Goal: Task Accomplishment & Management: Manage account settings

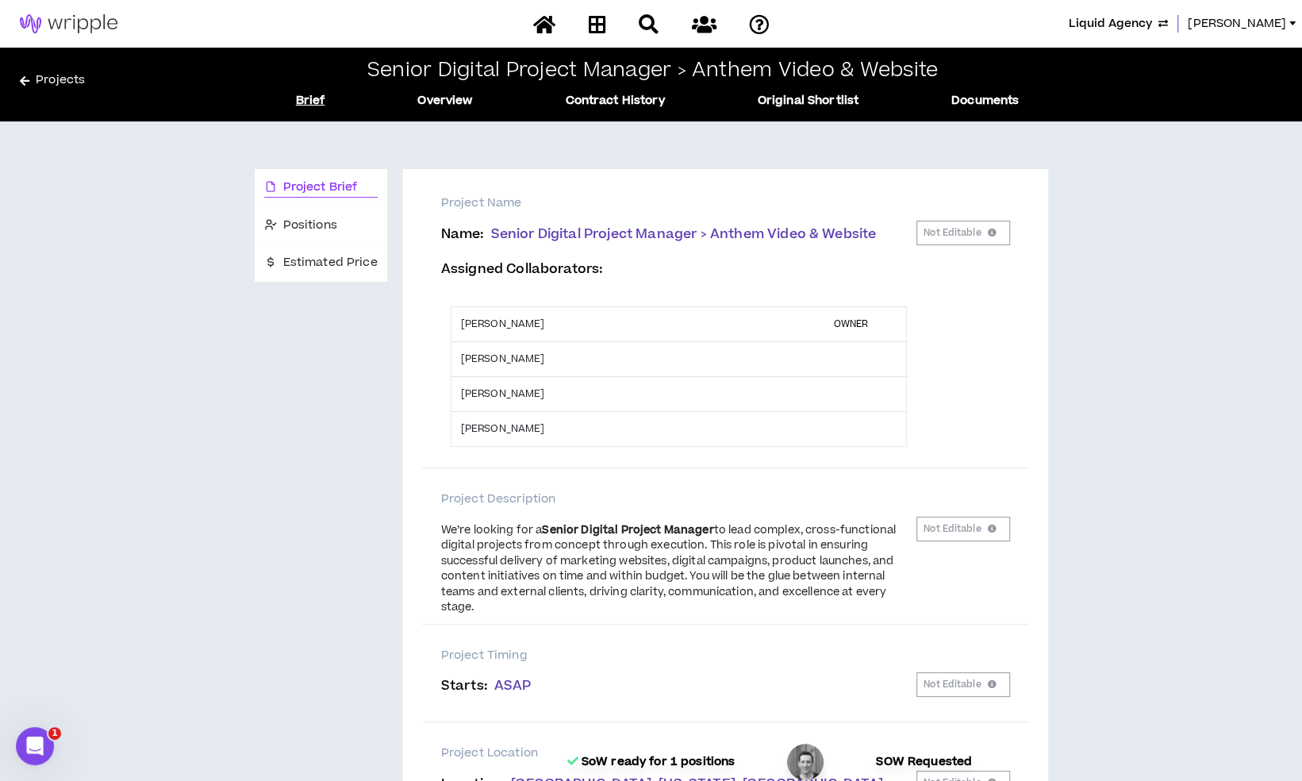
click at [70, 69] on div "Projects Senior Digital Project Manager > Anthem Video & Website Brief Overview…" at bounding box center [651, 85] width 1262 height 50
click at [65, 76] on link "Projects" at bounding box center [138, 83] width 236 height 25
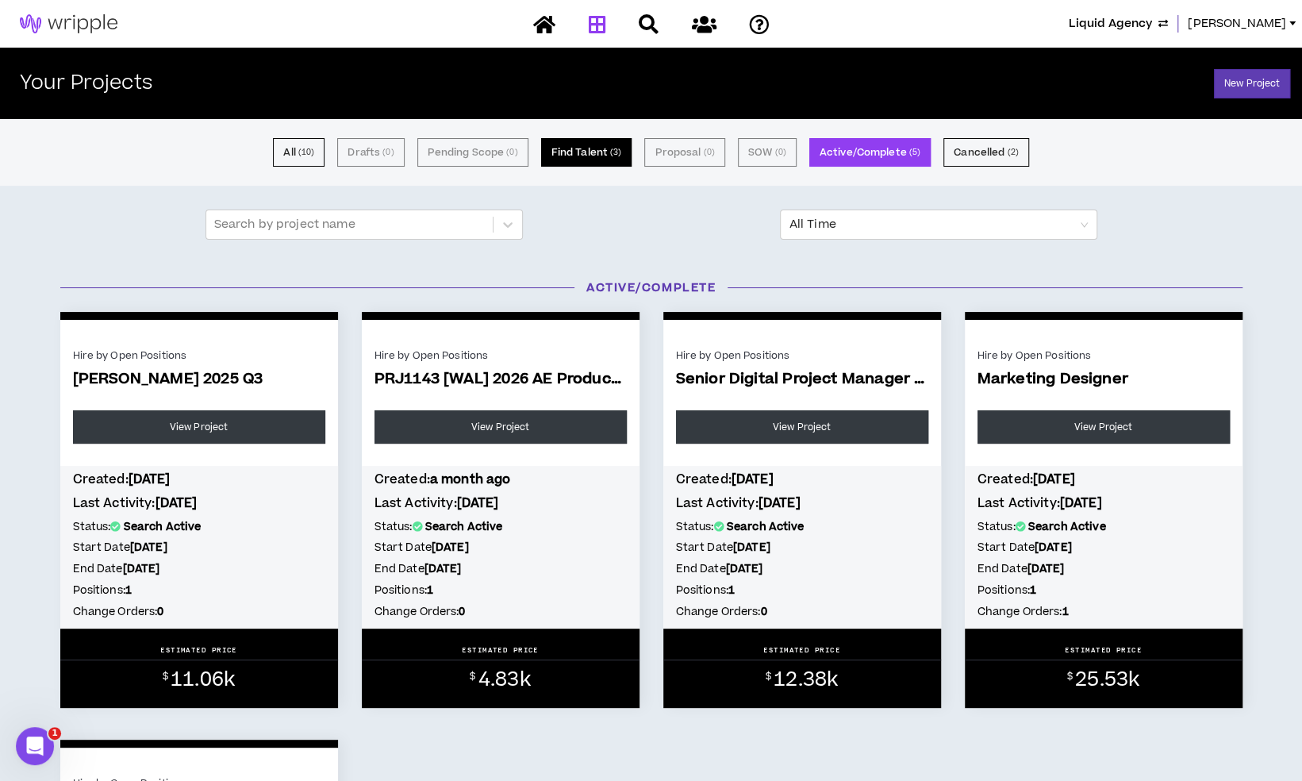
click at [609, 154] on button "Find Talent ( 3 )" at bounding box center [586, 152] width 91 height 29
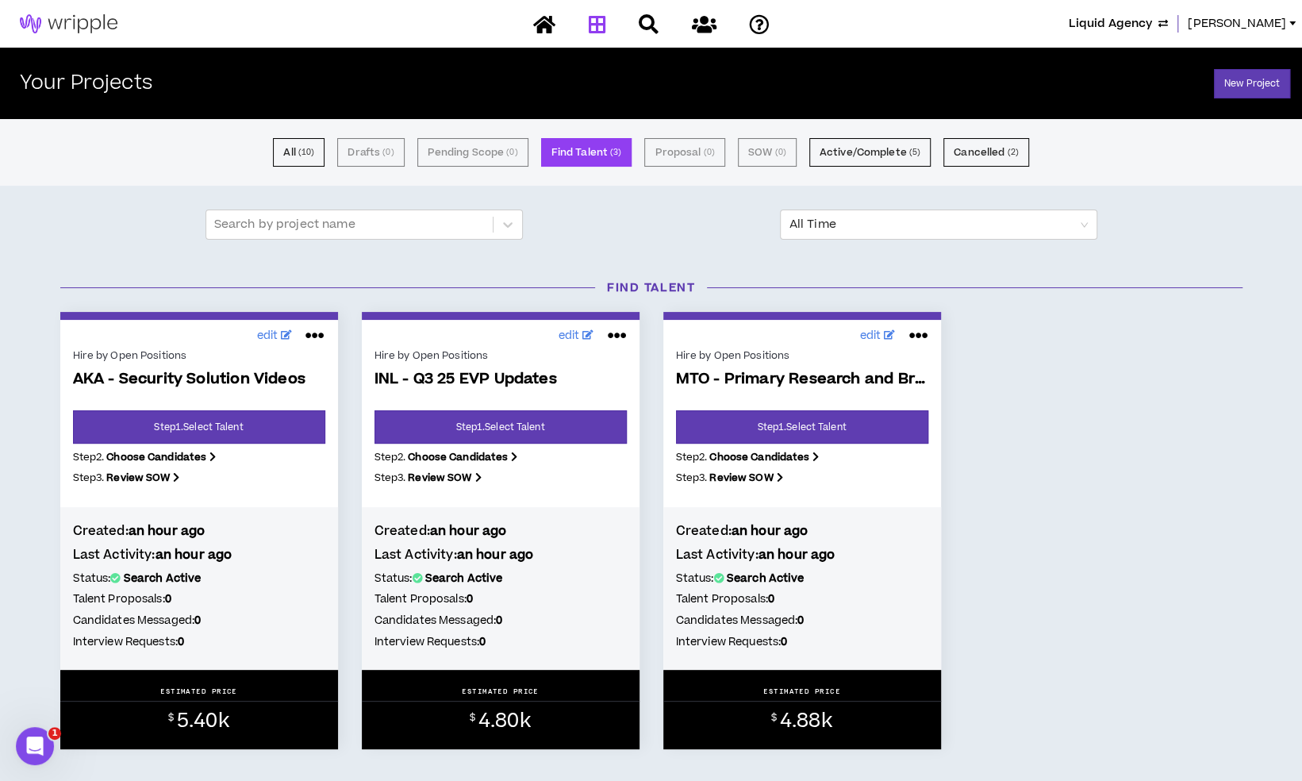
click at [239, 408] on p "AKA - Security Solution Videos" at bounding box center [199, 391] width 252 height 40
click at [239, 414] on link "Step 1 . Select Talent" at bounding box center [199, 426] width 252 height 33
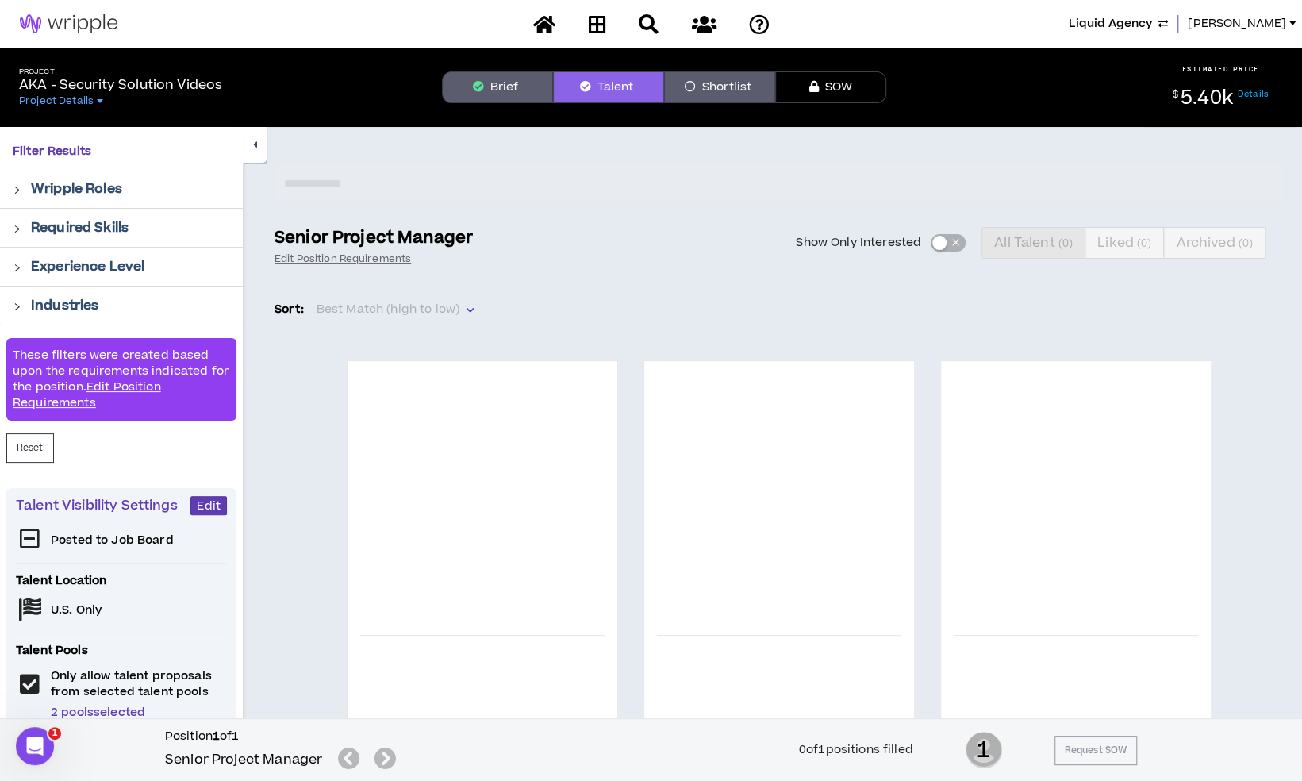
click at [519, 95] on button "Brief" at bounding box center [497, 87] width 111 height 32
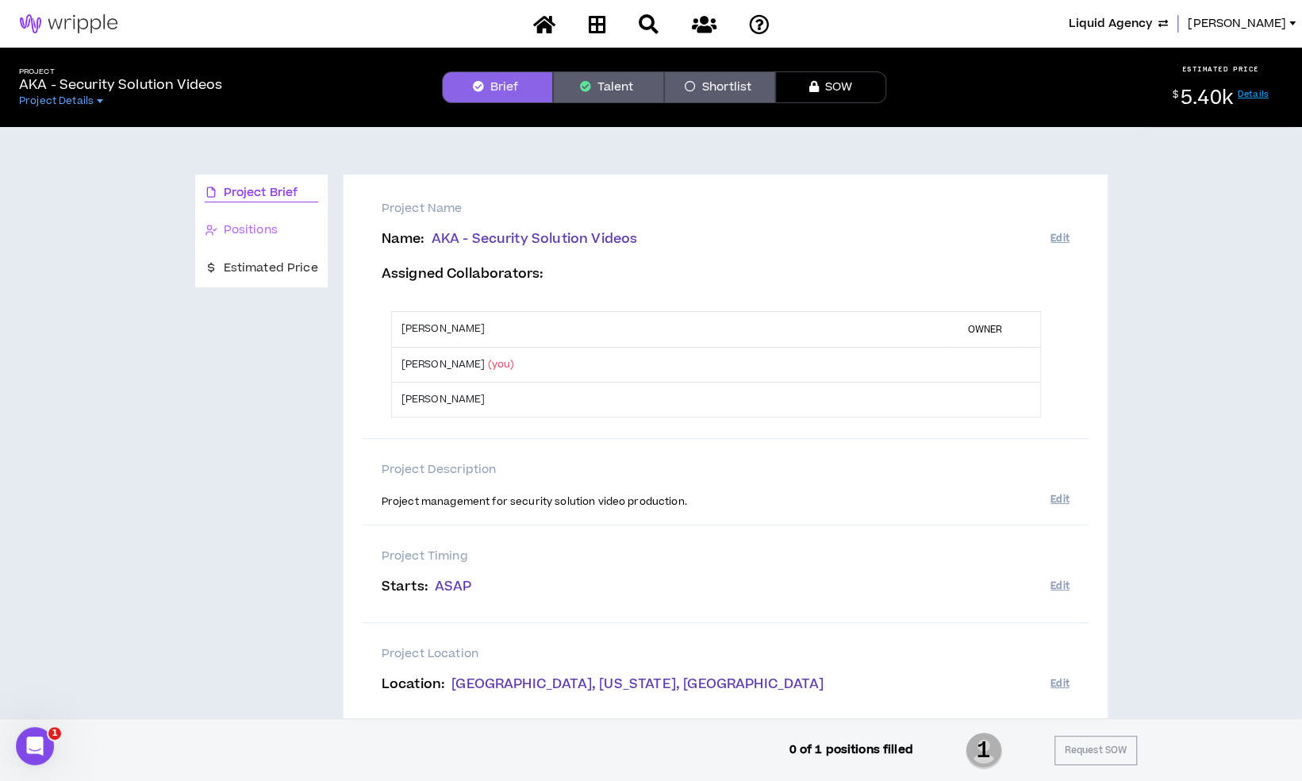
click at [299, 240] on div "Positions" at bounding box center [261, 230] width 132 height 37
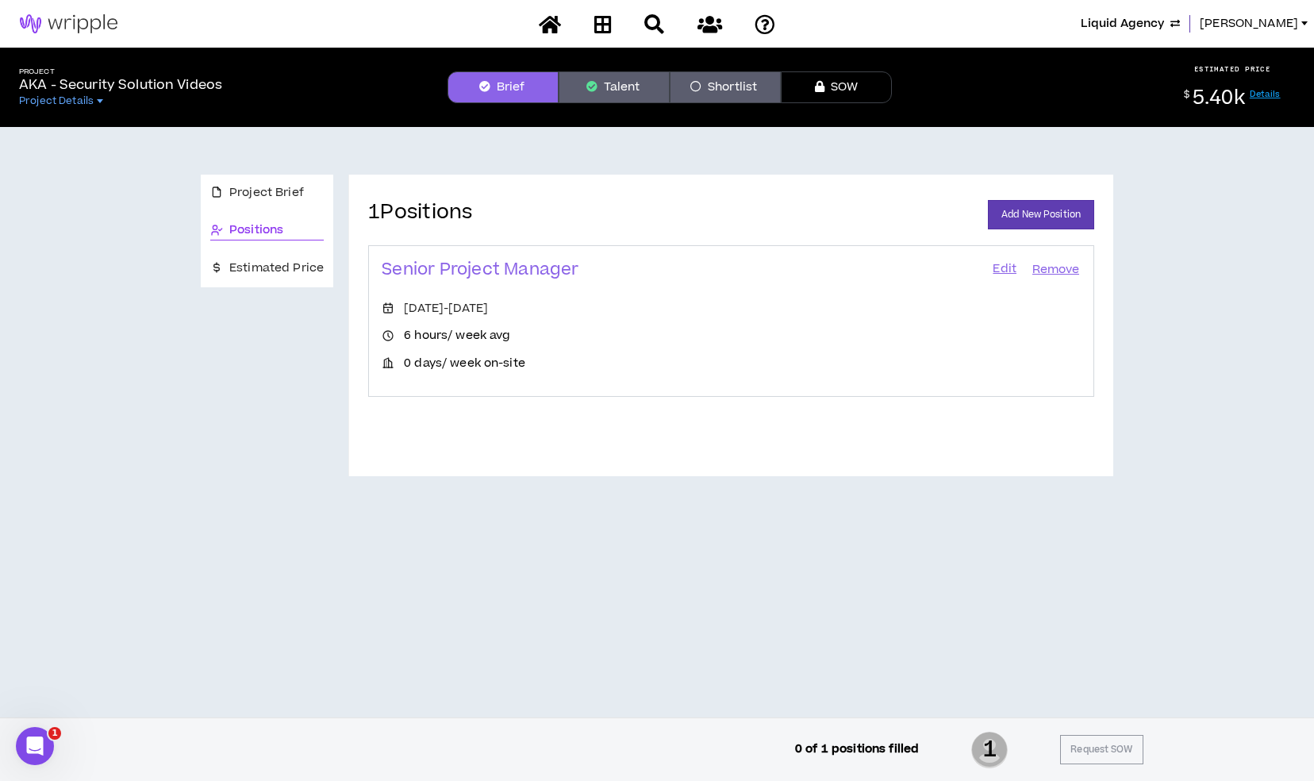
click at [1010, 278] on link "Edit" at bounding box center [1004, 270] width 27 height 22
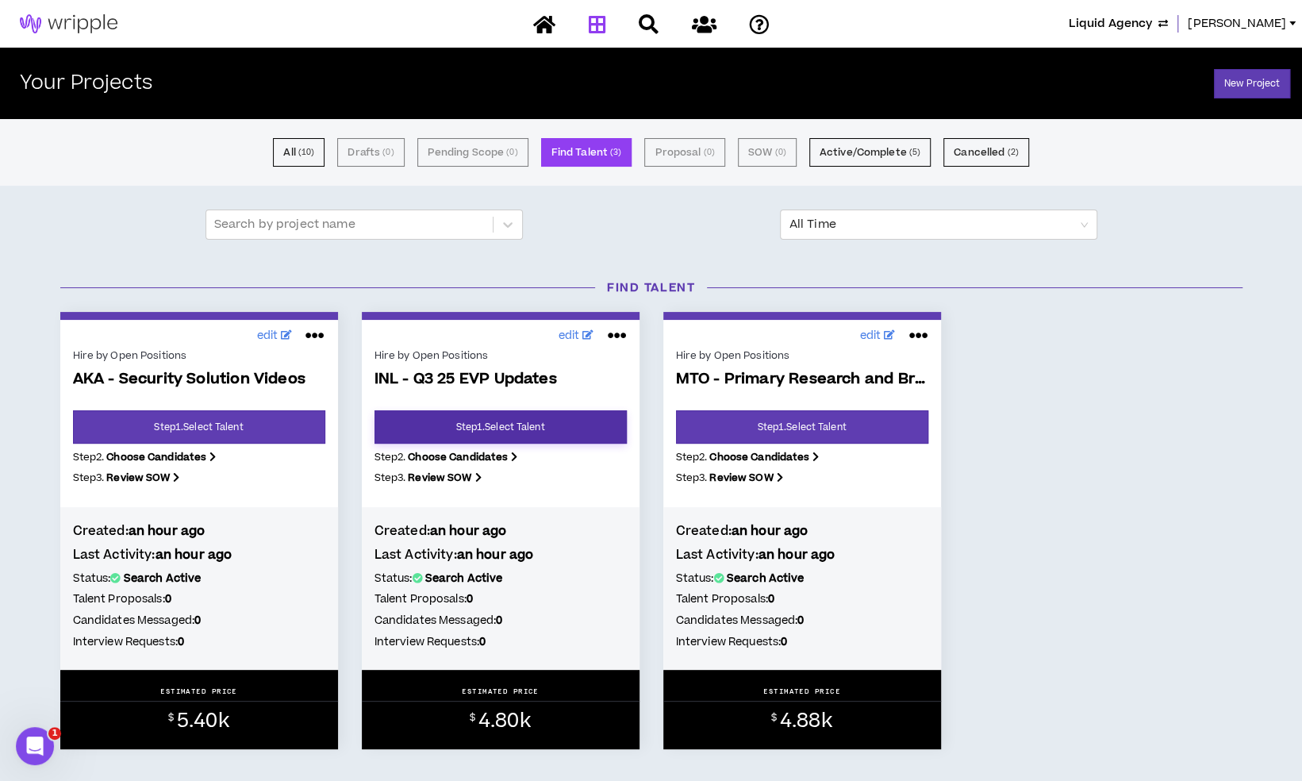
click at [481, 420] on link "Step 1 . Select Talent" at bounding box center [500, 426] width 252 height 33
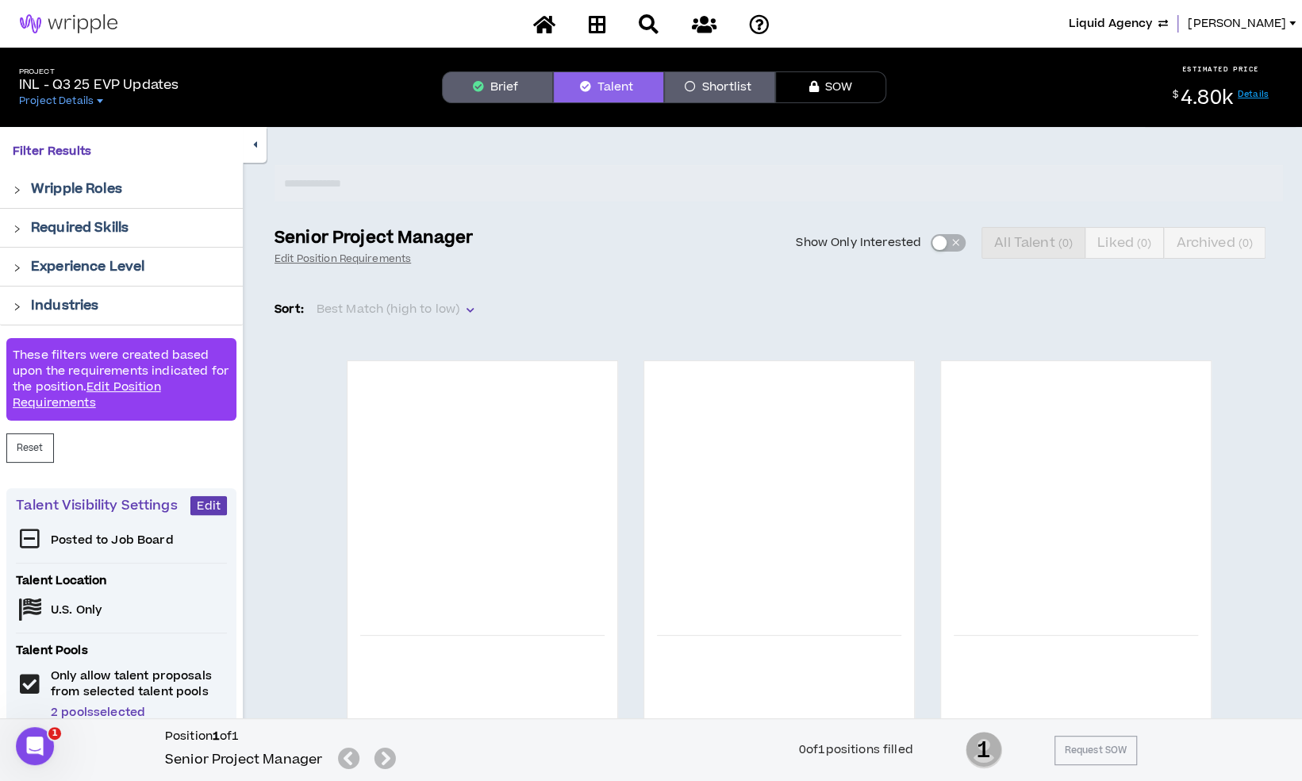
click at [525, 84] on button "Brief" at bounding box center [497, 87] width 111 height 32
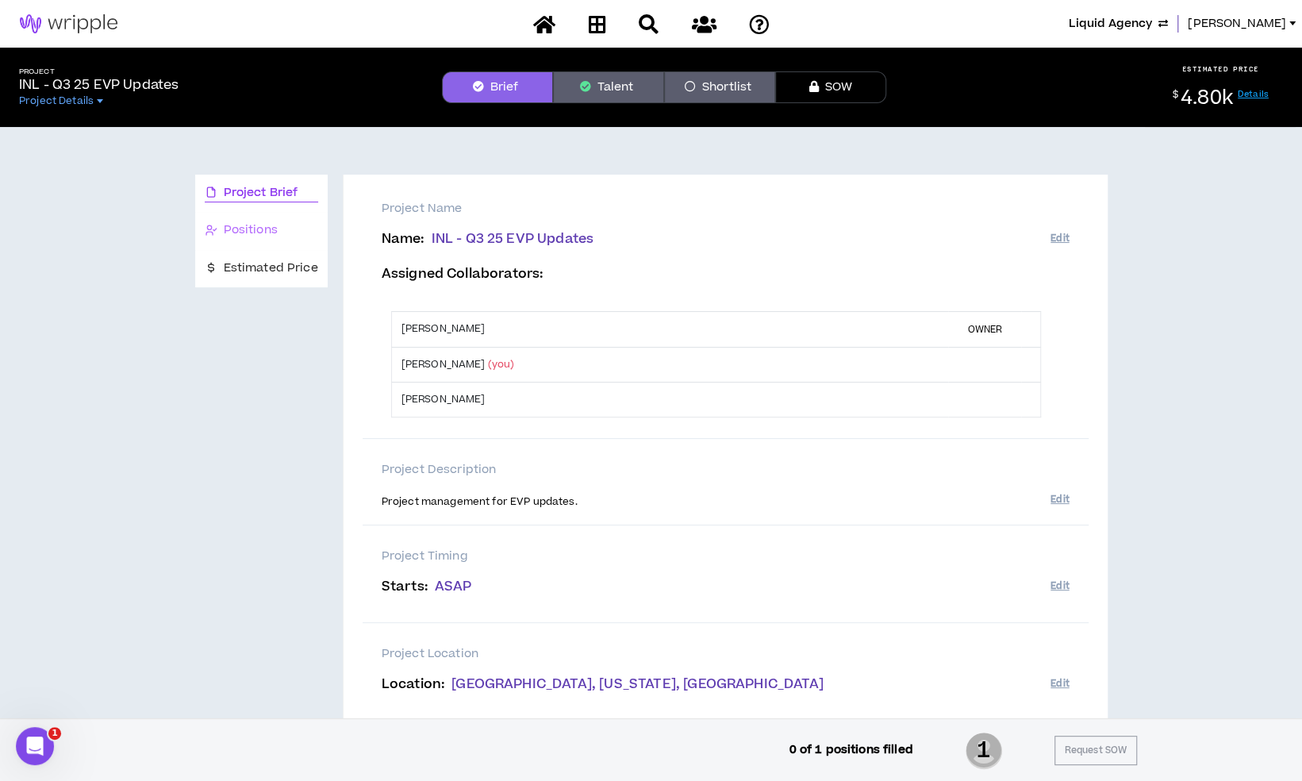
click at [274, 217] on div "Positions" at bounding box center [261, 230] width 132 height 37
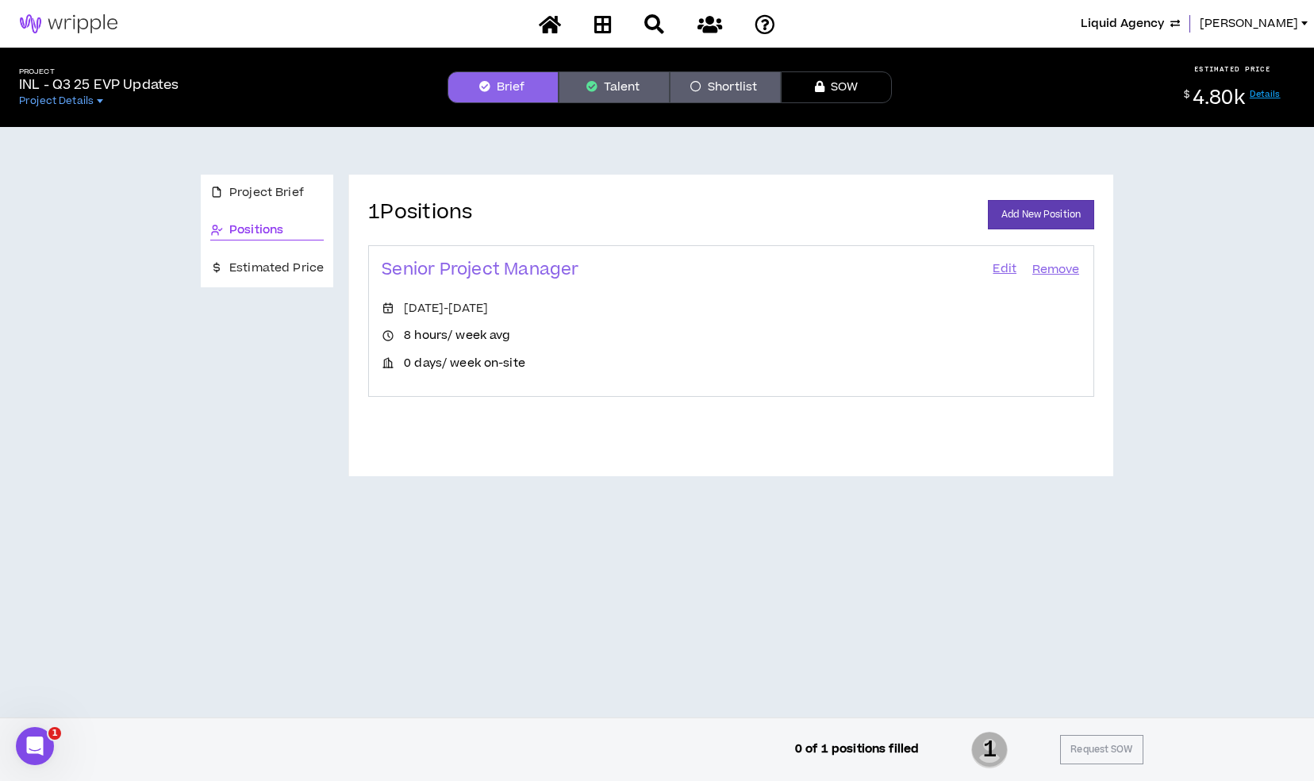
click at [1003, 275] on link "Edit" at bounding box center [1004, 270] width 27 height 22
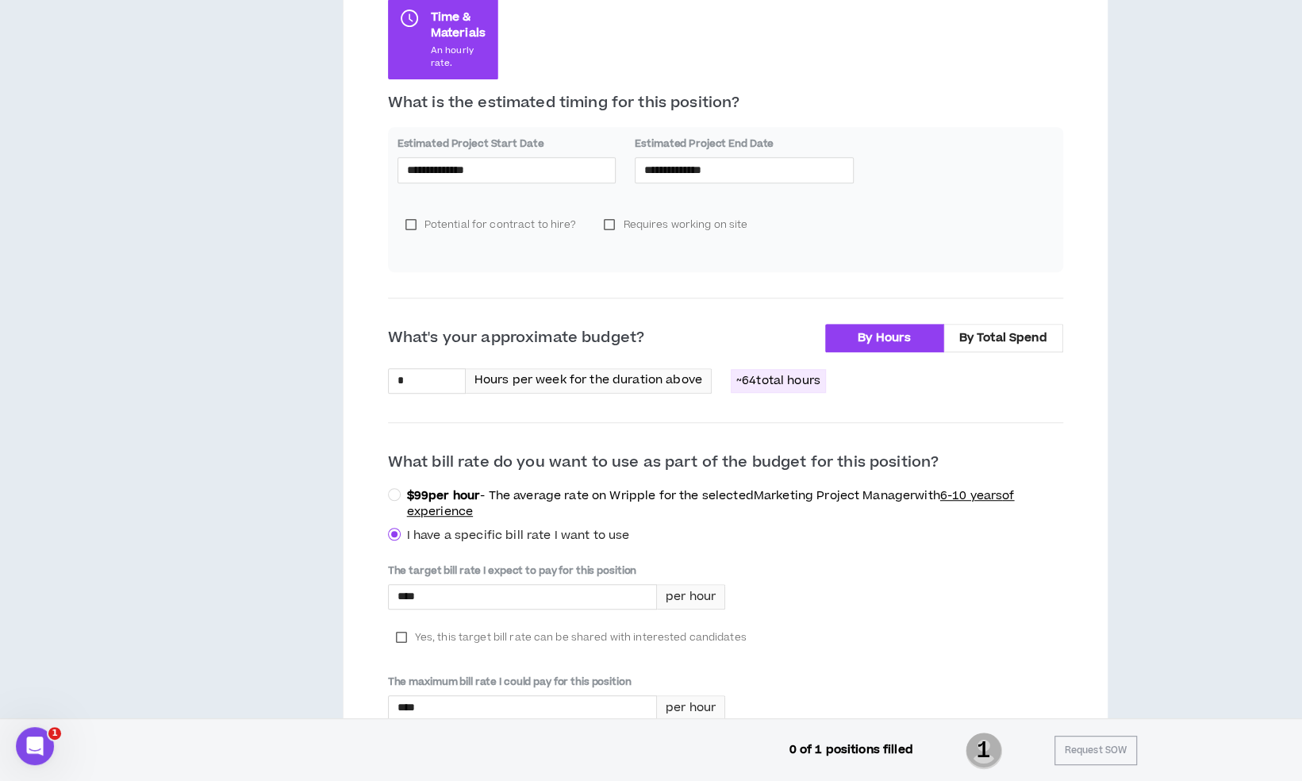
scroll to position [555, 0]
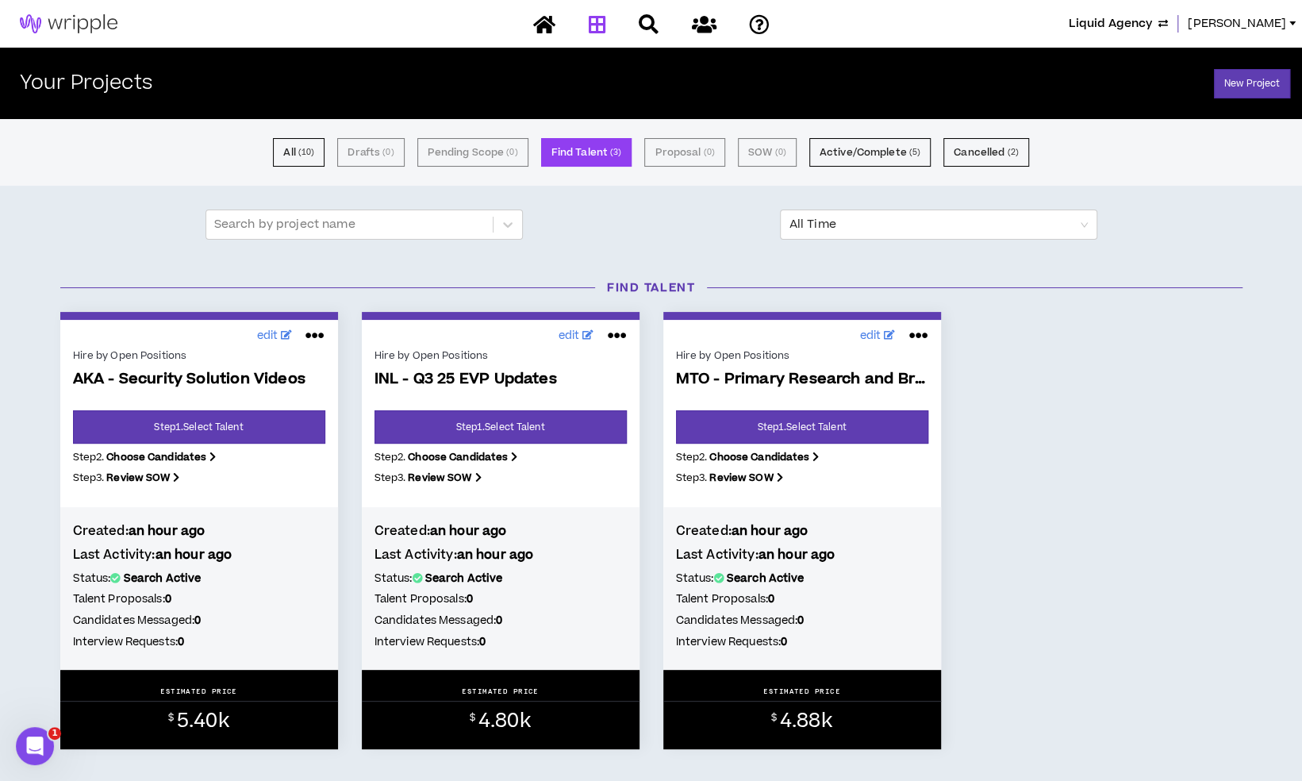
click at [784, 406] on p "MTO - Primary Research and Brand & Lifestyle S..." at bounding box center [802, 391] width 252 height 40
click at [792, 428] on link "Step 1 . Select Talent" at bounding box center [802, 426] width 252 height 33
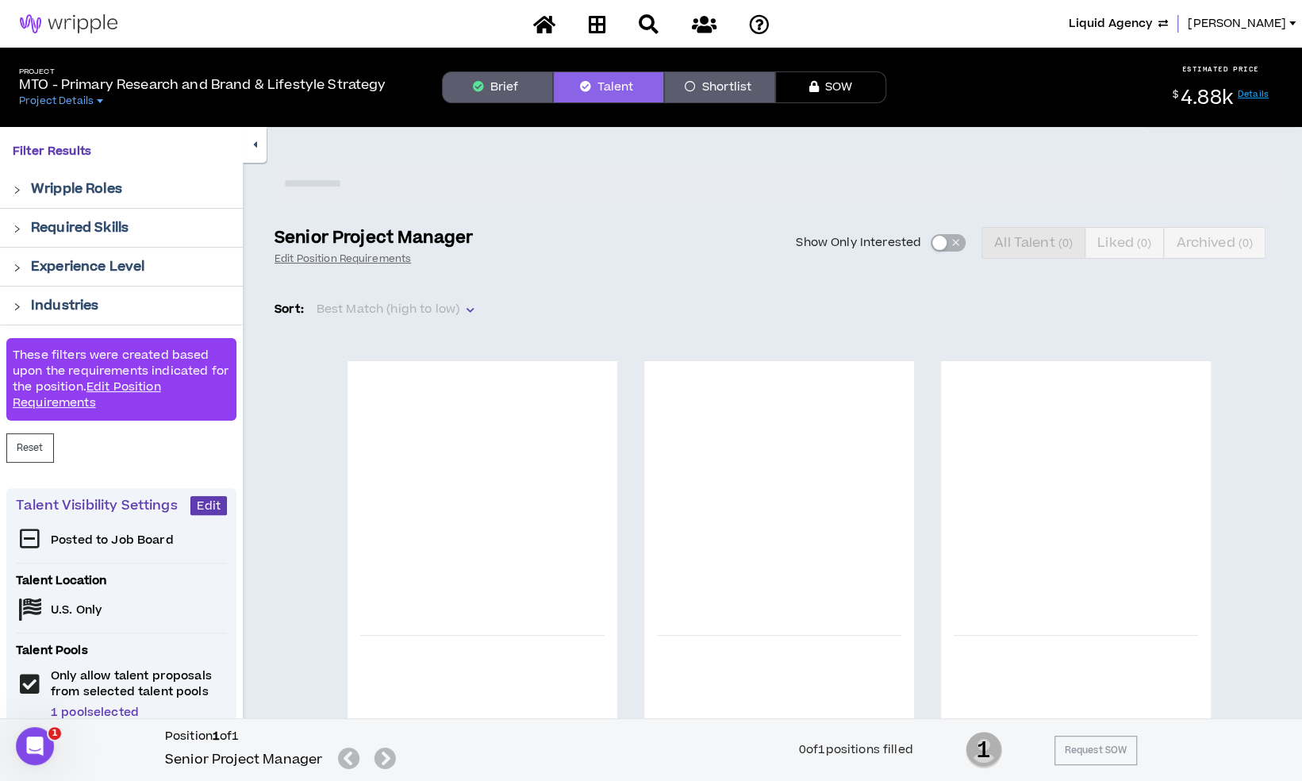
click at [449, 93] on button "Brief" at bounding box center [497, 87] width 111 height 32
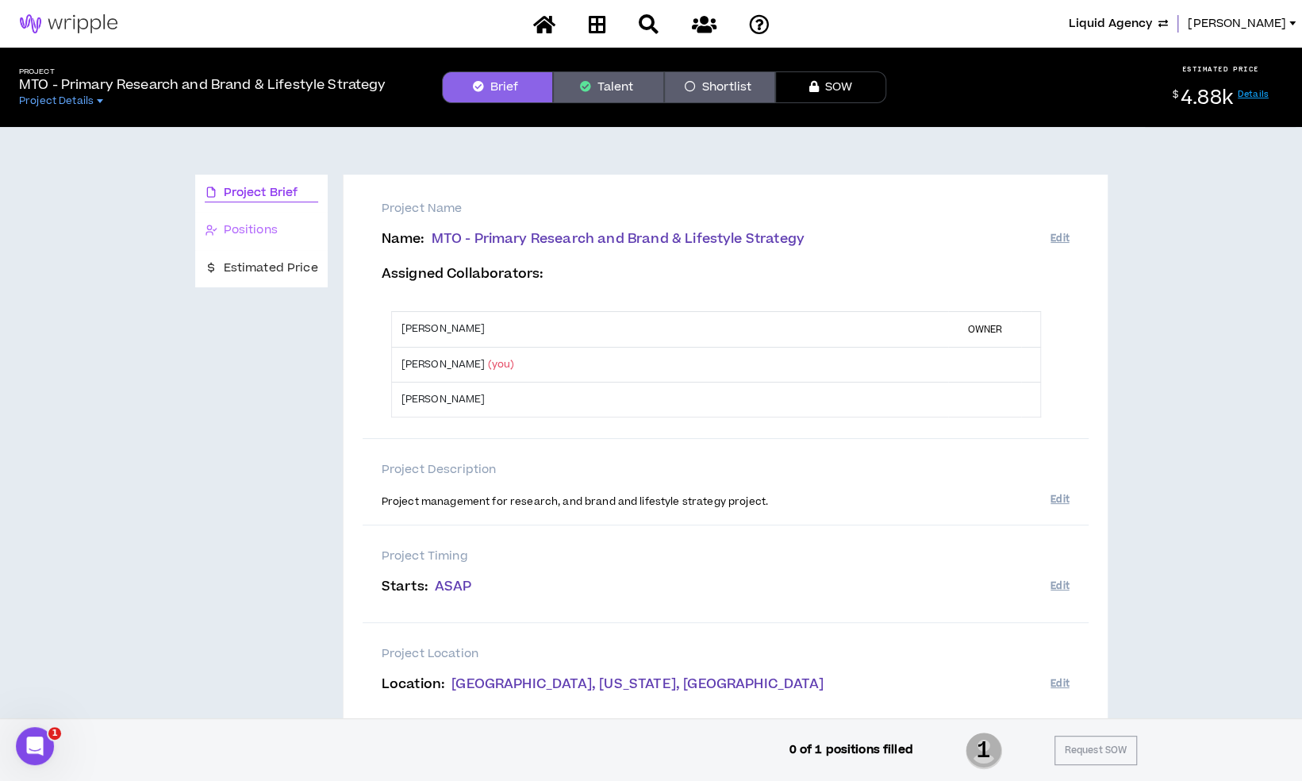
click at [298, 217] on div "Positions" at bounding box center [261, 230] width 132 height 37
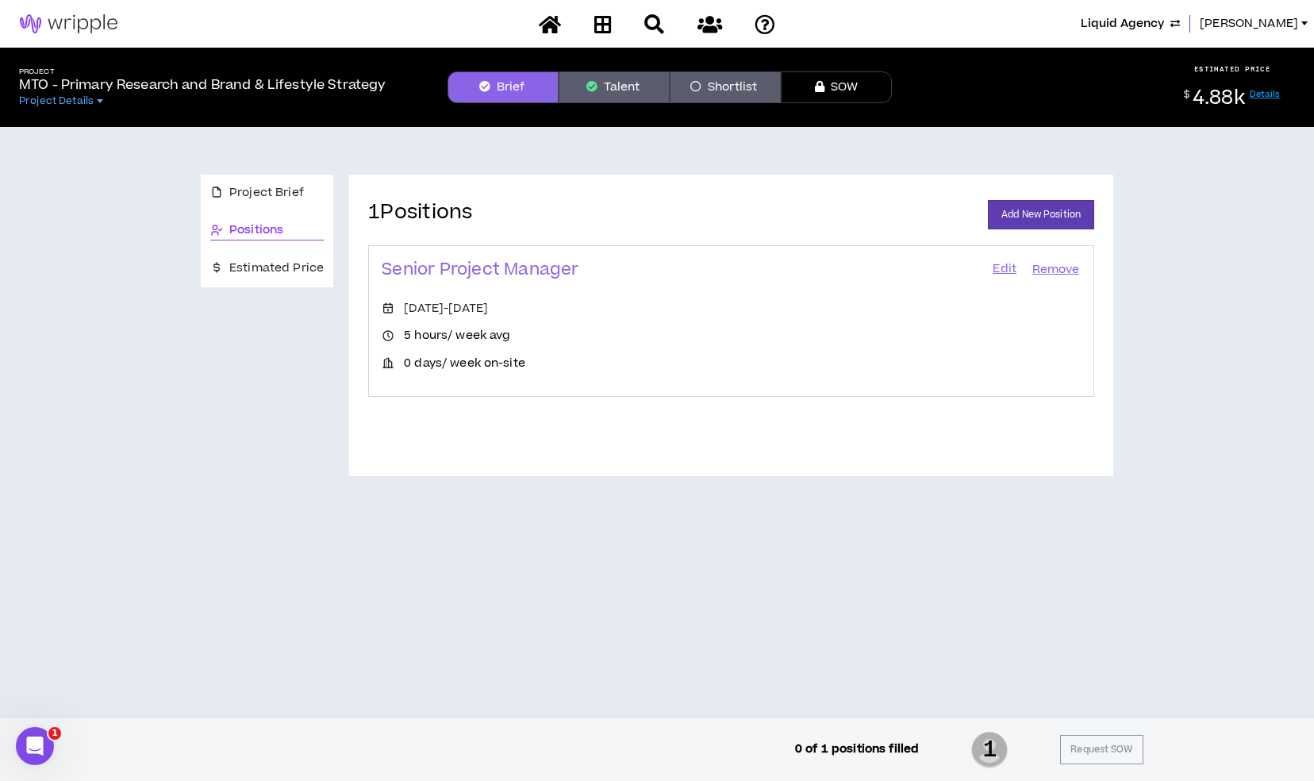
click at [1012, 279] on link "Edit" at bounding box center [1004, 270] width 27 height 22
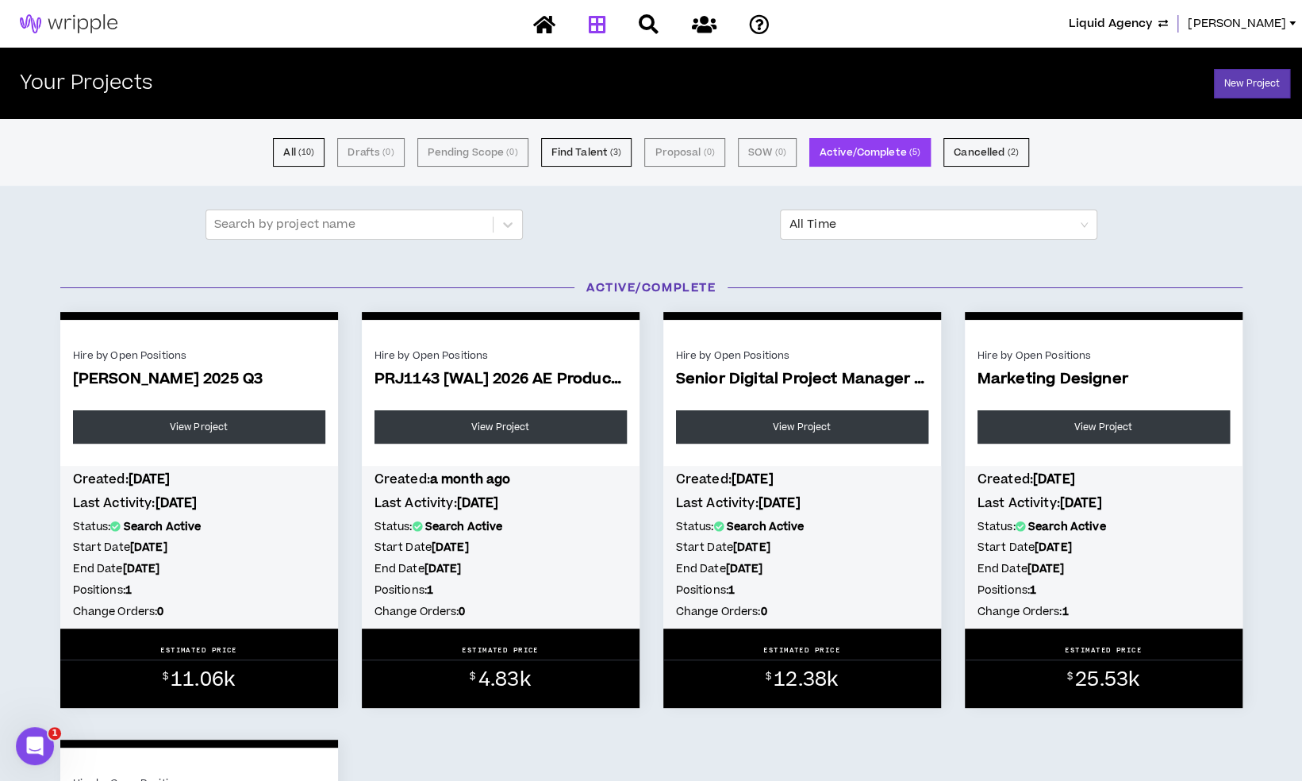
click at [1272, 33] on div "Liquid Agency Mason" at bounding box center [651, 24] width 1302 height 48
click at [1257, 27] on span "[PERSON_NAME]" at bounding box center [1237, 23] width 98 height 17
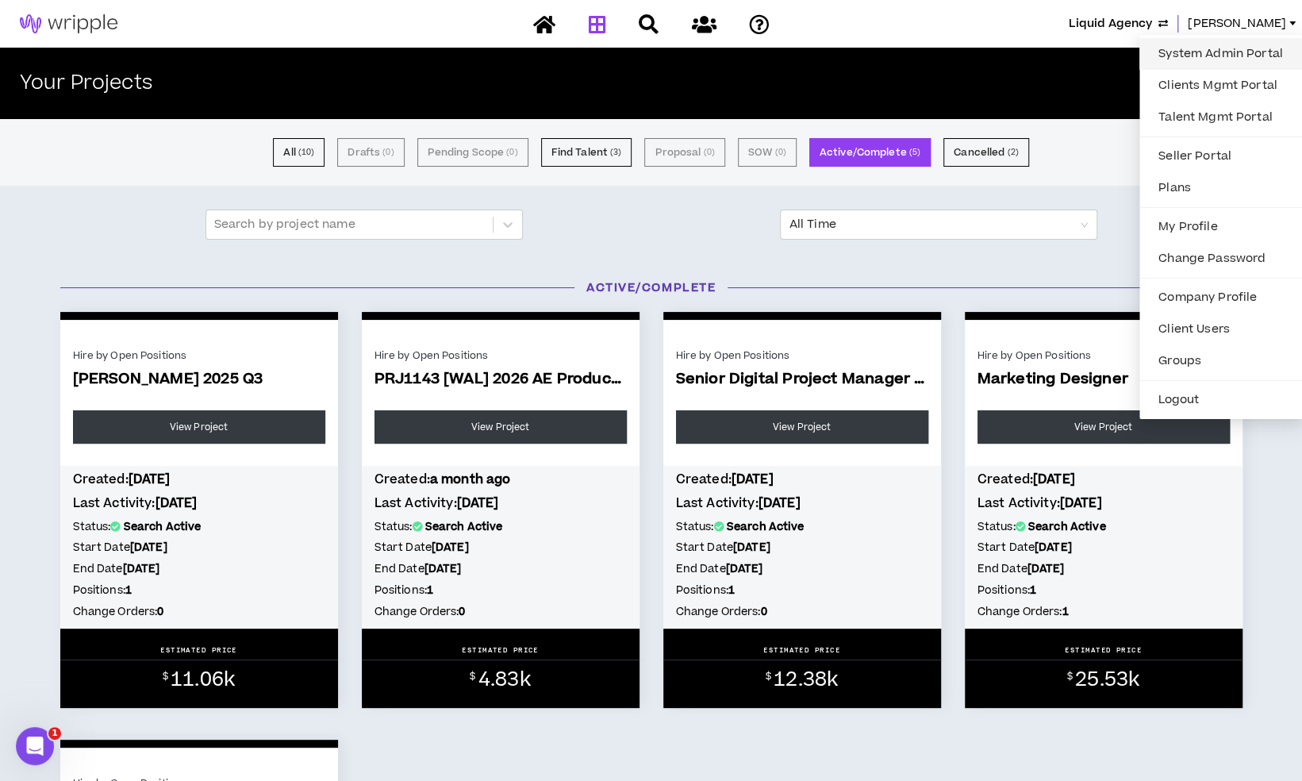
click at [1250, 43] on link "System Admin Portal" at bounding box center [1221, 54] width 144 height 24
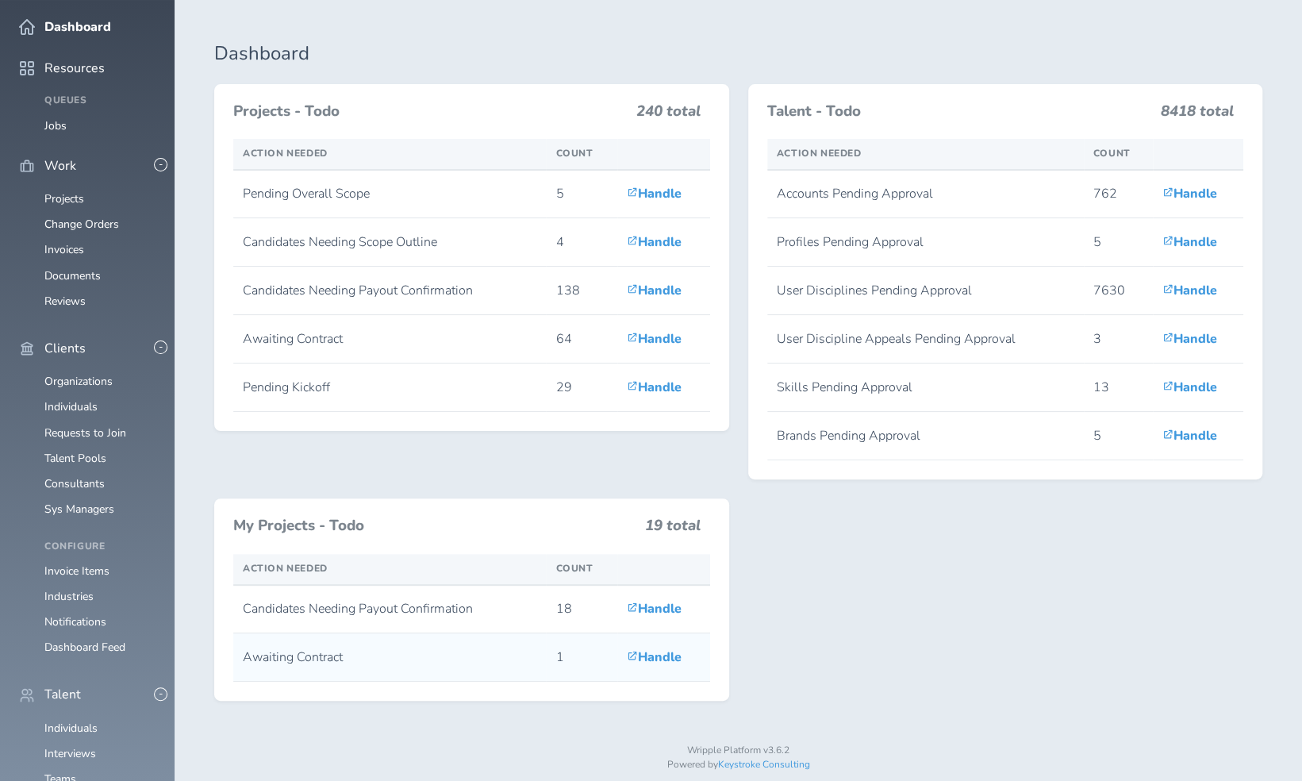
scroll to position [79, 0]
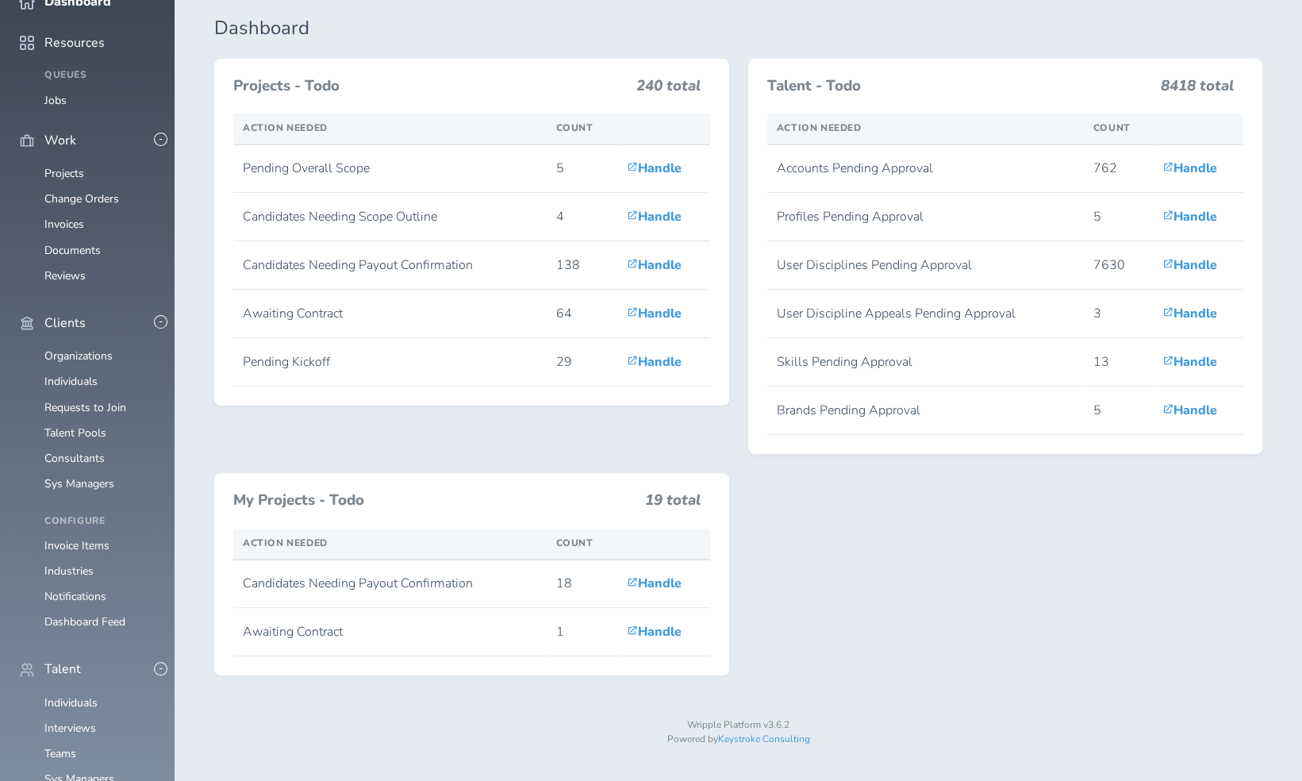
click at [60, 223] on ul "Projects Change Orders Invoices Documents Reviews" at bounding box center [87, 224] width 136 height 114
click at [62, 181] on link "Projects" at bounding box center [64, 173] width 40 height 15
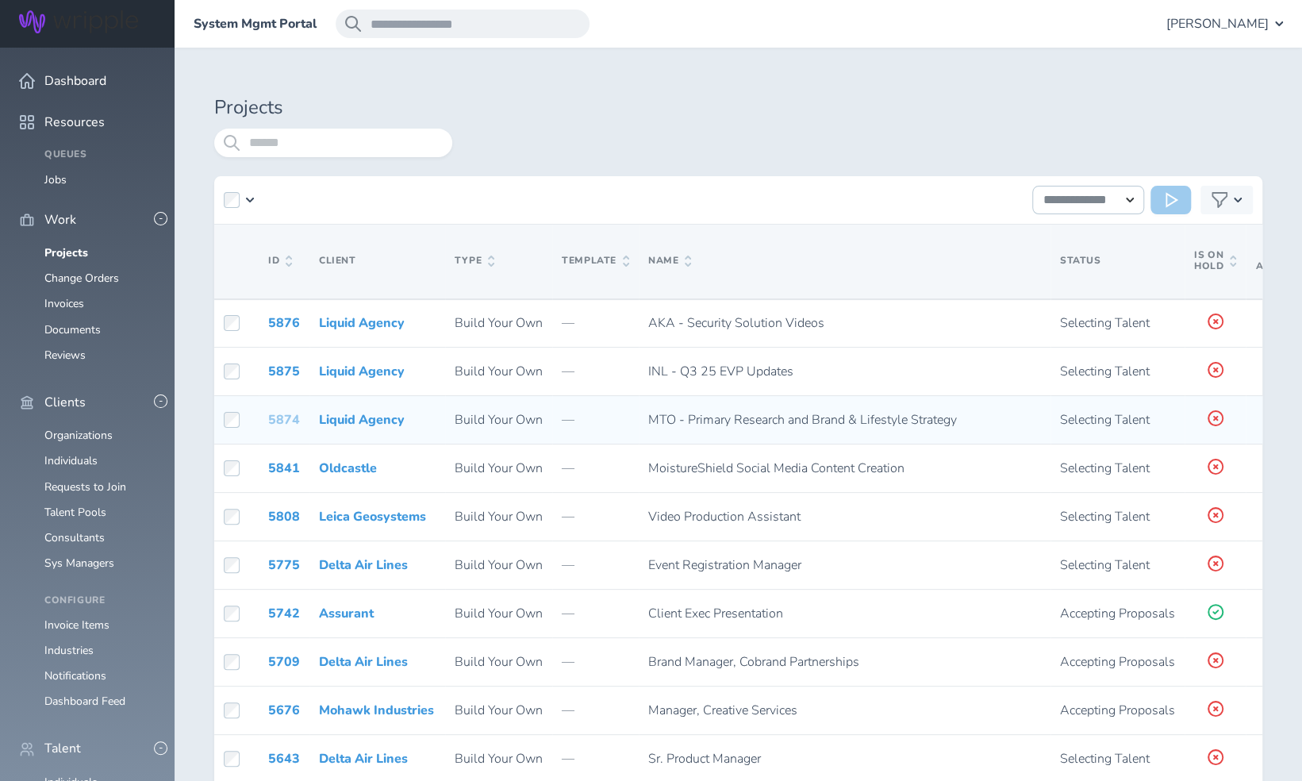
click at [283, 417] on link "5874" at bounding box center [284, 419] width 32 height 17
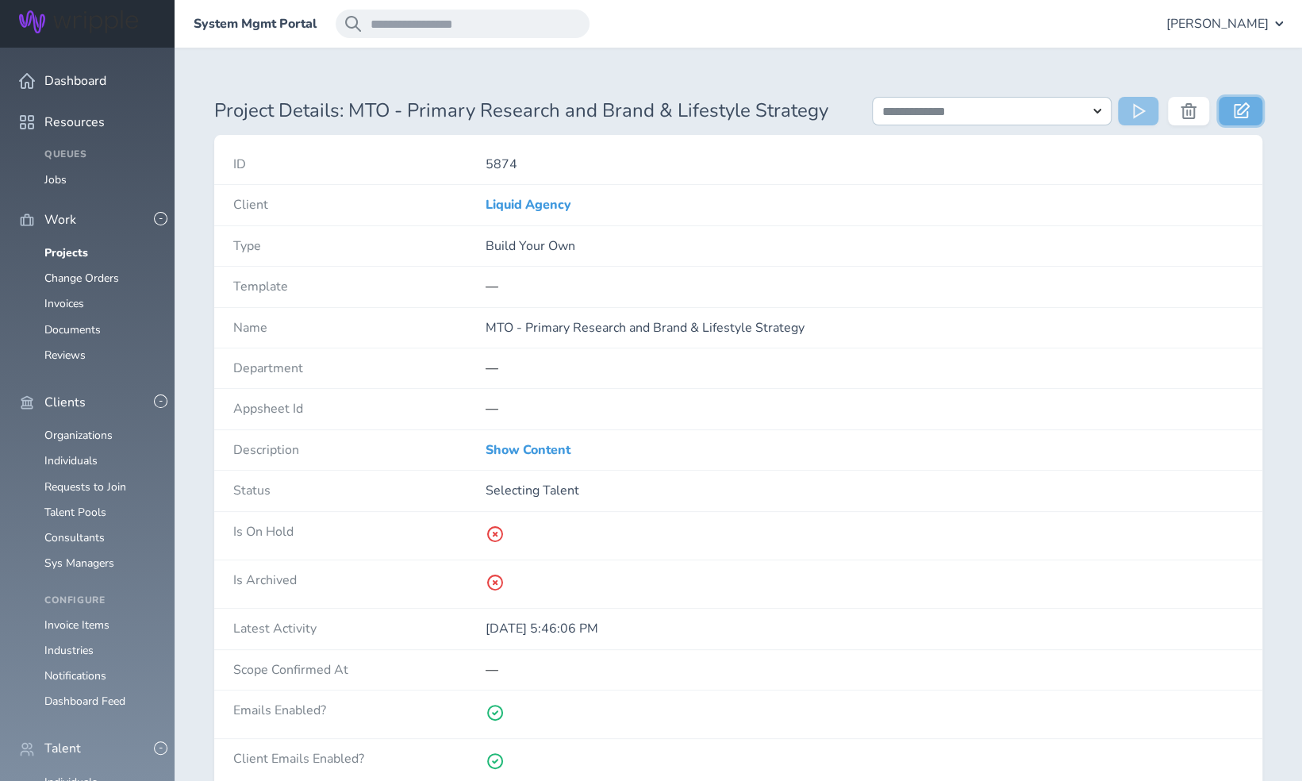
click at [1249, 117] on link at bounding box center [1241, 111] width 44 height 29
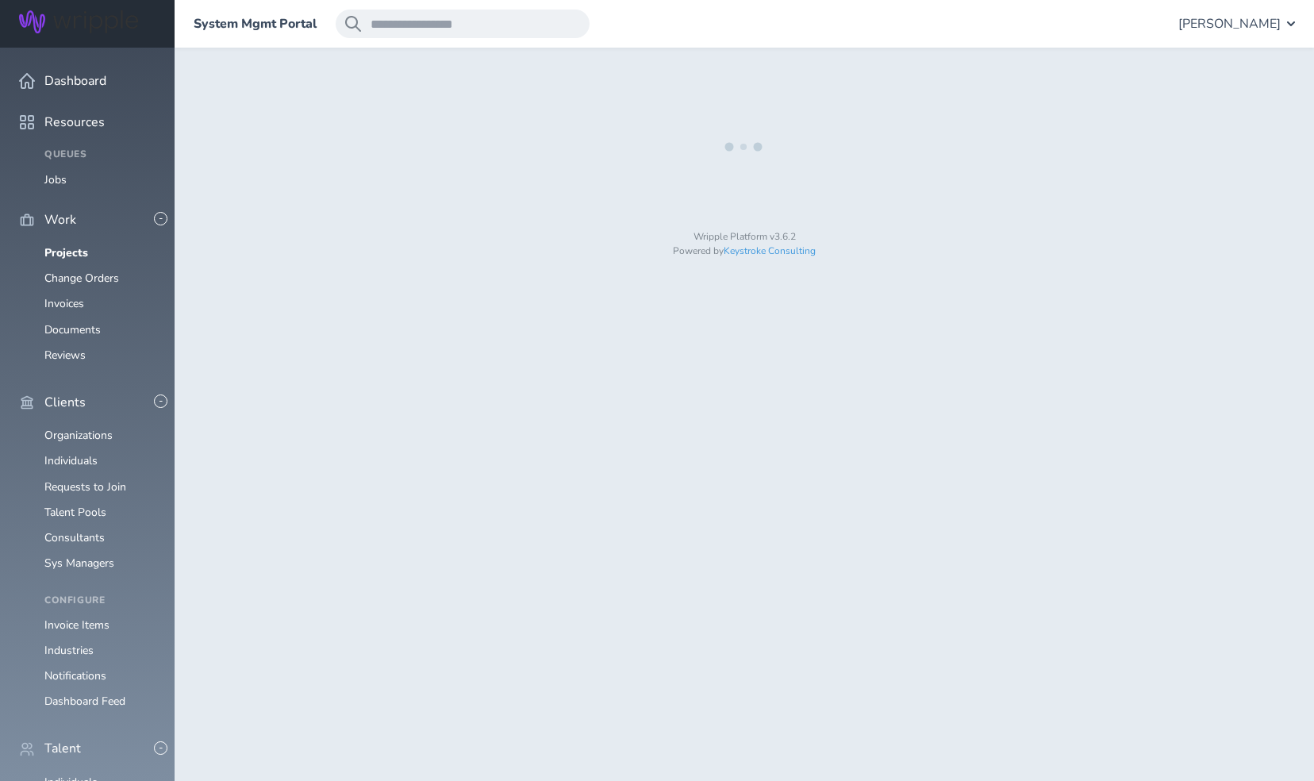
select select "*"
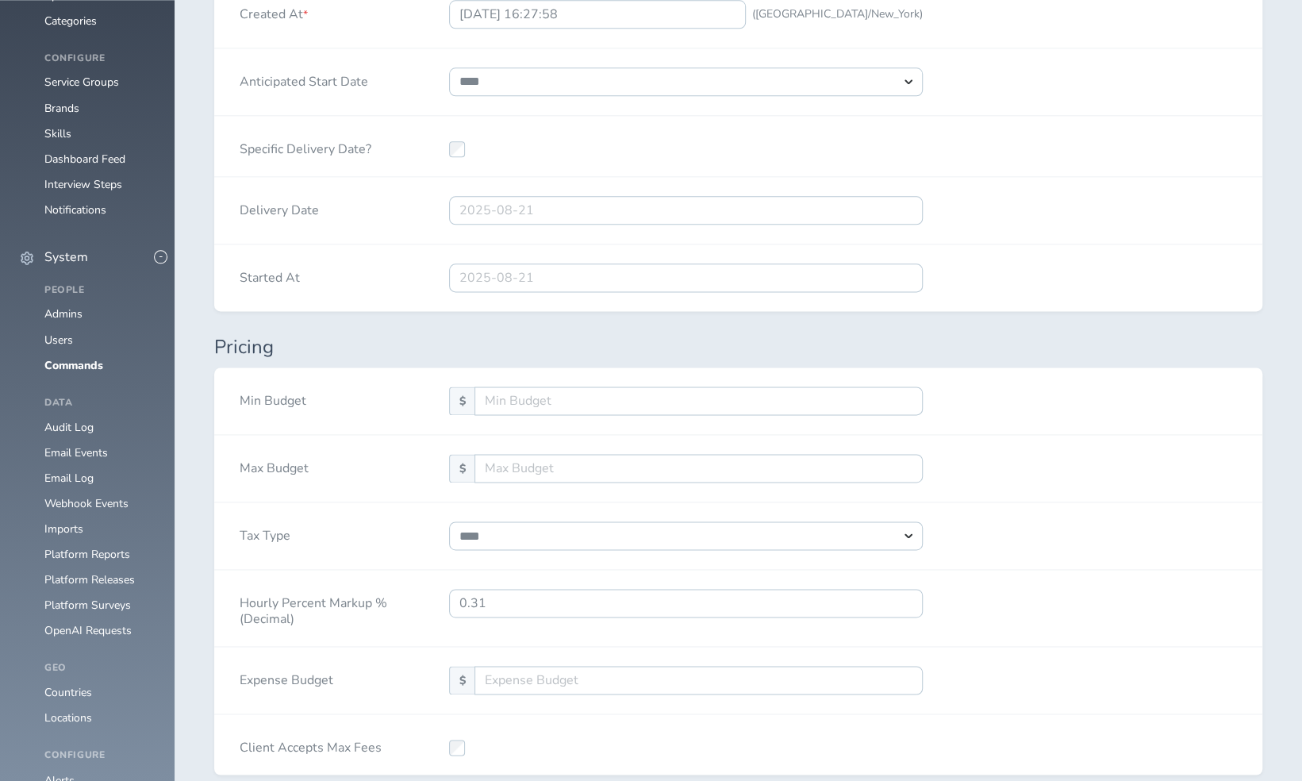
scroll to position [1349, 0]
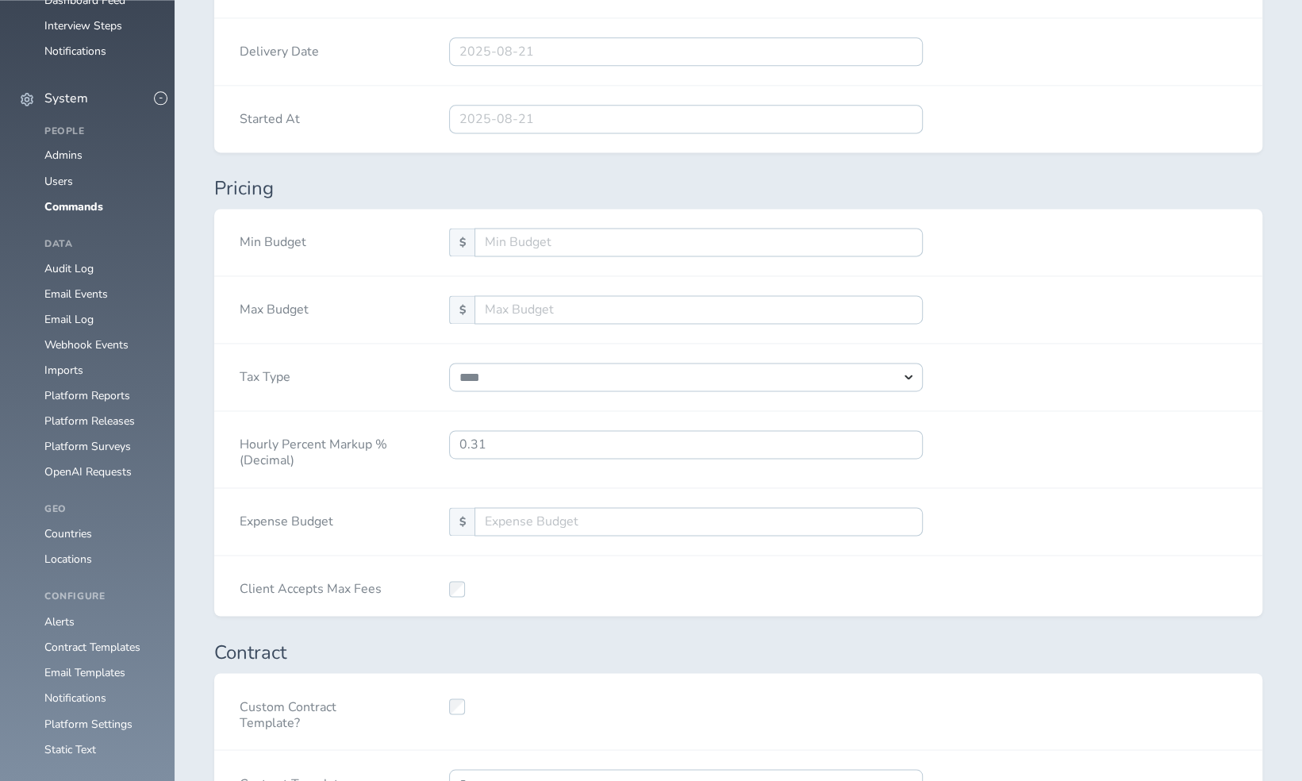
select select "****"
click at [471, 440] on input "0.31" at bounding box center [686, 444] width 474 height 29
click at [474, 440] on input "0.31" at bounding box center [686, 444] width 474 height 29
click at [1142, 427] on div "Hourly Percent Markup % (Decimal) 0.21" at bounding box center [738, 449] width 1048 height 77
click at [608, 430] on input "0.21" at bounding box center [686, 444] width 474 height 29
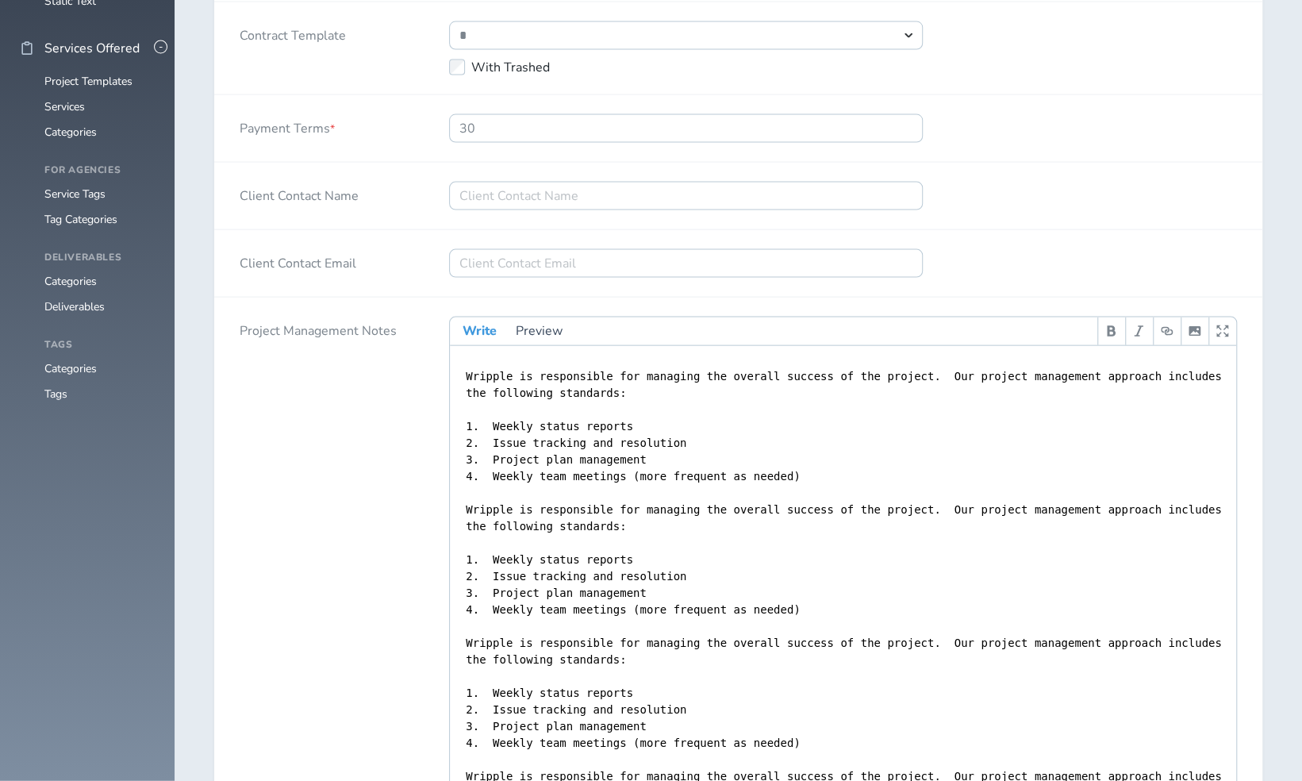
scroll to position [2367, 0]
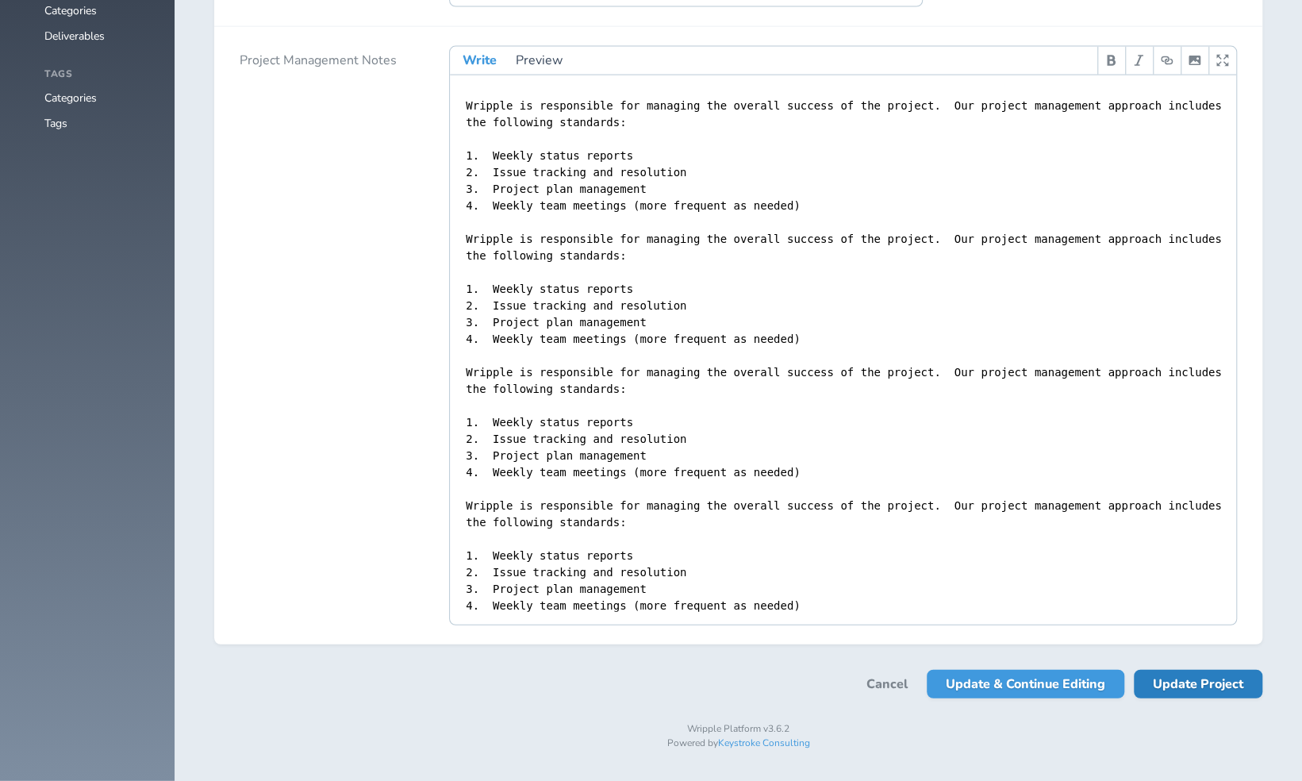
type input "0.19"
click at [1231, 685] on span "Update Project" at bounding box center [1198, 684] width 90 height 29
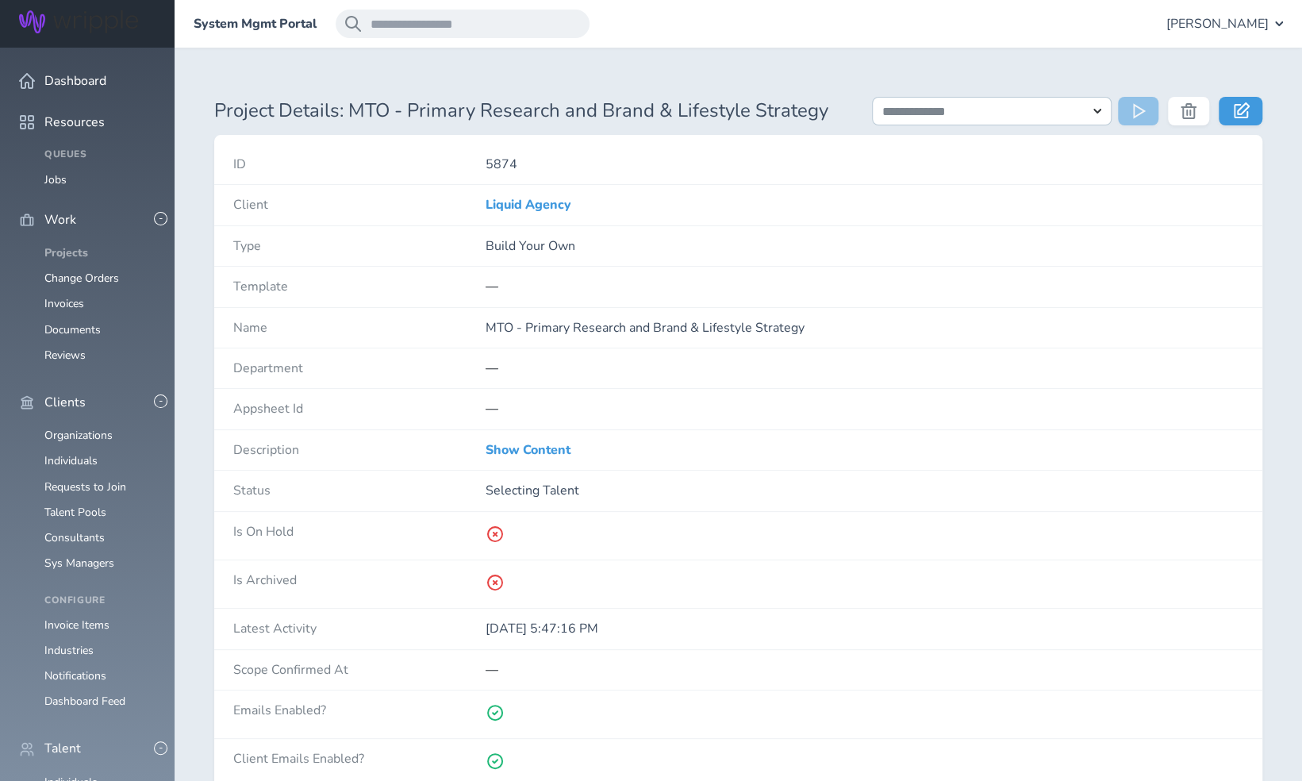
click at [79, 245] on link "Projects" at bounding box center [66, 252] width 44 height 15
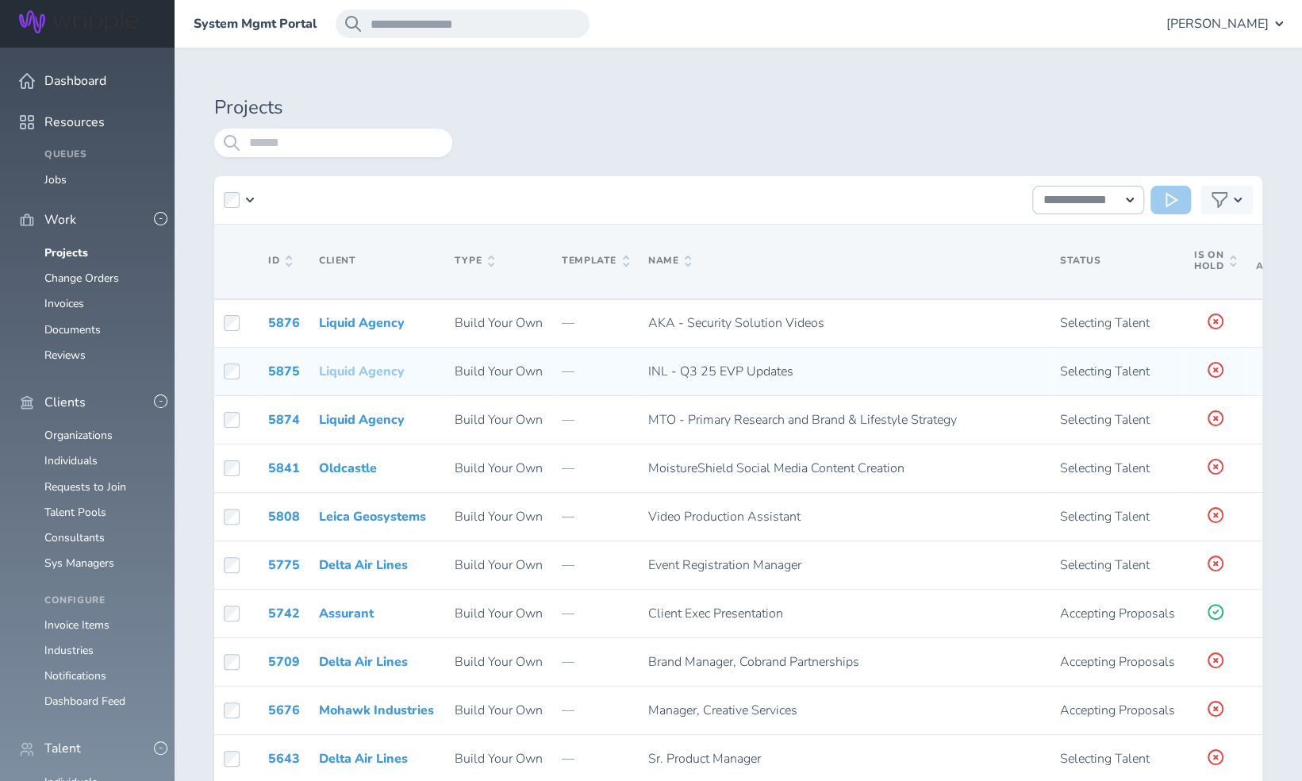
click at [343, 374] on link "Liquid Agency" at bounding box center [362, 371] width 86 height 17
click at [289, 368] on link "5875" at bounding box center [284, 371] width 32 height 17
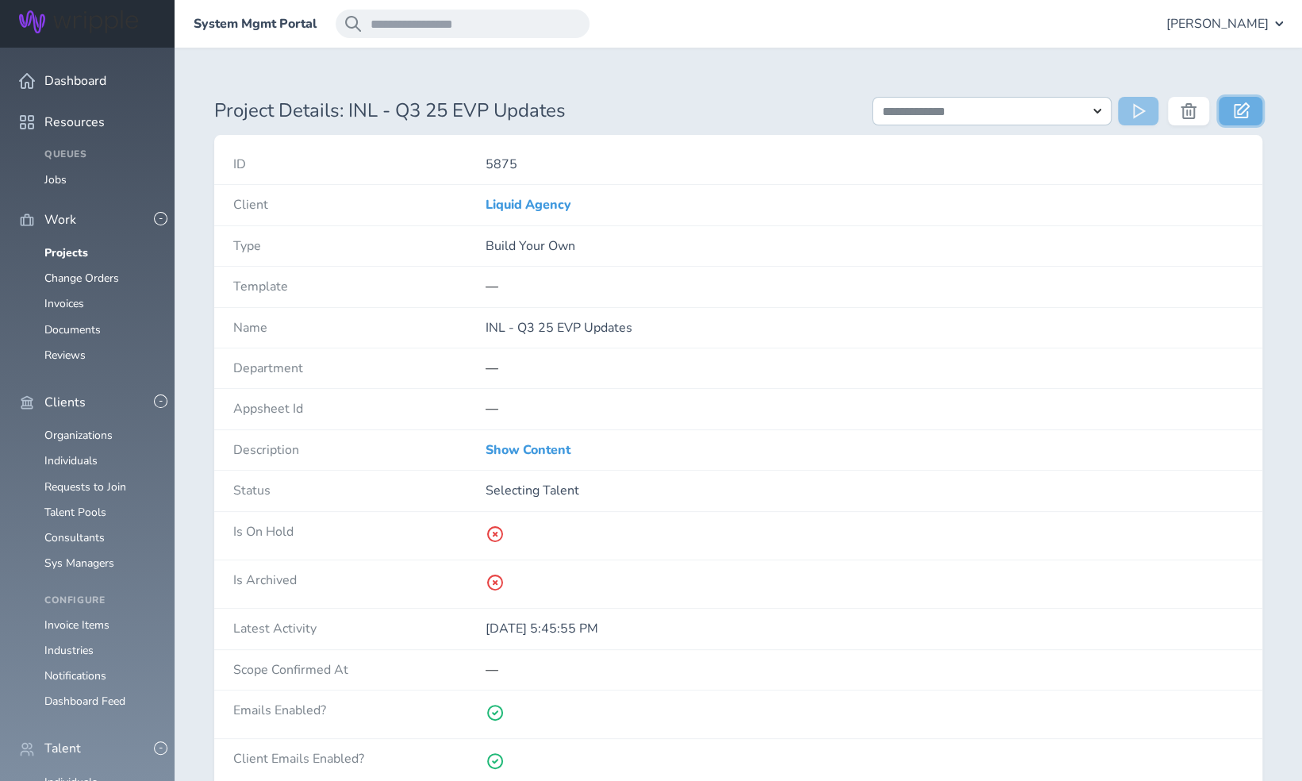
click at [1242, 114] on icon at bounding box center [1242, 110] width 16 height 16
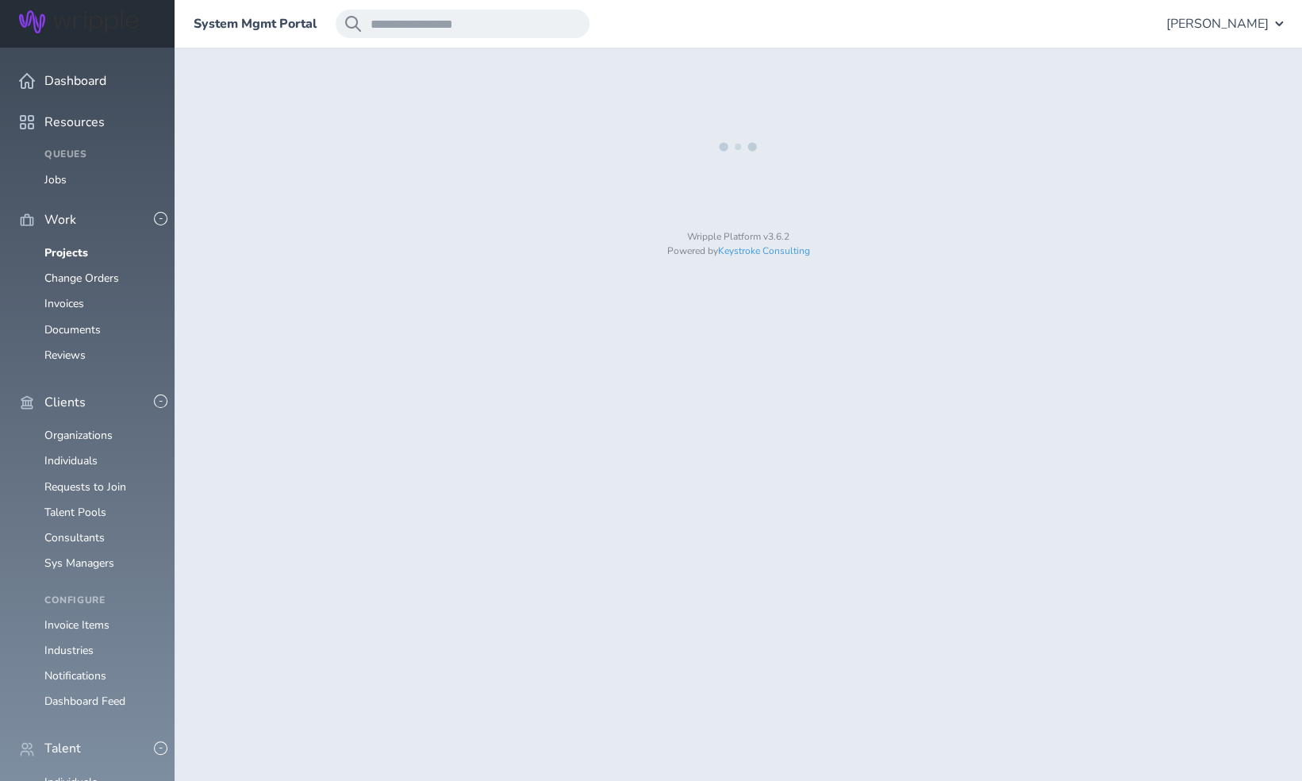
select select "*"
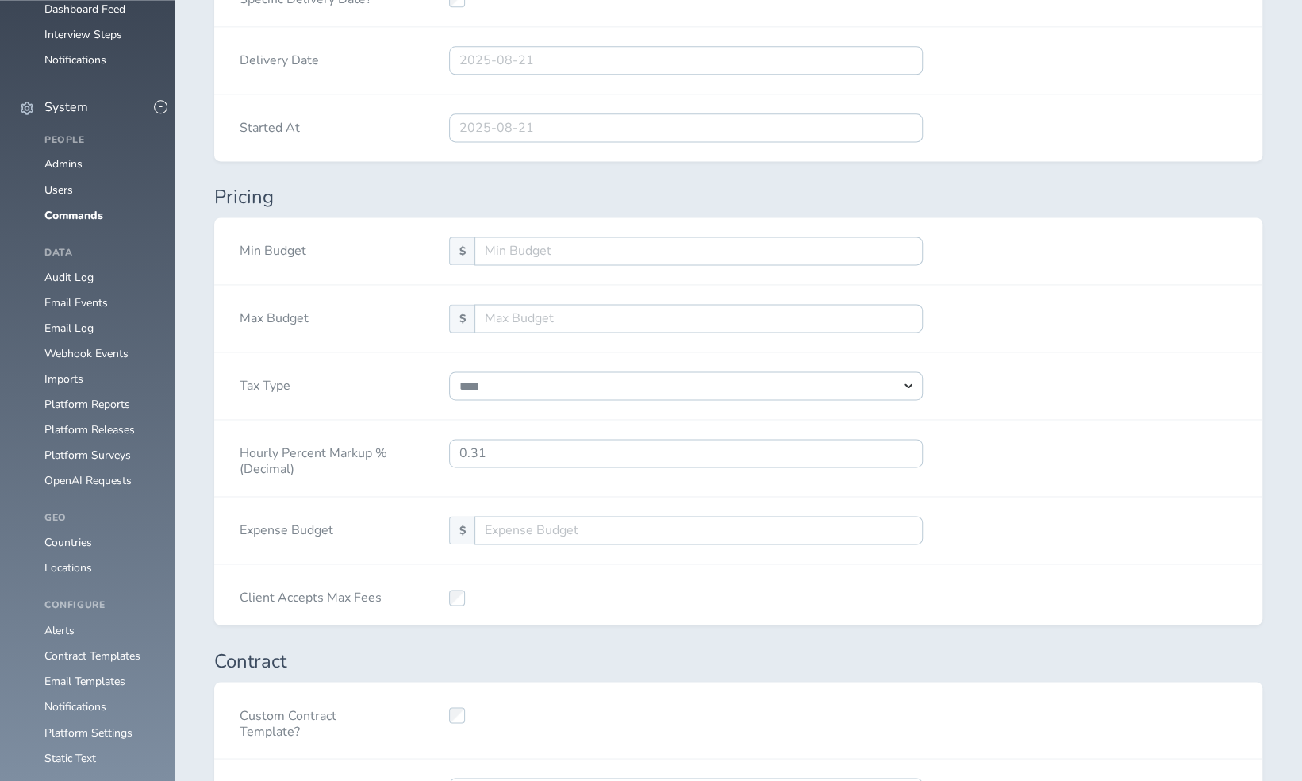
scroll to position [1349, 0]
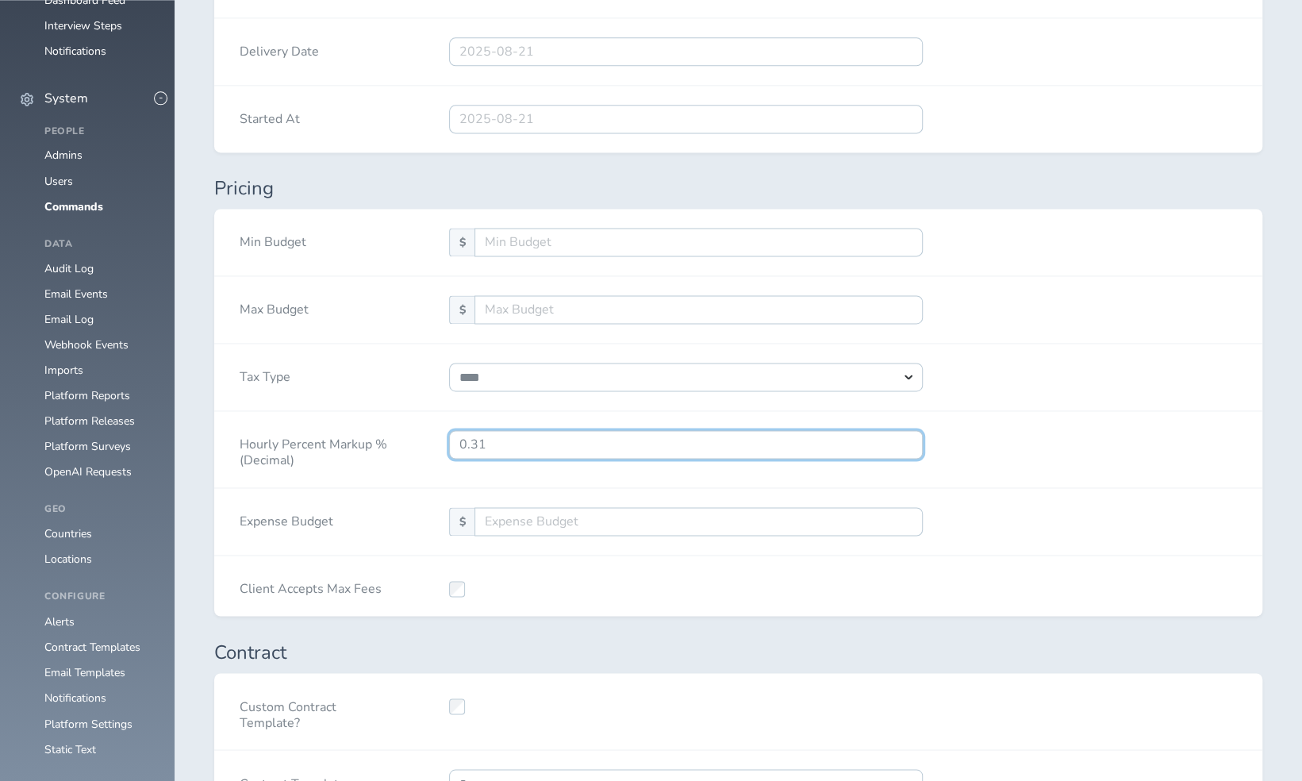
click at [585, 435] on input "0.31" at bounding box center [686, 444] width 474 height 29
select select "****"
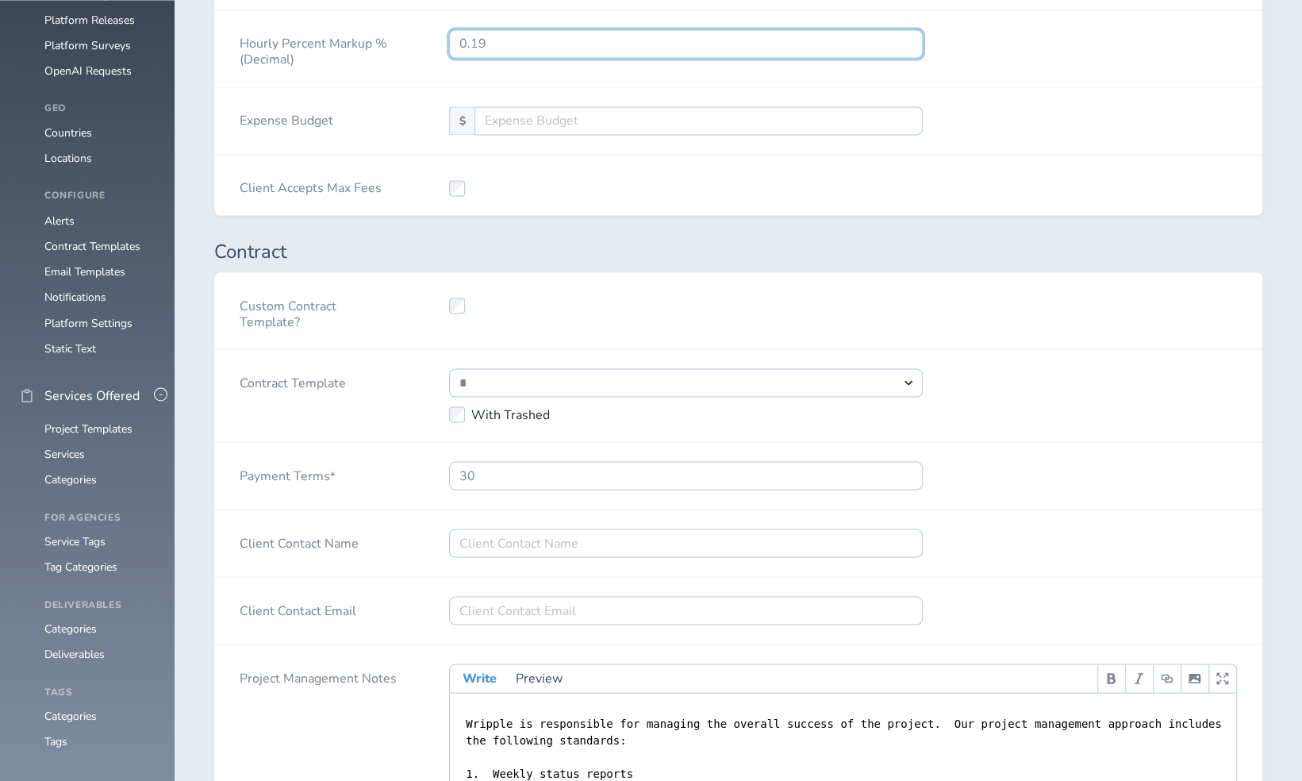
scroll to position [2367, 0]
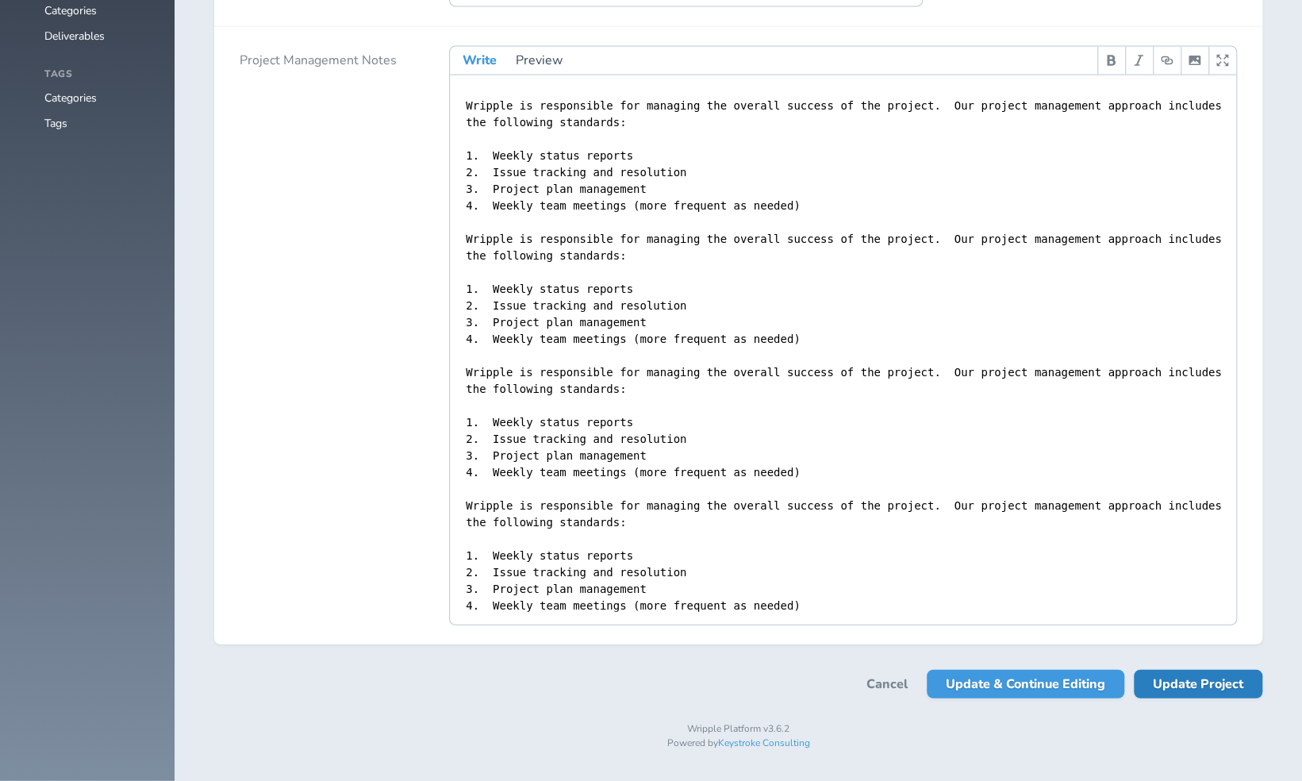
type input "0.19"
click at [1213, 685] on span "Update Project" at bounding box center [1198, 684] width 90 height 29
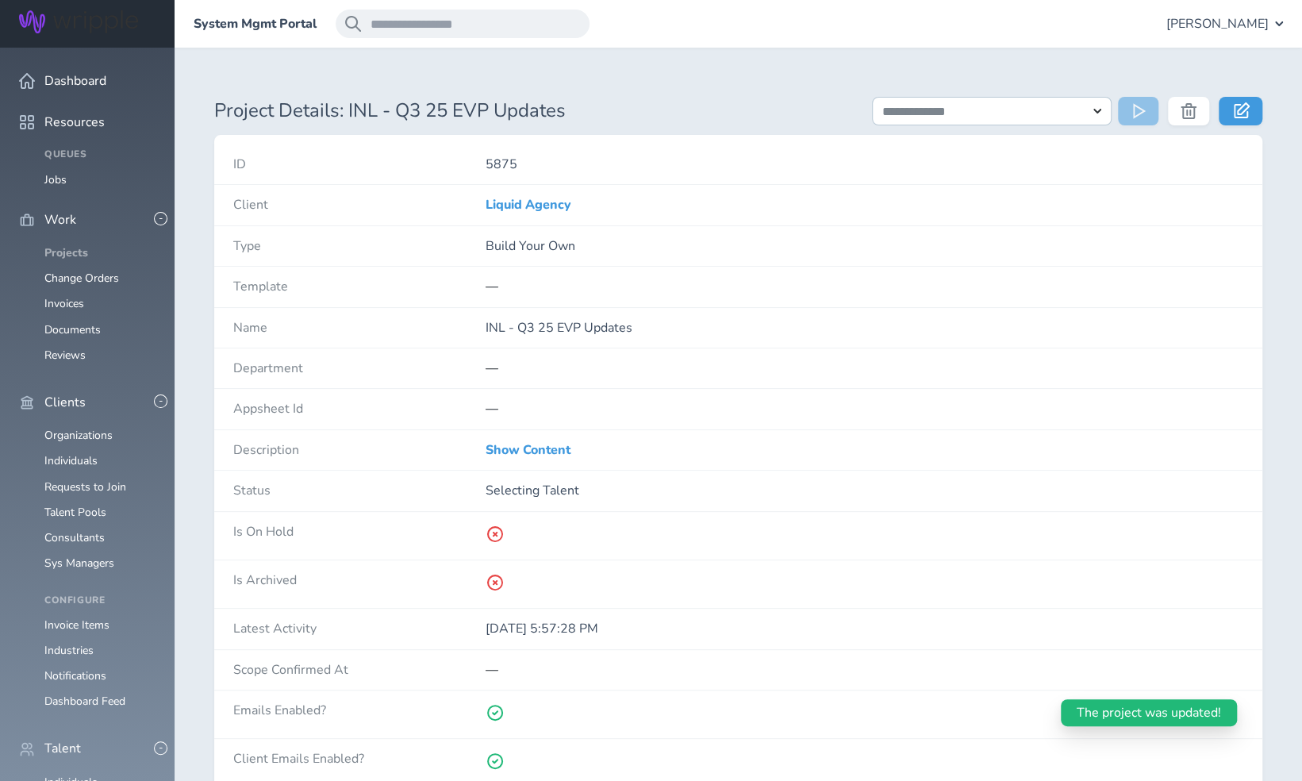
click at [78, 245] on link "Projects" at bounding box center [66, 252] width 44 height 15
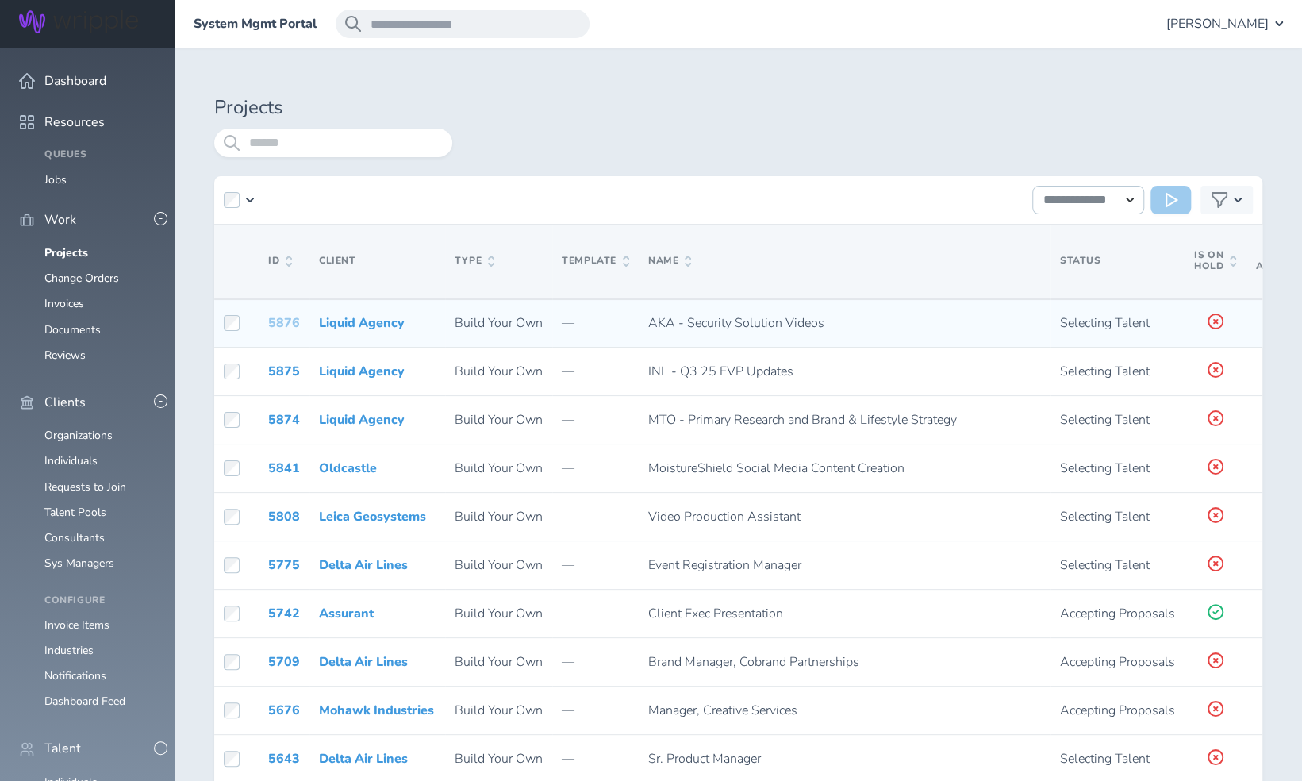
click at [289, 322] on link "5876" at bounding box center [284, 322] width 32 height 17
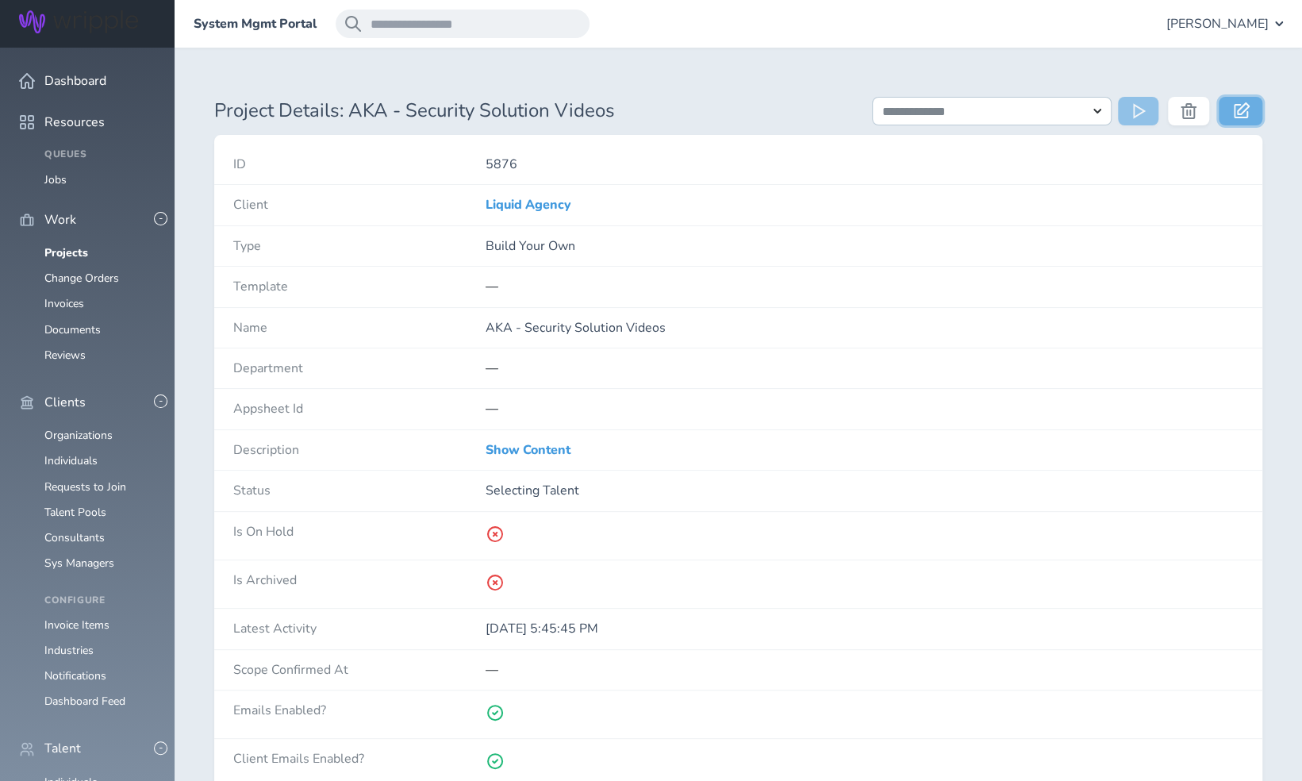
click at [1236, 122] on link at bounding box center [1241, 111] width 44 height 29
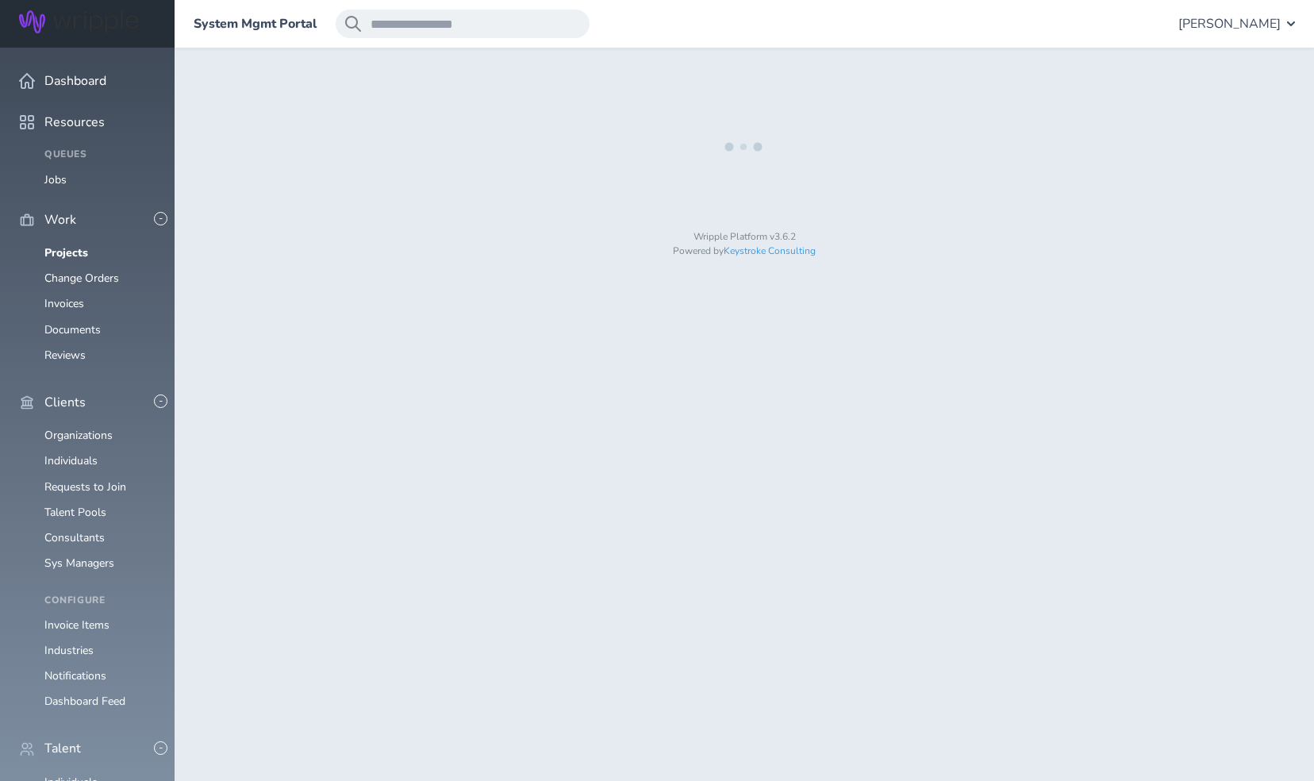
select select "*"
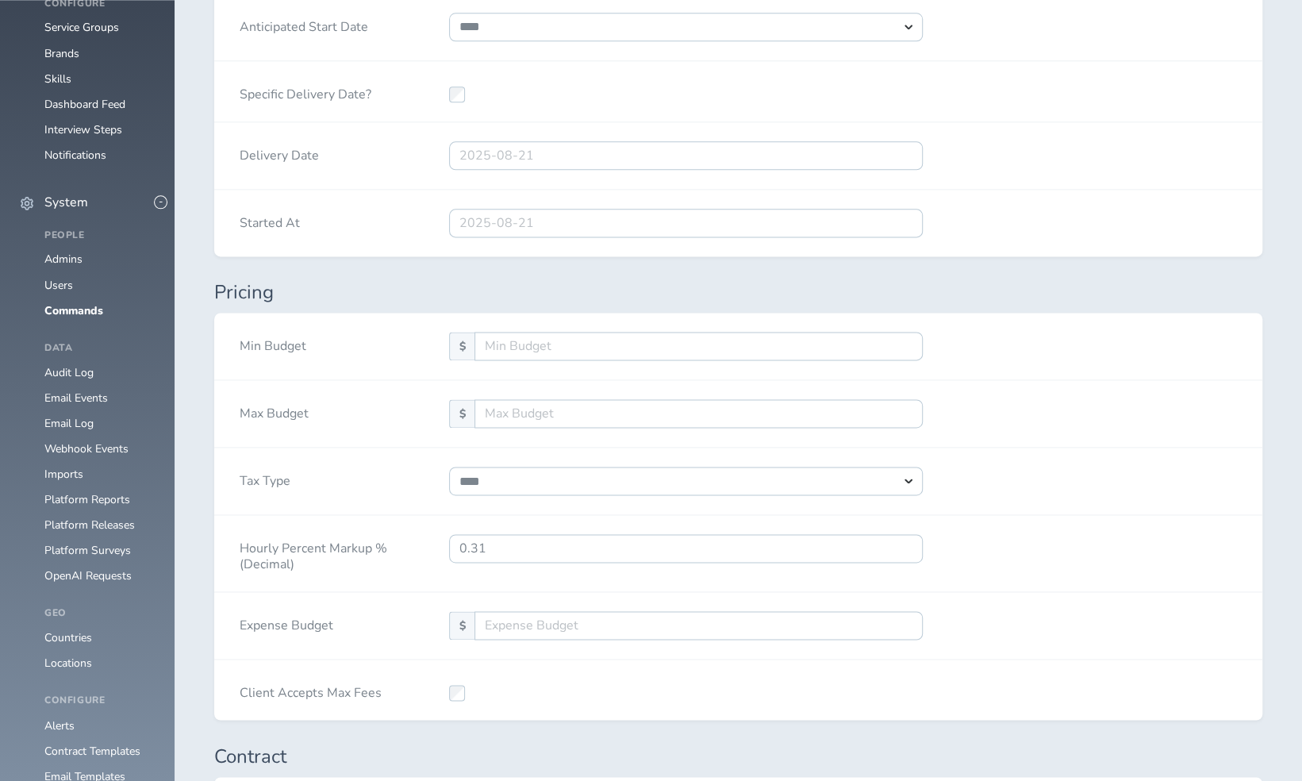
scroll to position [1269, 0]
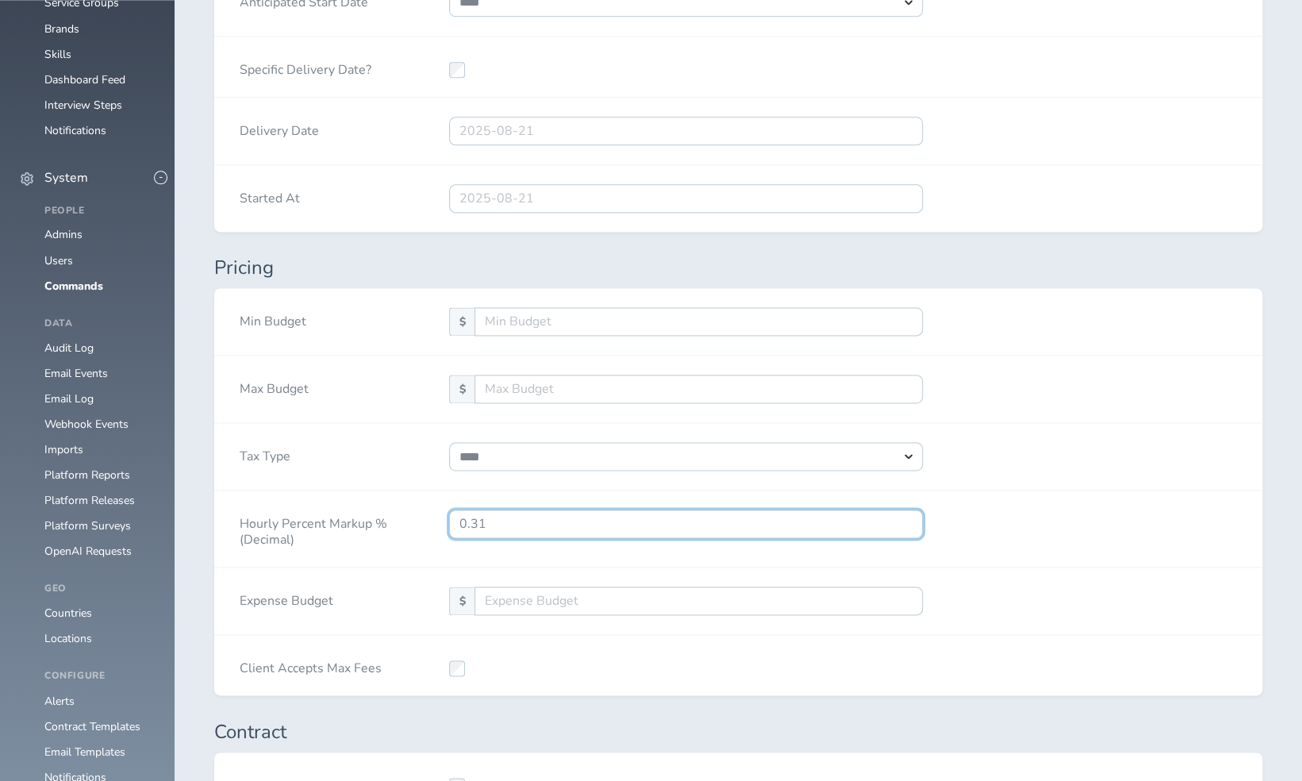
click at [516, 528] on input "0.31" at bounding box center [686, 523] width 474 height 29
type input "0.19"
select select "****"
type input "0.19"
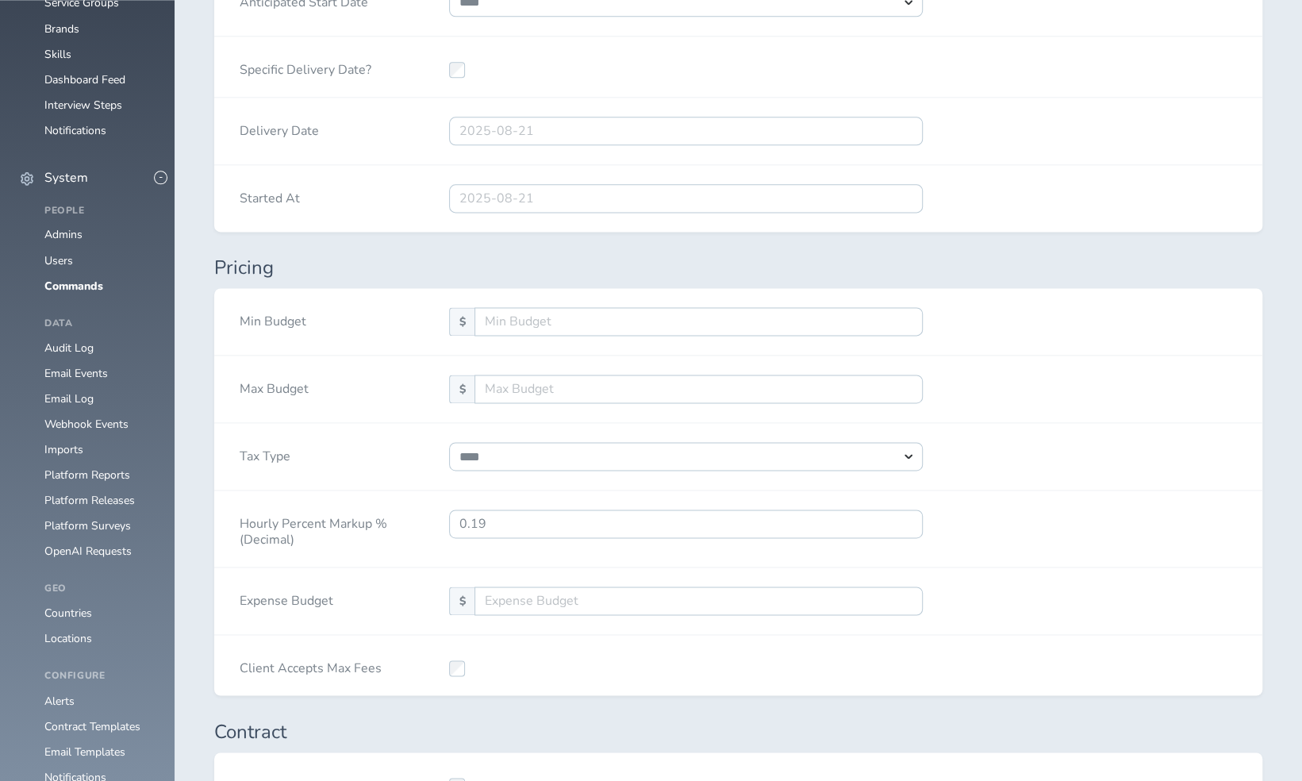
click at [1098, 454] on div "**********" at bounding box center [738, 456] width 1048 height 67
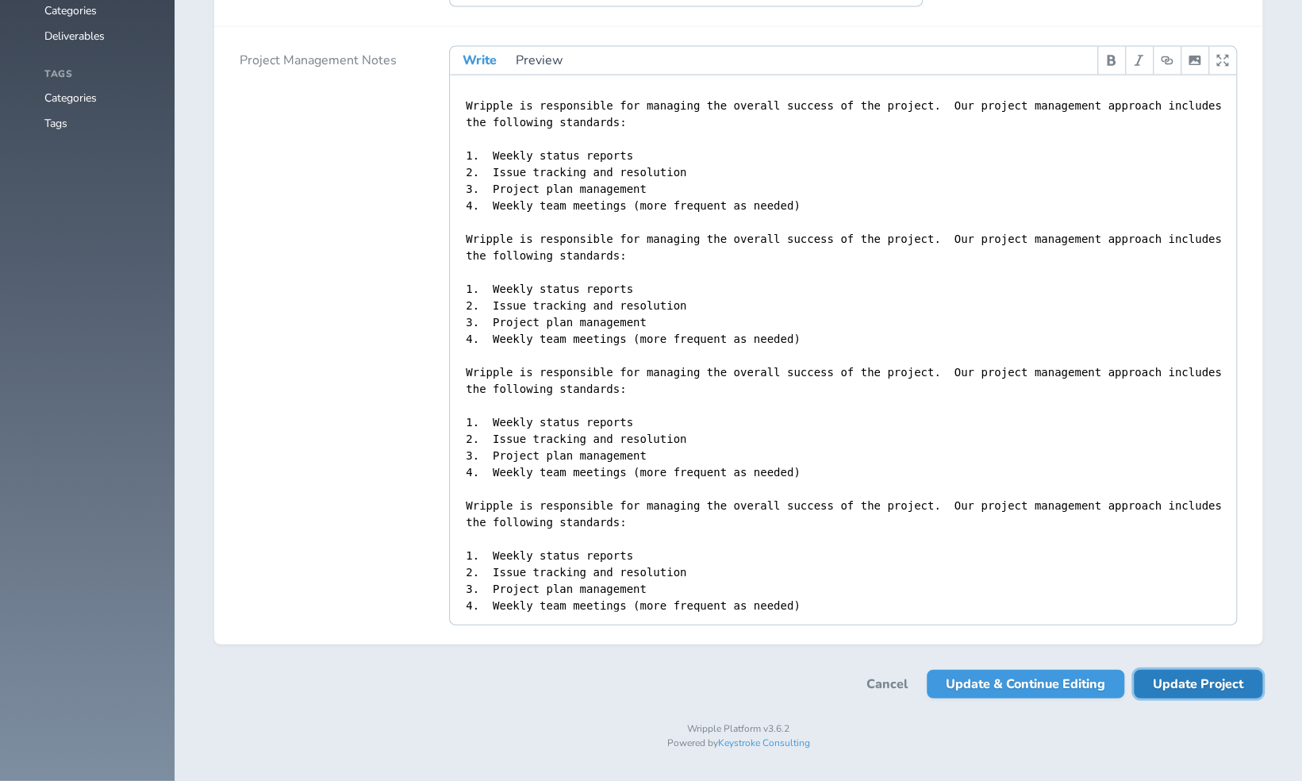
click at [1187, 685] on span "Update Project" at bounding box center [1198, 684] width 90 height 29
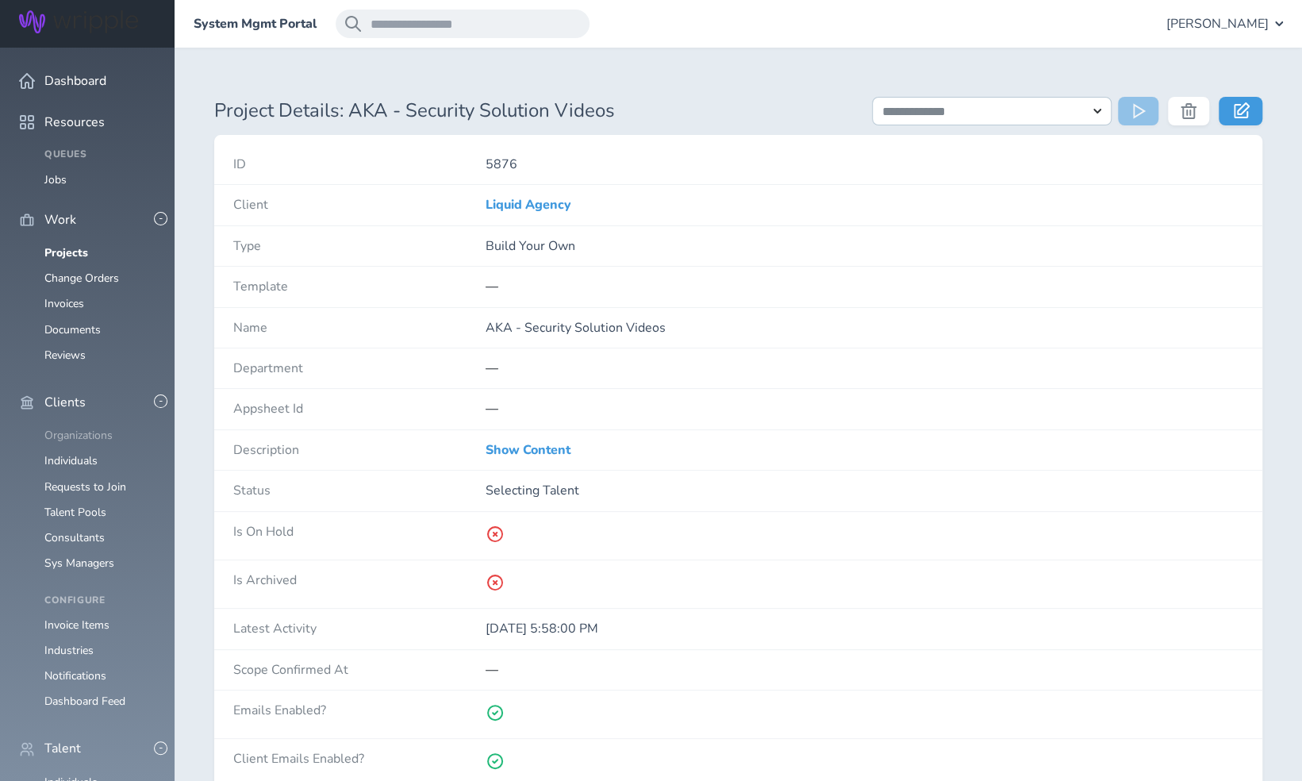
click at [98, 428] on link "Organizations" at bounding box center [78, 435] width 68 height 15
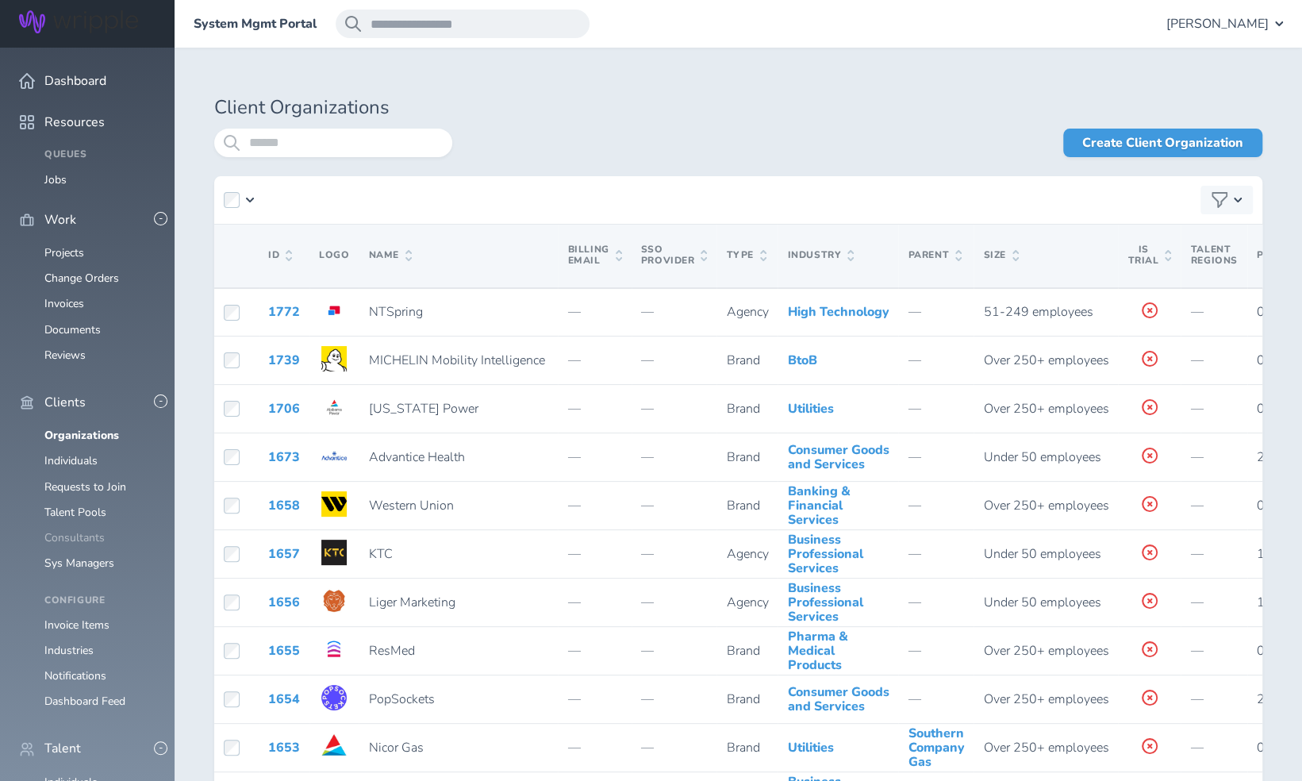
click at [76, 530] on link "Consultants" at bounding box center [74, 537] width 60 height 15
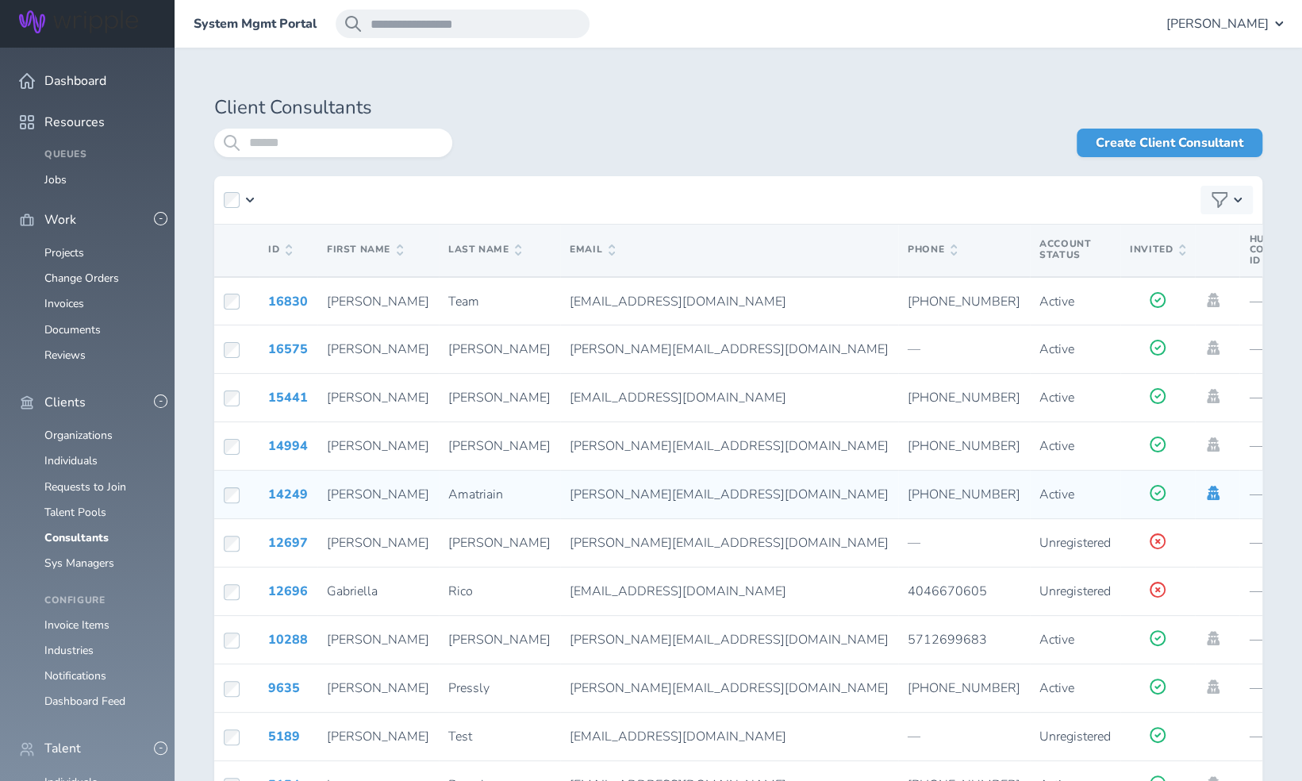
click at [1204, 490] on icon at bounding box center [1212, 493] width 17 height 14
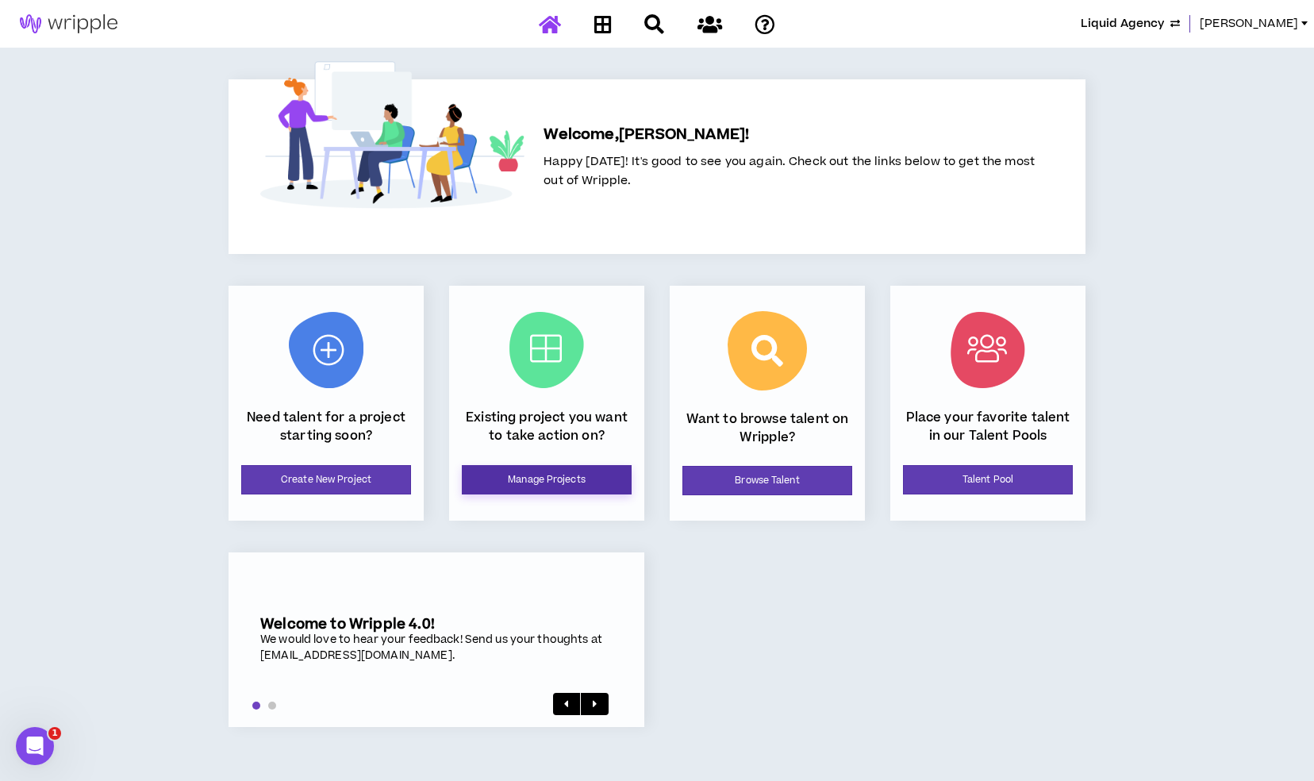
click at [505, 482] on link "Manage Projects" at bounding box center [547, 479] width 170 height 29
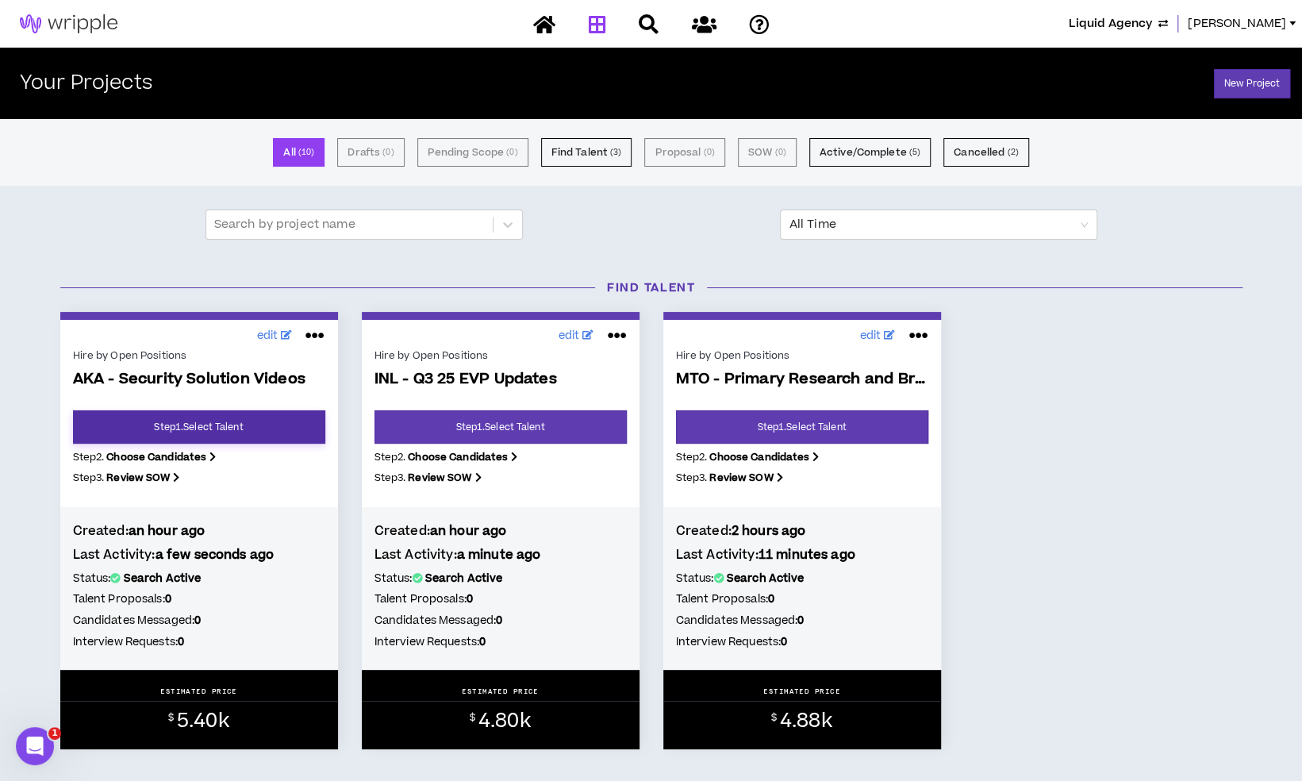
click at [203, 428] on link "Step 1 . Select Talent" at bounding box center [199, 426] width 252 height 33
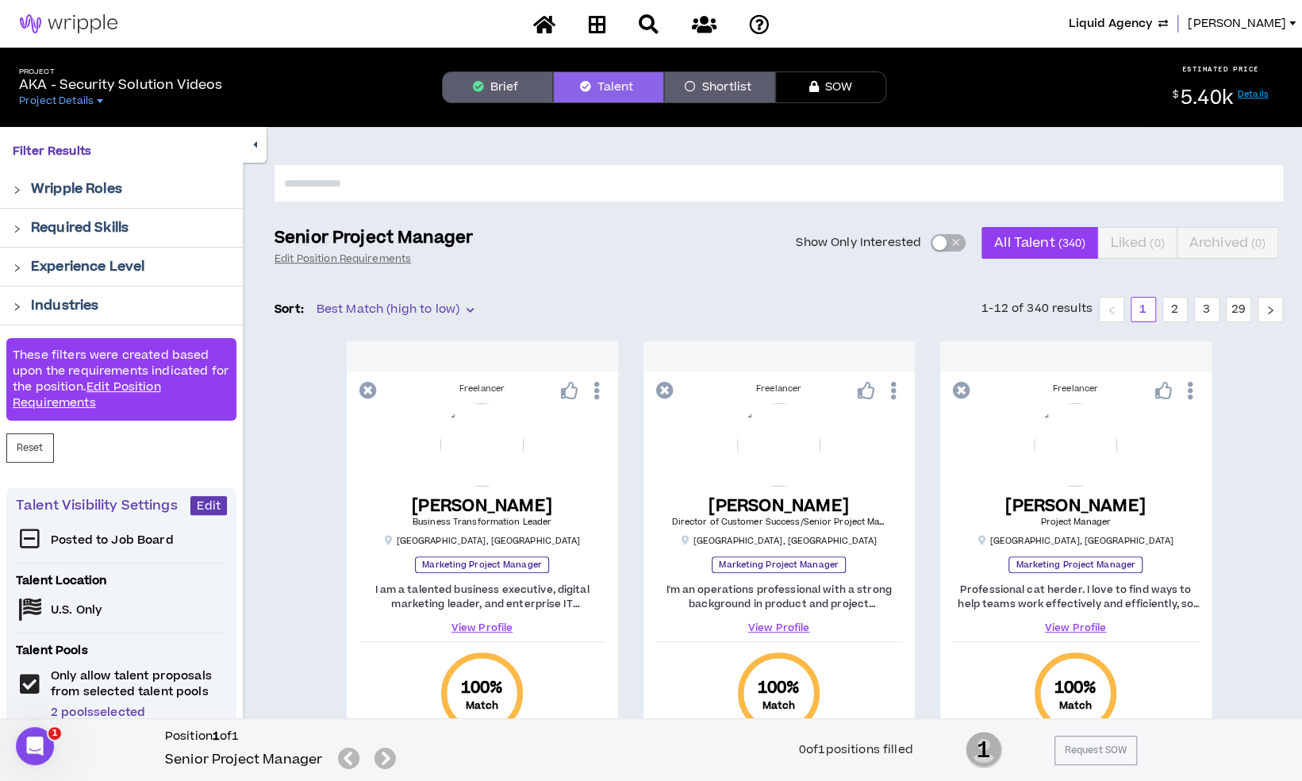
click at [755, 179] on input "text" at bounding box center [779, 183] width 1008 height 36
type input "*****"
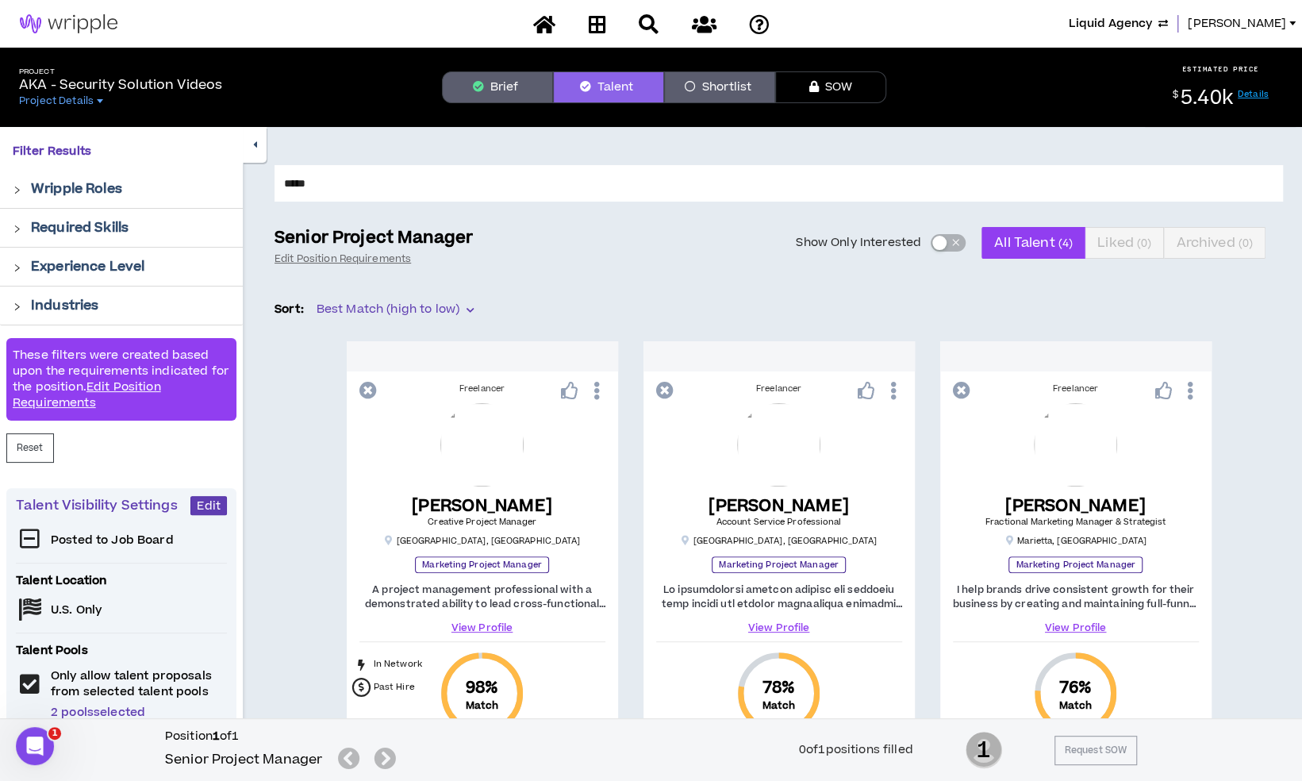
click at [543, 99] on button "Brief" at bounding box center [497, 87] width 111 height 32
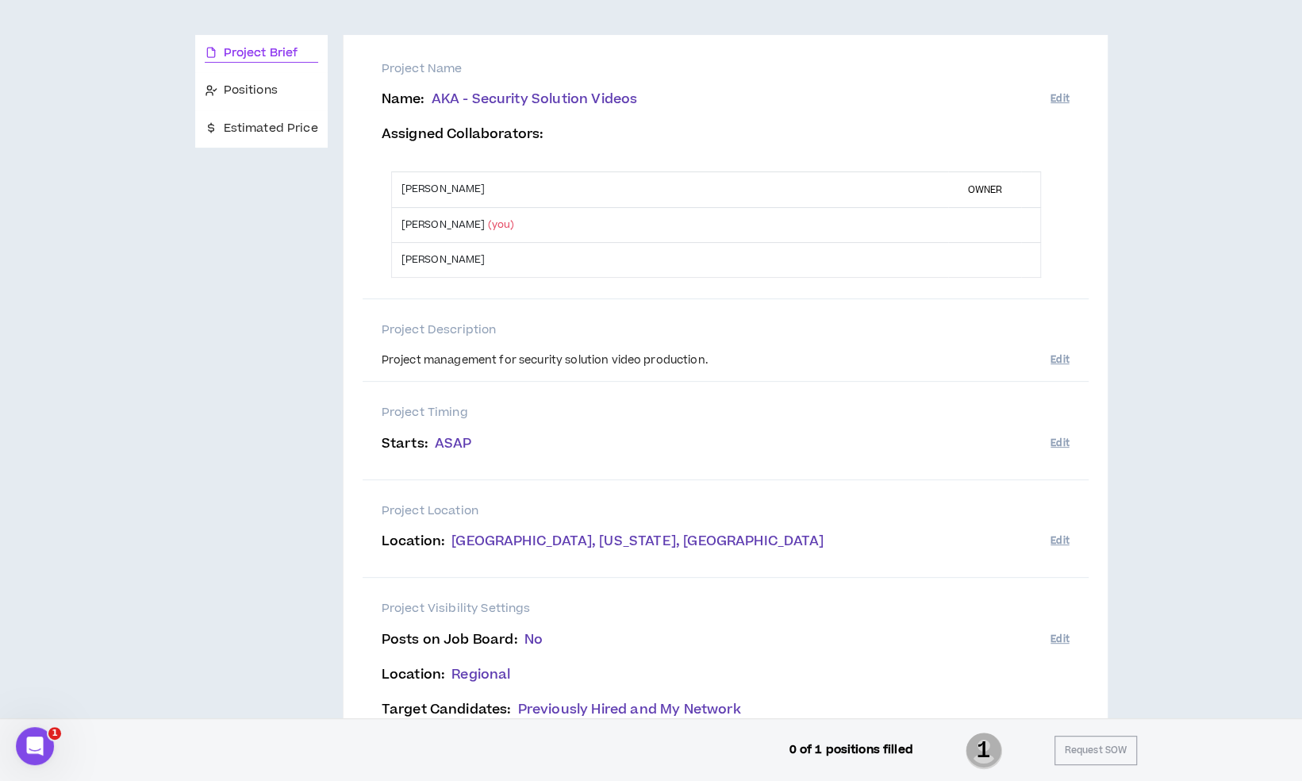
scroll to position [17, 0]
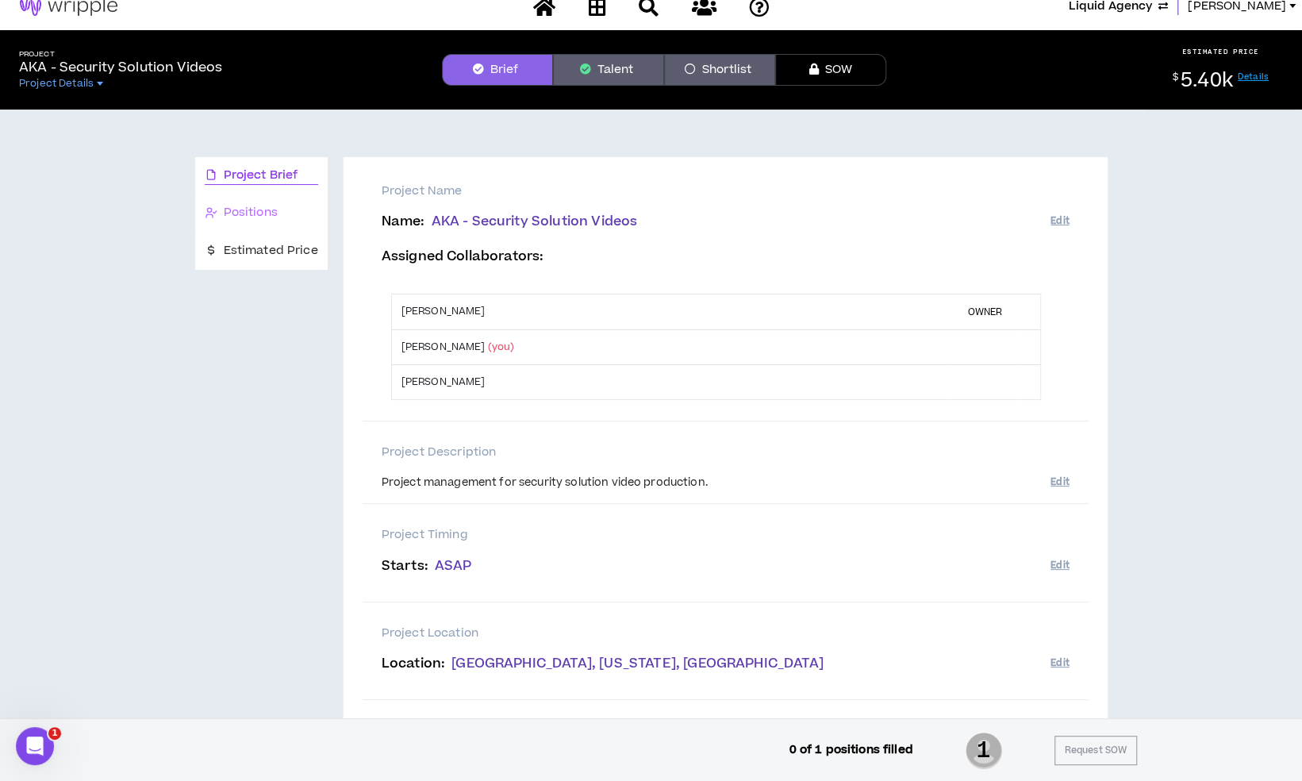
click at [284, 200] on div "Positions" at bounding box center [261, 212] width 132 height 37
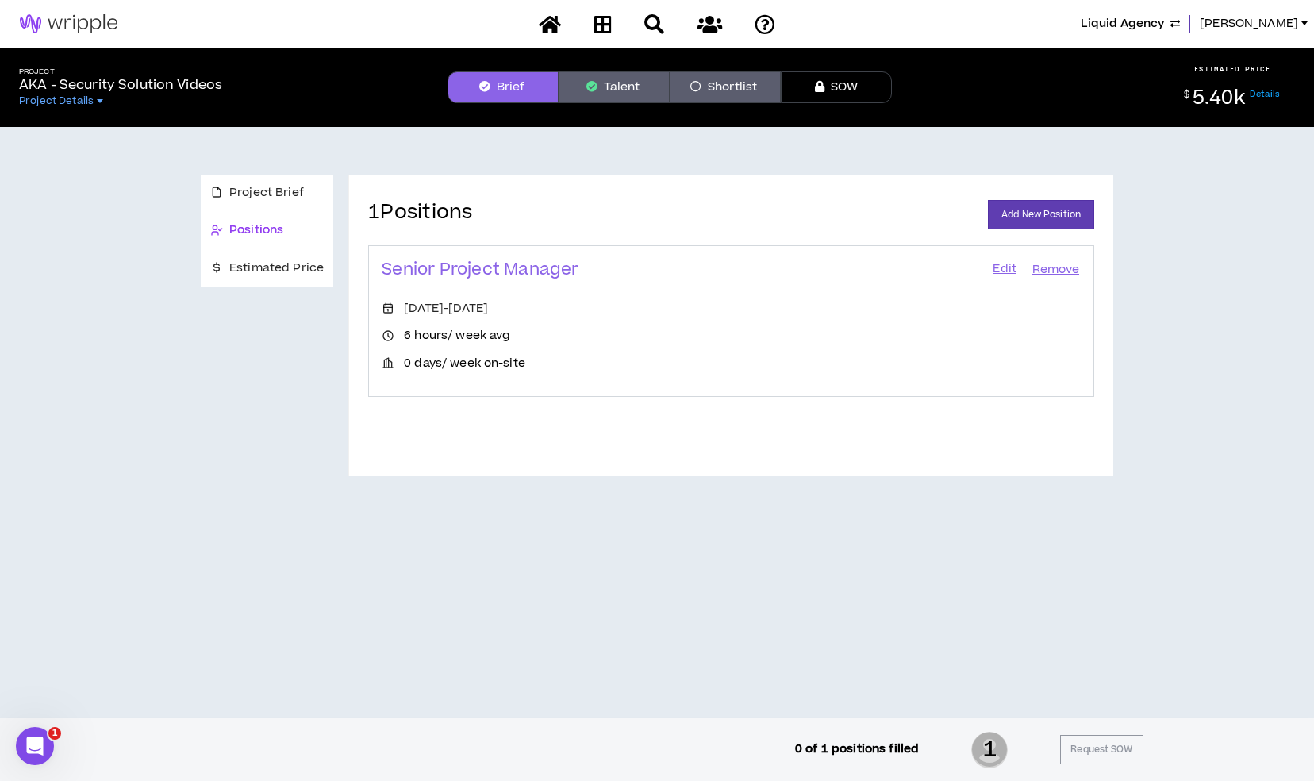
click at [1004, 274] on link "Edit" at bounding box center [1004, 270] width 27 height 22
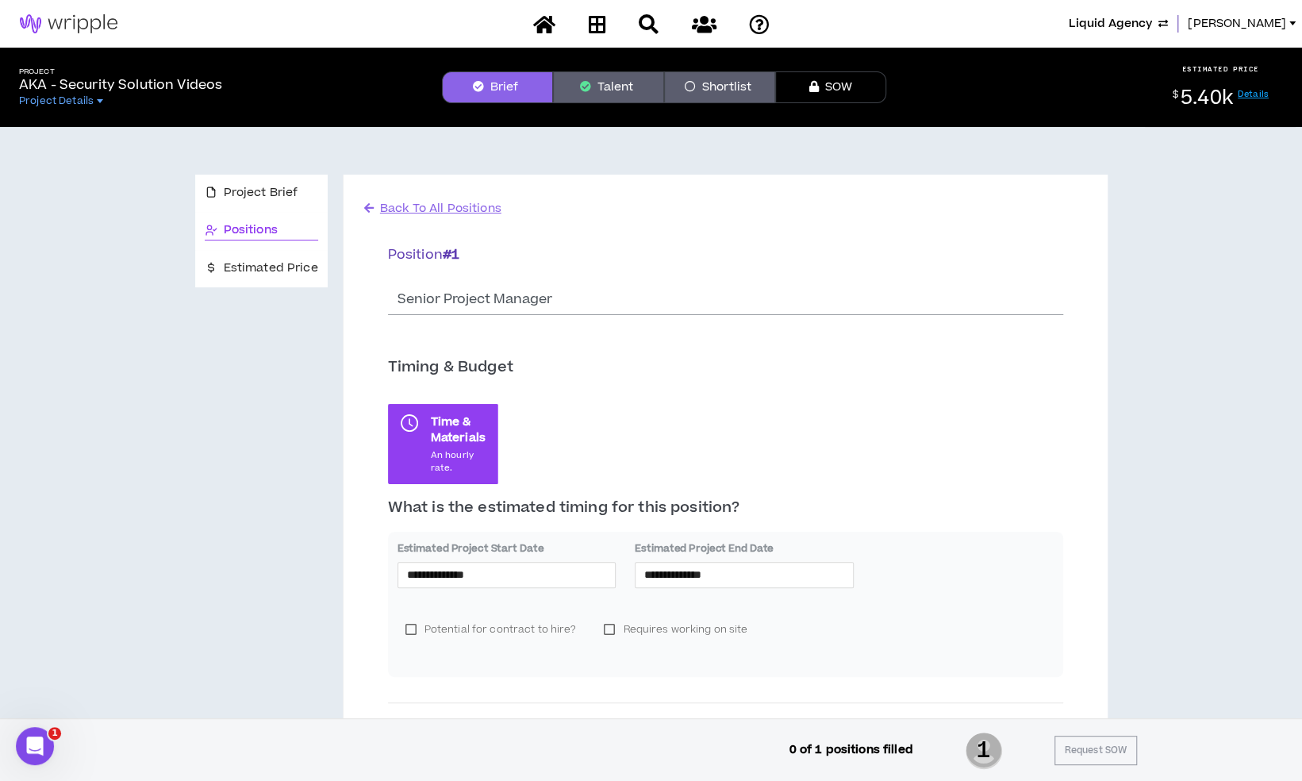
click at [421, 203] on span "Back To All Positions" at bounding box center [440, 208] width 121 height 17
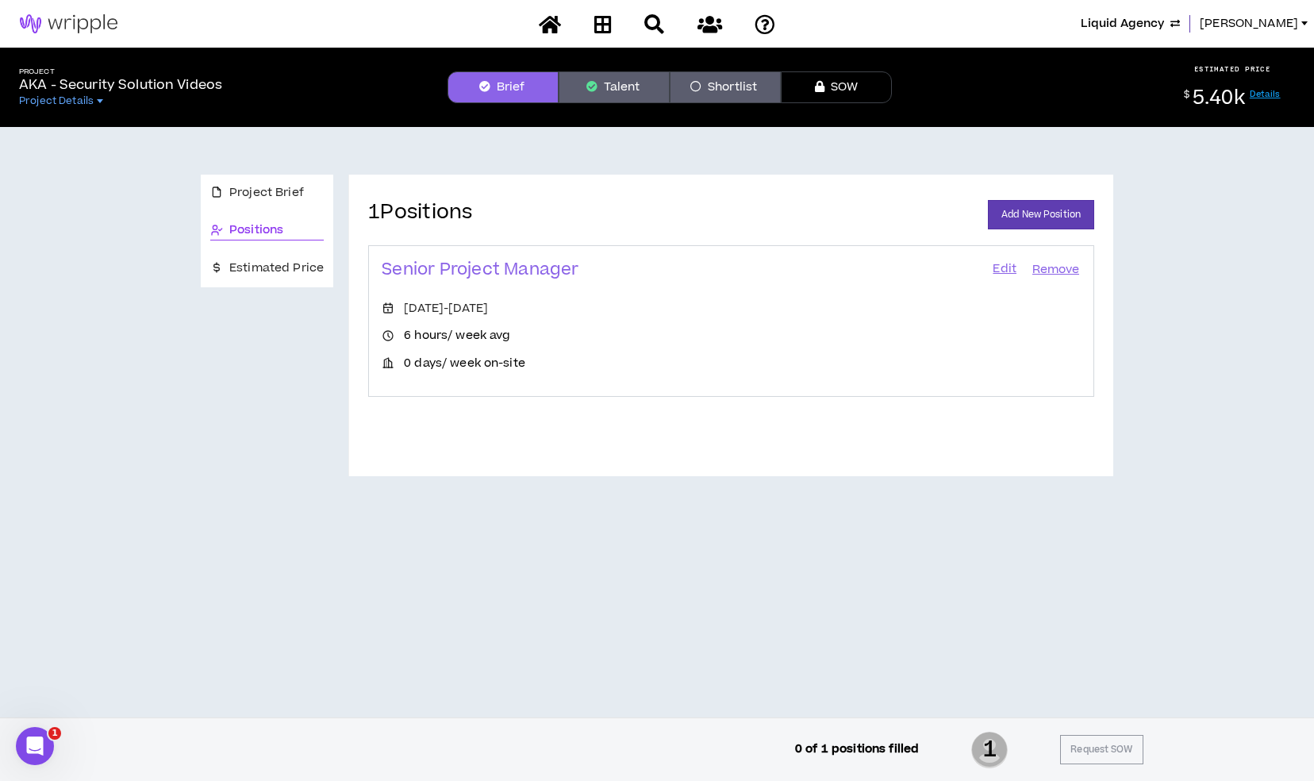
click at [528, 86] on button "Brief" at bounding box center [502, 87] width 111 height 32
click at [626, 92] on button "Talent" at bounding box center [614, 87] width 111 height 32
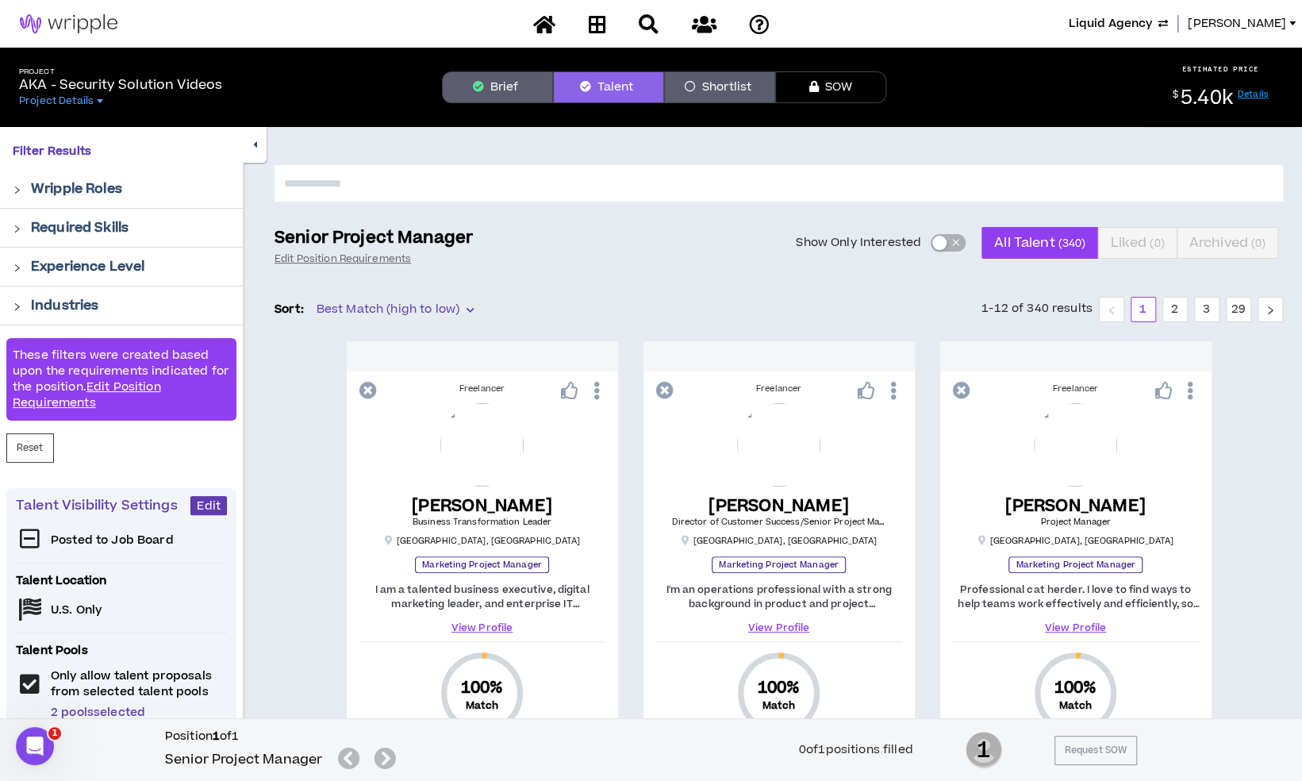
click at [555, 190] on input "text" at bounding box center [779, 183] width 1008 height 36
type input "*****"
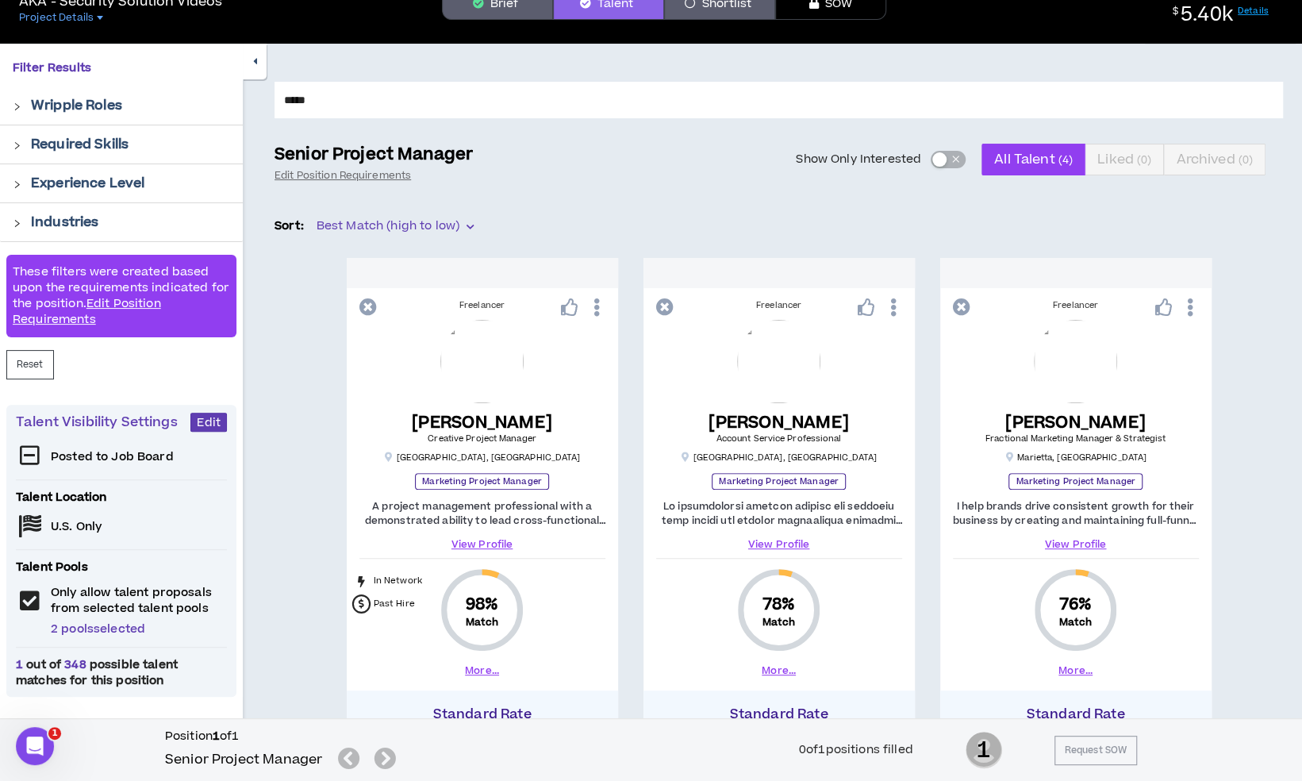
scroll to position [238, 0]
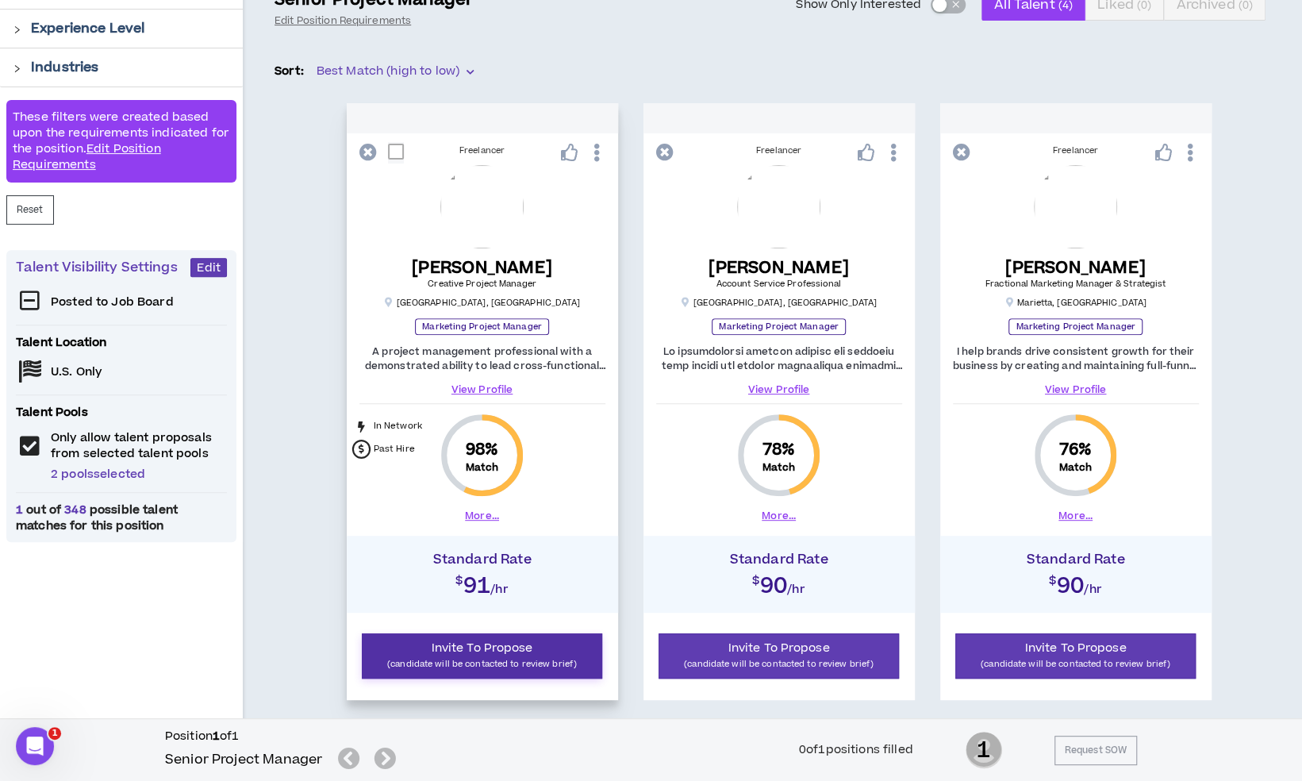
click at [476, 660] on p "(candidate will be contacted to review brief)" at bounding box center [482, 663] width 221 height 15
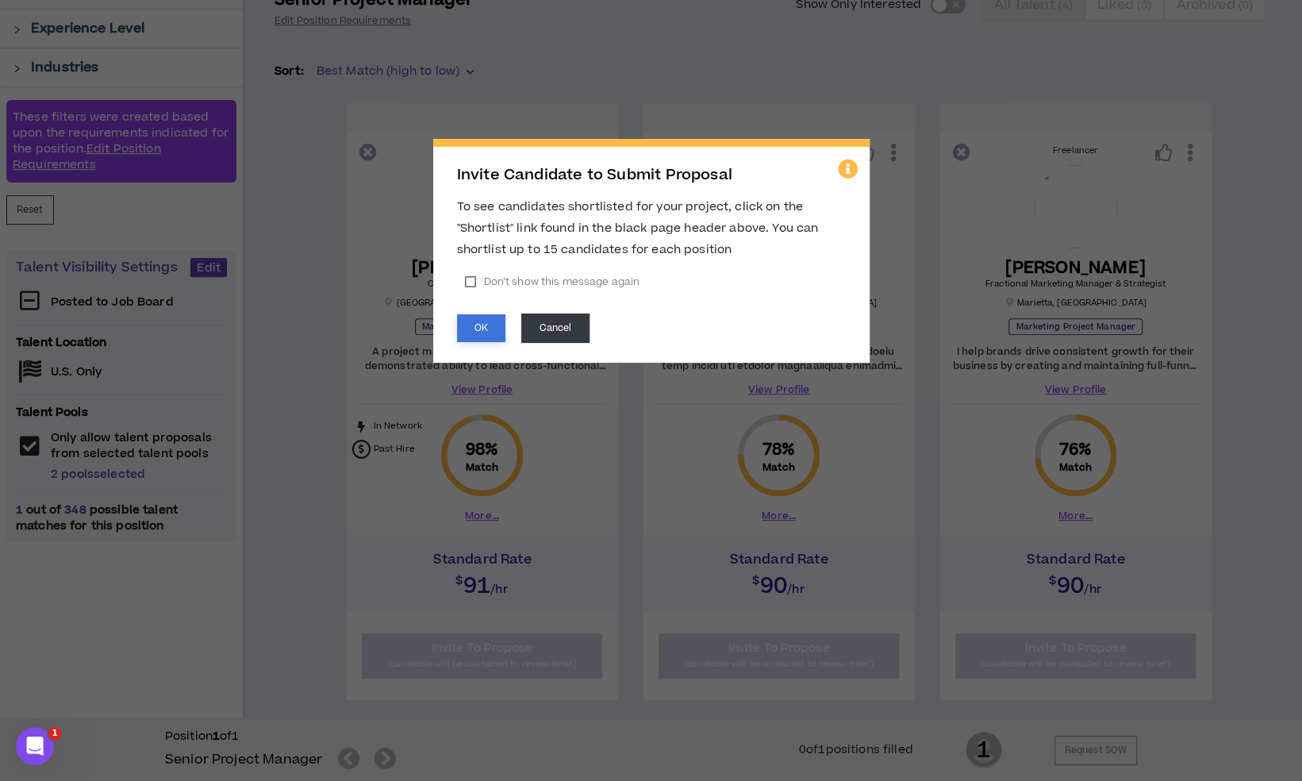
click at [468, 324] on button "OK" at bounding box center [481, 328] width 48 height 28
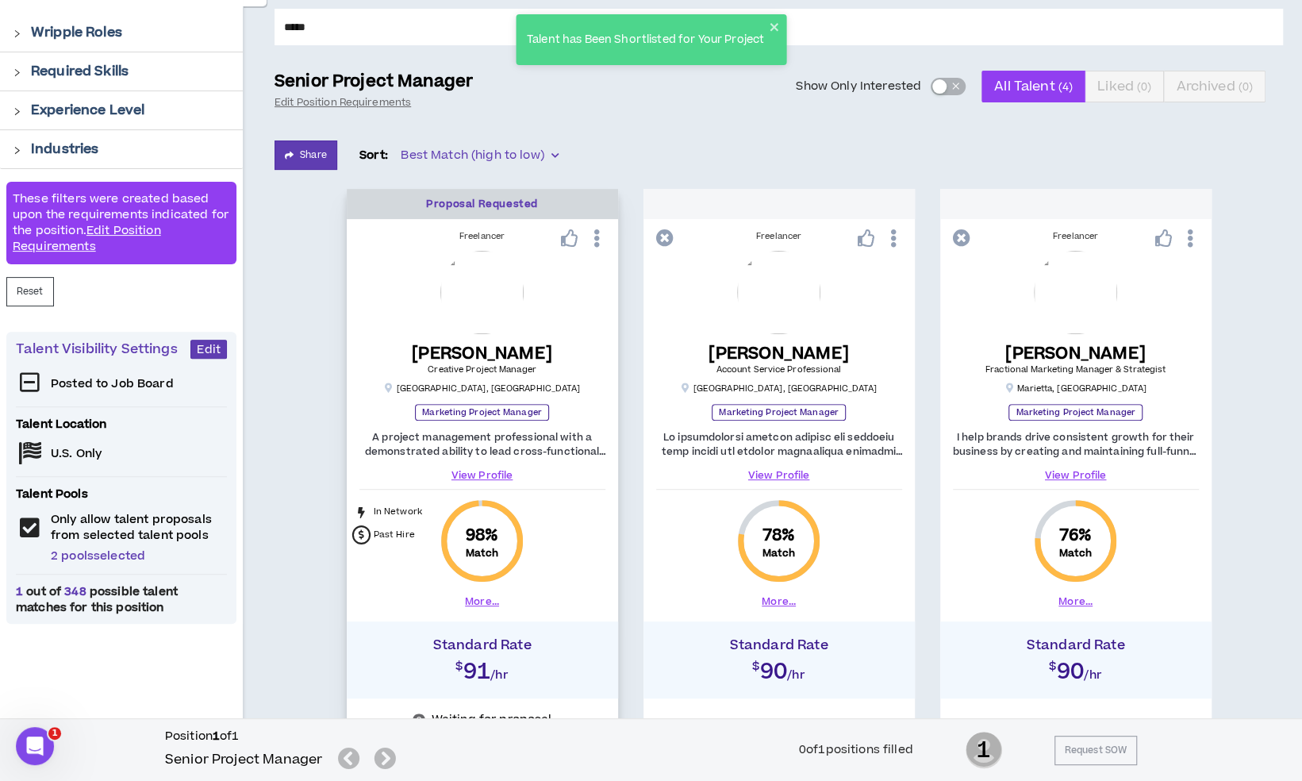
scroll to position [0, 0]
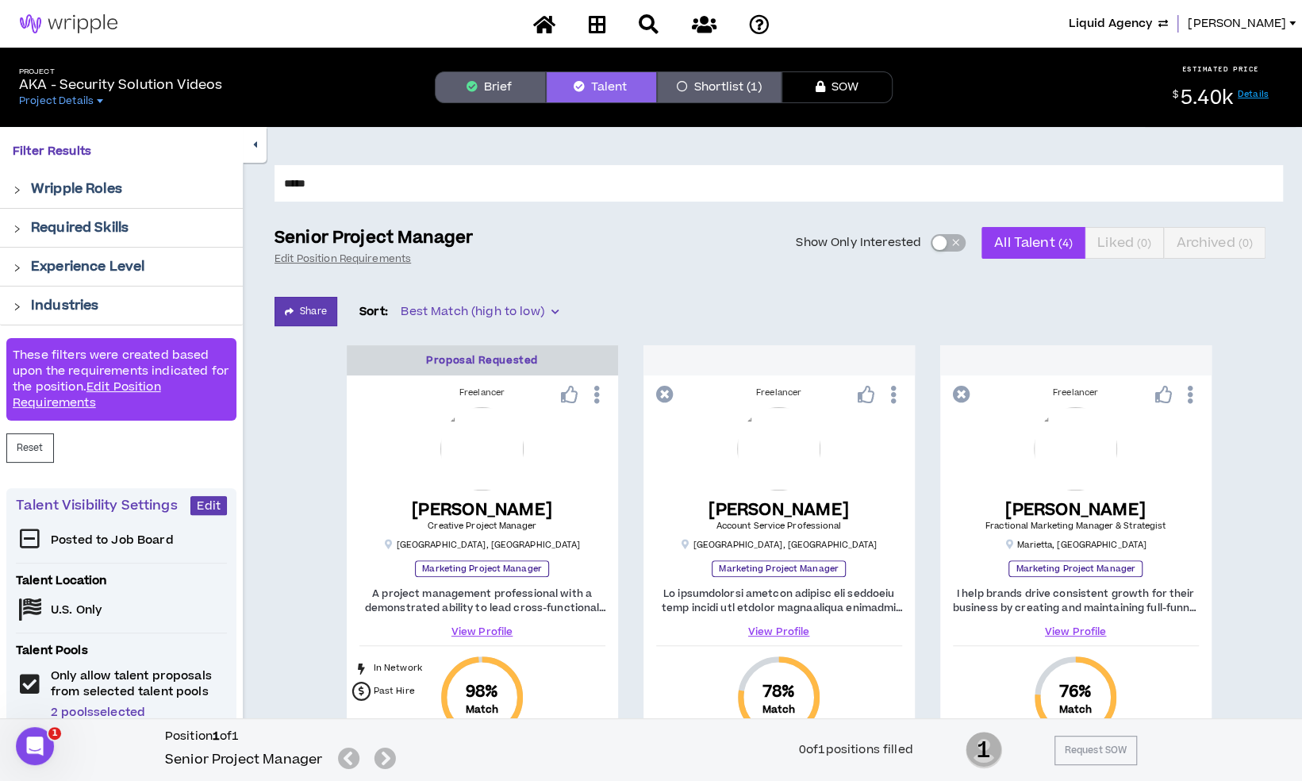
click at [516, 99] on button "Brief" at bounding box center [490, 87] width 111 height 32
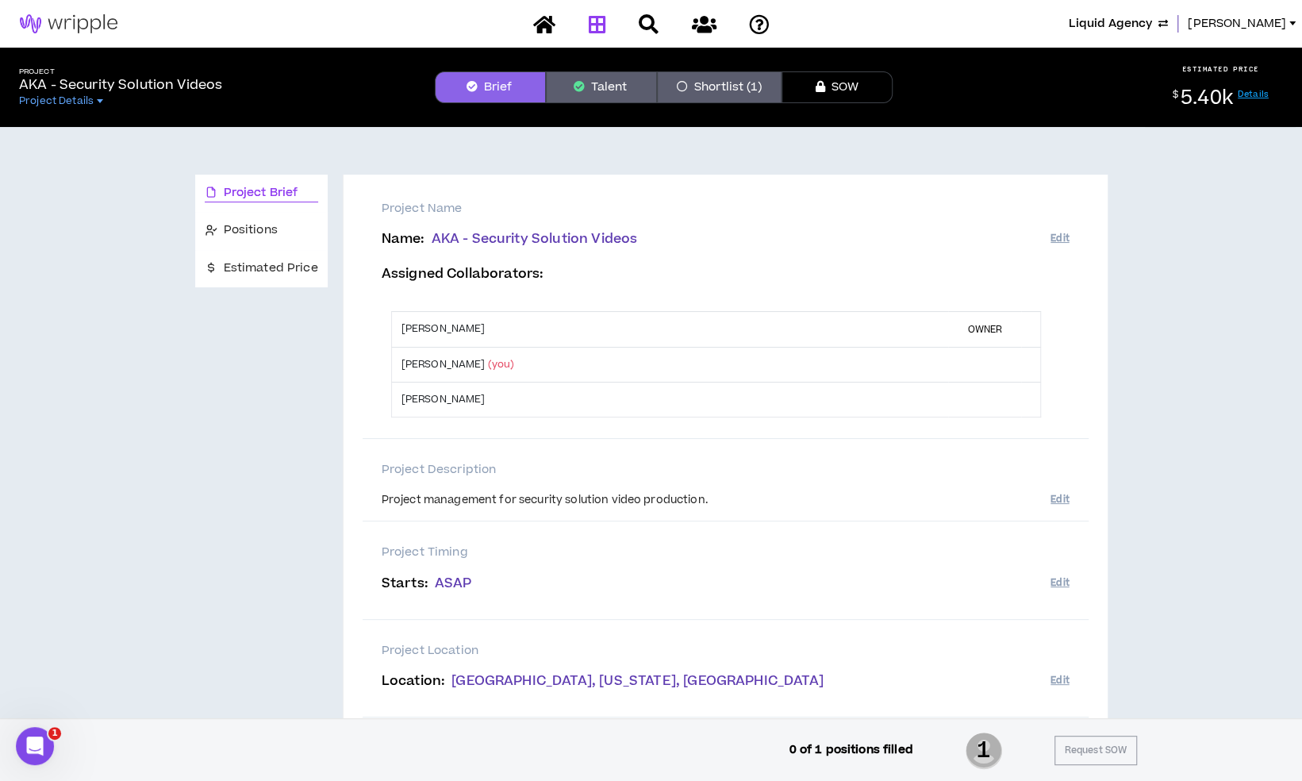
click at [600, 30] on icon at bounding box center [596, 24] width 17 height 20
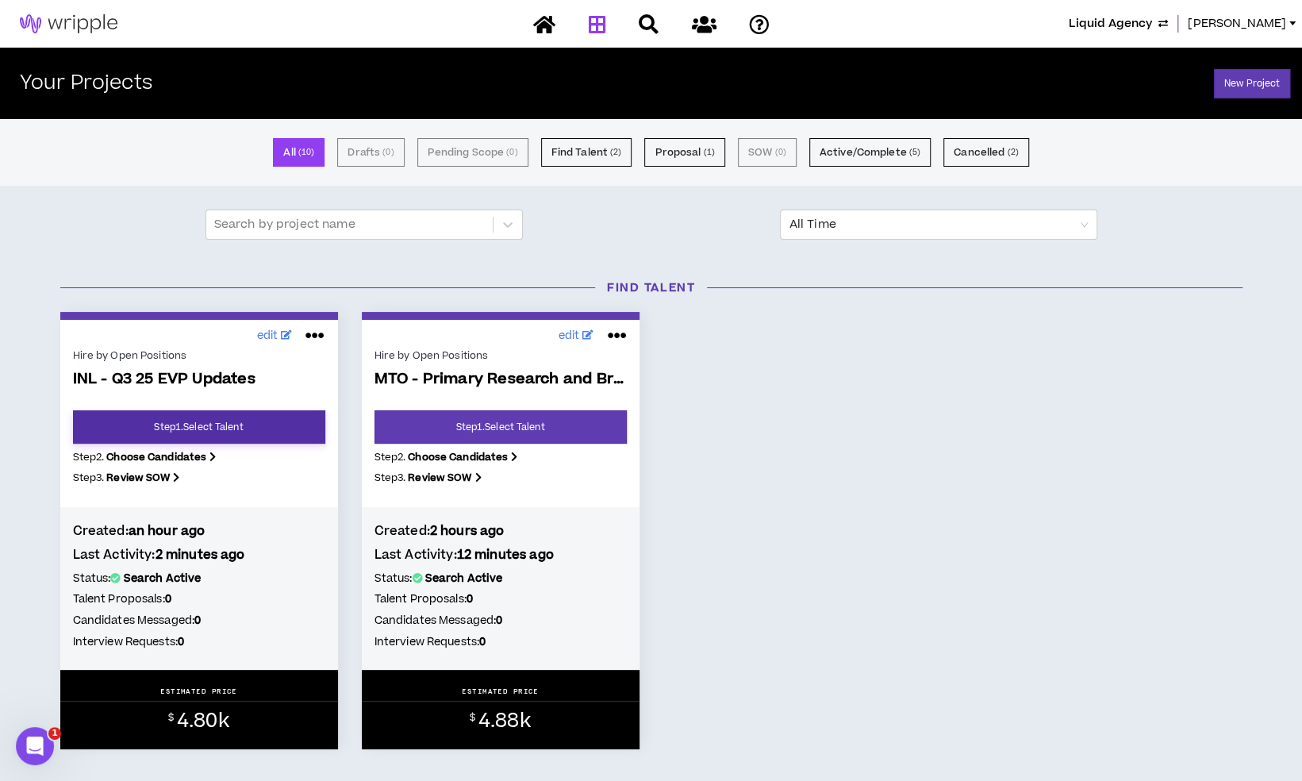
click at [259, 417] on link "Step 1 . Select Talent" at bounding box center [199, 426] width 252 height 33
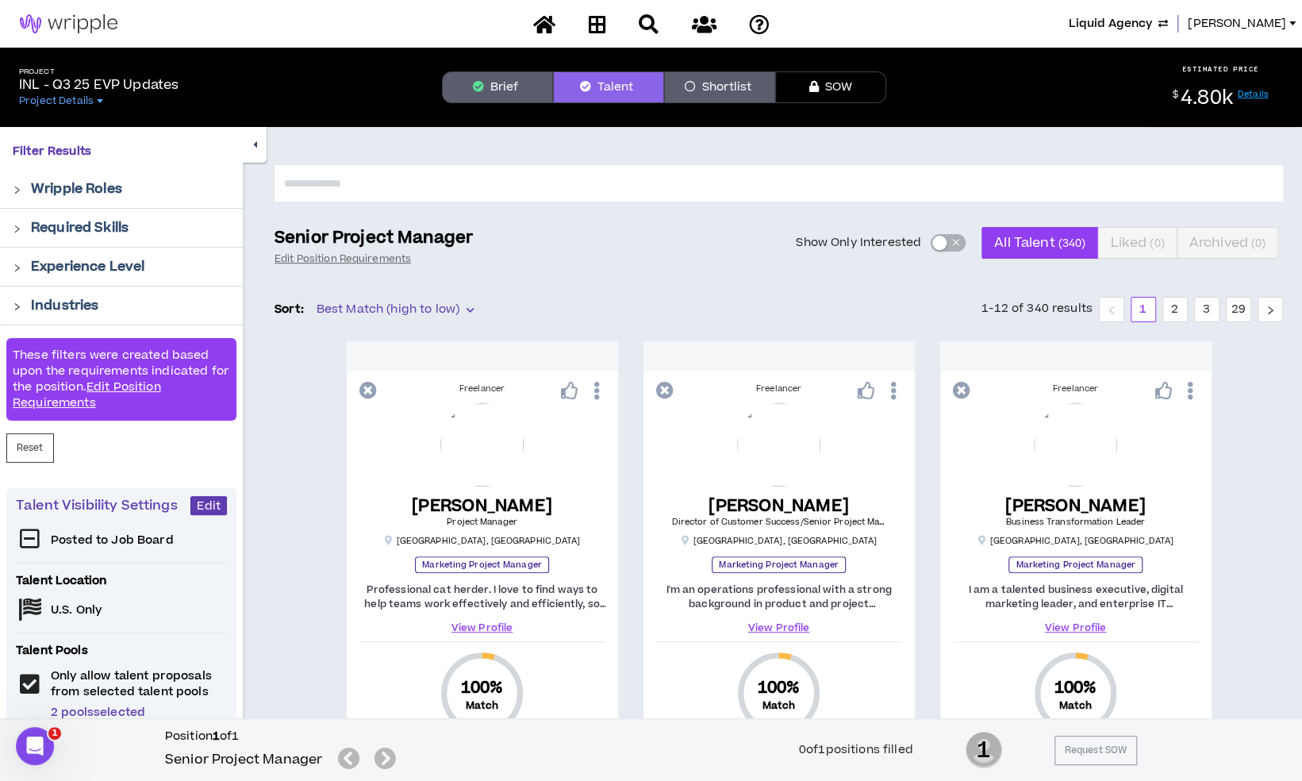
click at [528, 88] on button "Brief" at bounding box center [497, 87] width 111 height 32
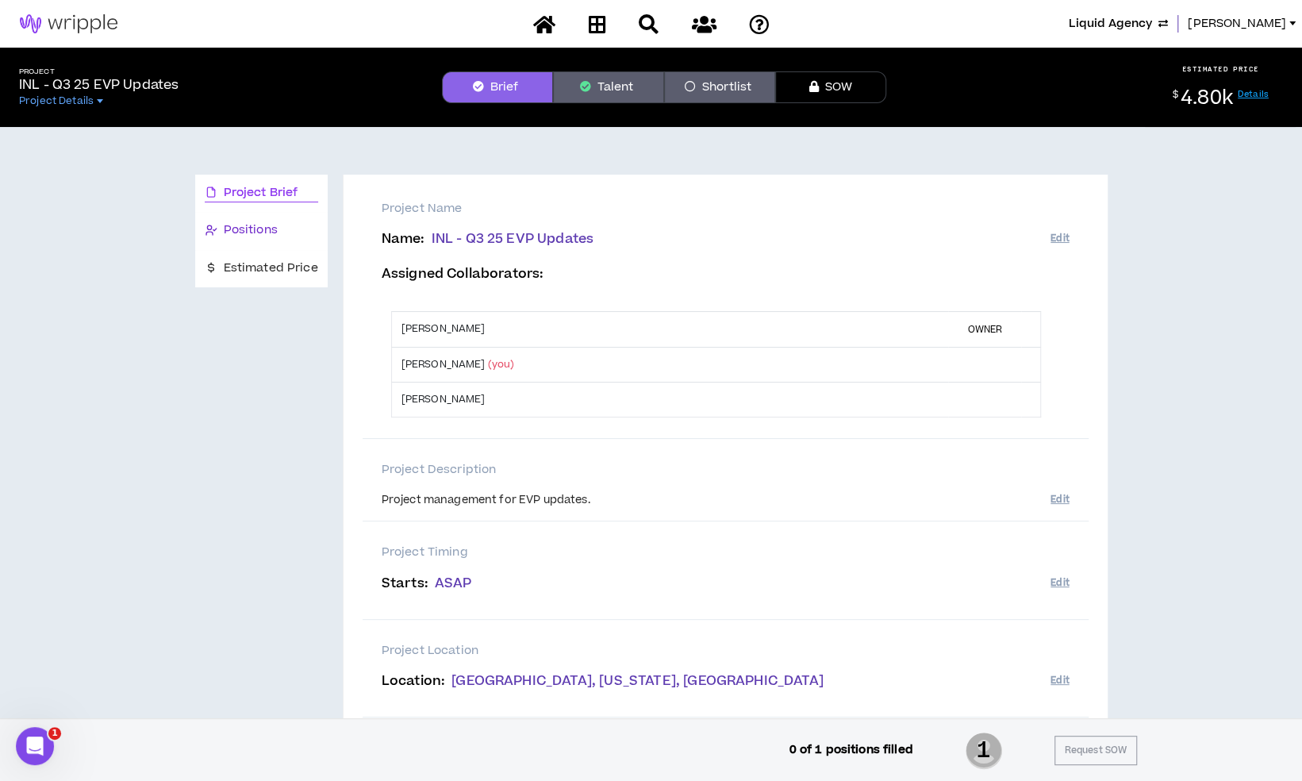
click at [227, 225] on span "Positions" at bounding box center [251, 229] width 54 height 17
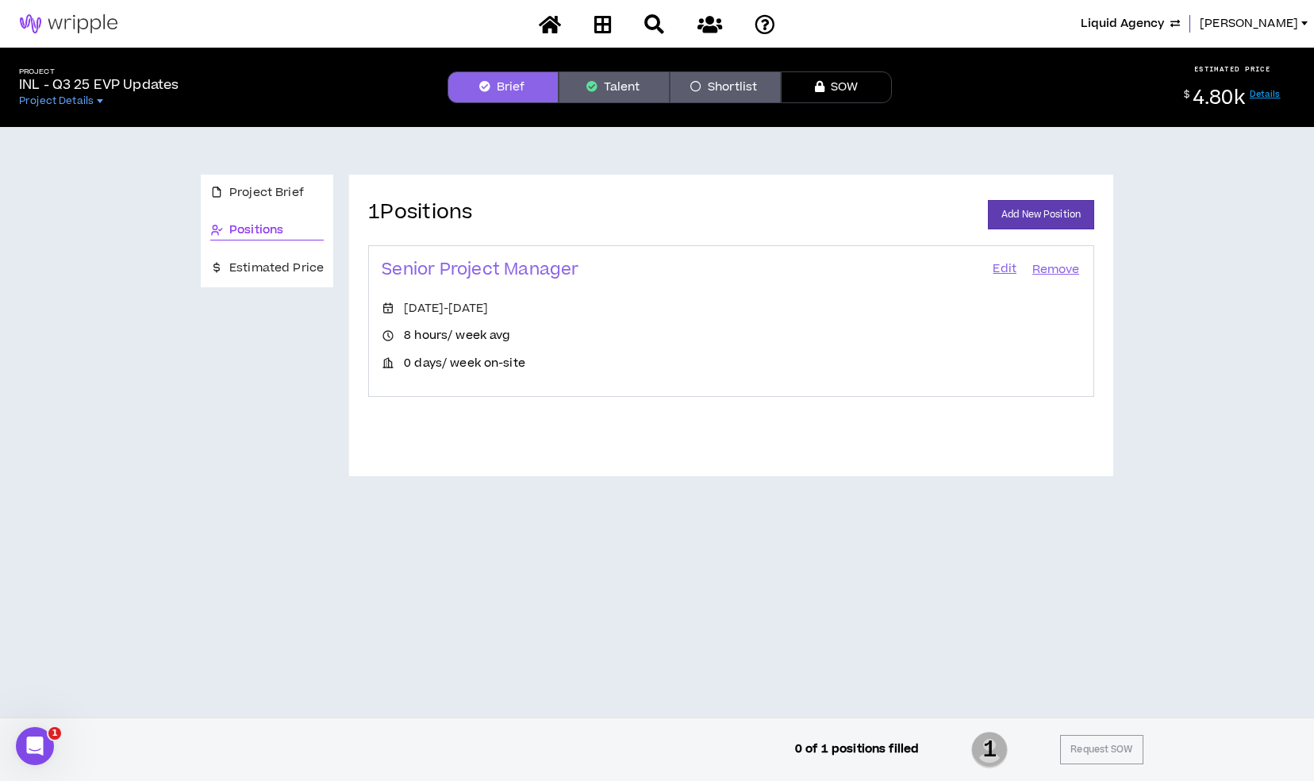
click at [996, 270] on link "Edit" at bounding box center [1004, 270] width 27 height 22
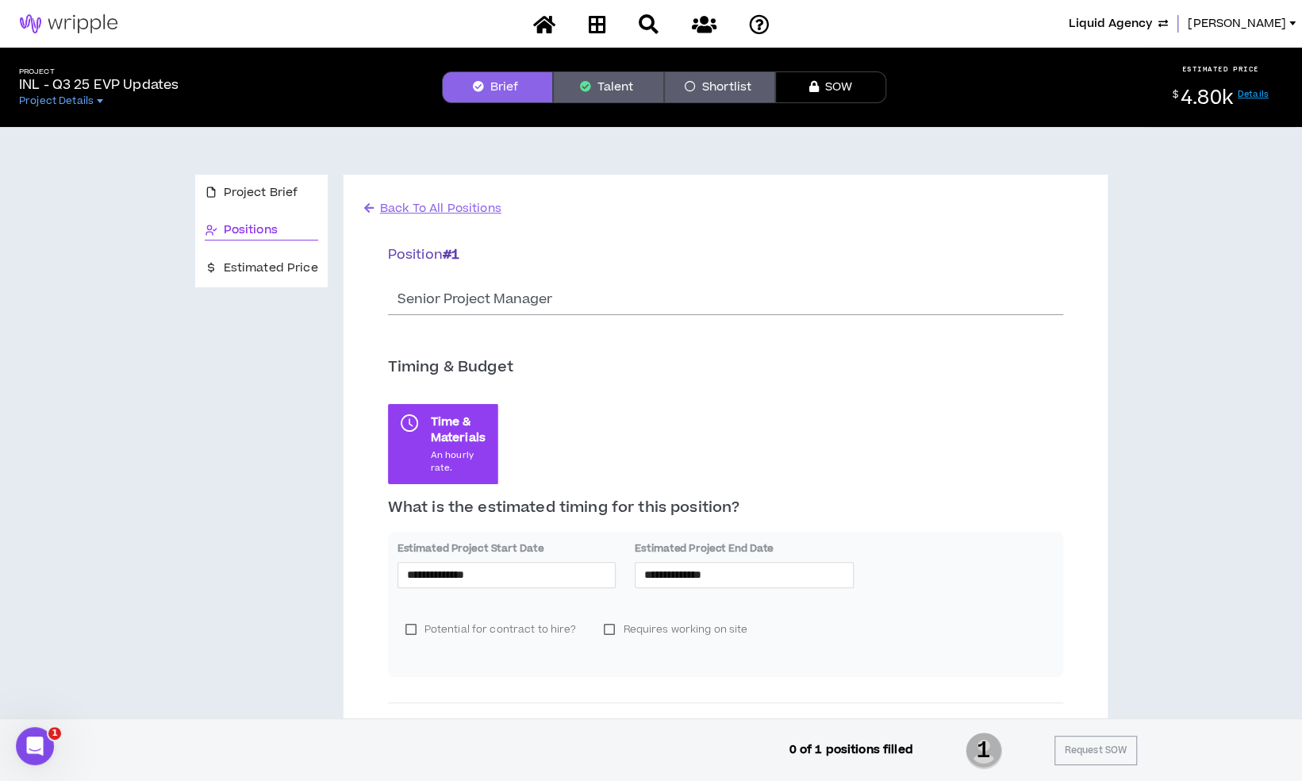
click at [594, 86] on button "Talent" at bounding box center [608, 87] width 111 height 32
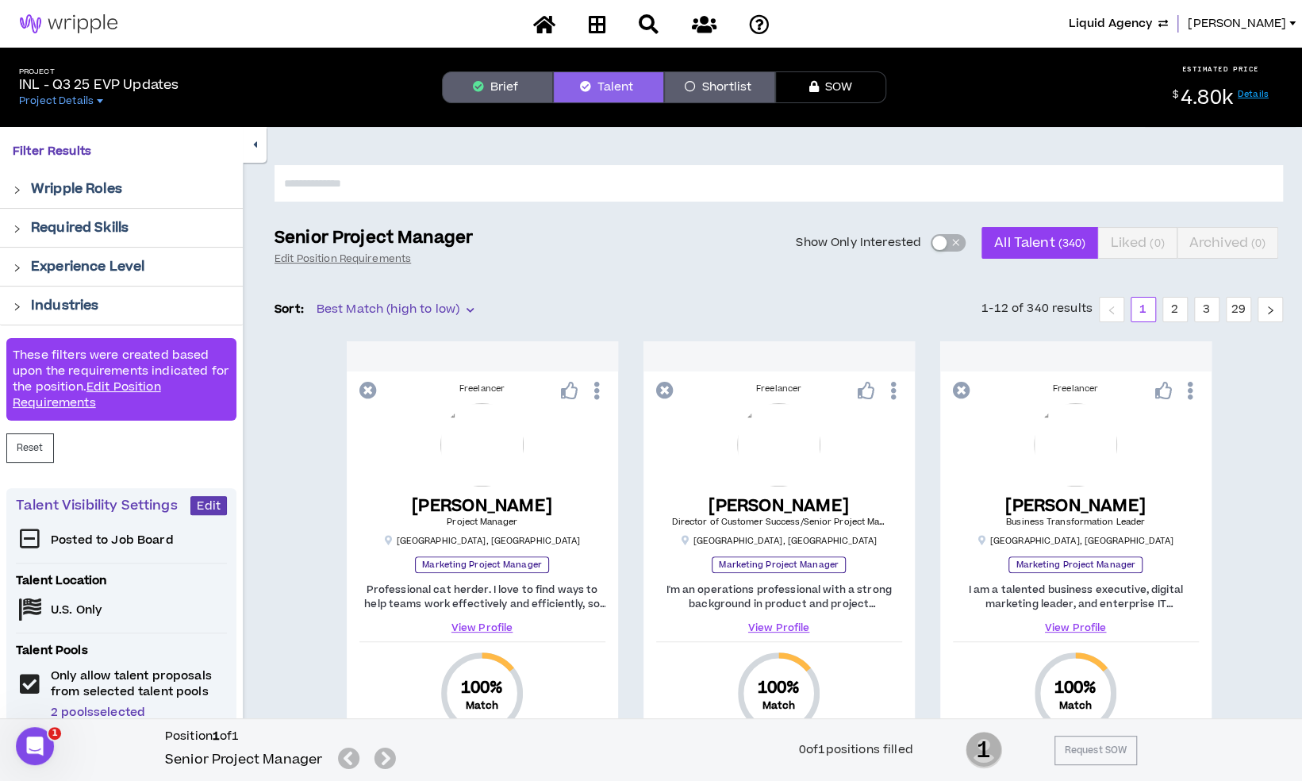
click at [542, 195] on input "text" at bounding box center [779, 183] width 1008 height 36
type input "*****"
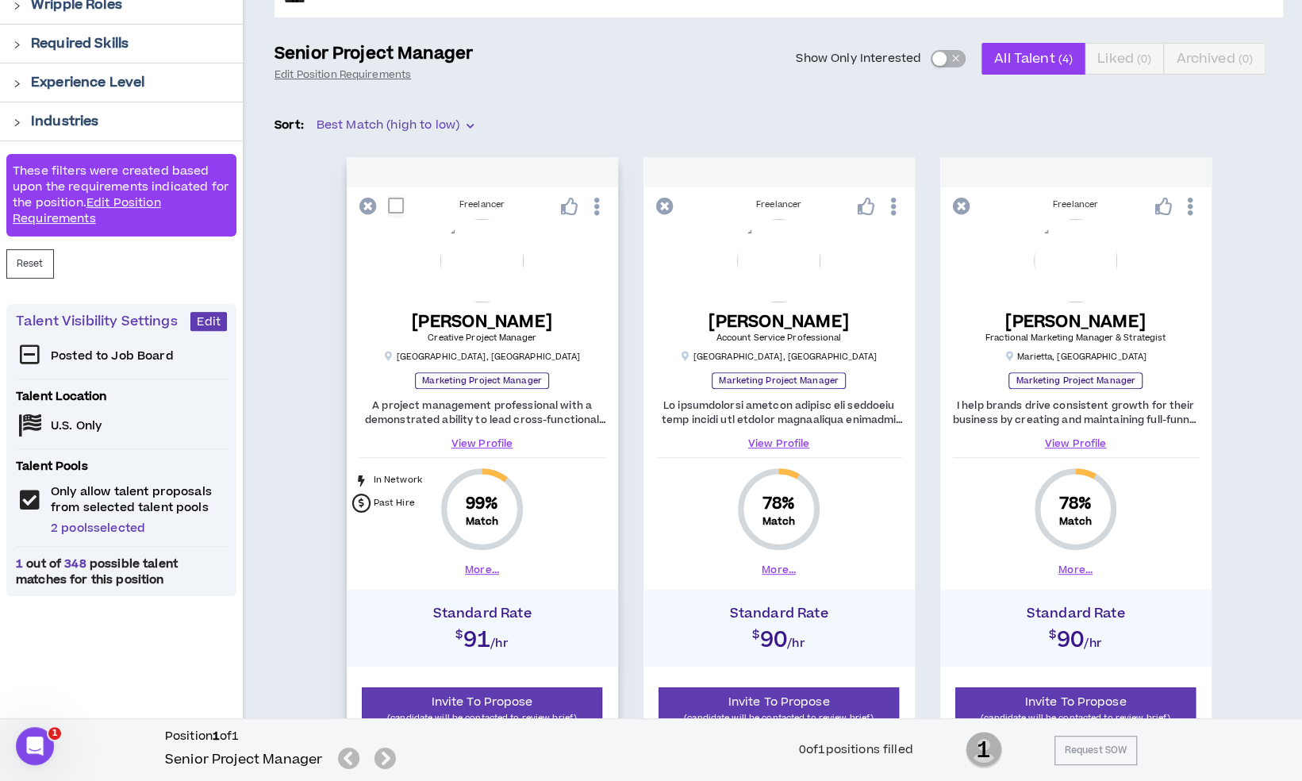
scroll to position [238, 0]
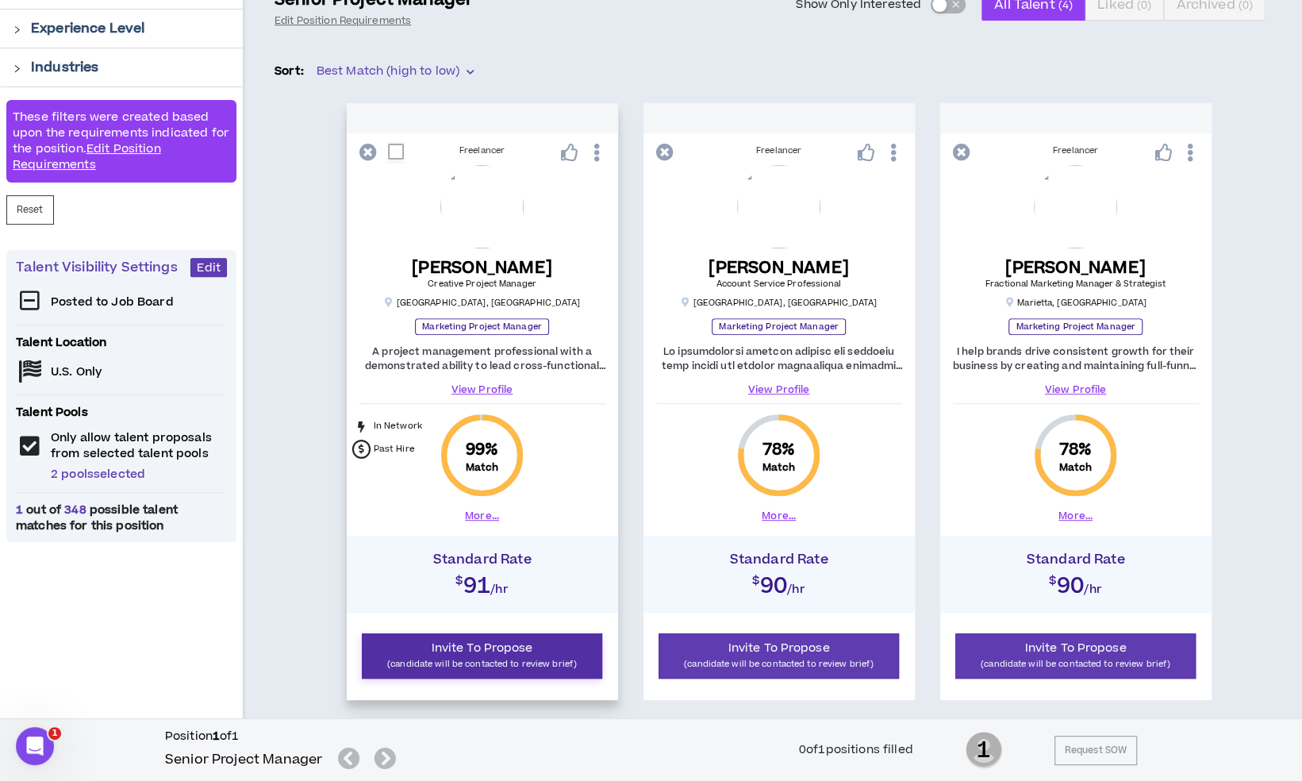
click at [524, 641] on span "Invite To Propose" at bounding box center [483, 647] width 102 height 17
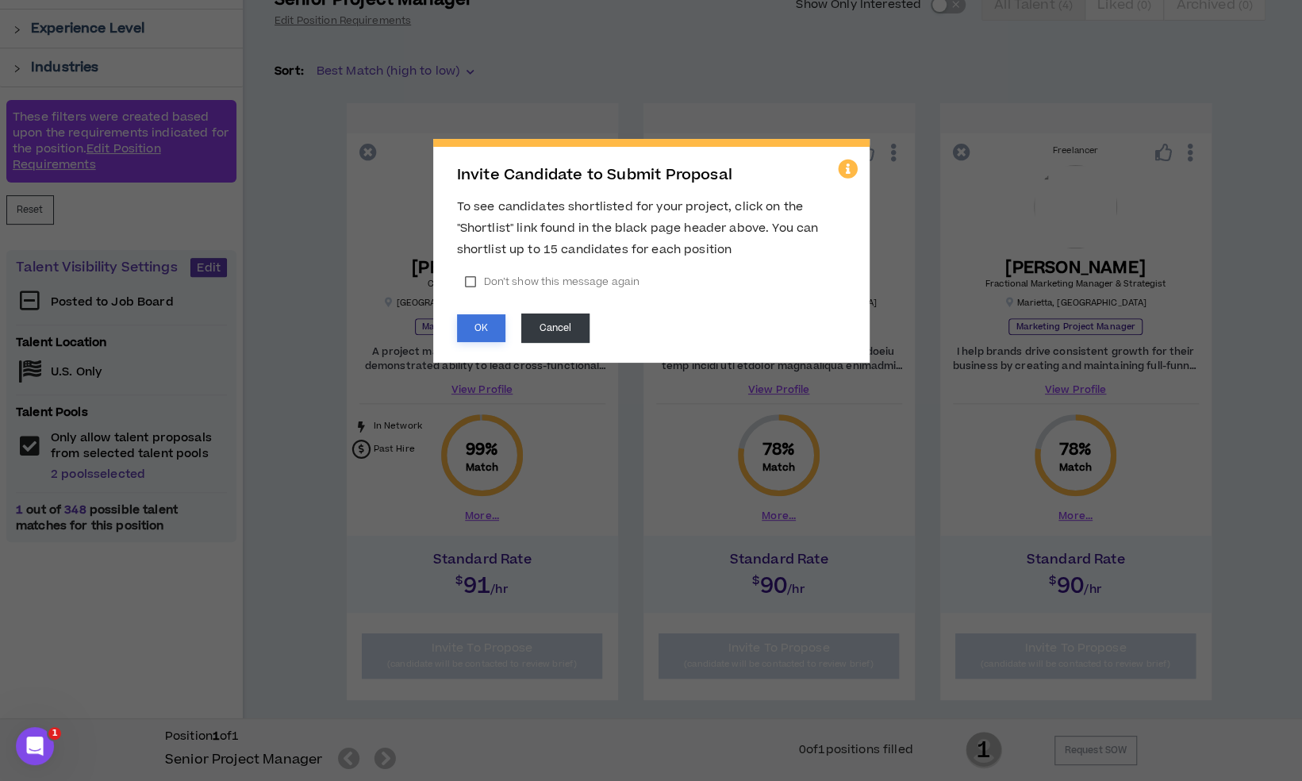
click at [474, 328] on button "OK" at bounding box center [481, 328] width 48 height 28
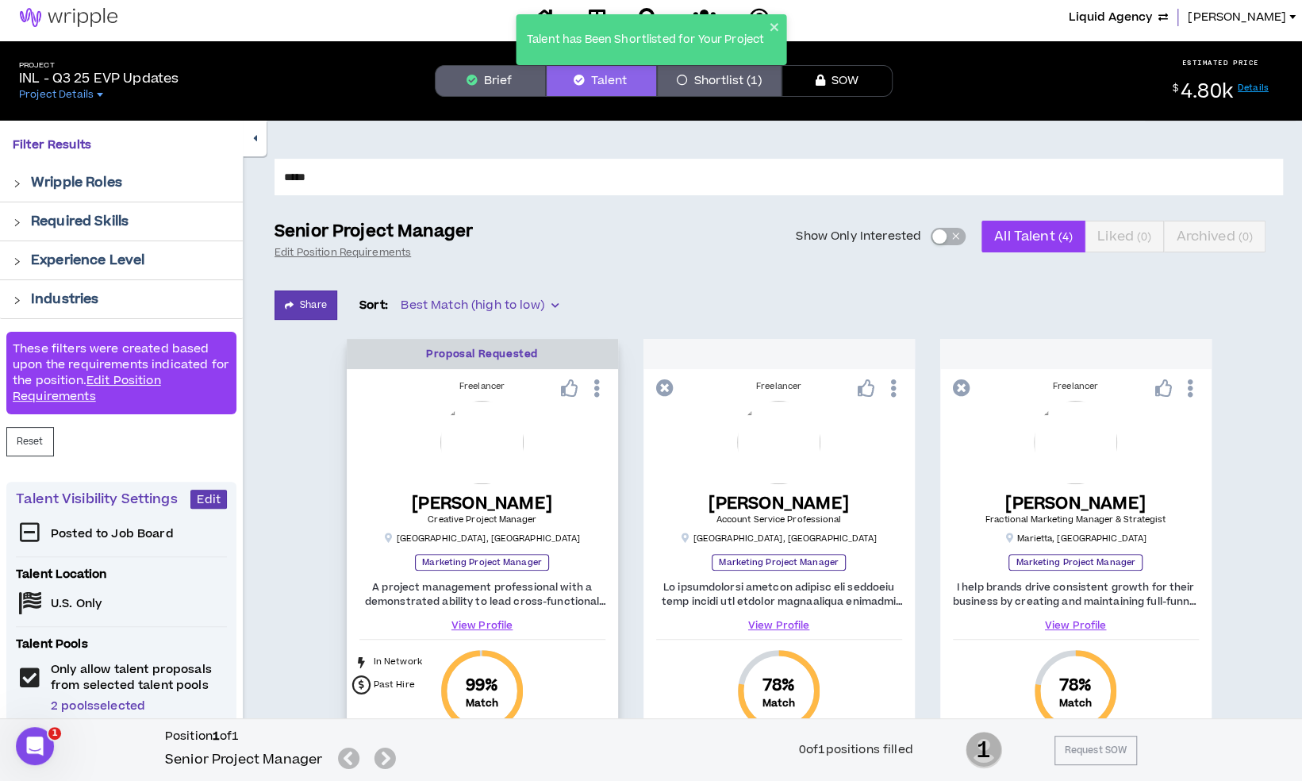
scroll to position [0, 0]
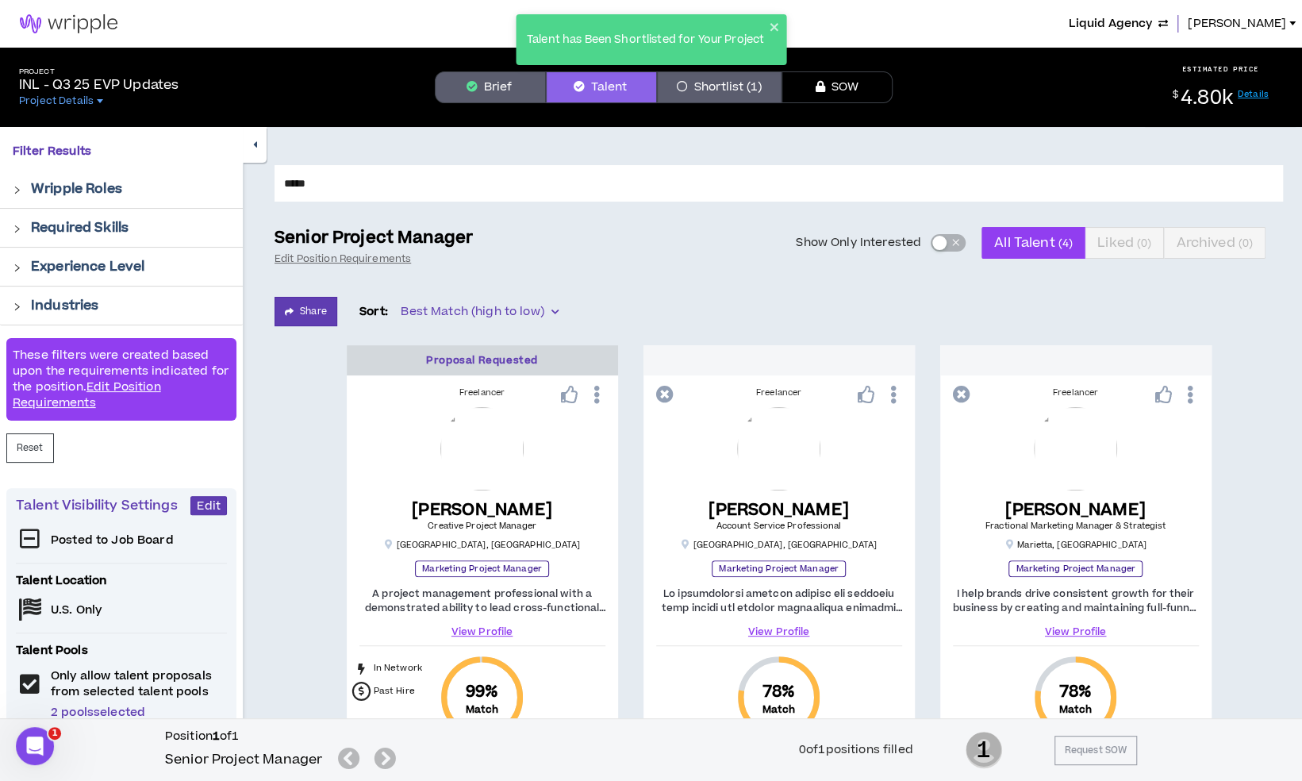
click at [496, 86] on button "Brief" at bounding box center [490, 87] width 111 height 32
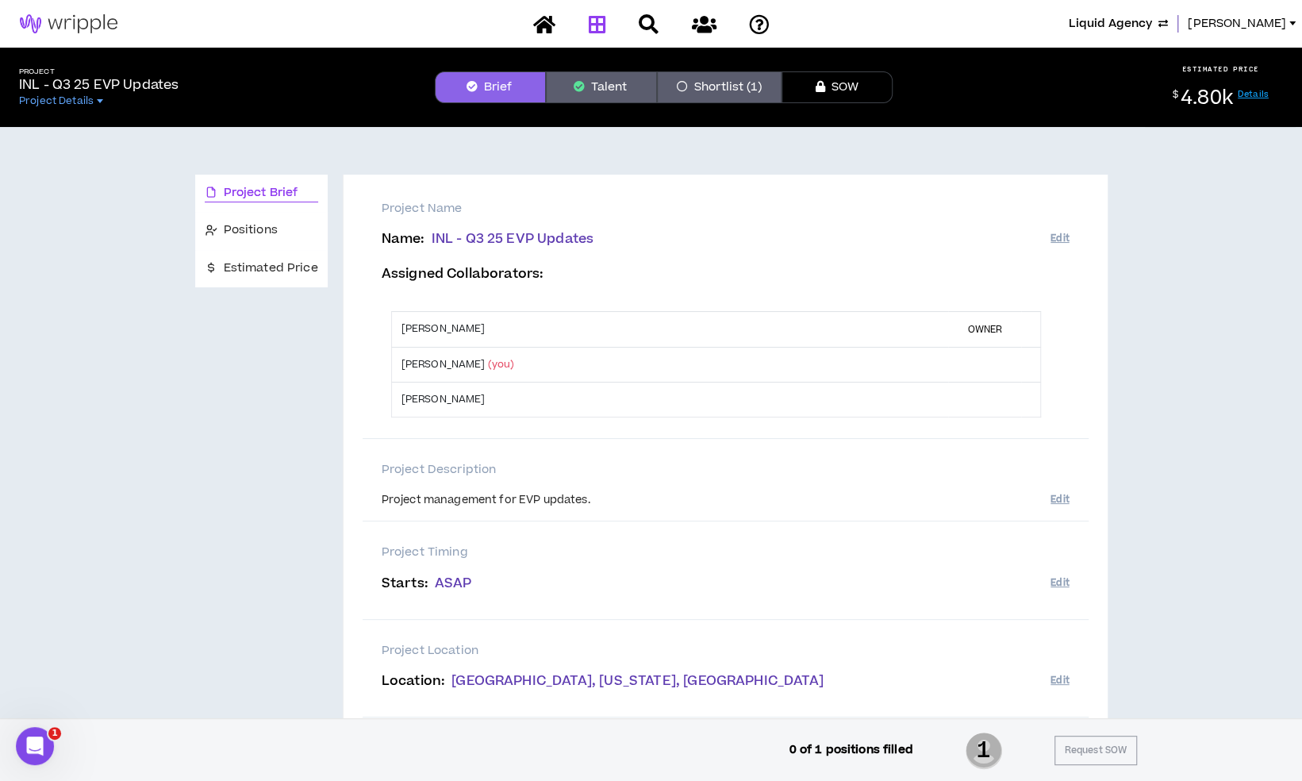
click at [594, 34] on link at bounding box center [596, 24] width 25 height 28
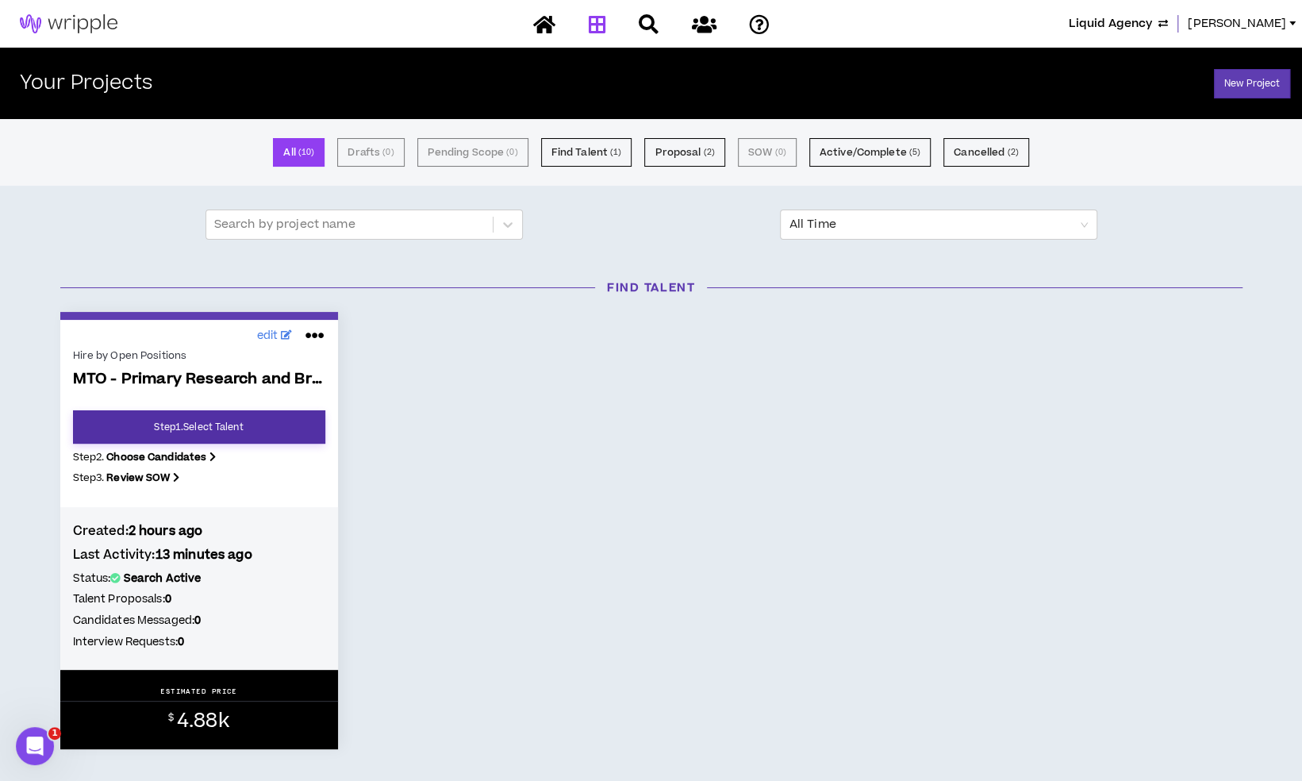
click at [256, 419] on link "Step 1 . Select Talent" at bounding box center [199, 426] width 252 height 33
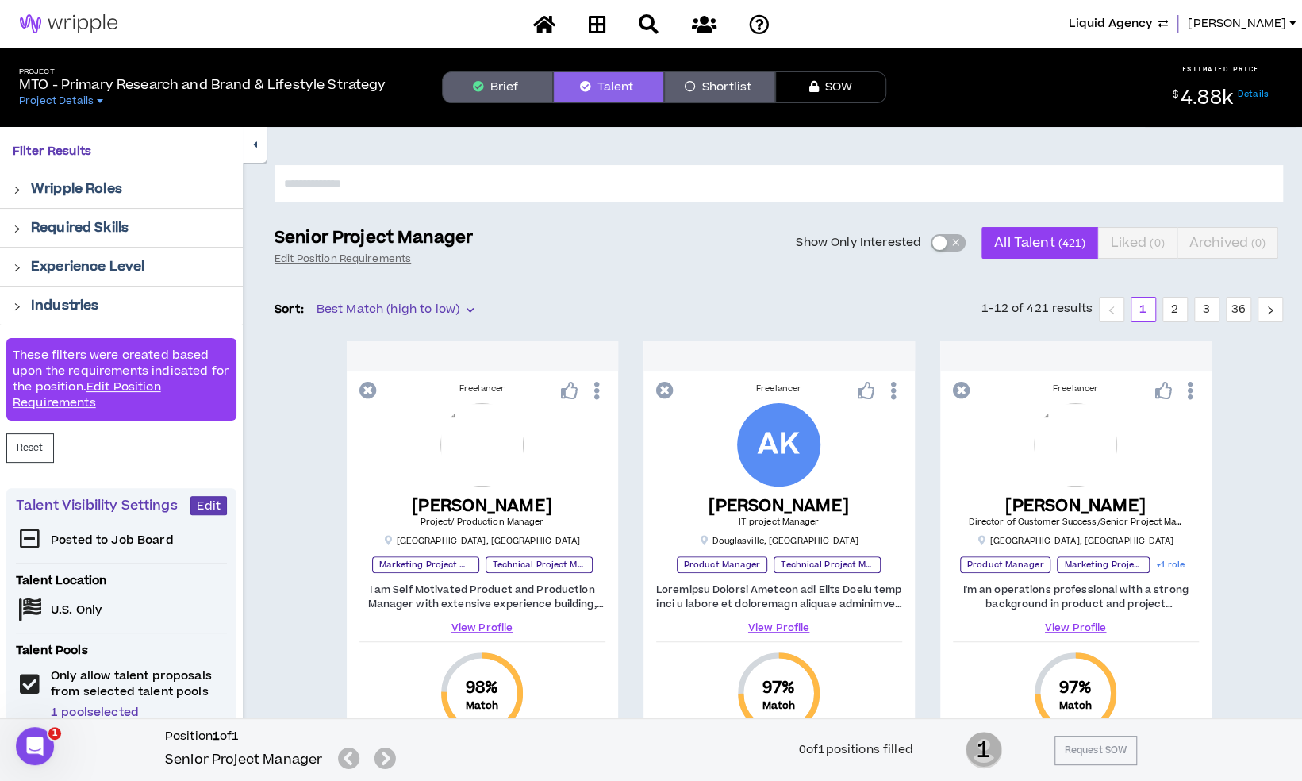
click at [708, 188] on input "text" at bounding box center [779, 183] width 1008 height 36
type input "*****"
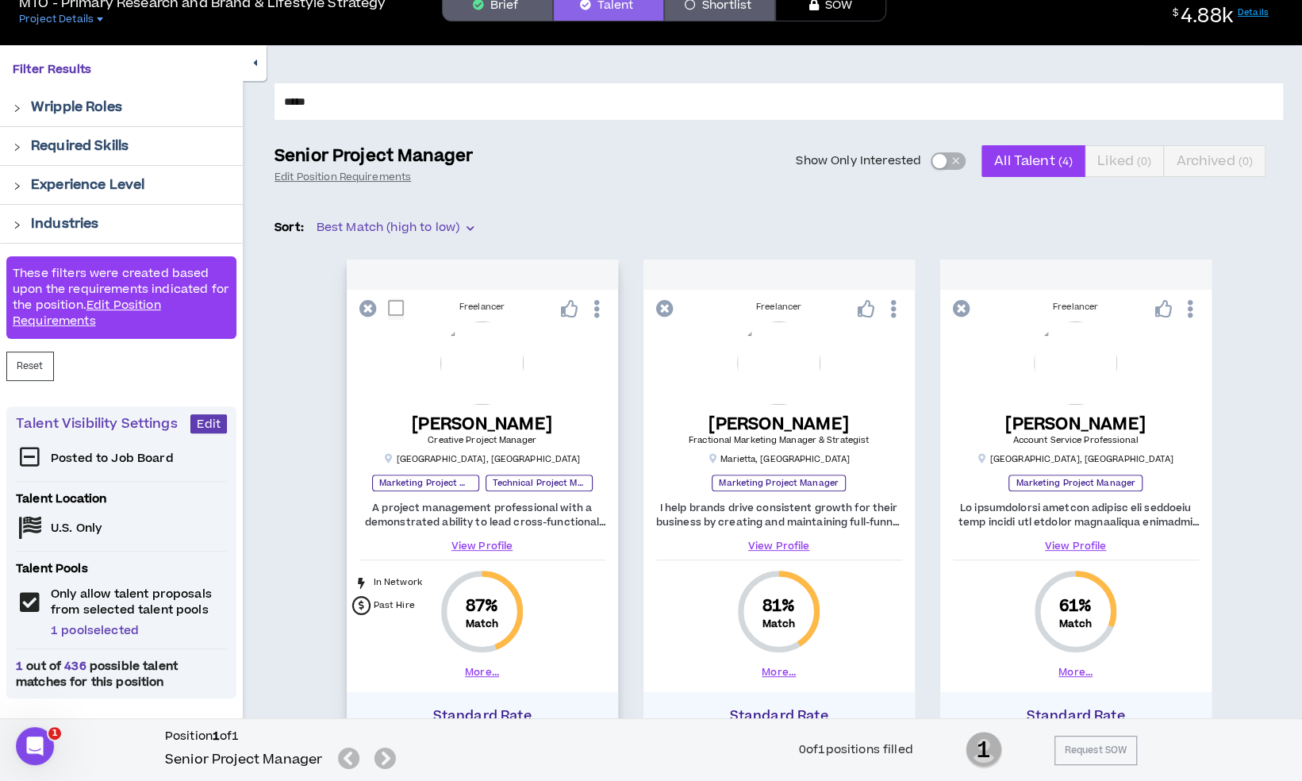
scroll to position [238, 0]
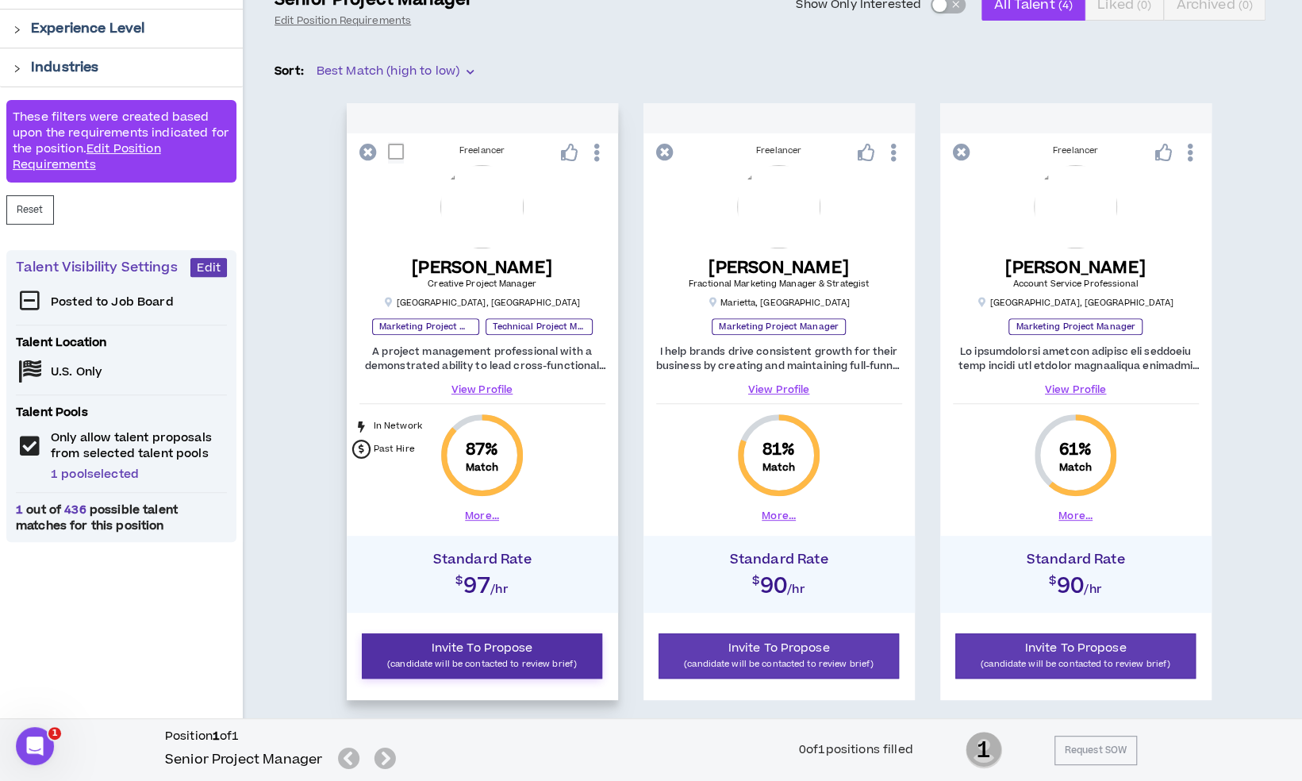
click at [488, 660] on p "(candidate will be contacted to review brief)" at bounding box center [482, 663] width 221 height 15
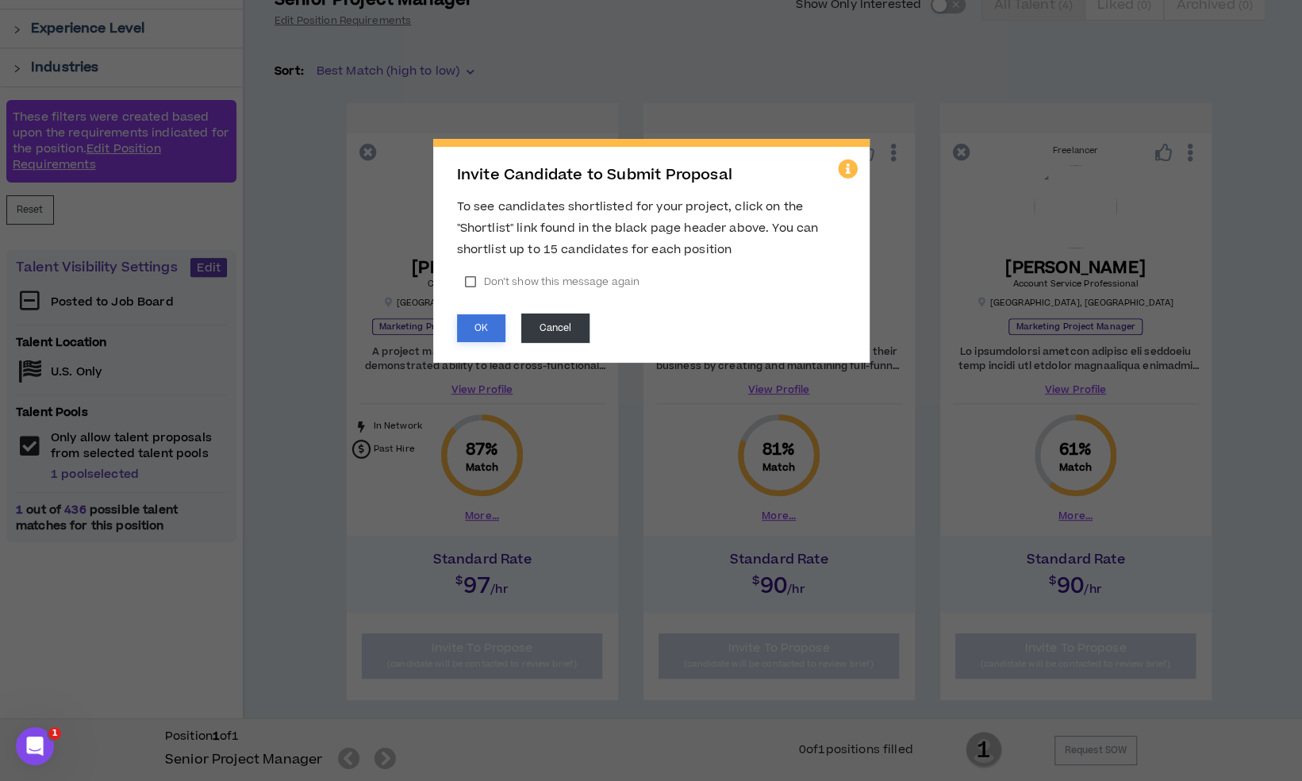
click at [482, 335] on button "OK" at bounding box center [481, 328] width 48 height 28
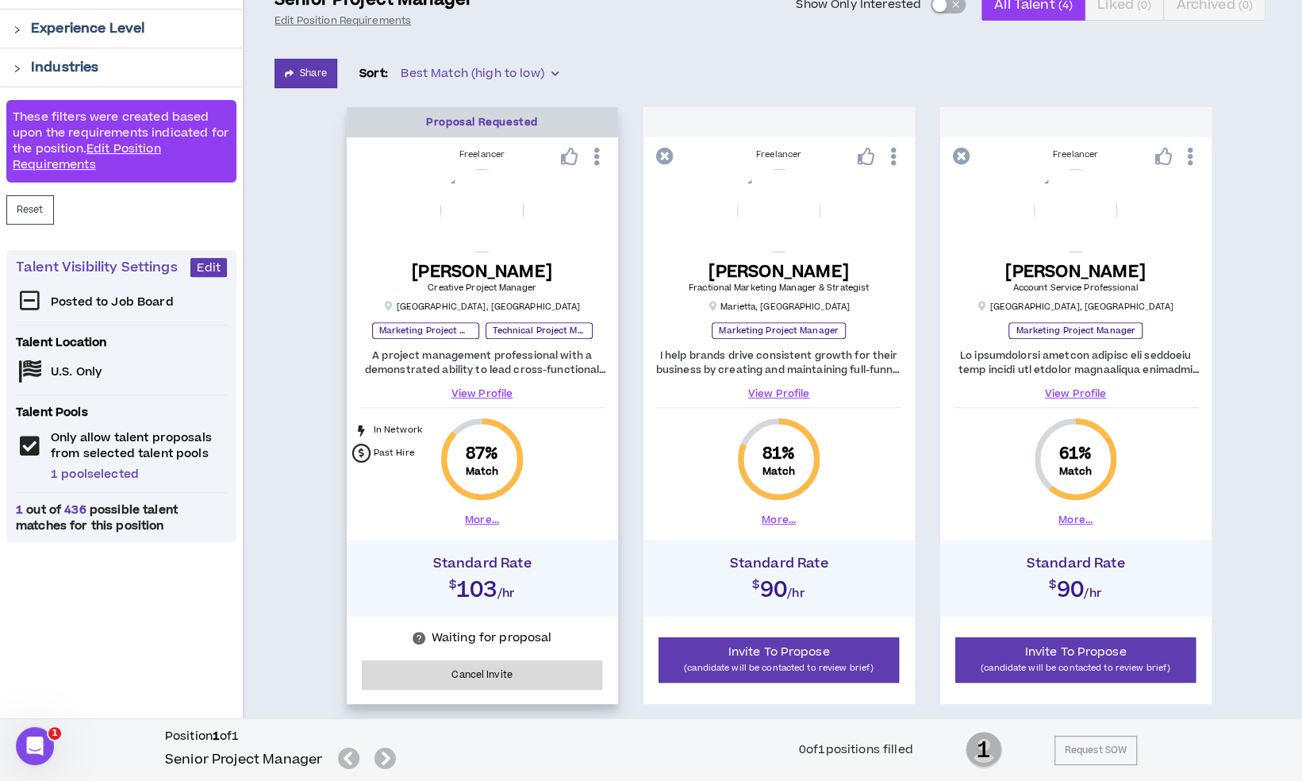
scroll to position [0, 0]
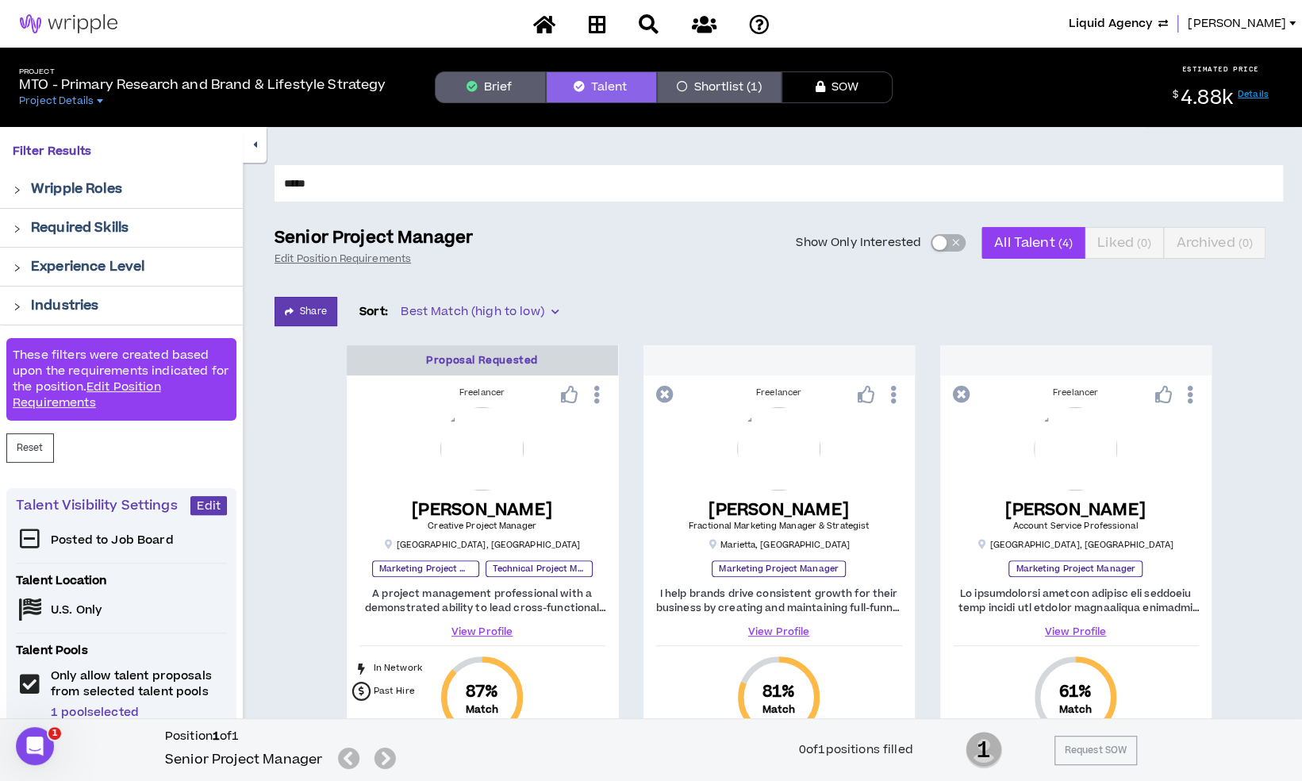
click at [488, 81] on button "Brief" at bounding box center [490, 87] width 111 height 32
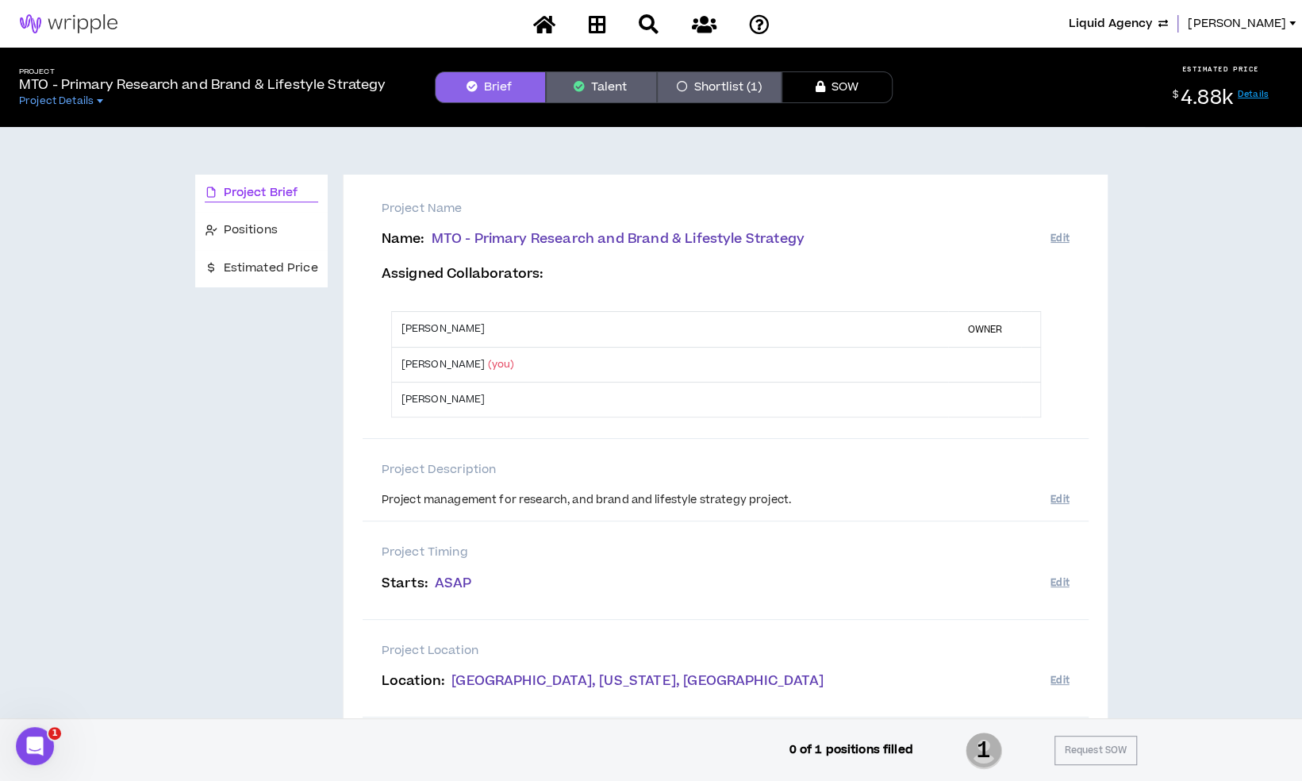
click at [622, 79] on button "Talent" at bounding box center [601, 87] width 111 height 32
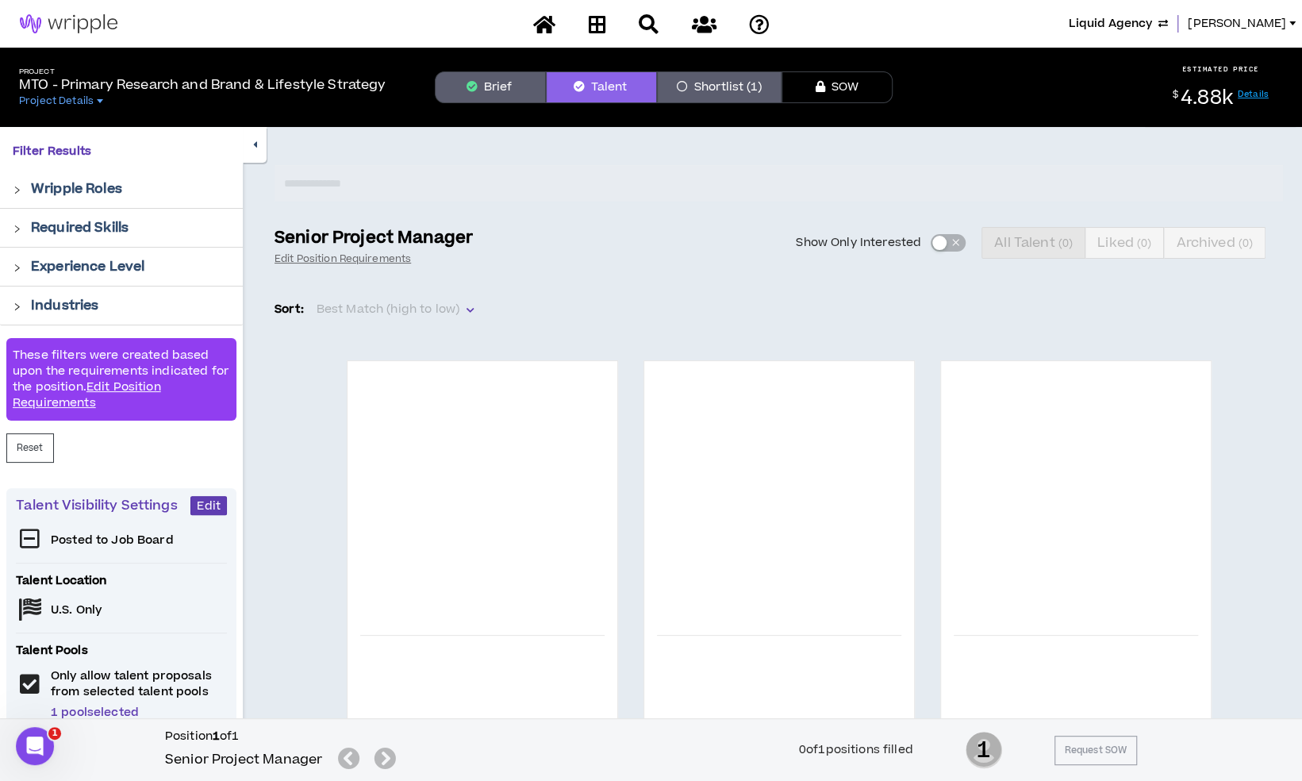
click at [708, 82] on button "Shortlist (1)" at bounding box center [719, 87] width 125 height 32
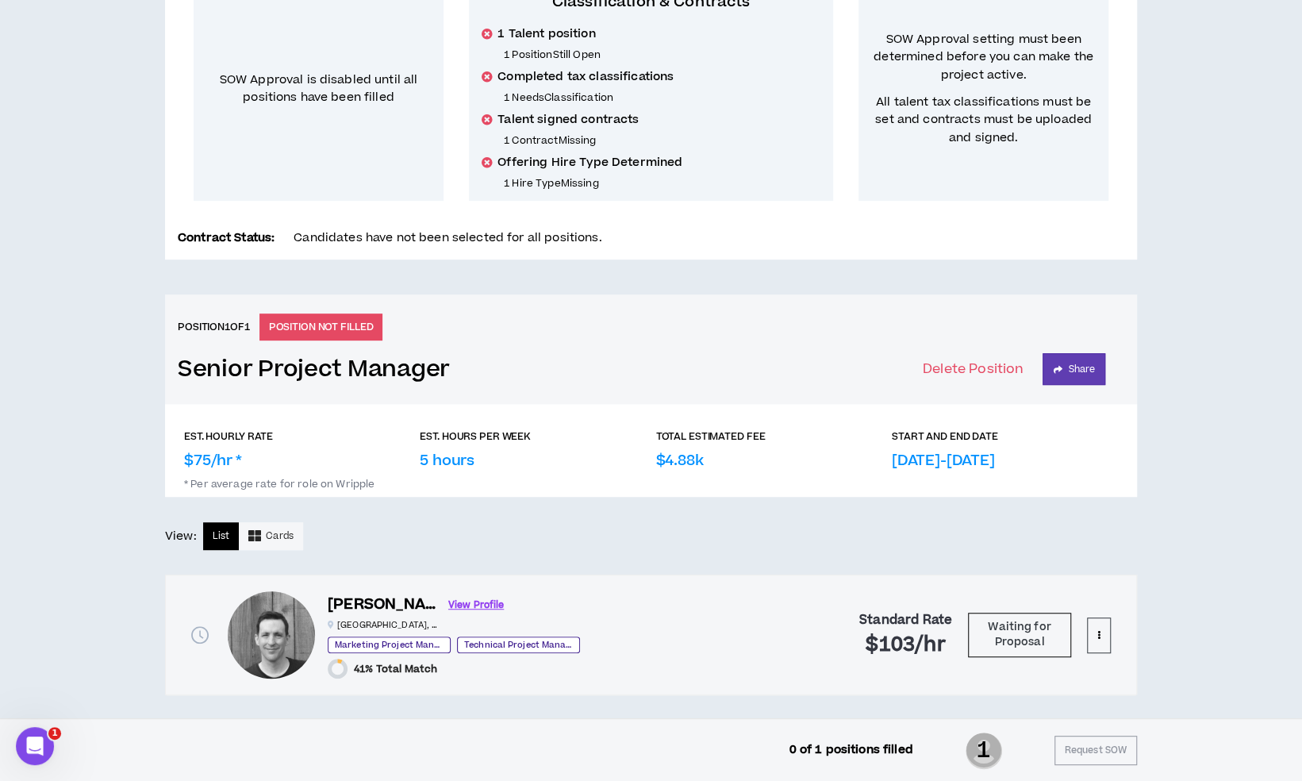
scroll to position [363, 0]
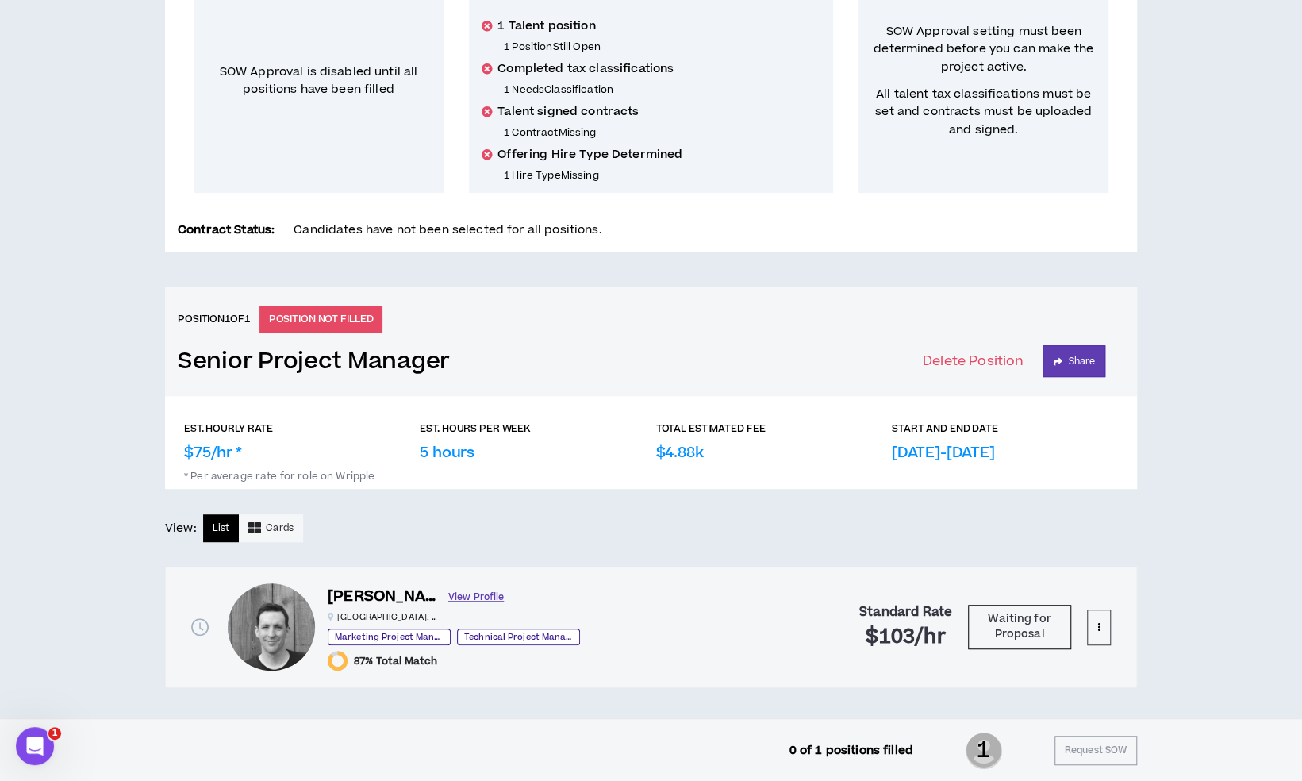
click at [448, 591] on link "View Profile" at bounding box center [476, 597] width 56 height 28
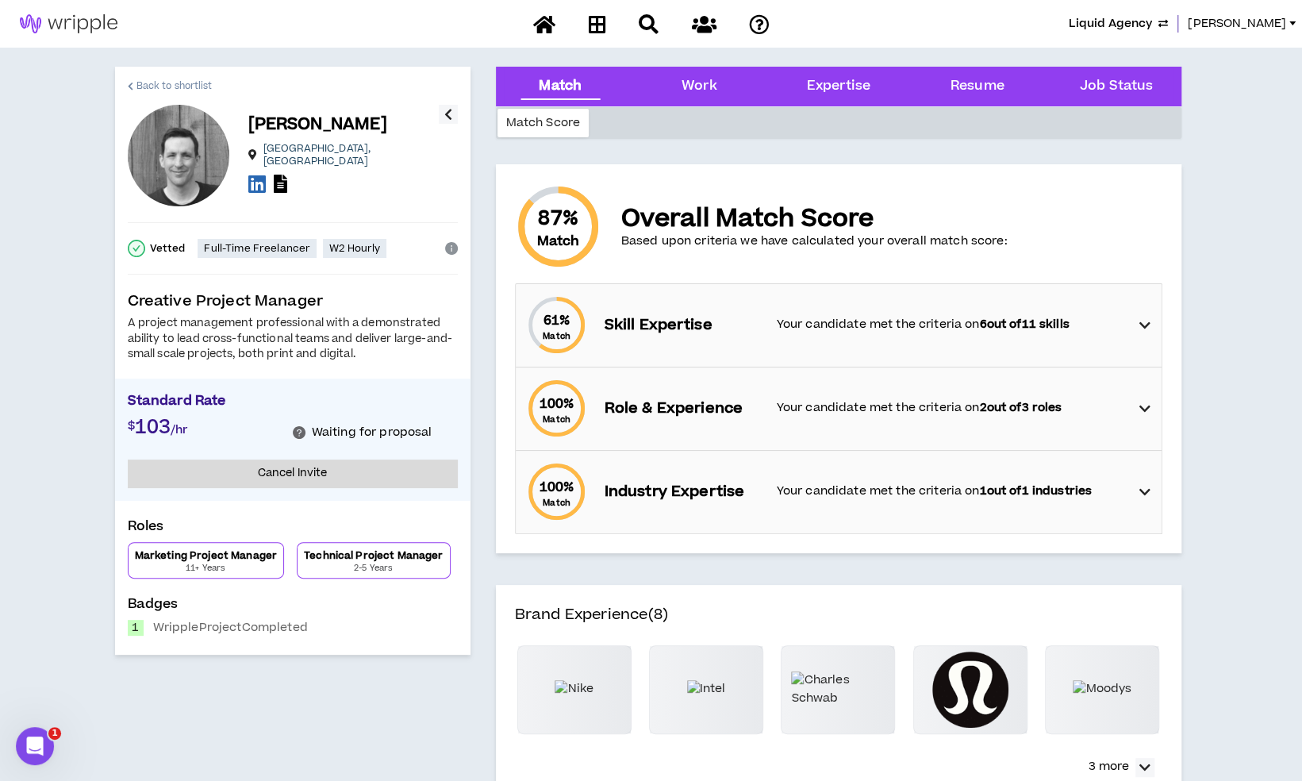
click at [149, 76] on link "Back to shortlist" at bounding box center [170, 86] width 85 height 38
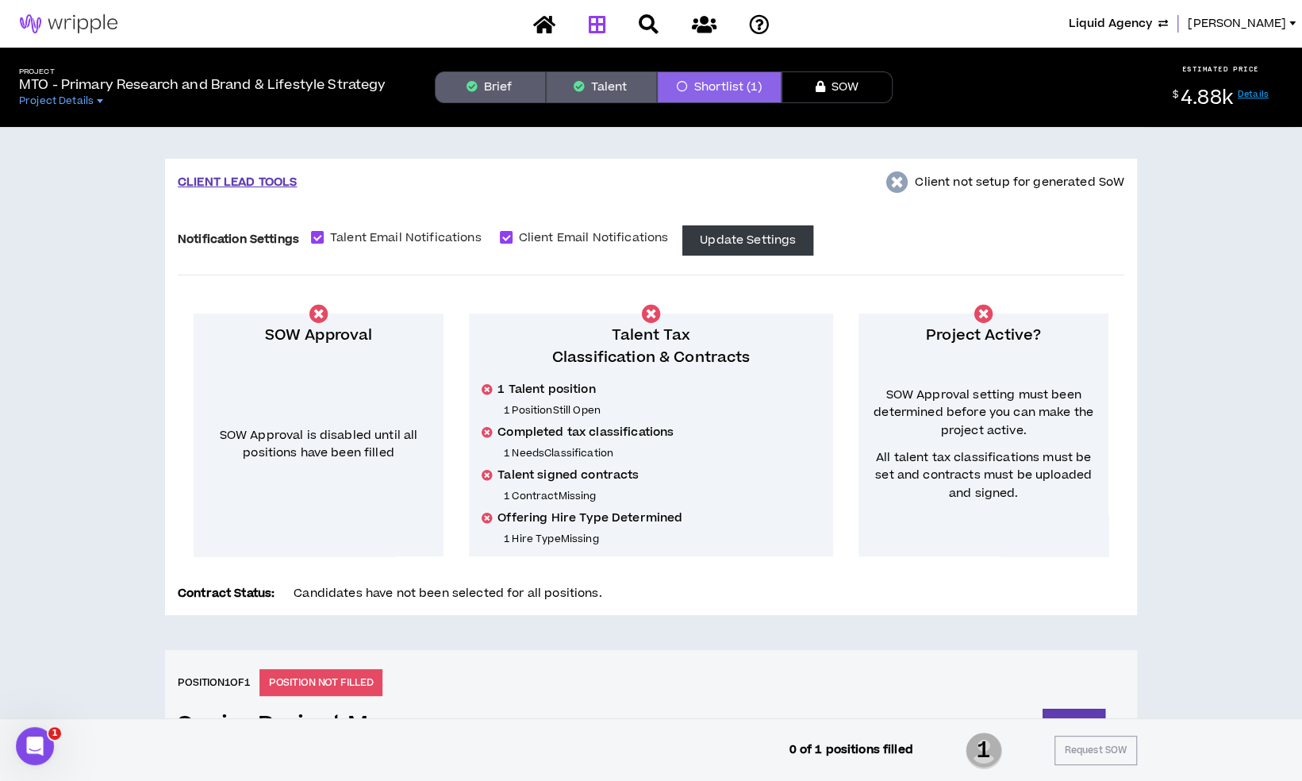
click at [604, 22] on icon at bounding box center [596, 24] width 17 height 20
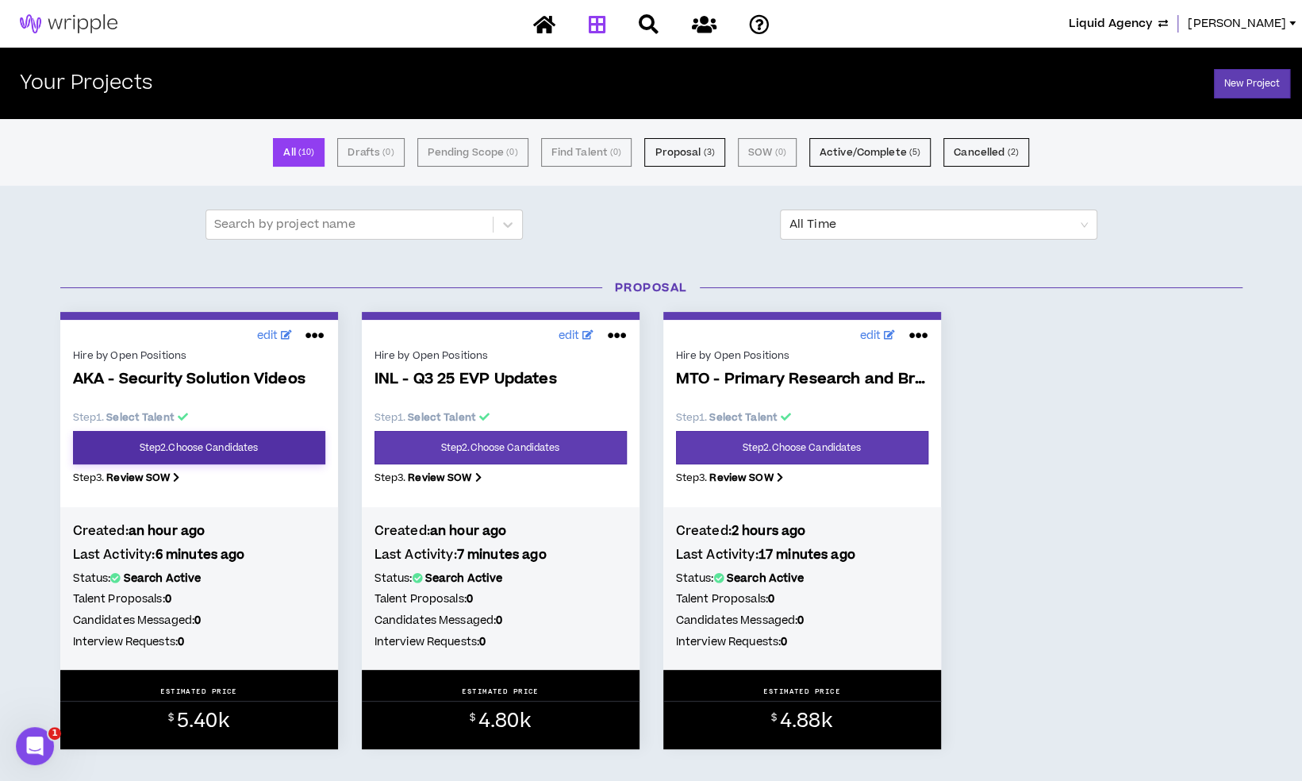
click at [157, 446] on link "Step 2 . Choose Candidates" at bounding box center [199, 447] width 252 height 33
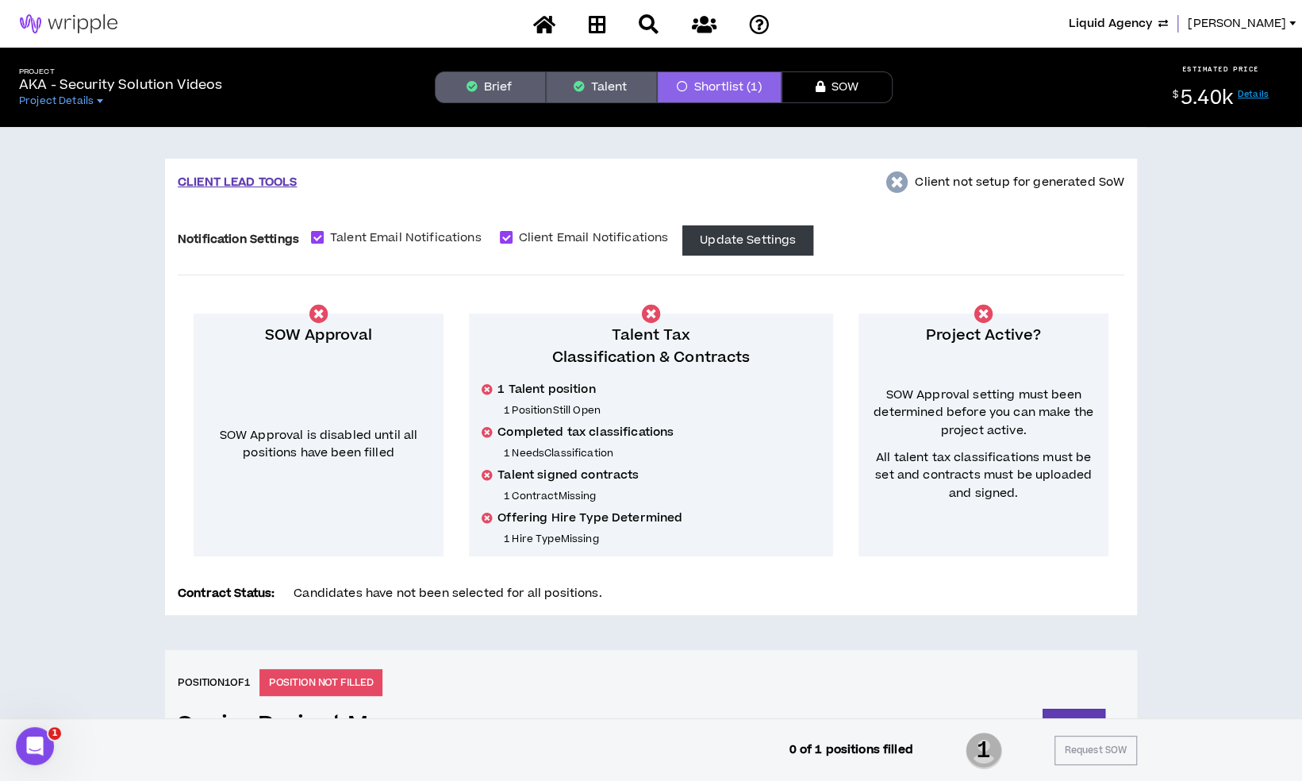
click at [493, 90] on button "Brief" at bounding box center [490, 87] width 111 height 32
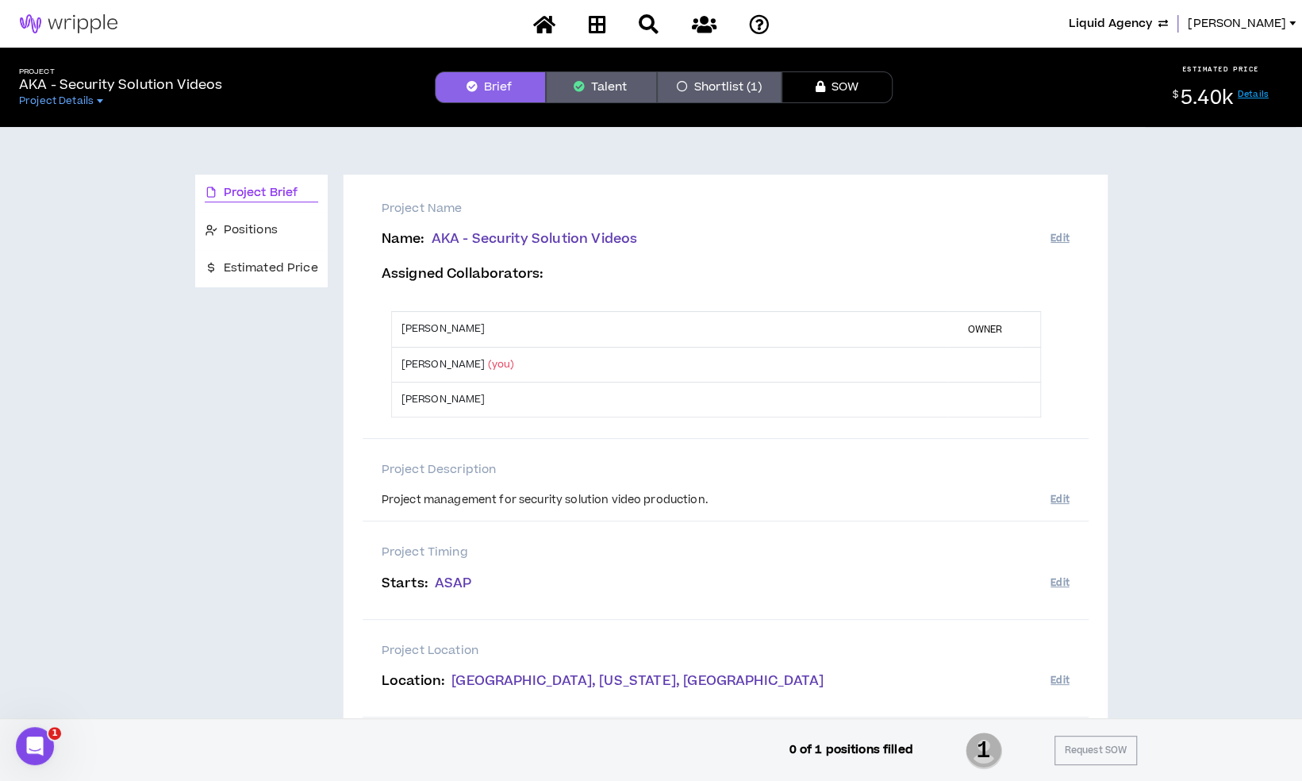
click at [576, 93] on button "Talent" at bounding box center [601, 87] width 111 height 32
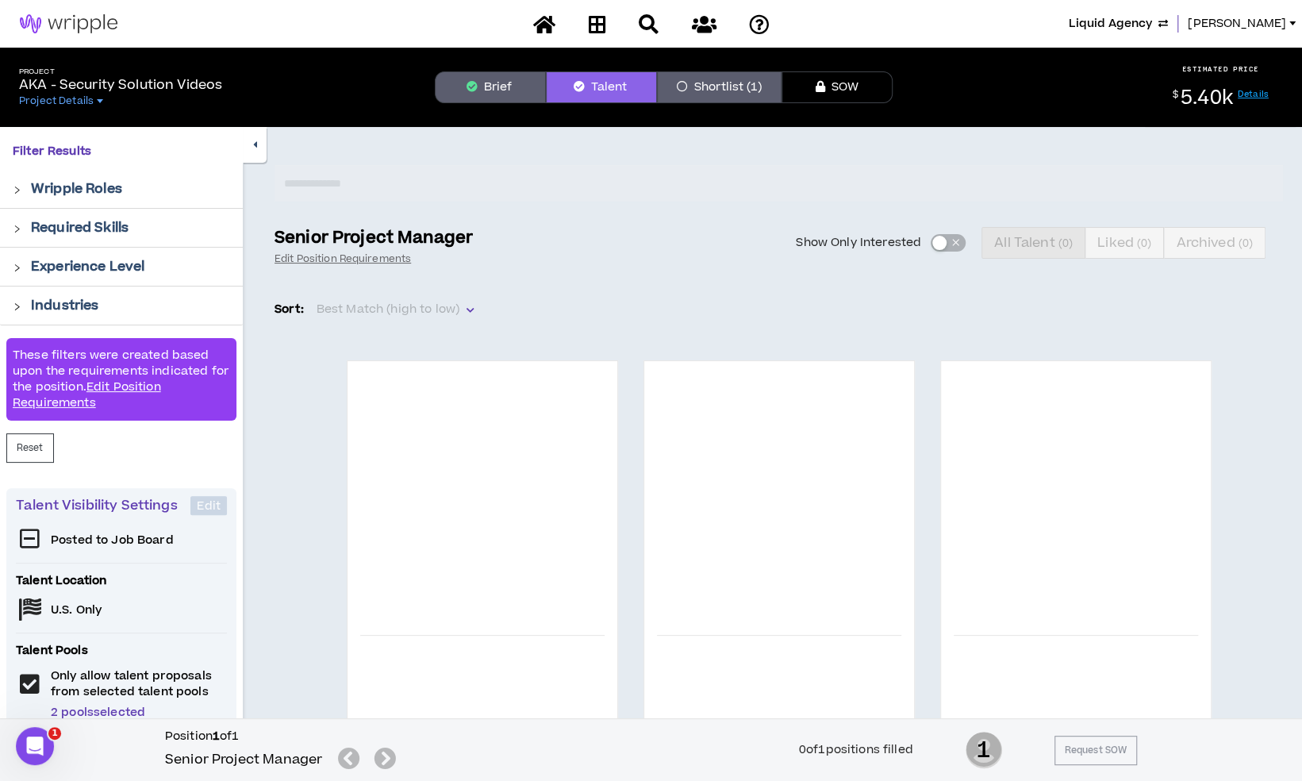
click at [456, 104] on div "Project AKA - Security Solution Videos Project Details Brief Talent Shortlist (…" at bounding box center [651, 87] width 1302 height 79
click at [459, 98] on button "Brief" at bounding box center [490, 87] width 111 height 32
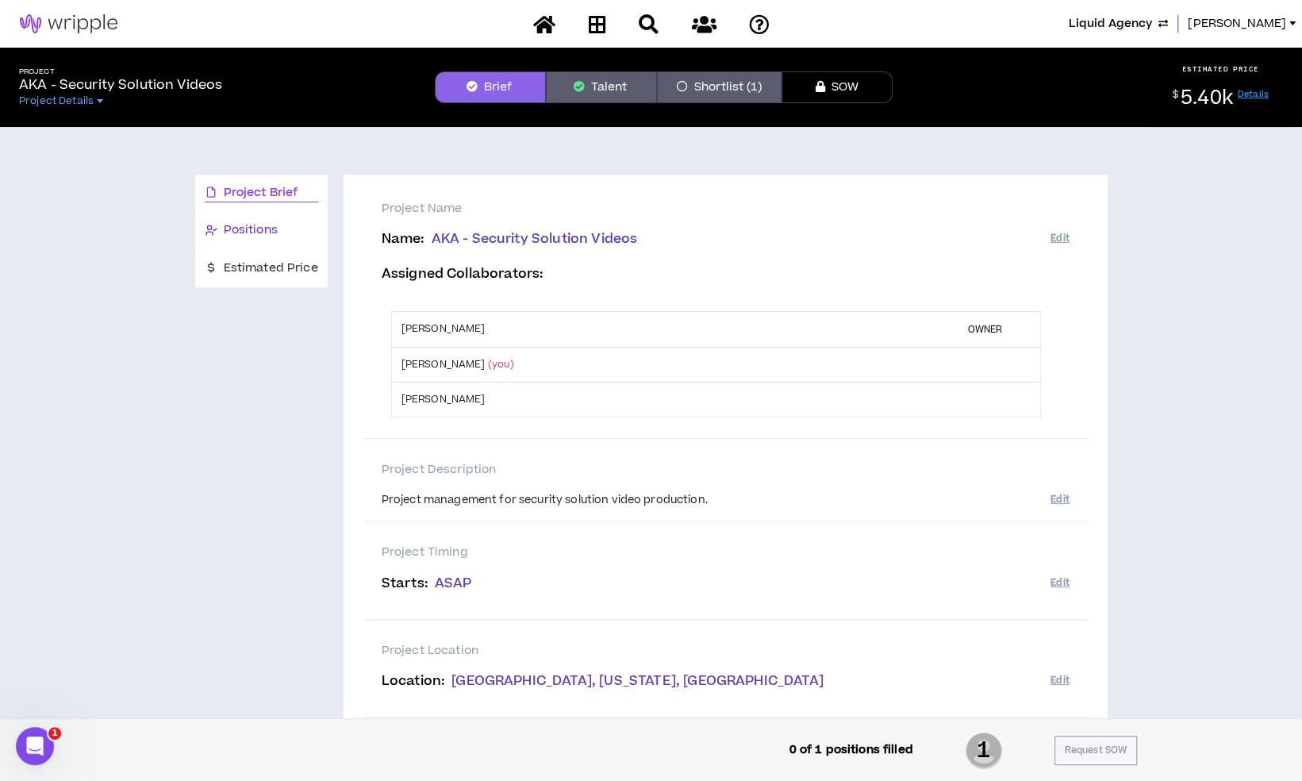
click at [268, 224] on span "Positions" at bounding box center [251, 229] width 54 height 17
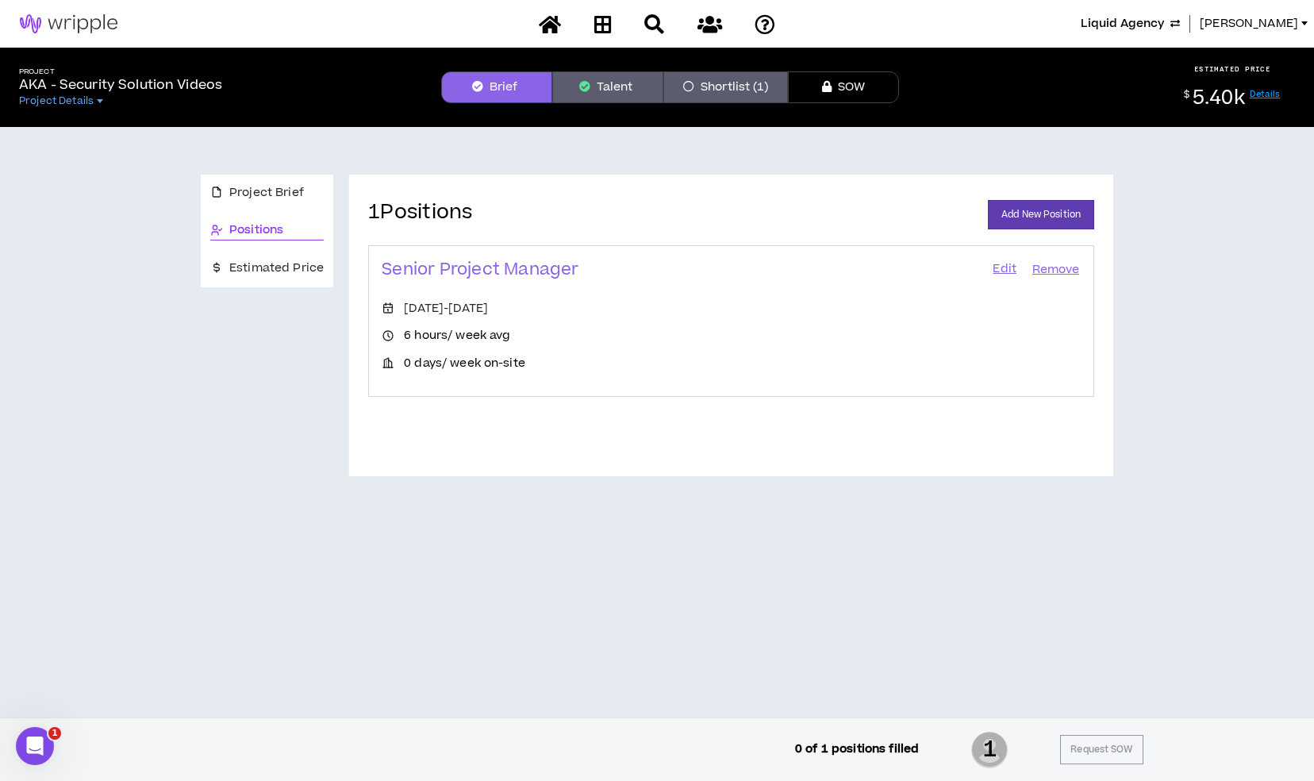
click at [1007, 273] on link "Edit" at bounding box center [1004, 270] width 27 height 22
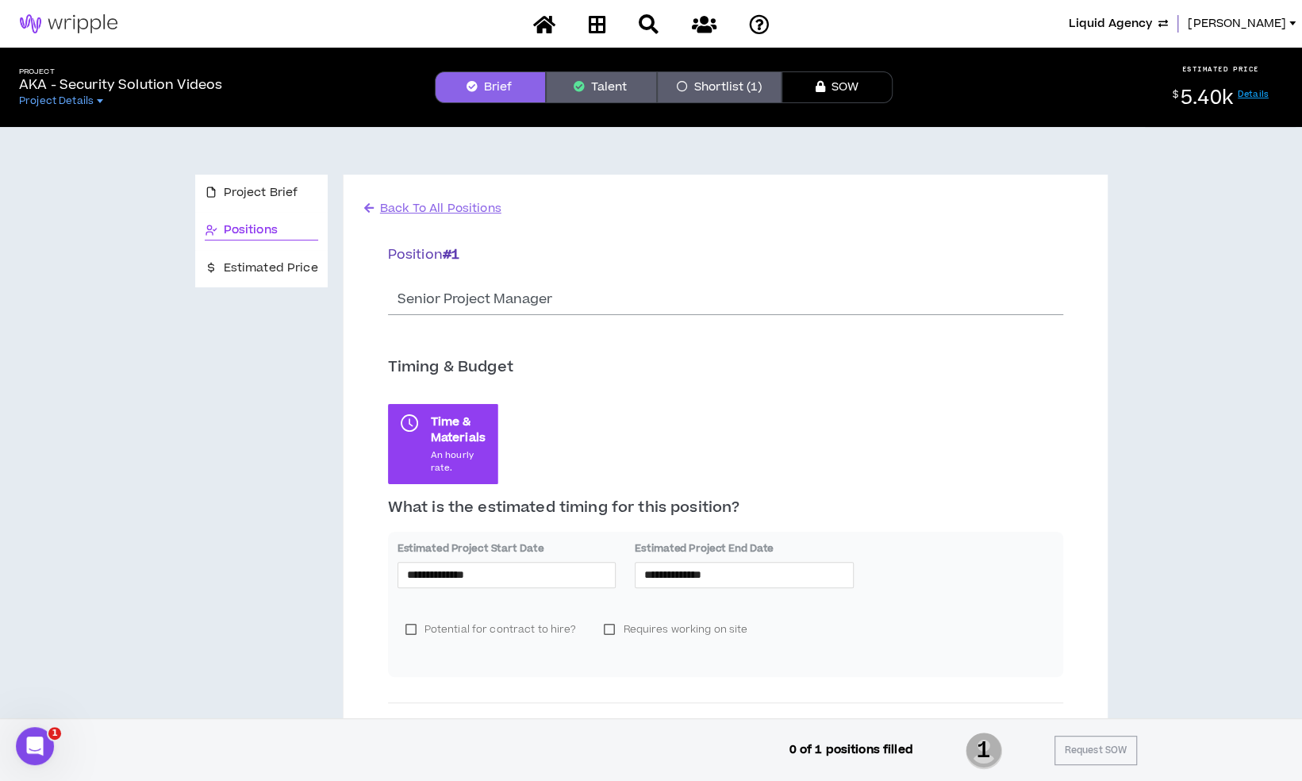
click at [259, 211] on div "Project Brief" at bounding box center [261, 193] width 132 height 37
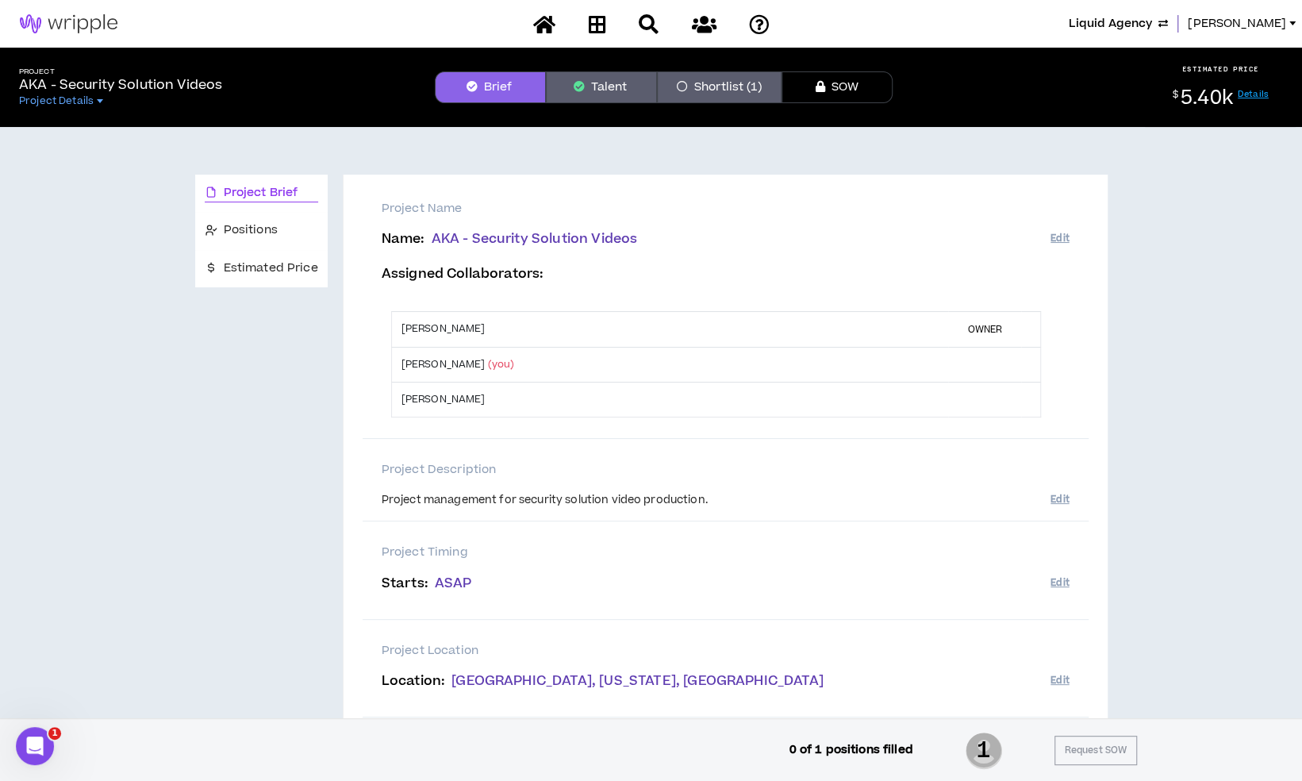
click at [574, 500] on div "Project management for security solution video production." at bounding box center [716, 501] width 669 height 16
copy div "Project management for security solution video production."
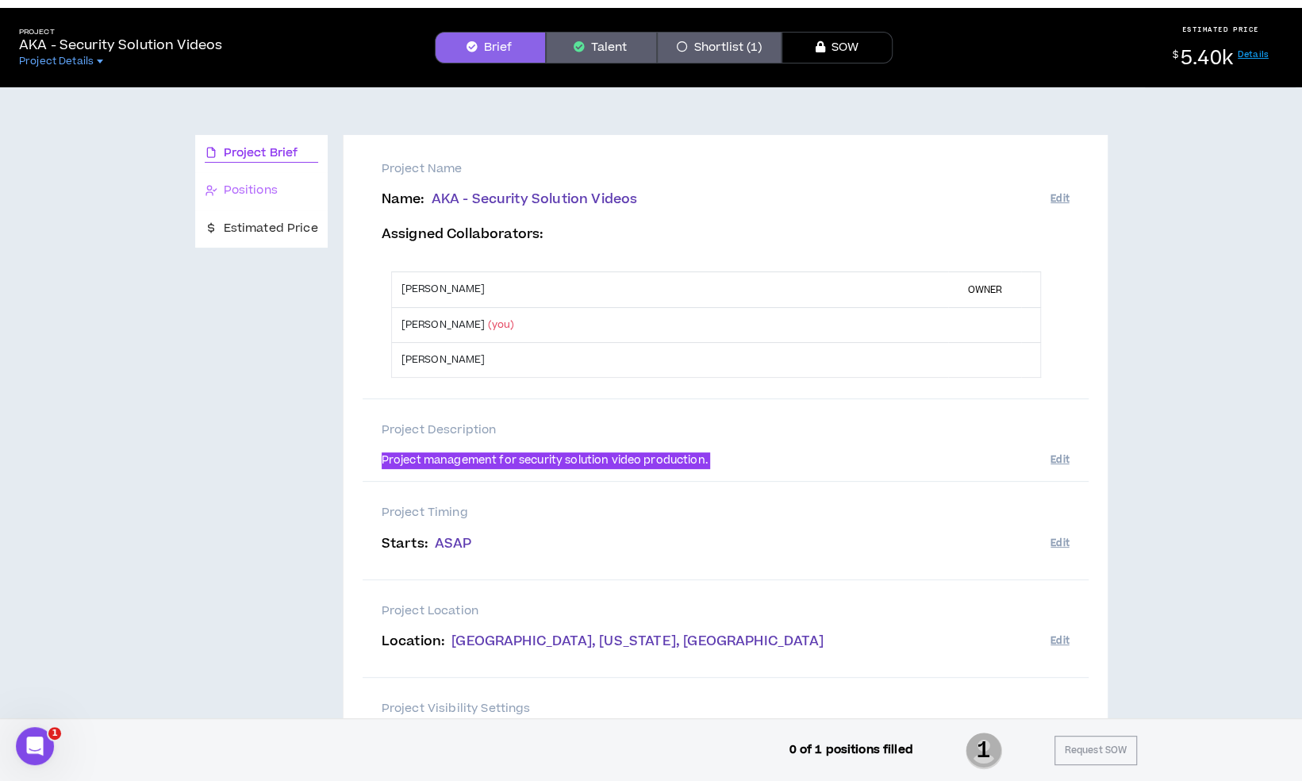
scroll to position [17, 0]
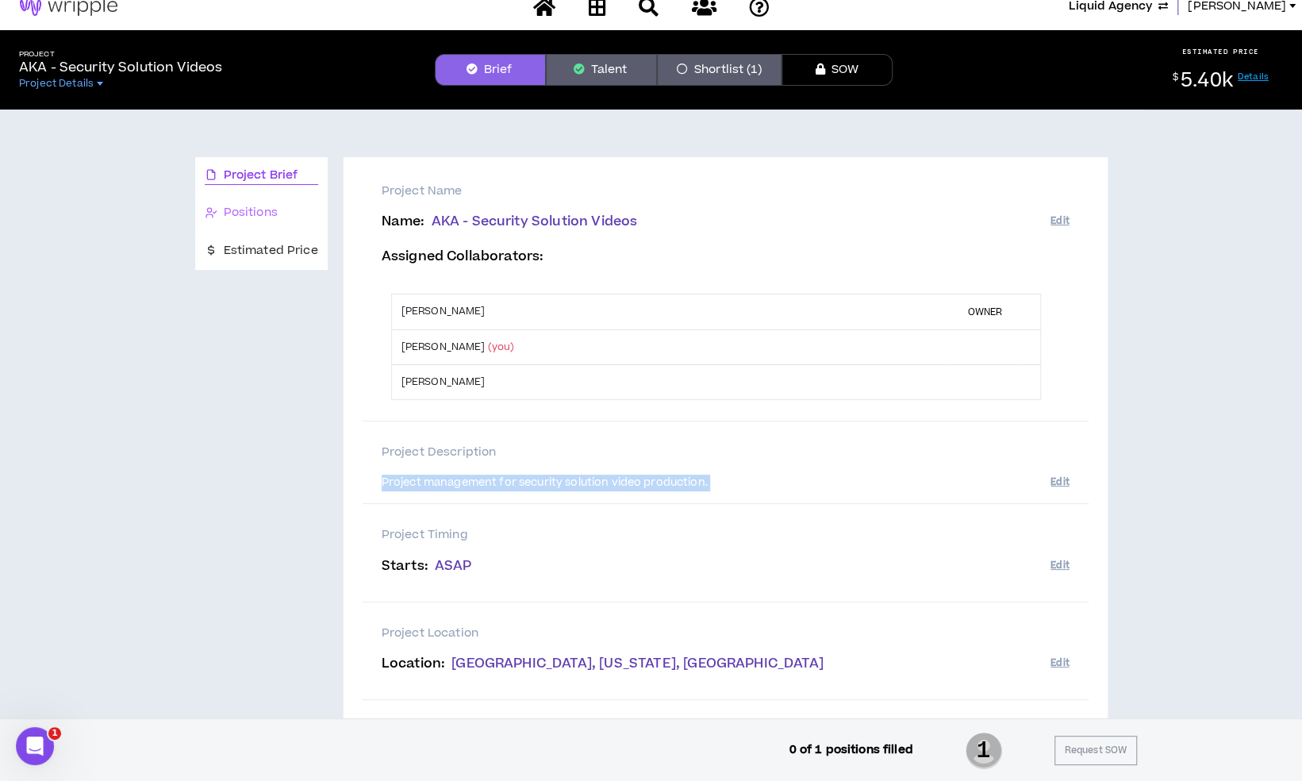
click at [244, 196] on div "Positions" at bounding box center [261, 212] width 132 height 37
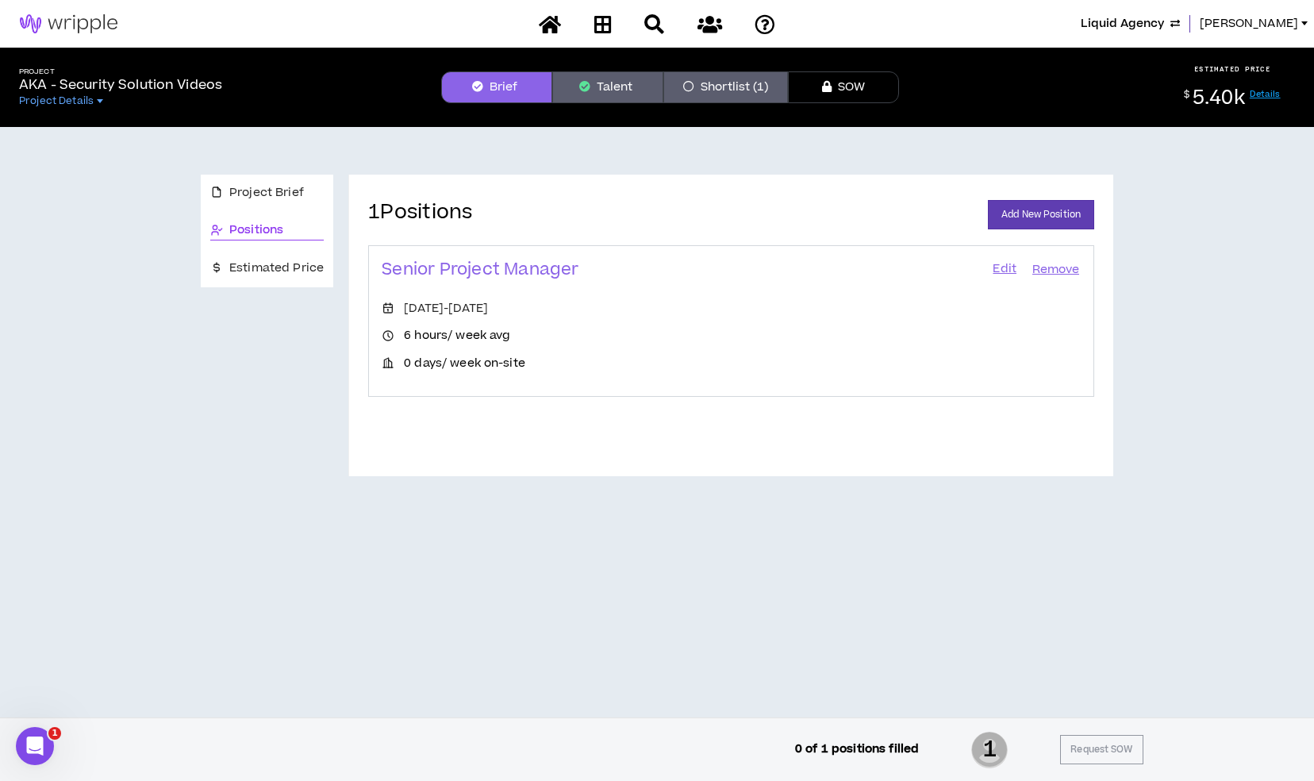
click at [996, 268] on link "Edit" at bounding box center [1004, 270] width 27 height 22
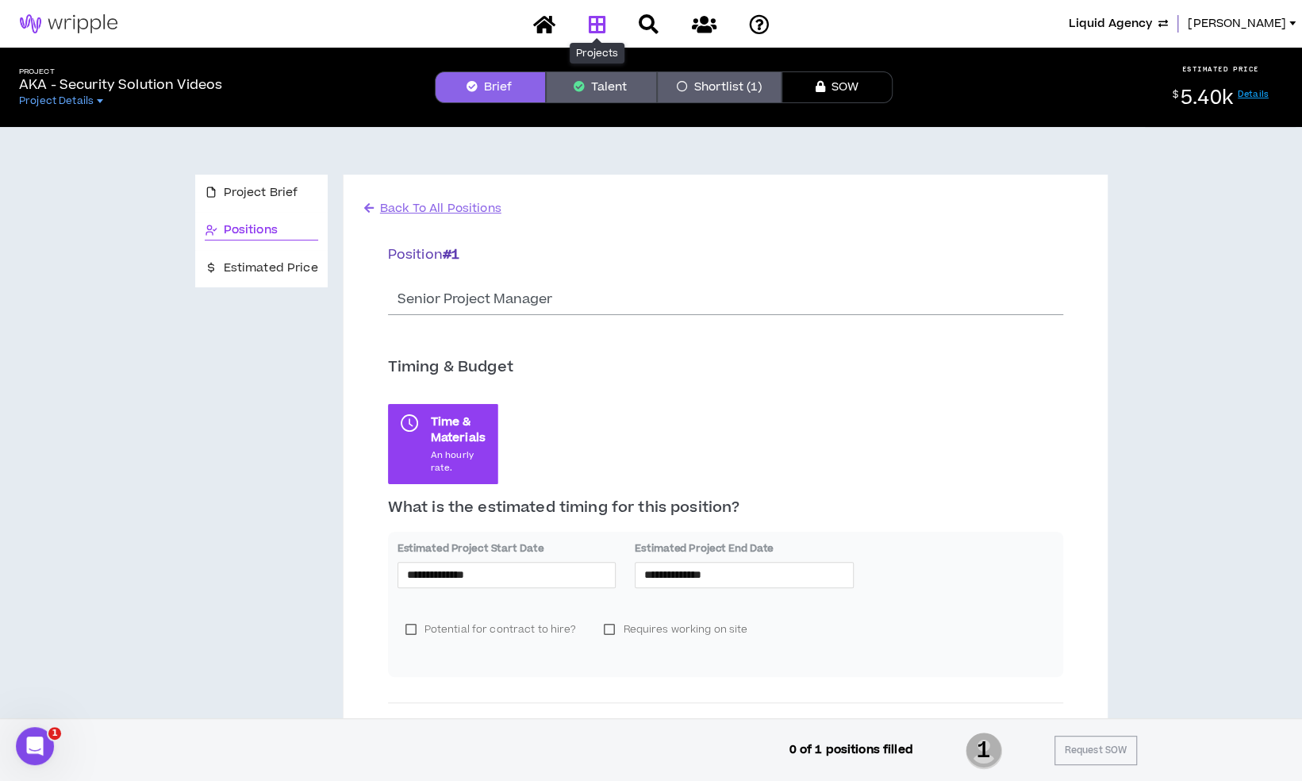
click at [607, 32] on link at bounding box center [596, 24] width 25 height 28
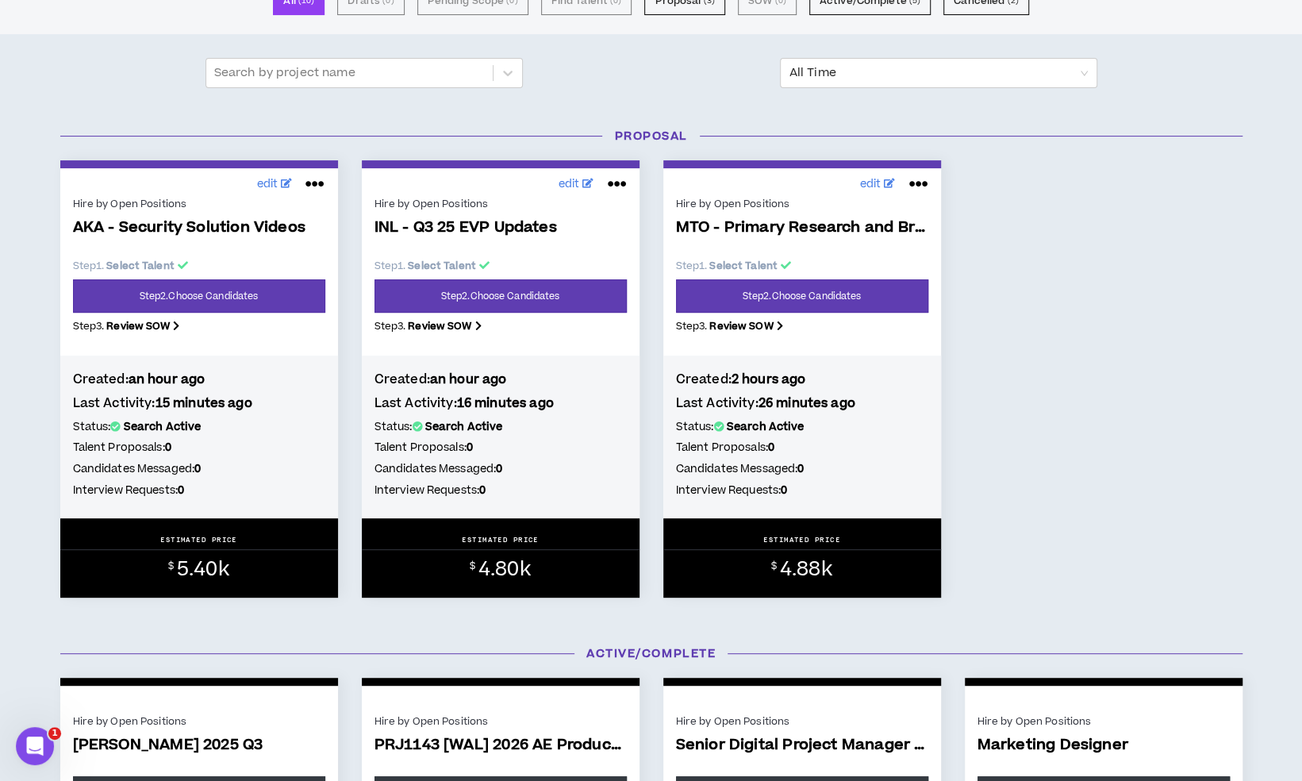
scroll to position [159, 0]
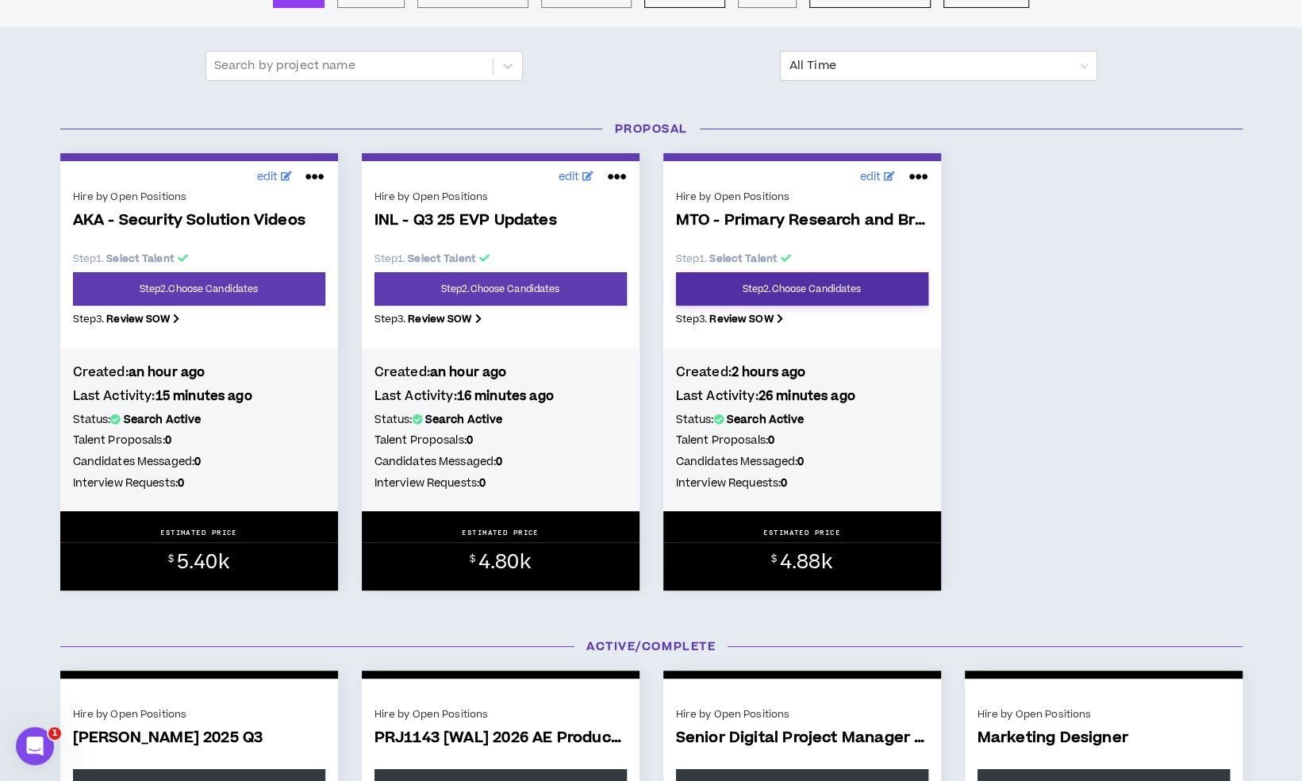
click at [828, 289] on link "Step 2 . Choose Candidates" at bounding box center [802, 288] width 252 height 33
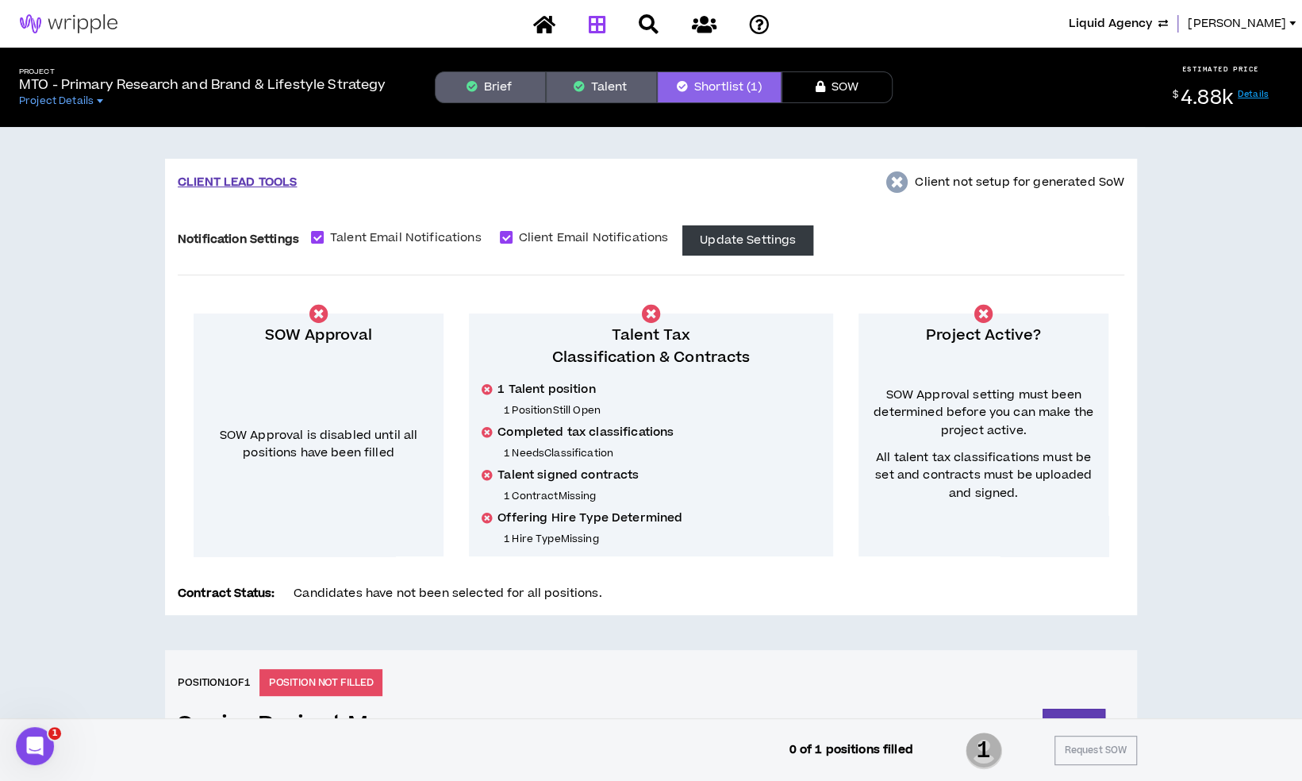
click at [590, 26] on icon at bounding box center [596, 24] width 17 height 20
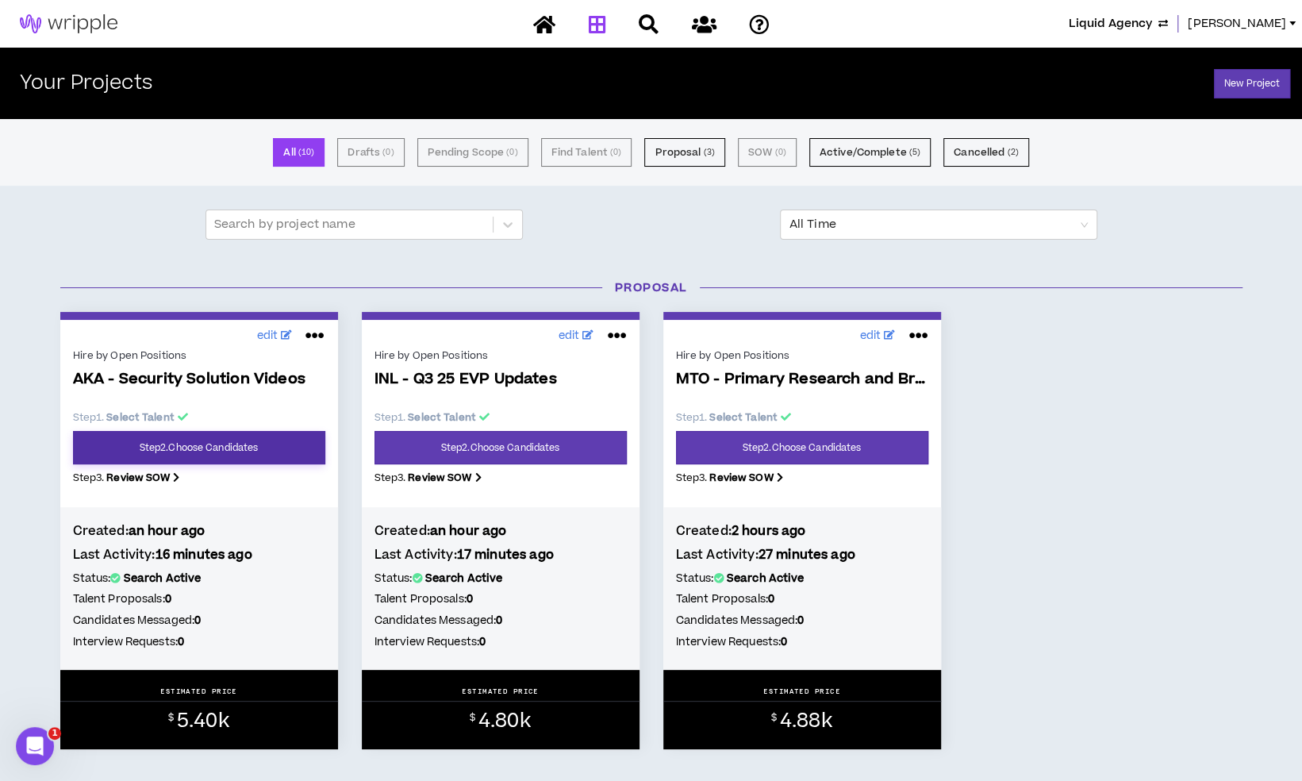
click at [224, 436] on link "Step 2 . Choose Candidates" at bounding box center [199, 447] width 252 height 33
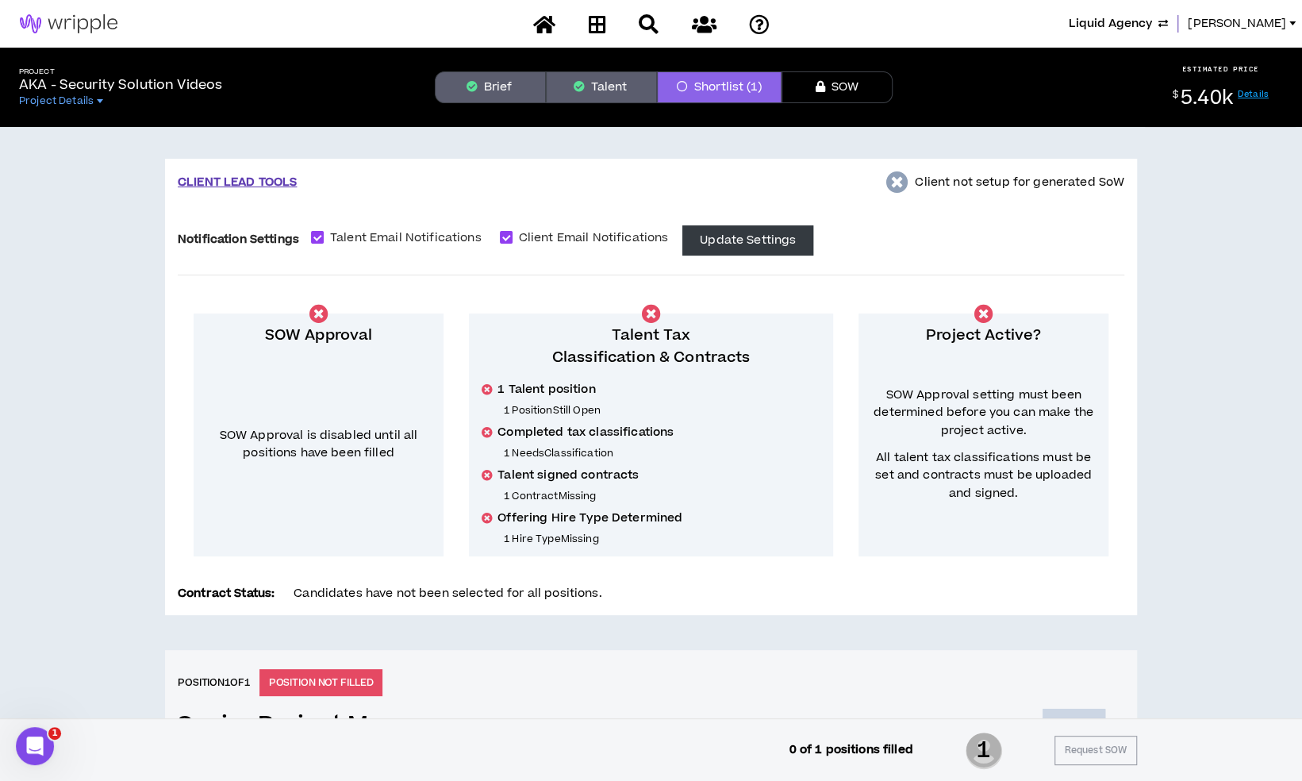
click at [508, 97] on button "Brief" at bounding box center [490, 87] width 111 height 32
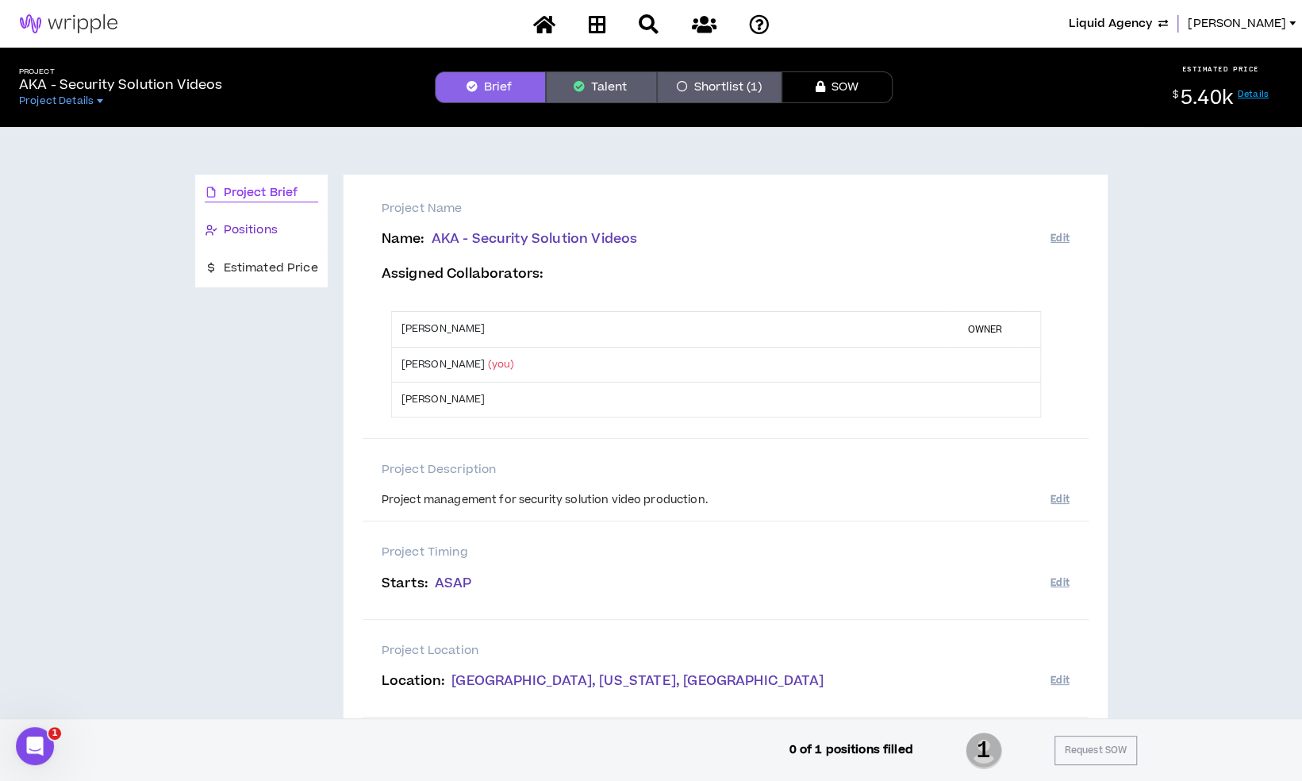
click at [288, 230] on div "Positions" at bounding box center [261, 229] width 113 height 17
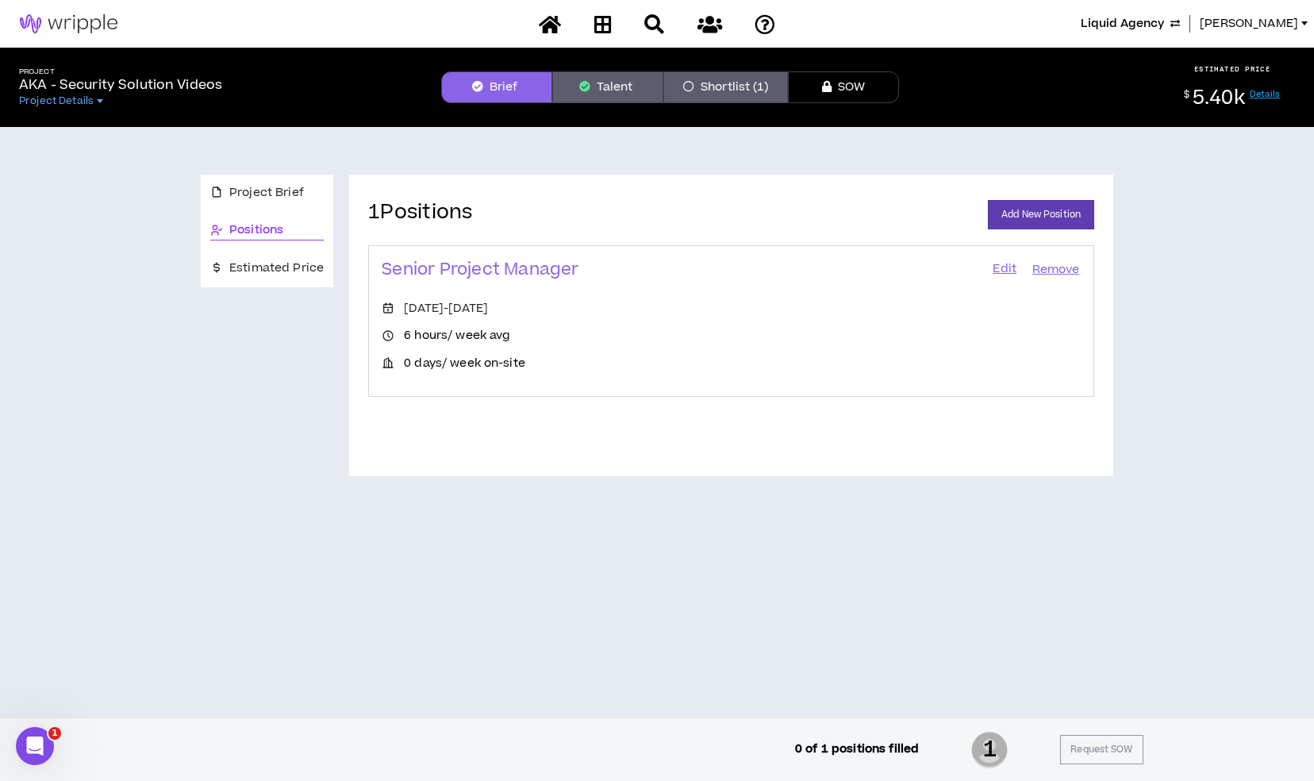
click at [1011, 268] on link "Edit" at bounding box center [1004, 270] width 27 height 22
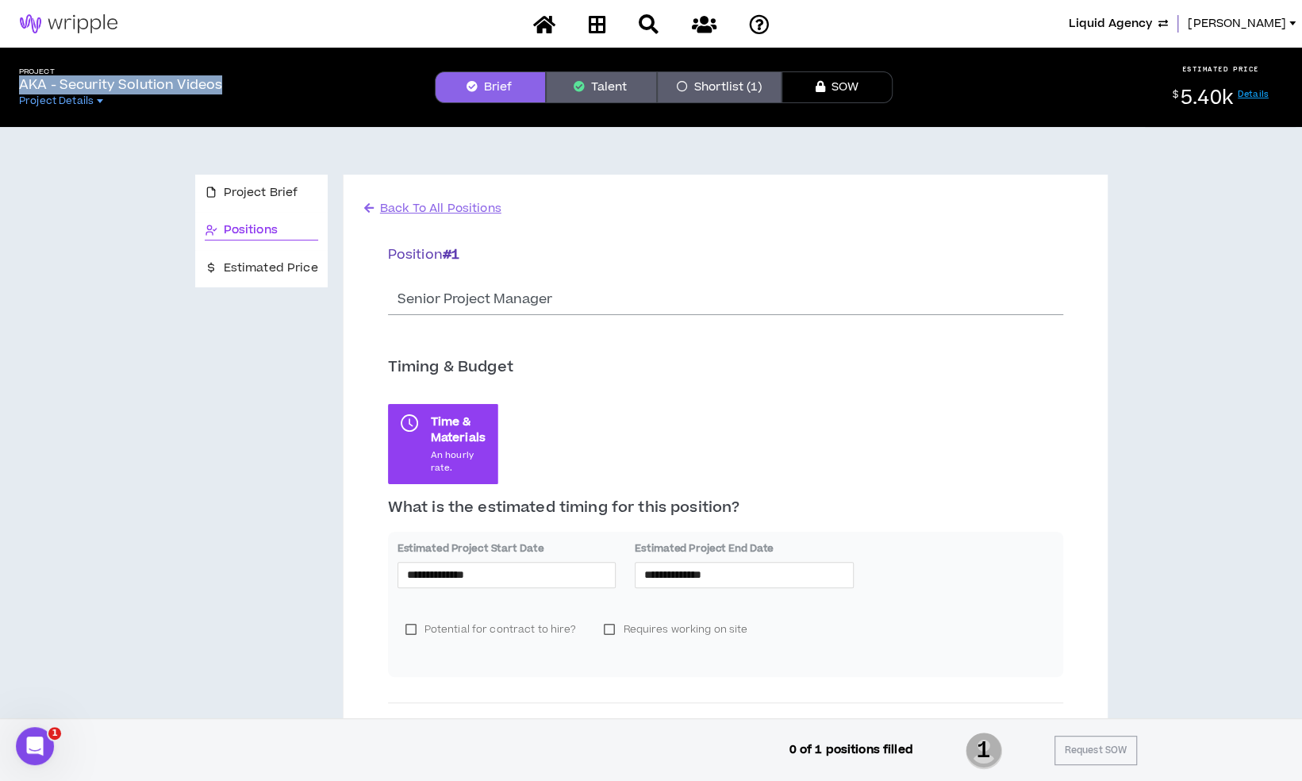
drag, startPoint x: 222, startPoint y: 84, endPoint x: 19, endPoint y: 78, distance: 203.2
click at [19, 78] on p "AKA - Security Solution Videos" at bounding box center [120, 84] width 203 height 19
copy p "AKA - Security Solution Videos"
click at [587, 27] on link at bounding box center [596, 24] width 25 height 28
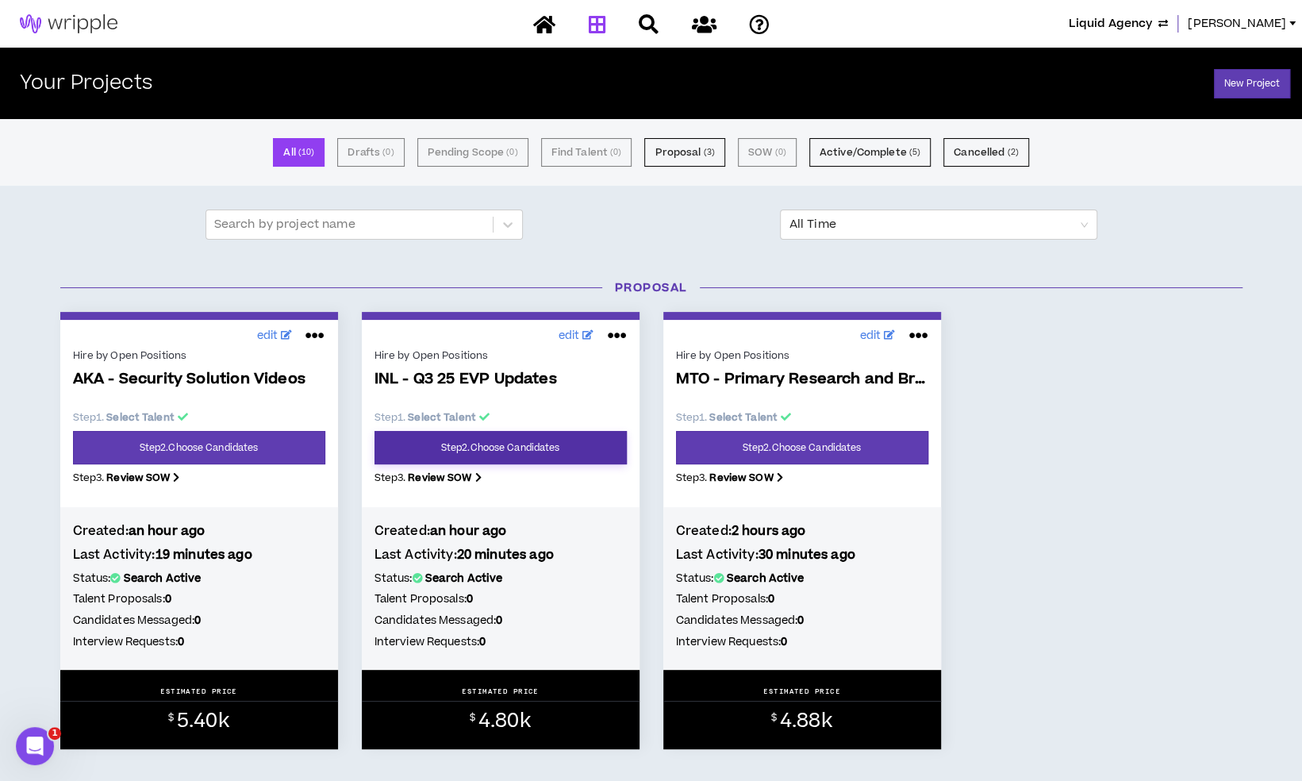
click at [491, 444] on link "Step 2 . Choose Candidates" at bounding box center [500, 447] width 252 height 33
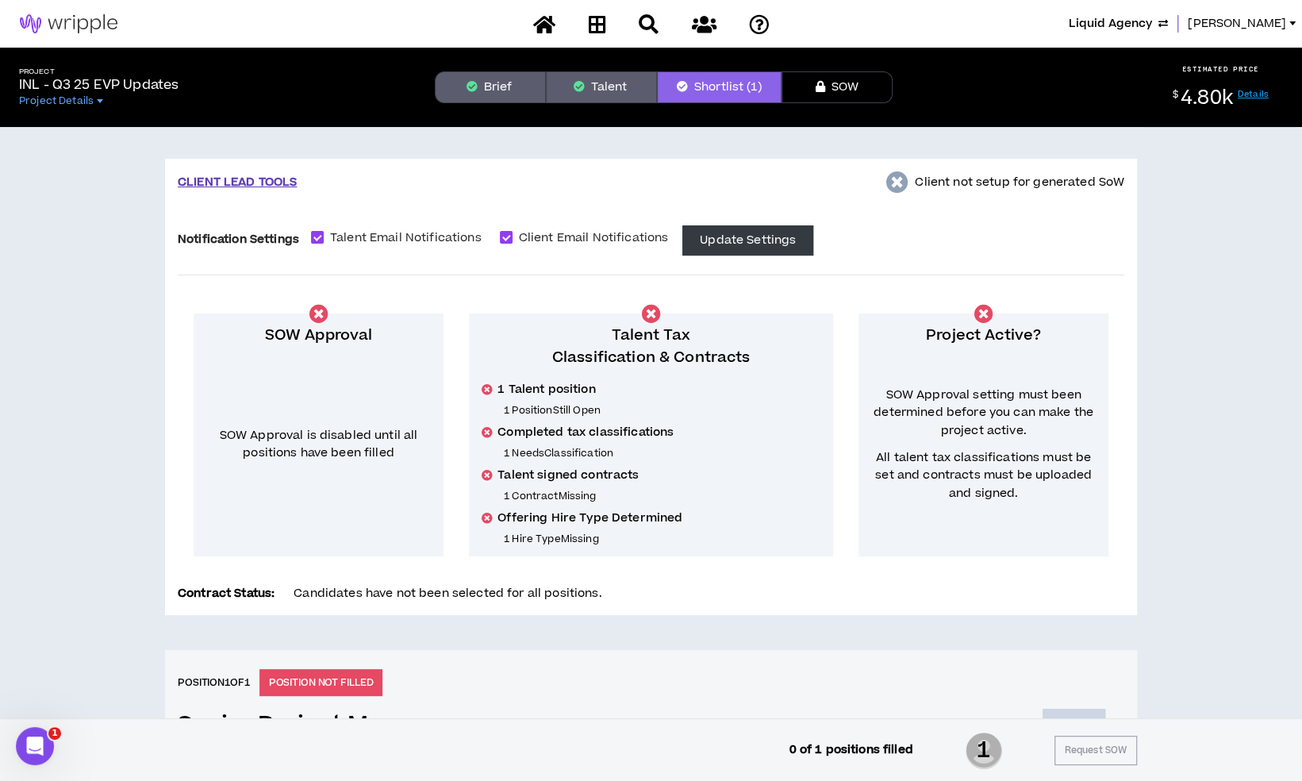
click at [492, 80] on button "Brief" at bounding box center [490, 87] width 111 height 32
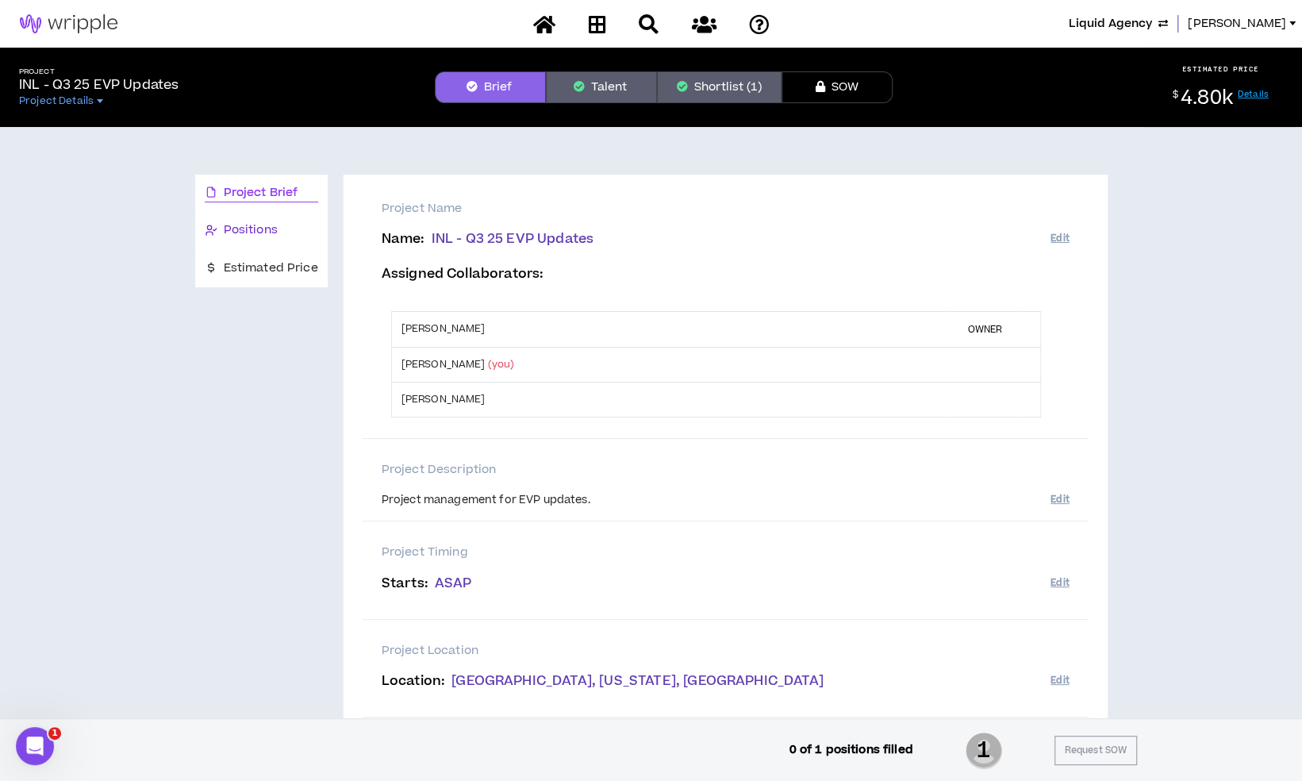
click at [289, 235] on div "Positions" at bounding box center [261, 229] width 113 height 17
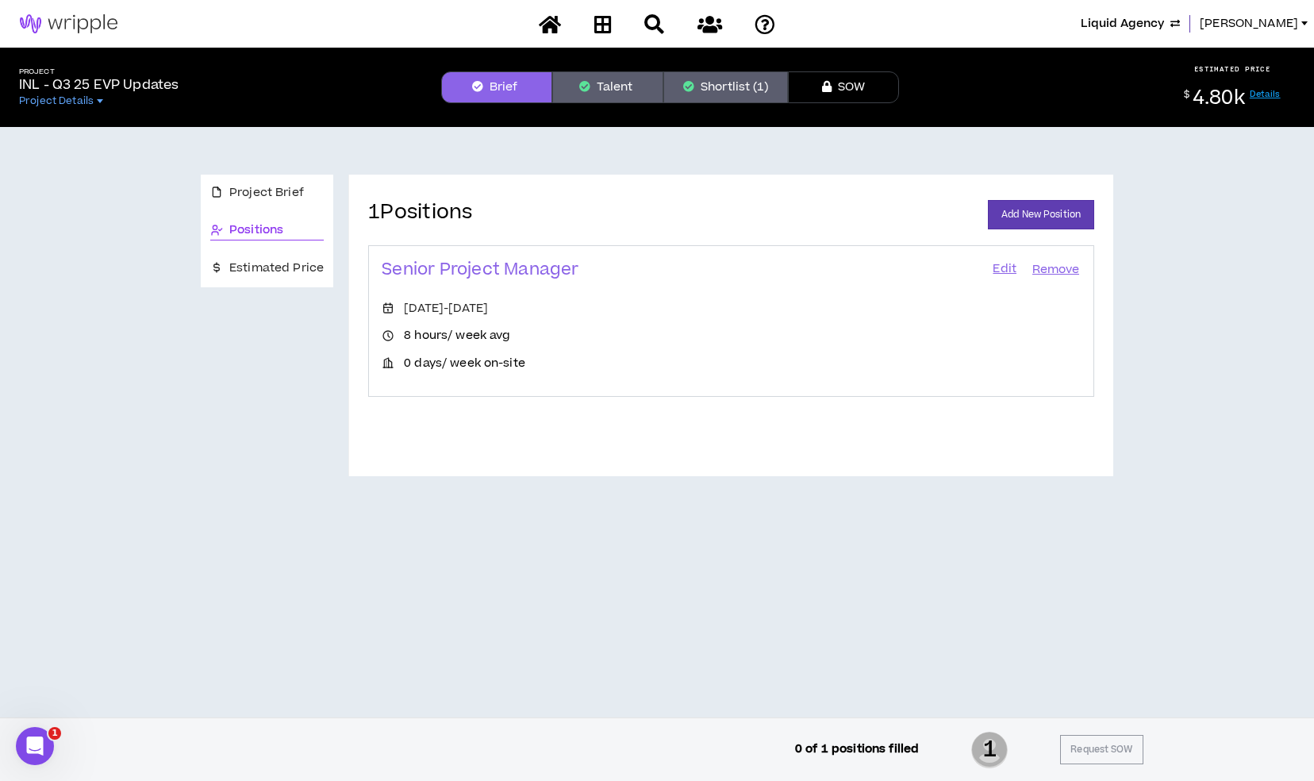
click at [1004, 276] on link "Edit" at bounding box center [1004, 270] width 27 height 22
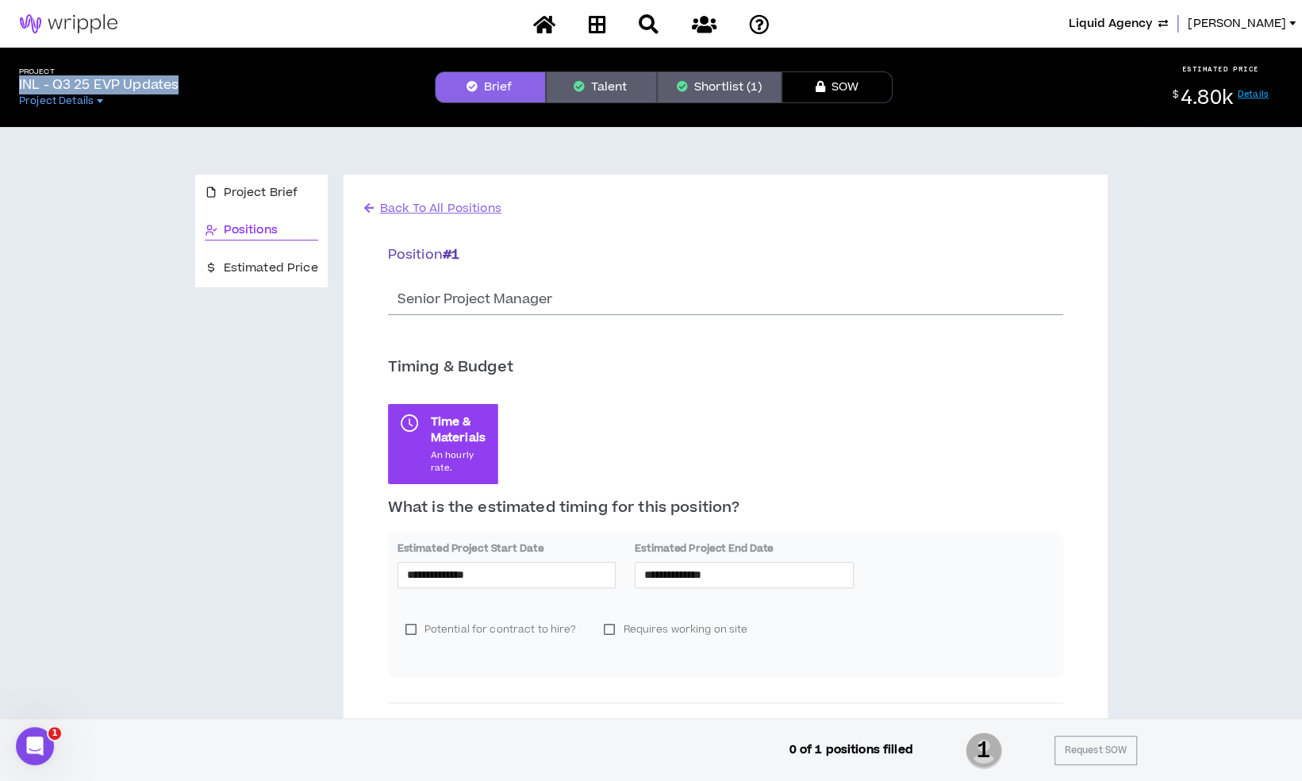
drag, startPoint x: 178, startPoint y: 83, endPoint x: 17, endPoint y: 83, distance: 160.3
click at [17, 83] on div "Project INL - Q3 25 EVP Updates Project Details" at bounding box center [214, 87] width 416 height 40
copy p "INL - Q3 25 EVP Updates"
click at [252, 194] on span "Project Brief" at bounding box center [261, 192] width 75 height 17
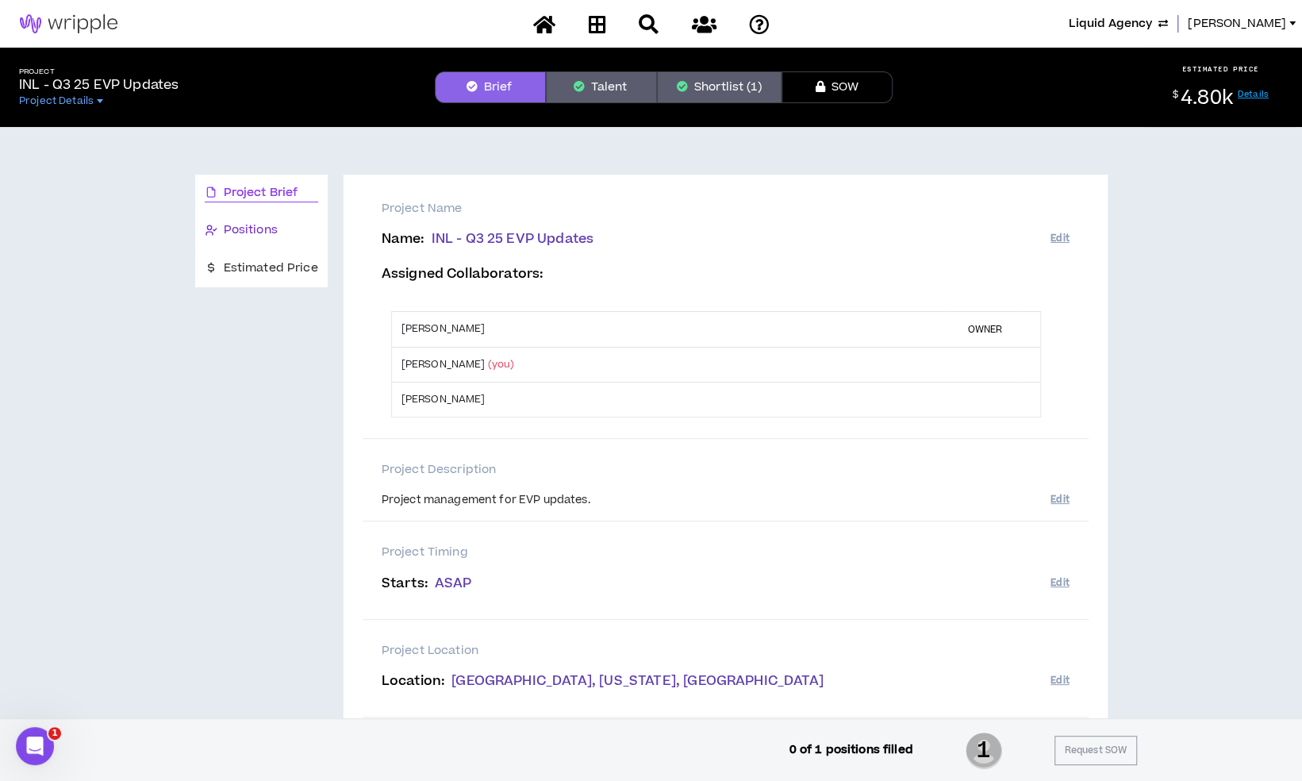
click at [225, 234] on span "Positions" at bounding box center [251, 229] width 54 height 17
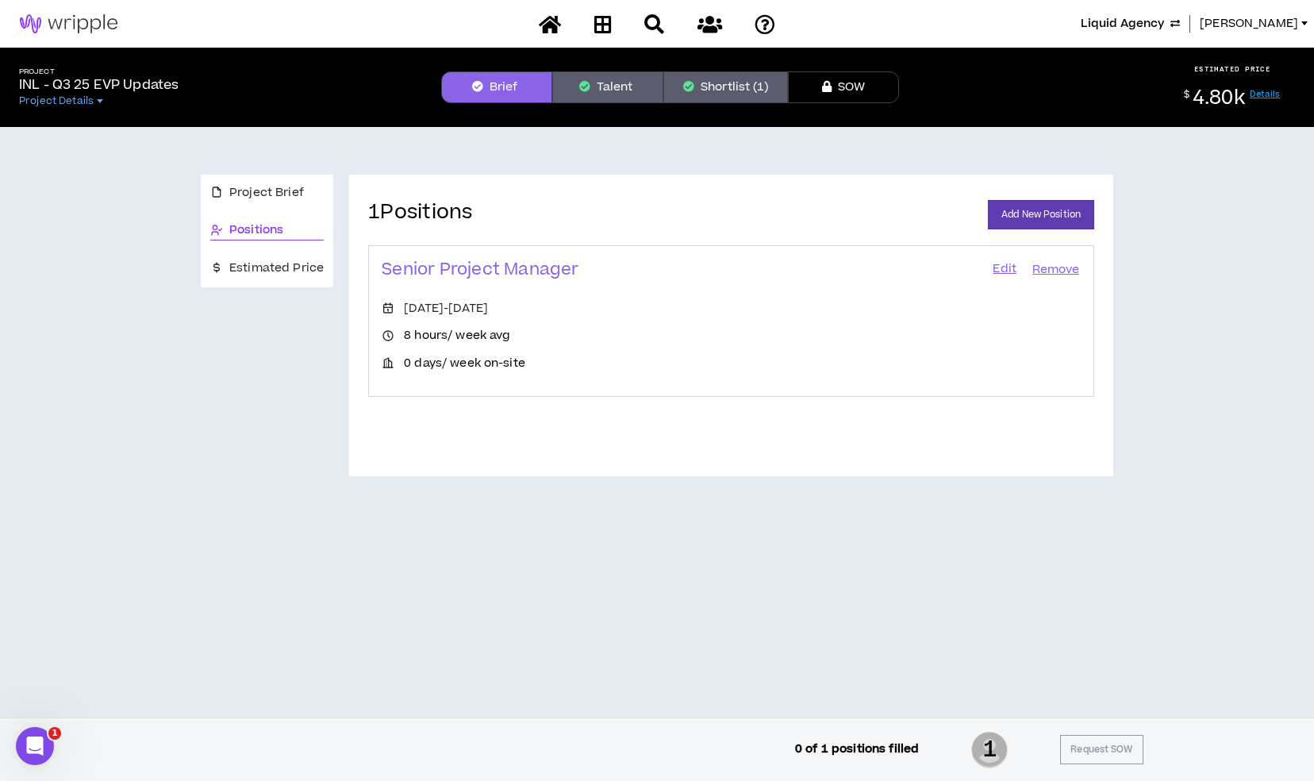
click at [998, 263] on link "Edit" at bounding box center [1004, 270] width 27 height 22
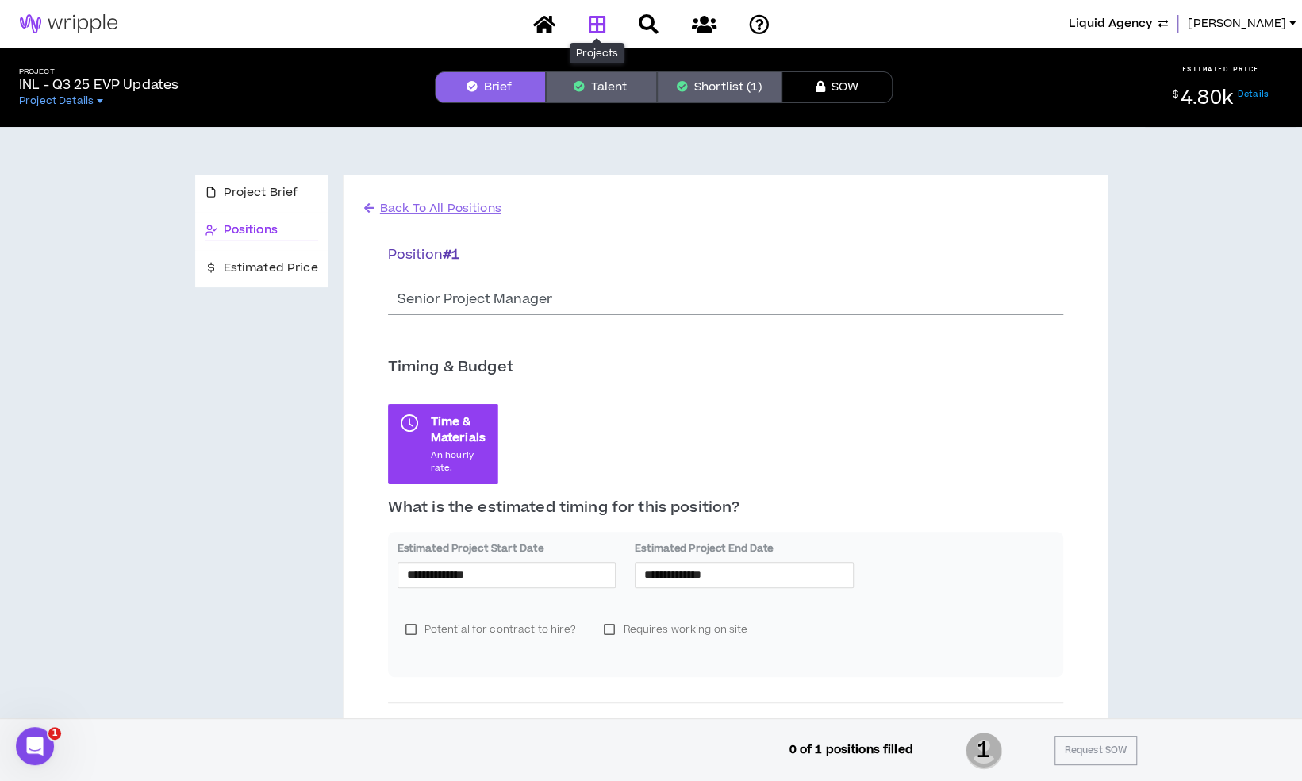
click at [605, 25] on icon at bounding box center [596, 24] width 17 height 20
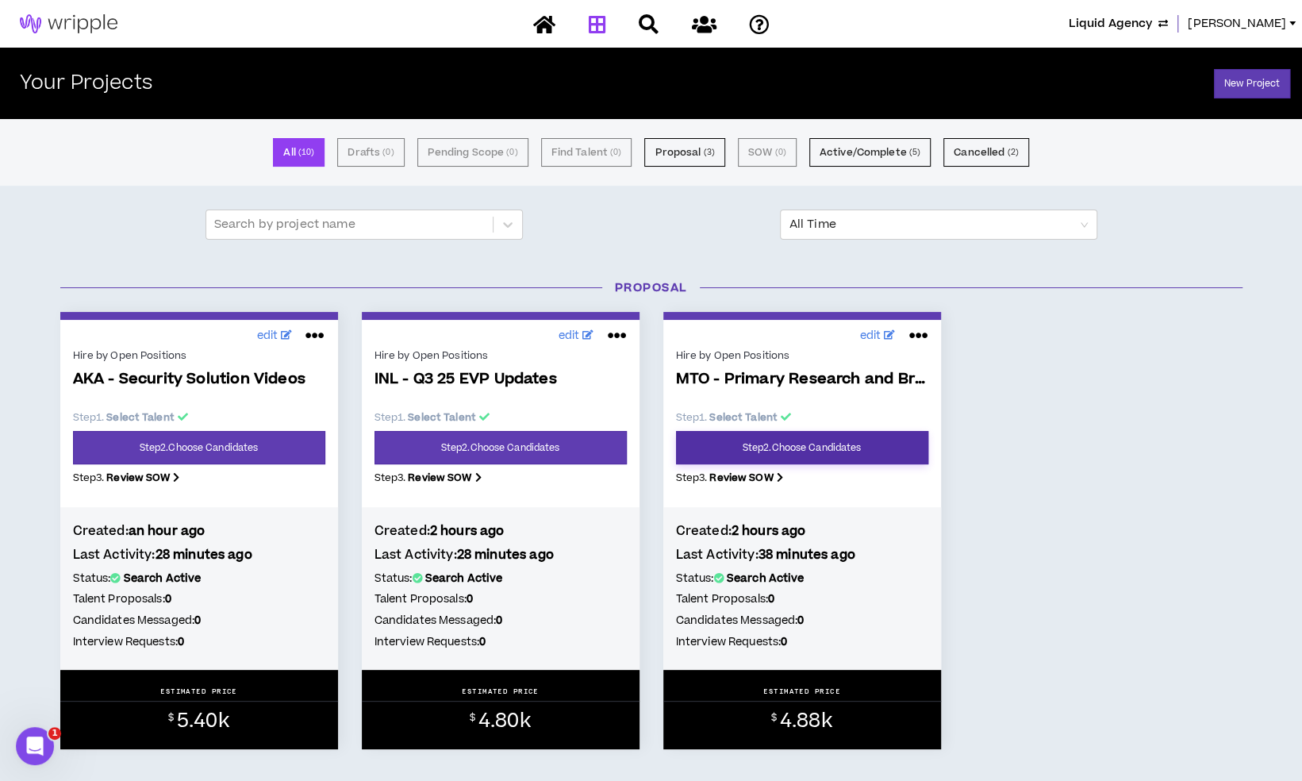
click at [809, 447] on link "Step 2 . Choose Candidates" at bounding box center [802, 447] width 252 height 33
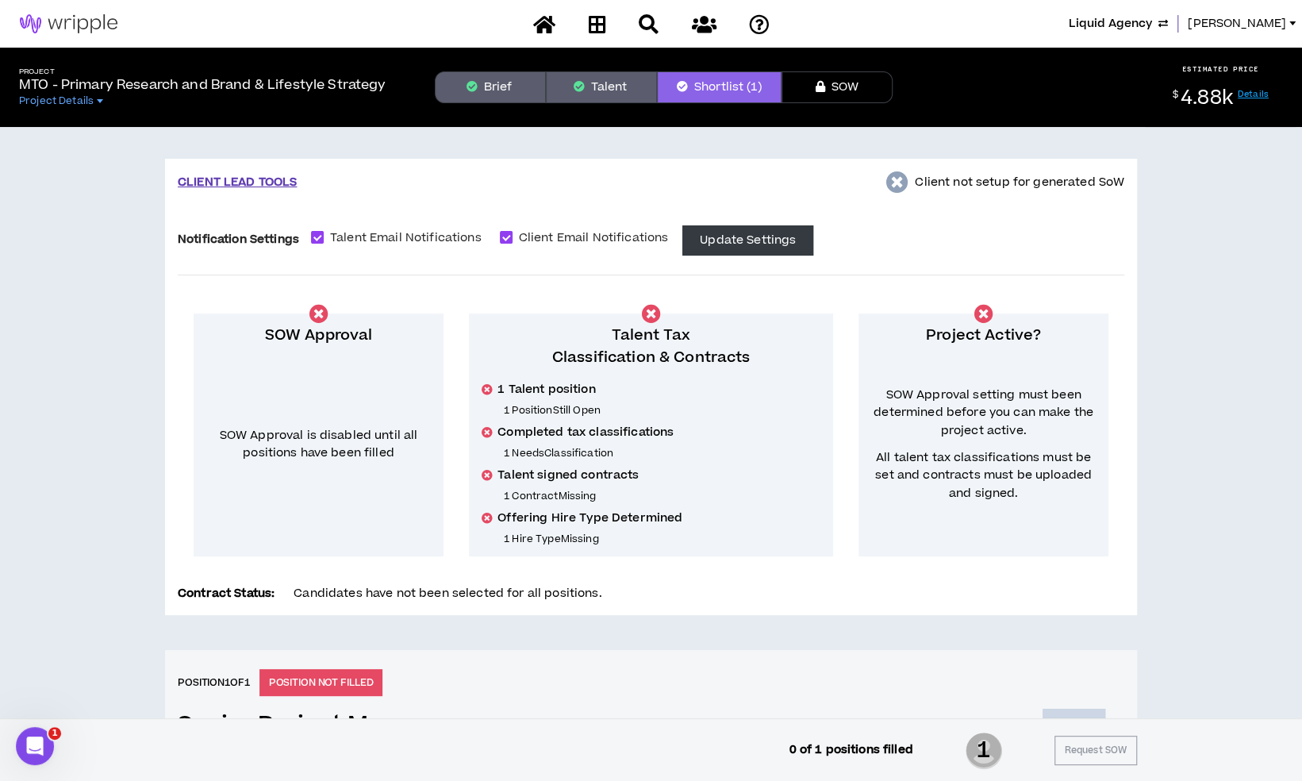
click at [529, 96] on button "Brief" at bounding box center [490, 87] width 111 height 32
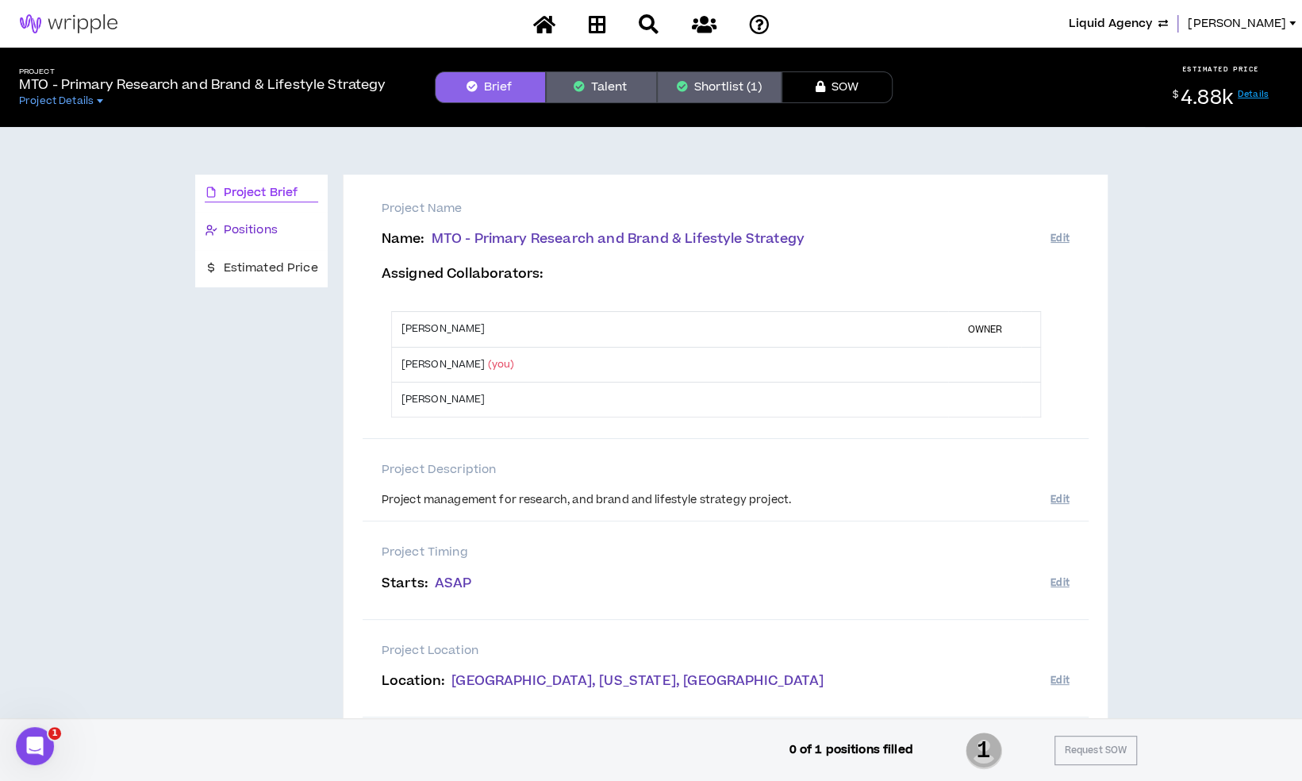
click at [228, 236] on span "Positions" at bounding box center [251, 229] width 54 height 17
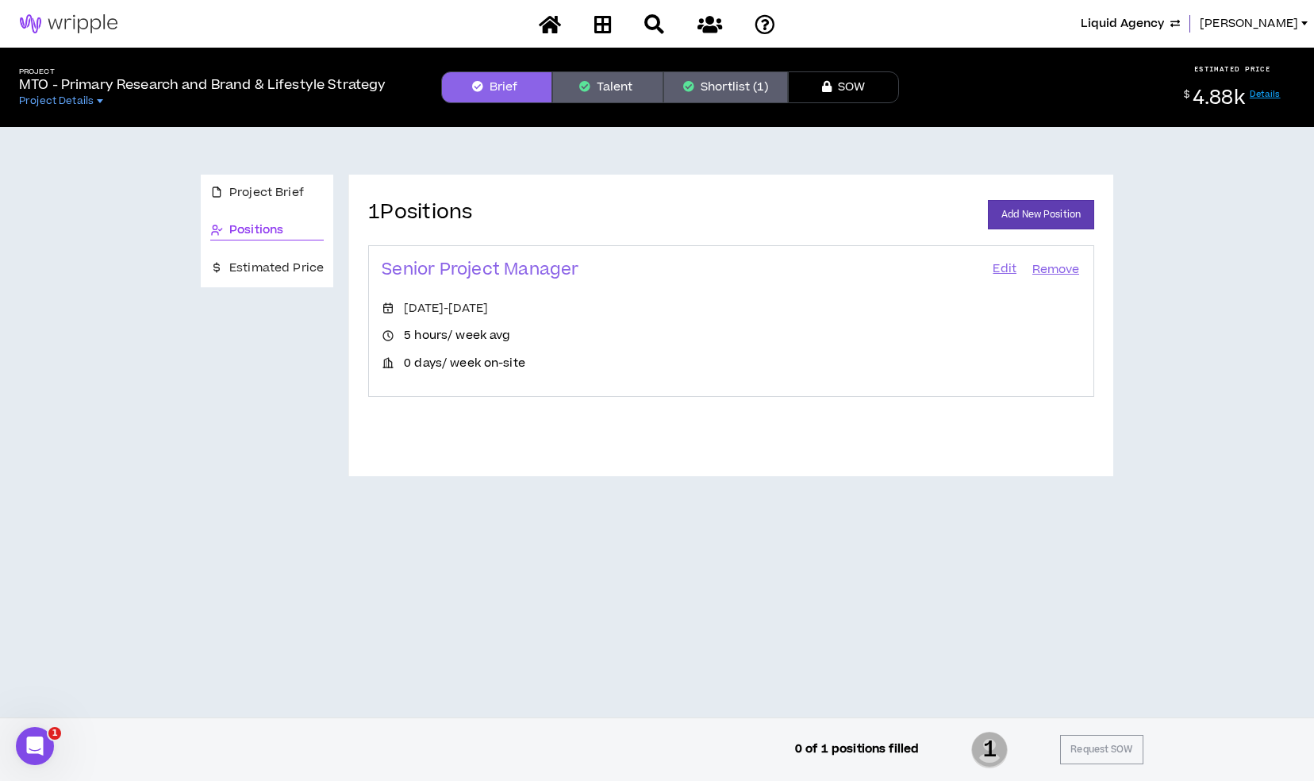
click at [998, 267] on link "Edit" at bounding box center [1004, 270] width 27 height 22
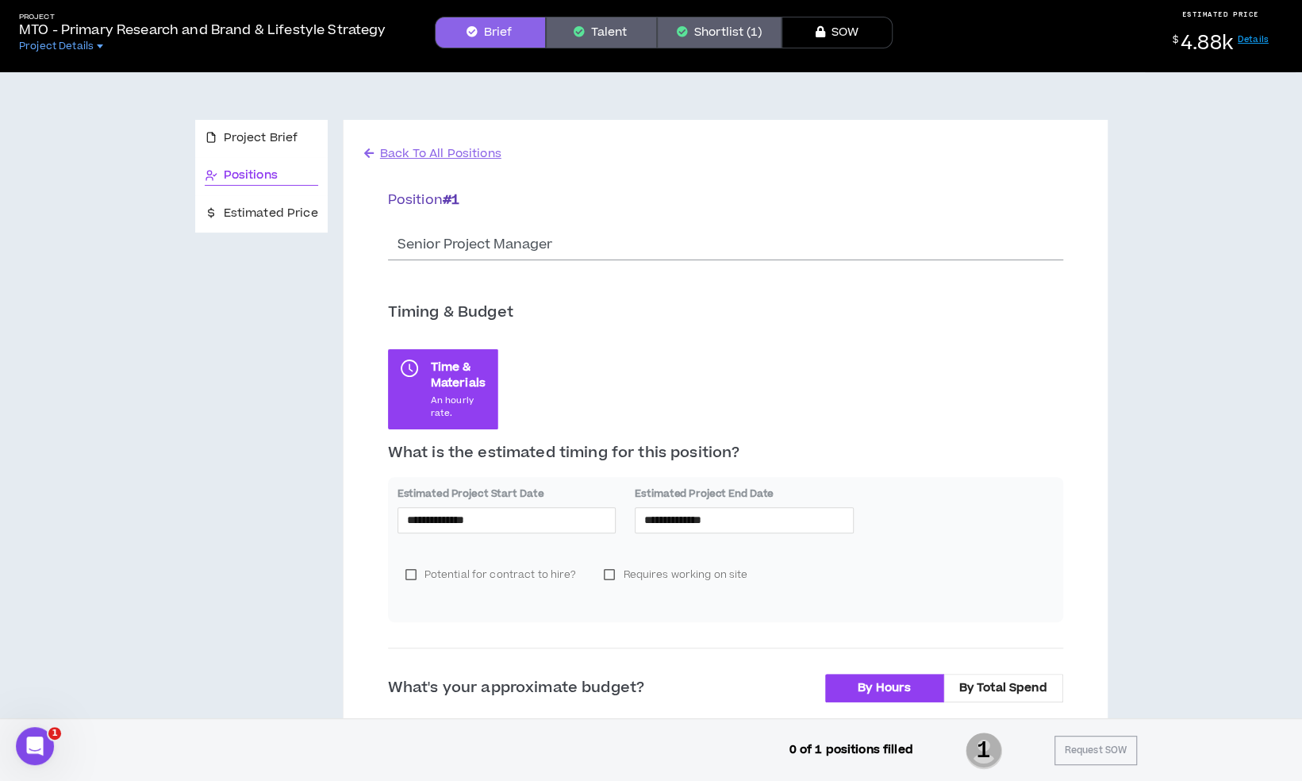
scroll to position [79, 0]
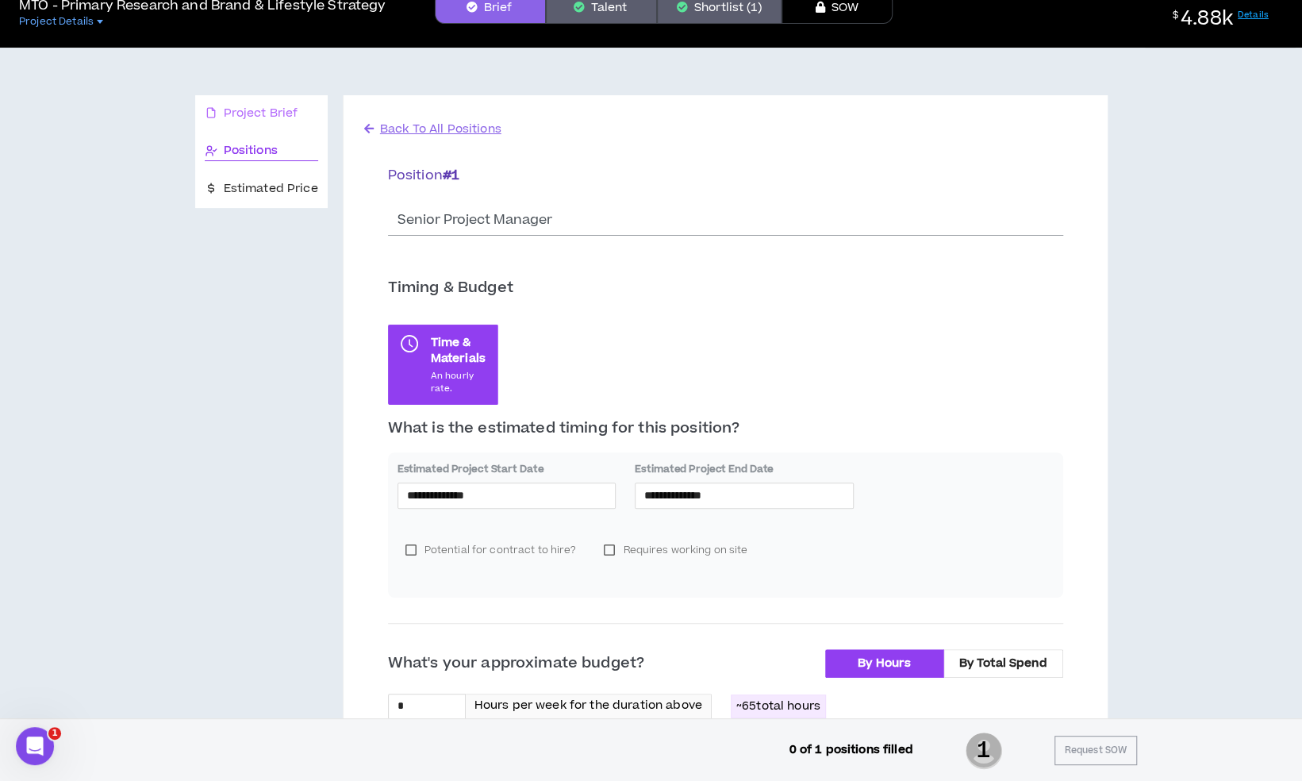
click at [260, 98] on div "Project Brief" at bounding box center [261, 113] width 132 height 37
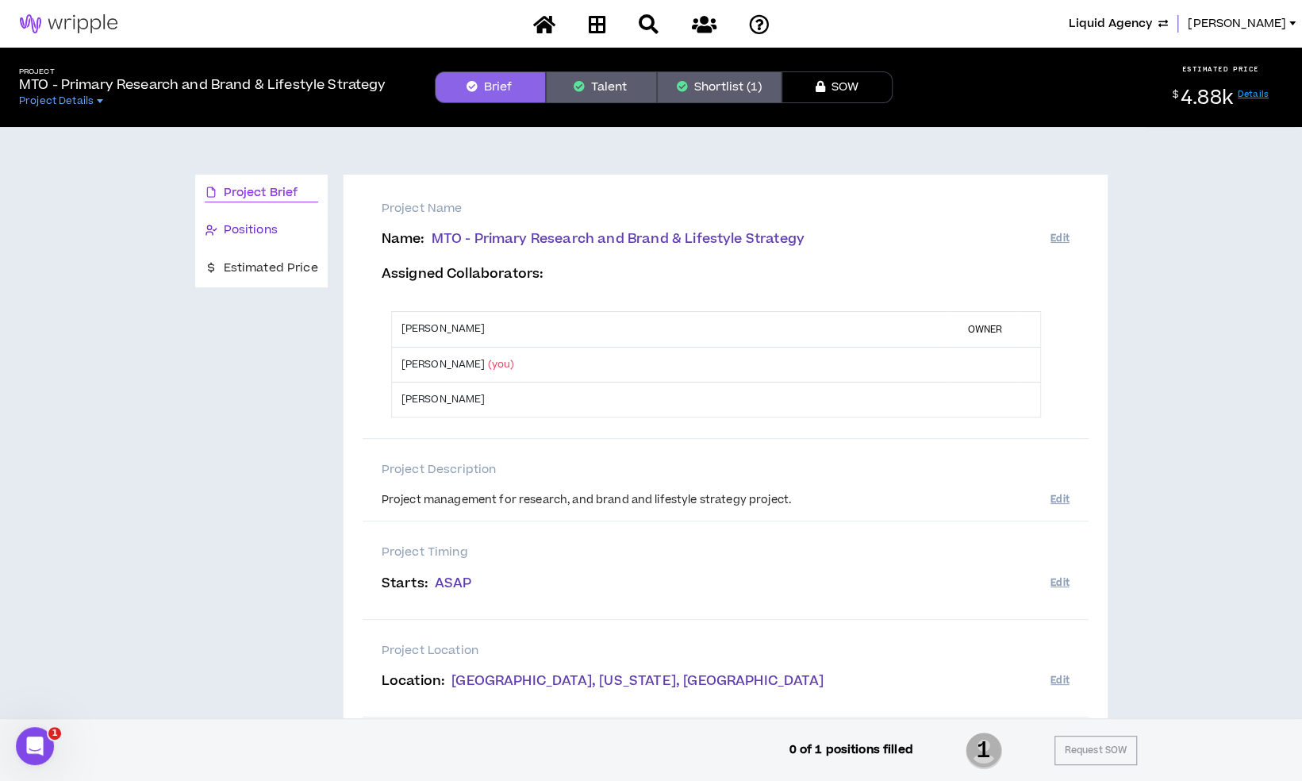
drag, startPoint x: 286, startPoint y: 230, endPoint x: 348, endPoint y: 238, distance: 63.2
click at [286, 230] on div "Positions" at bounding box center [261, 229] width 113 height 17
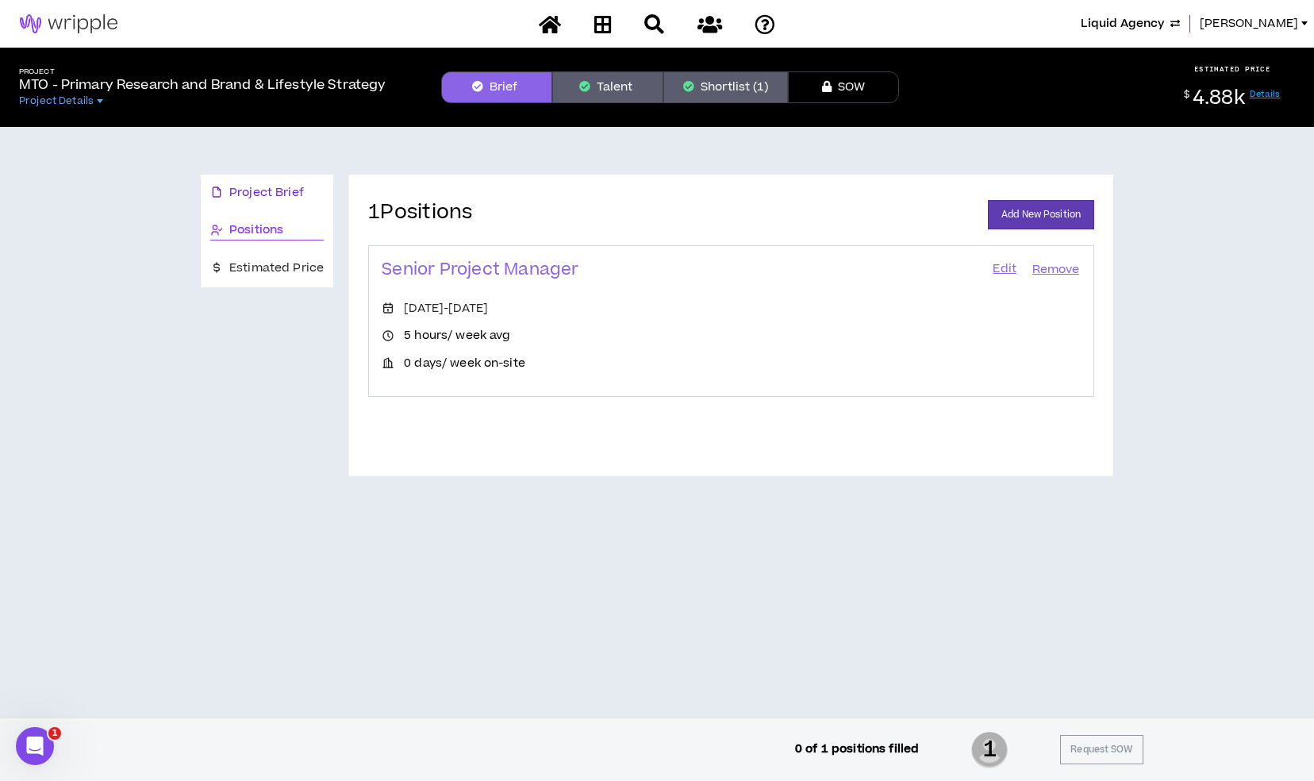
click at [271, 194] on span "Project Brief" at bounding box center [266, 192] width 75 height 17
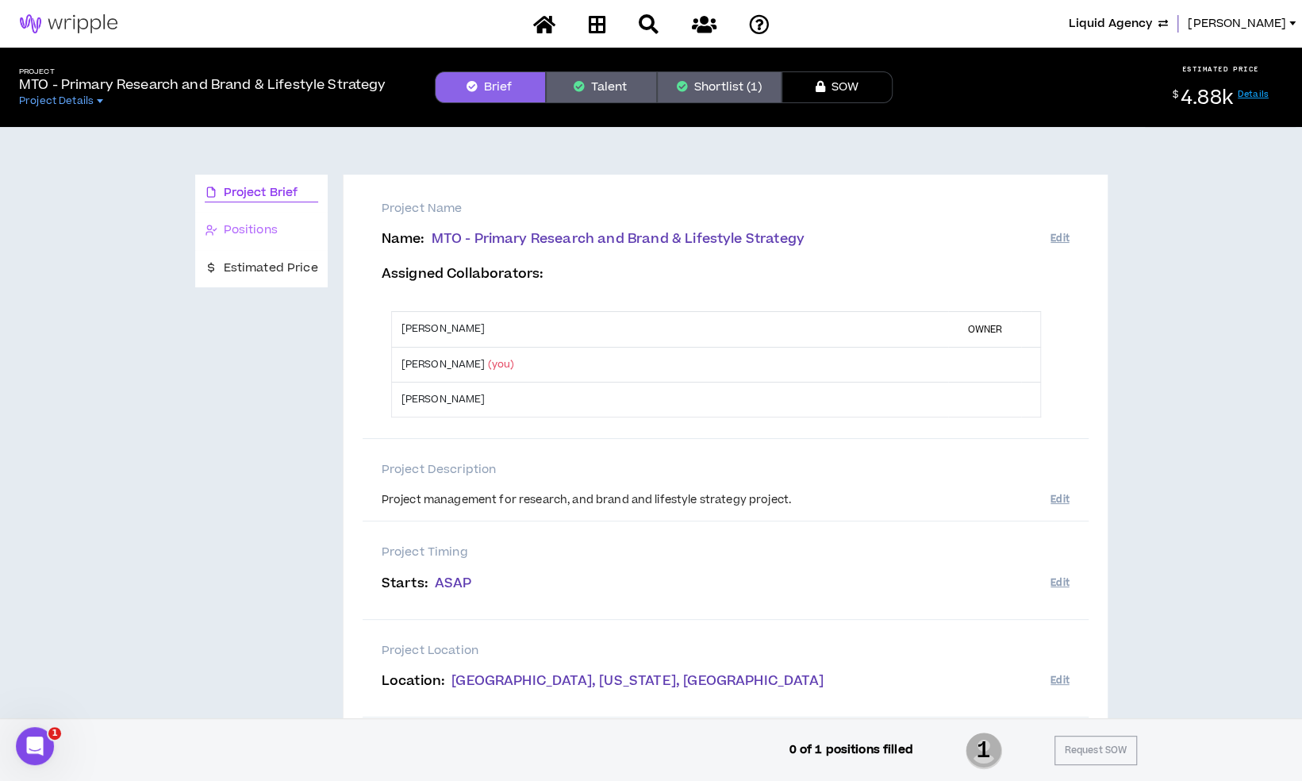
click at [267, 220] on div "Positions" at bounding box center [261, 230] width 132 height 37
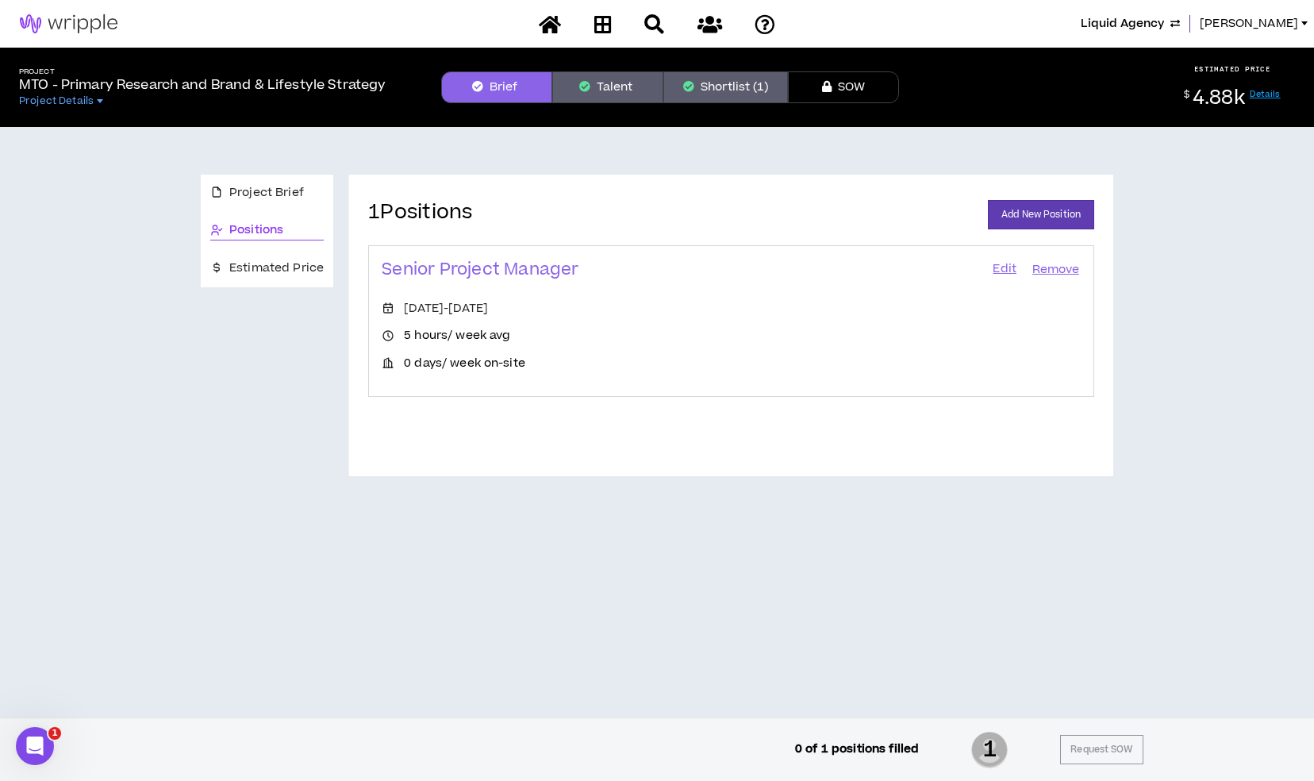
click at [999, 270] on link "Edit" at bounding box center [1004, 270] width 27 height 22
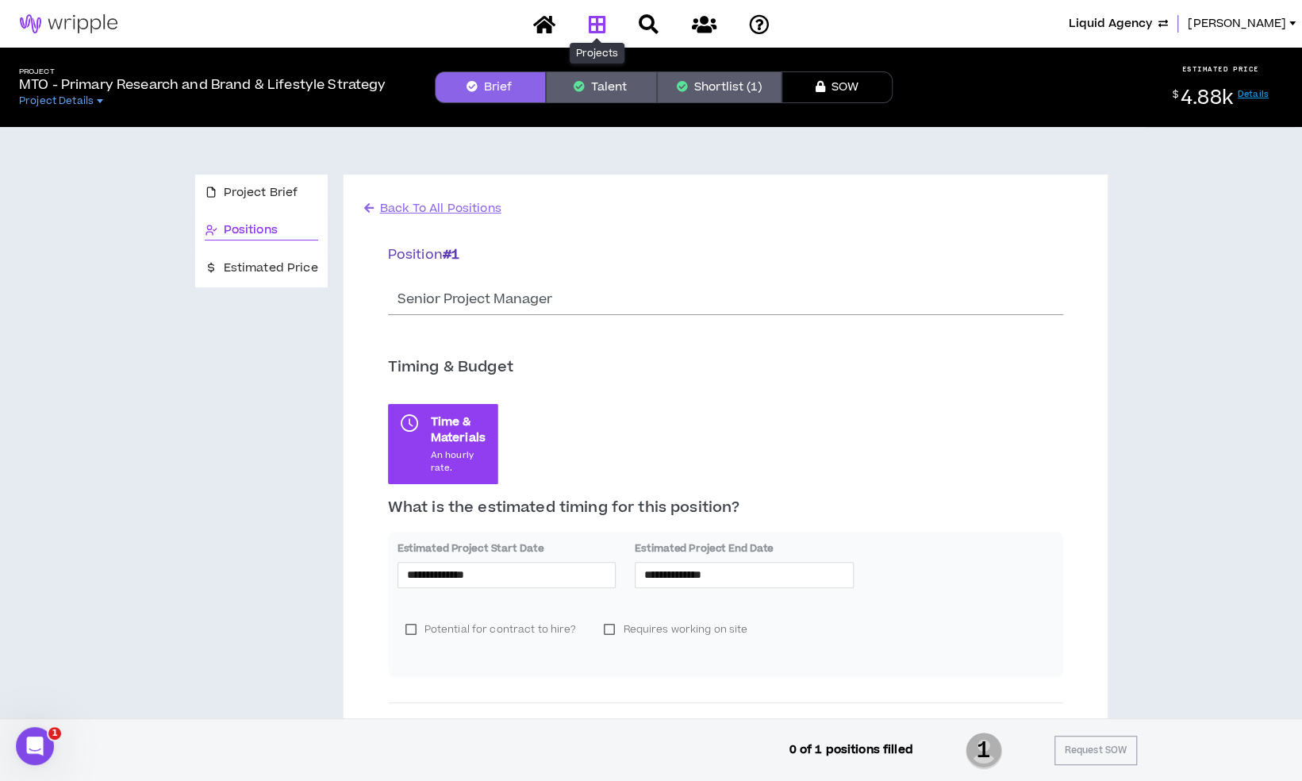
click at [600, 30] on icon at bounding box center [596, 24] width 17 height 20
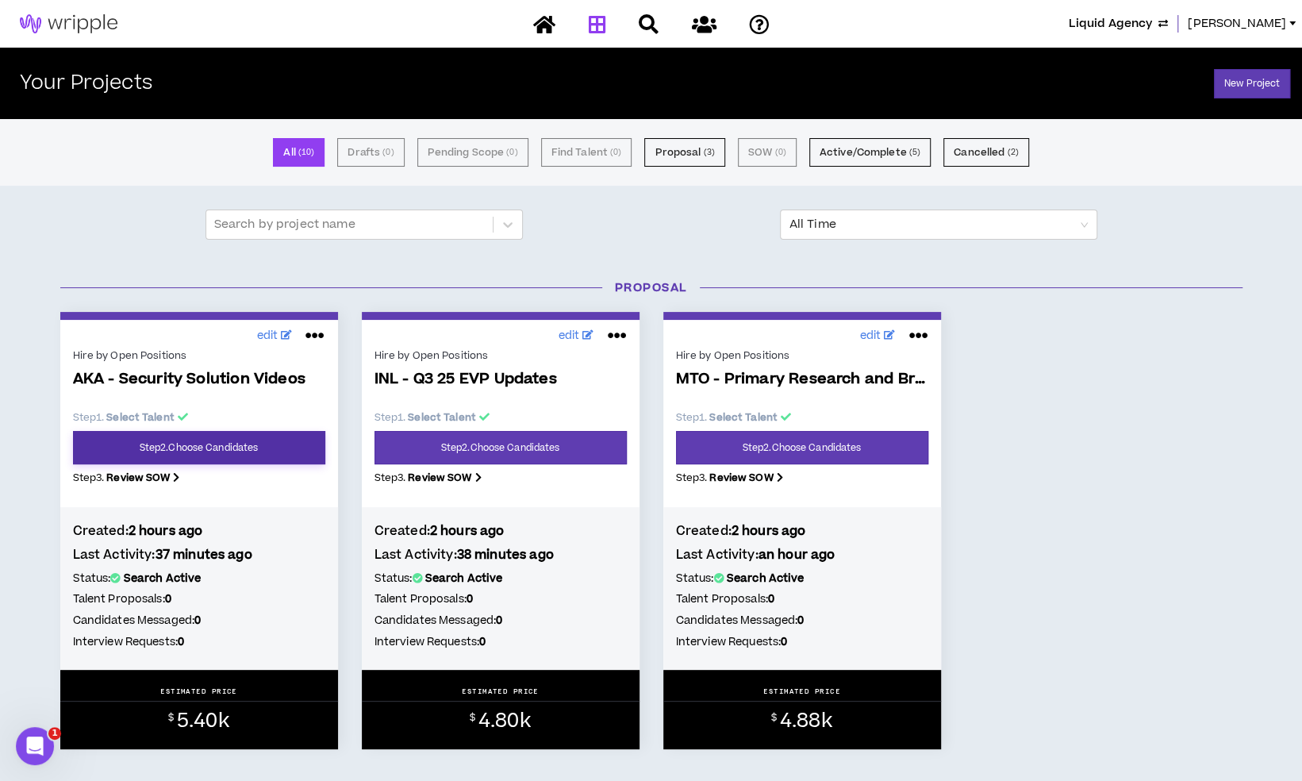
click at [175, 436] on link "Step 2 . Choose Candidates" at bounding box center [199, 447] width 252 height 33
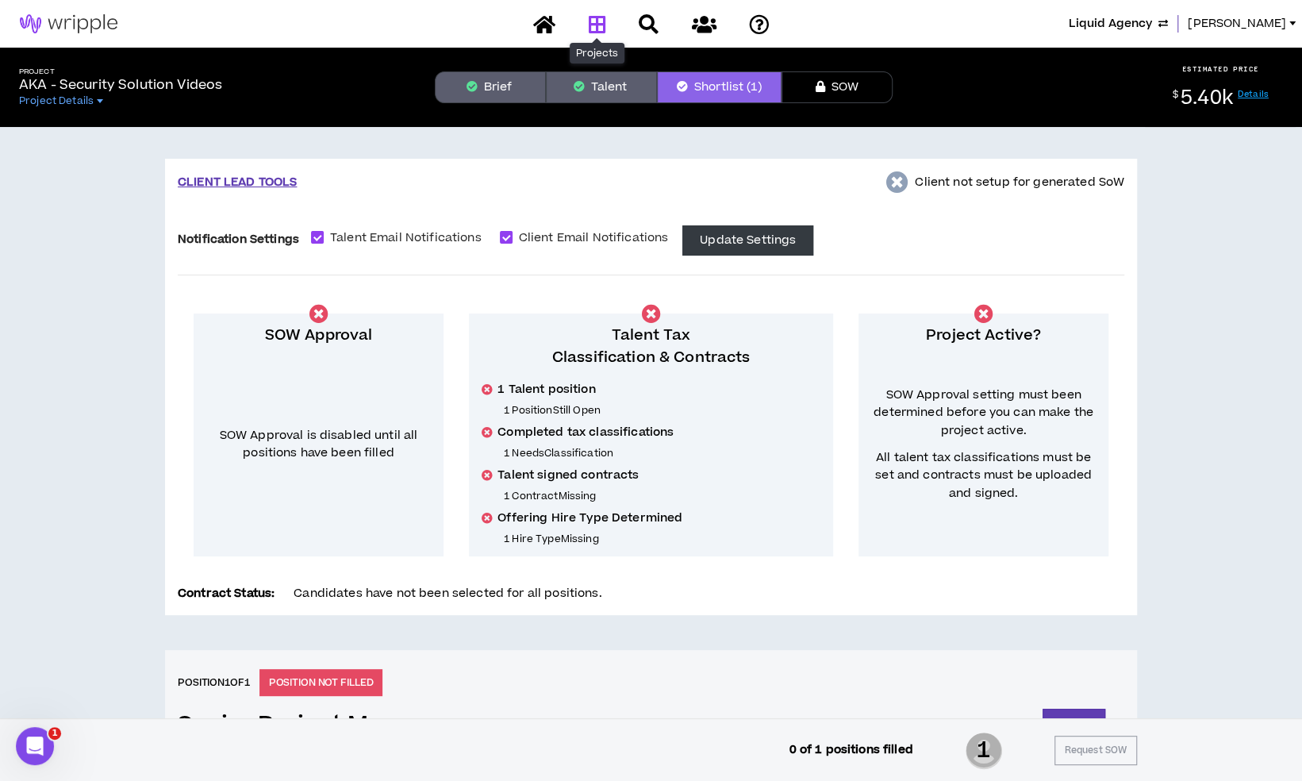
click at [602, 30] on icon at bounding box center [596, 24] width 17 height 20
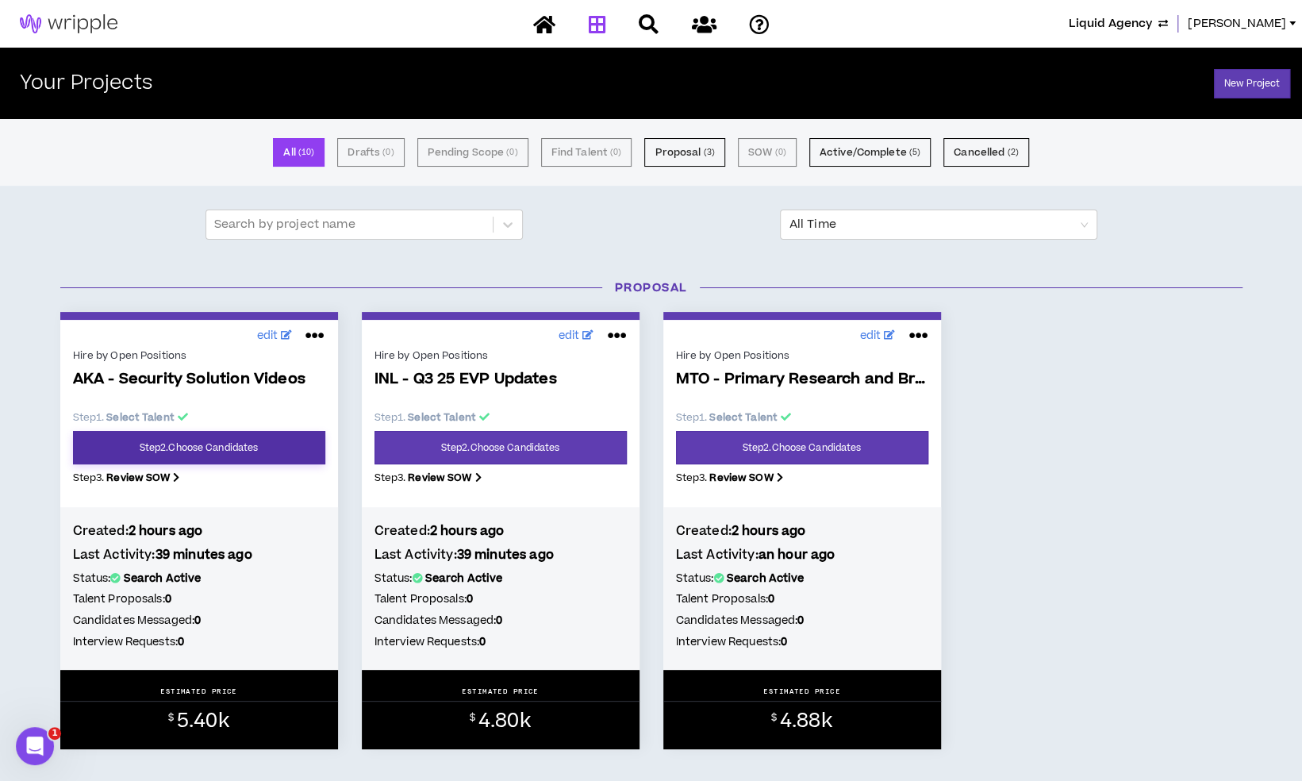
click at [235, 443] on link "Step 2 . Choose Candidates" at bounding box center [199, 447] width 252 height 33
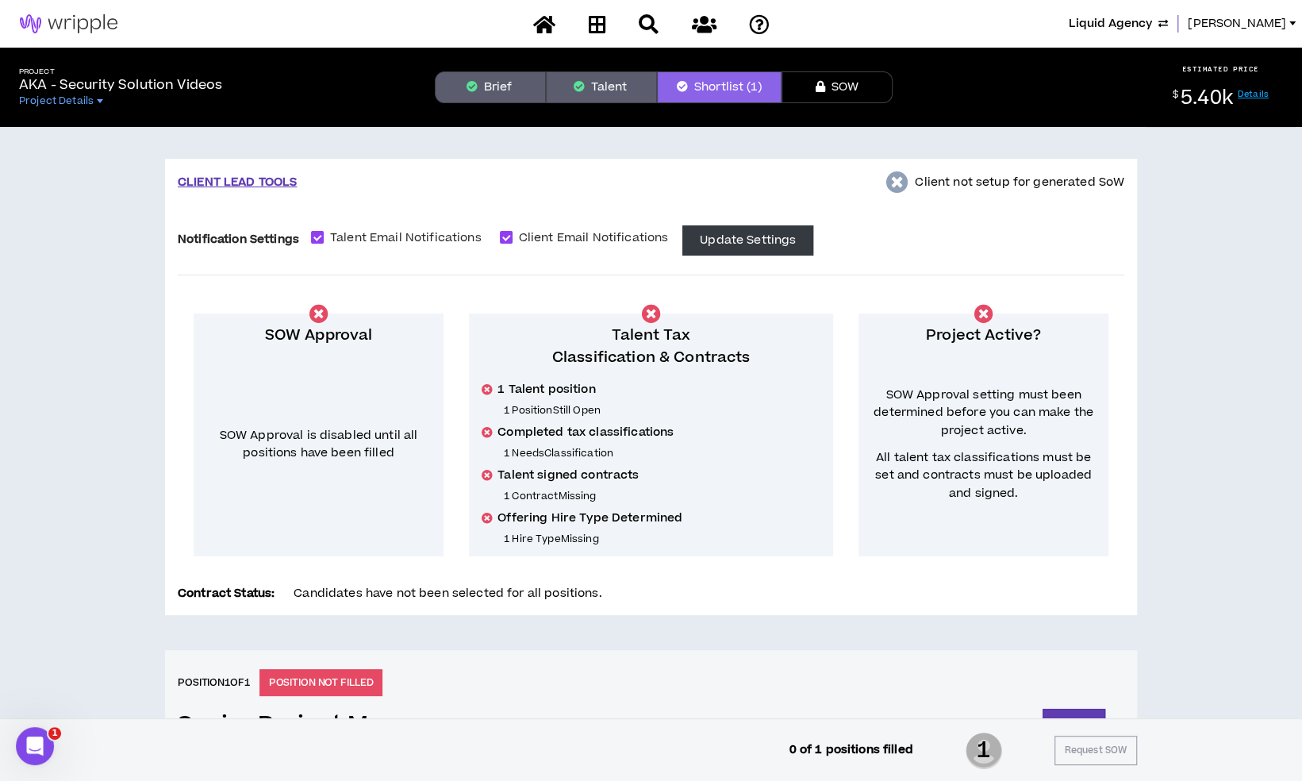
click at [503, 89] on button "Brief" at bounding box center [490, 87] width 111 height 32
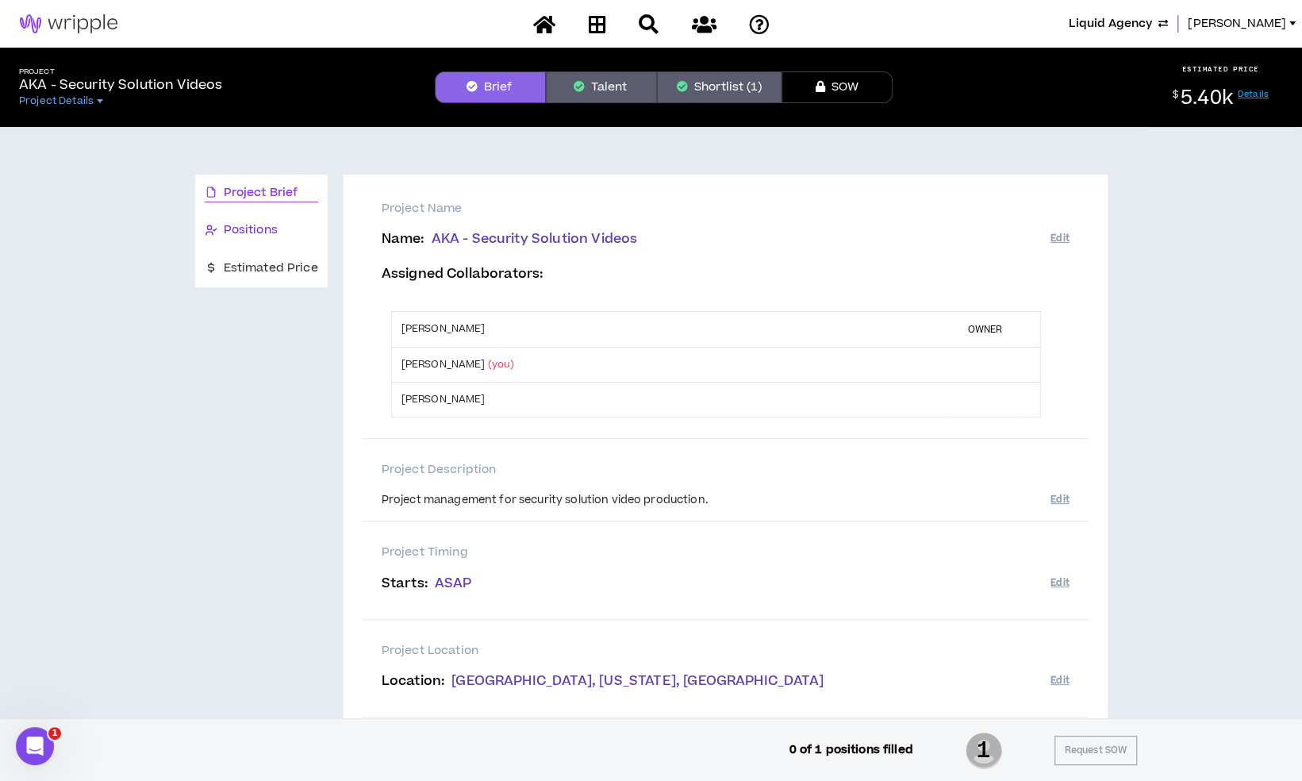
click at [310, 228] on div "Positions" at bounding box center [261, 229] width 113 height 17
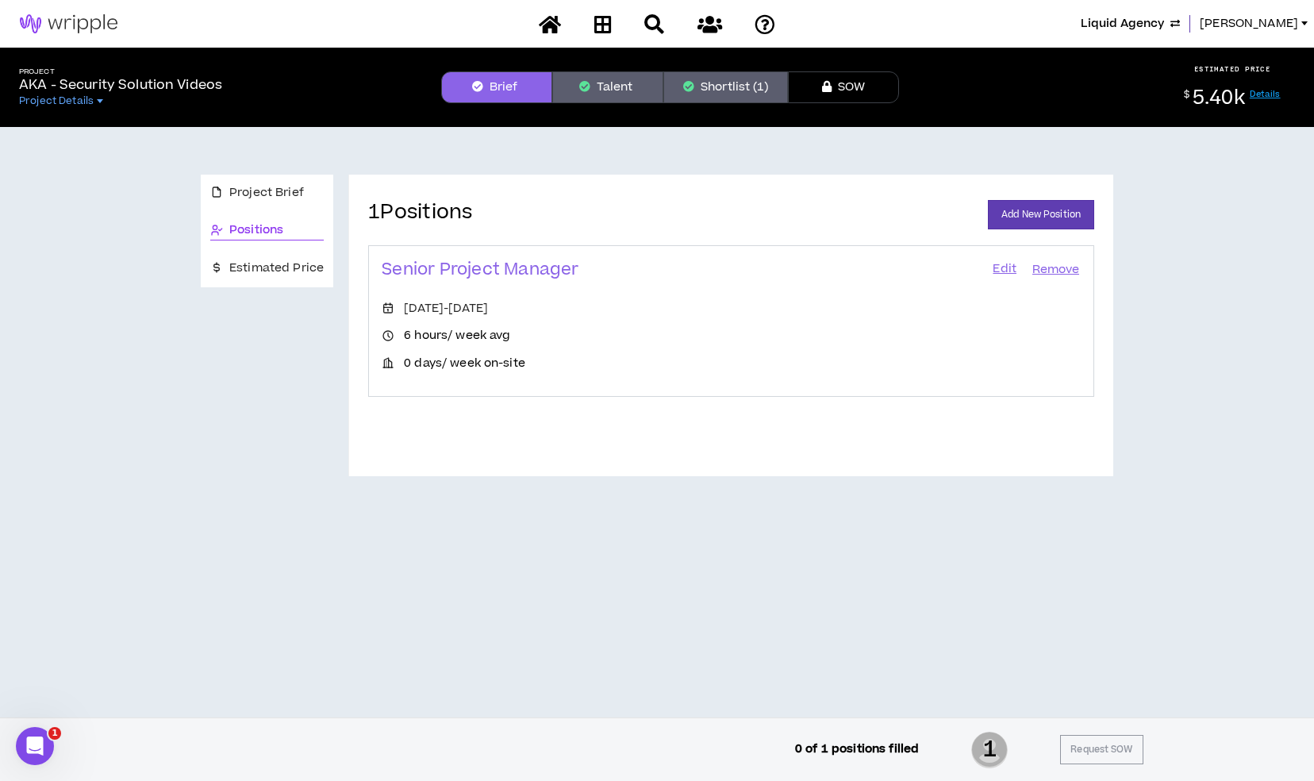
click at [1008, 270] on link "Edit" at bounding box center [1004, 270] width 27 height 22
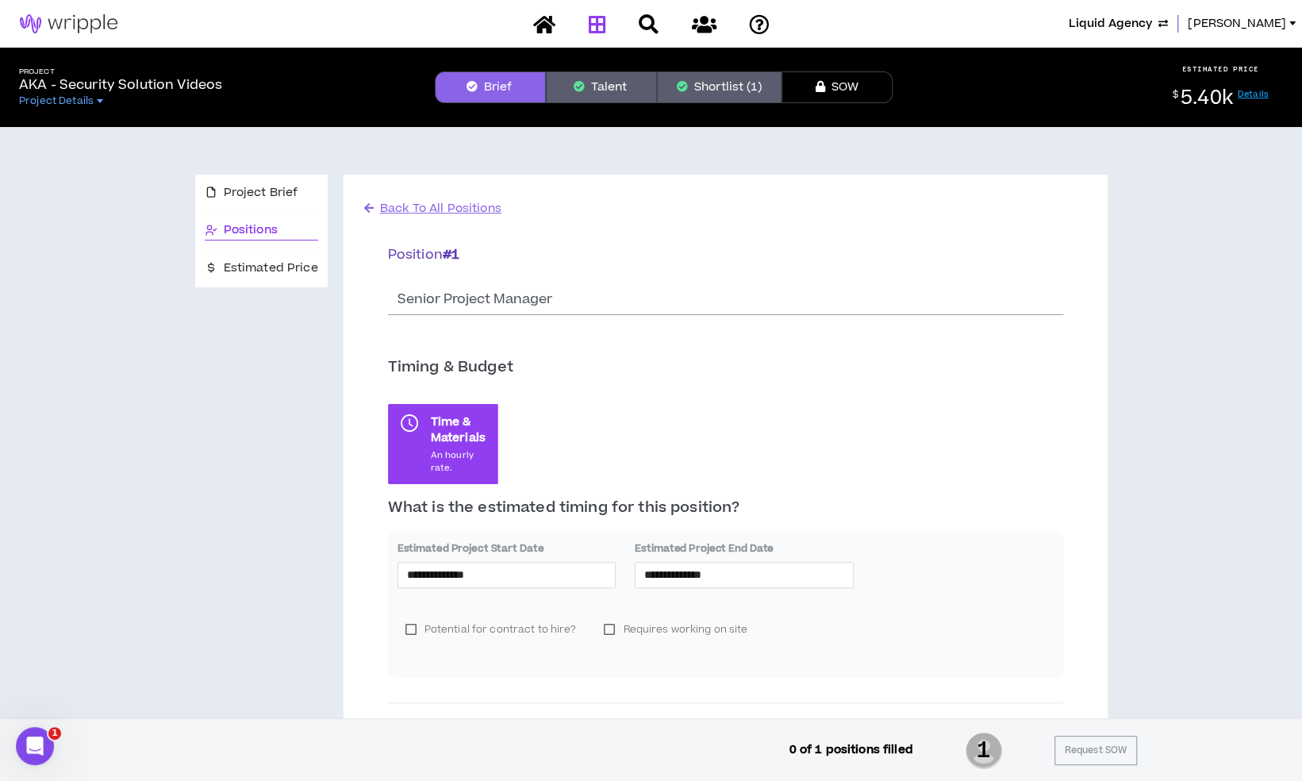
click at [598, 33] on link at bounding box center [596, 24] width 25 height 28
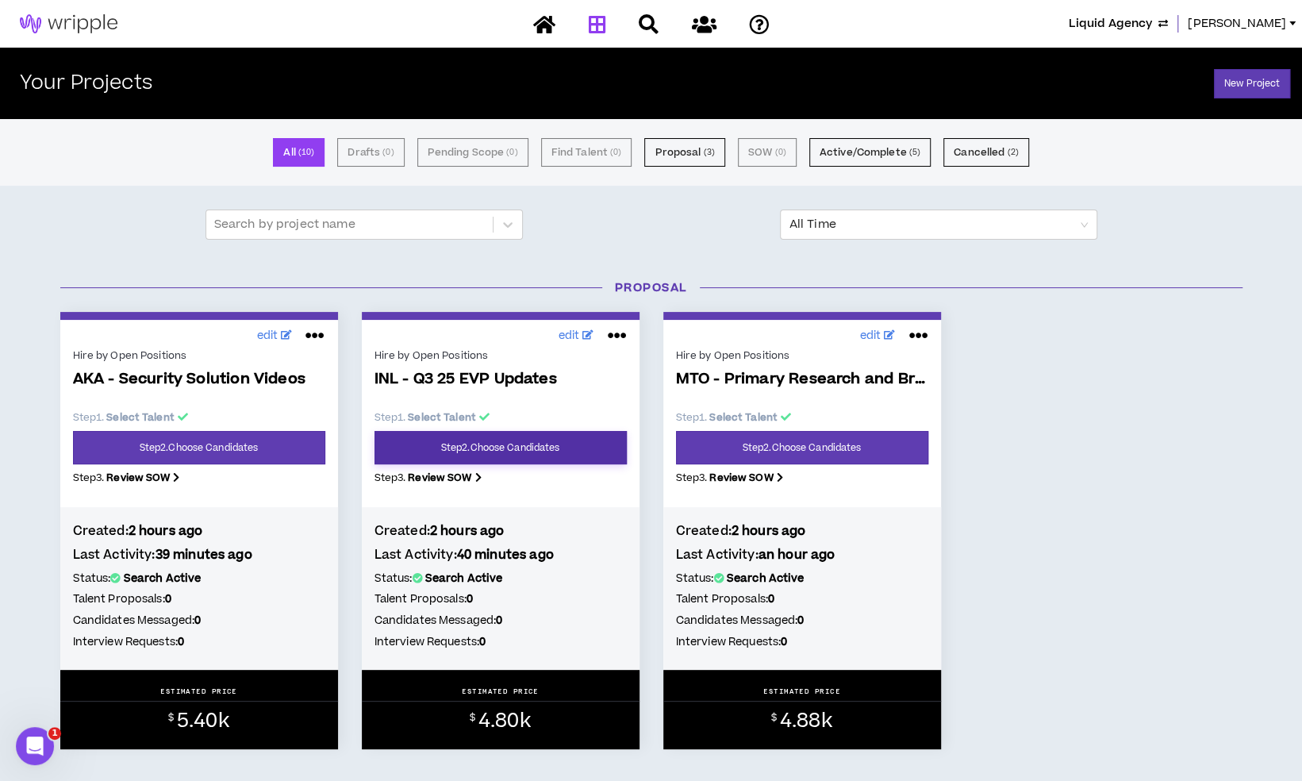
click at [456, 448] on link "Step 2 . Choose Candidates" at bounding box center [500, 447] width 252 height 33
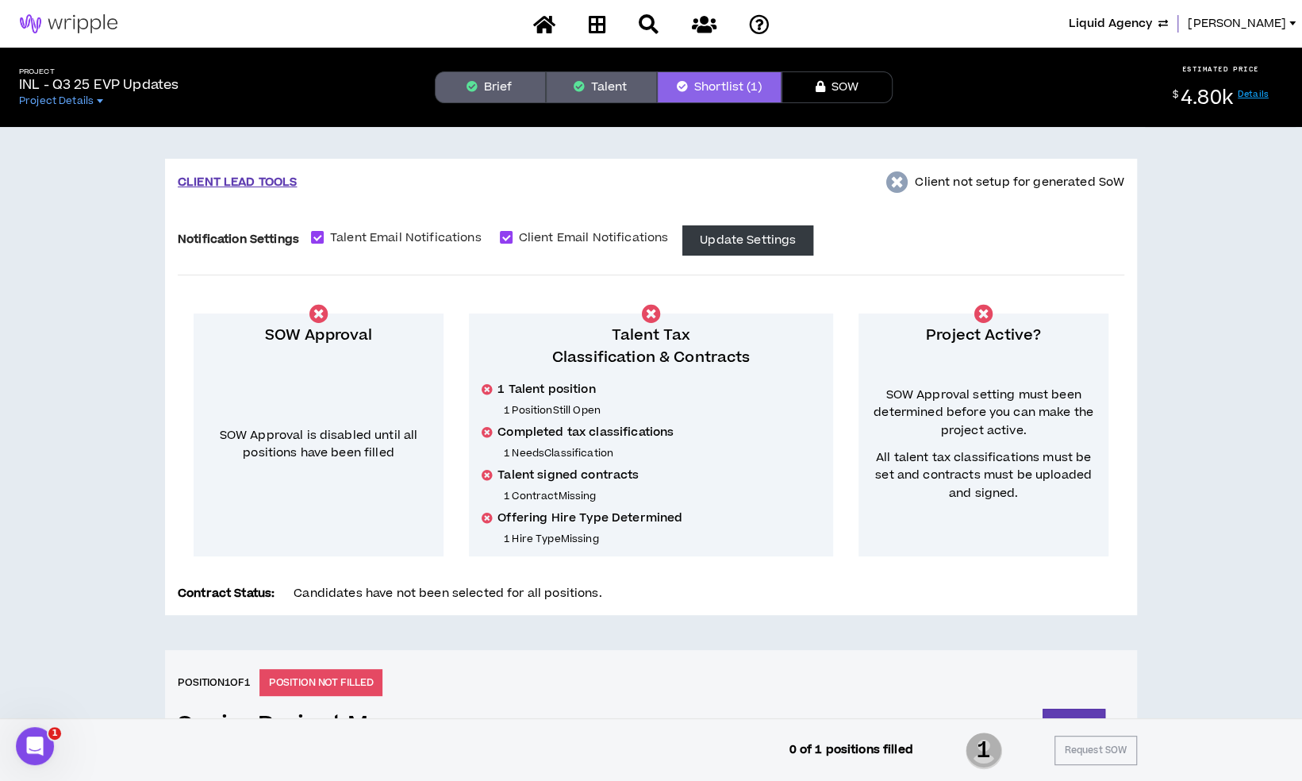
click at [576, 95] on button "Talent" at bounding box center [601, 87] width 111 height 32
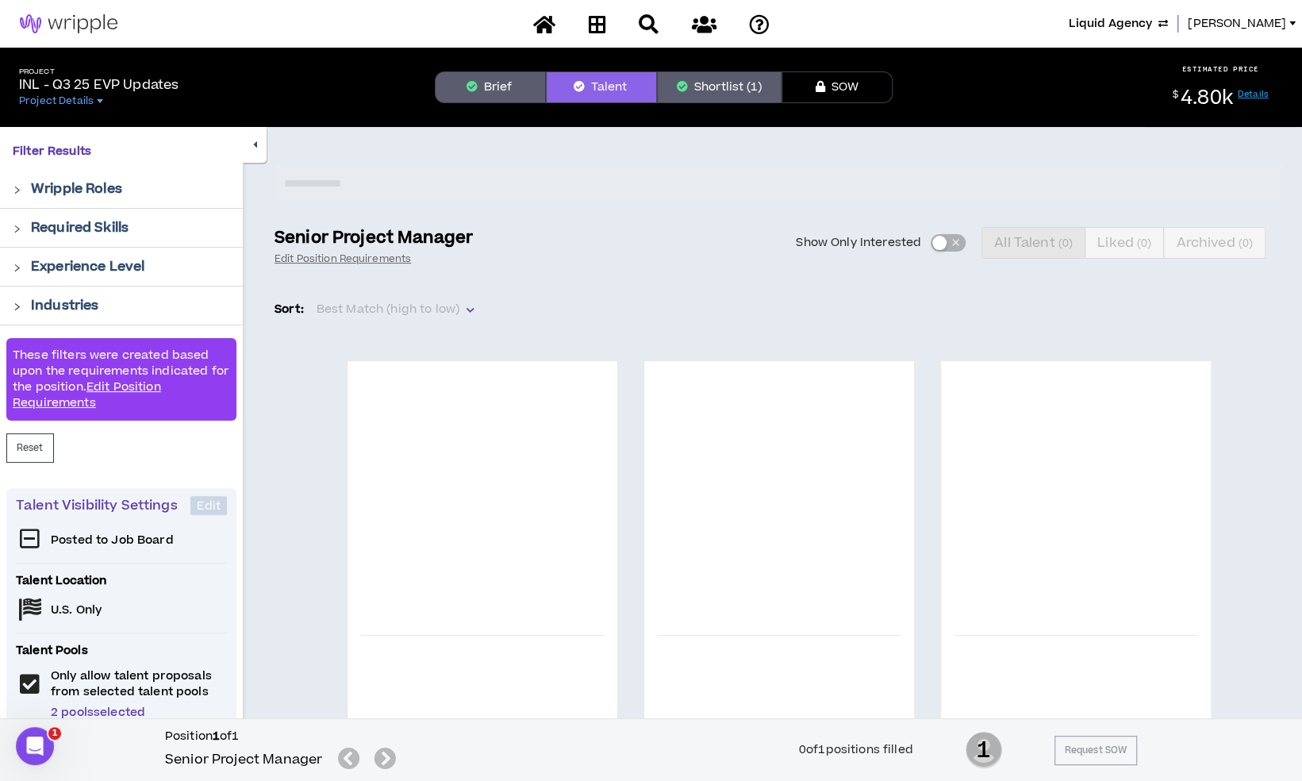
click at [484, 85] on button "Brief" at bounding box center [490, 87] width 111 height 32
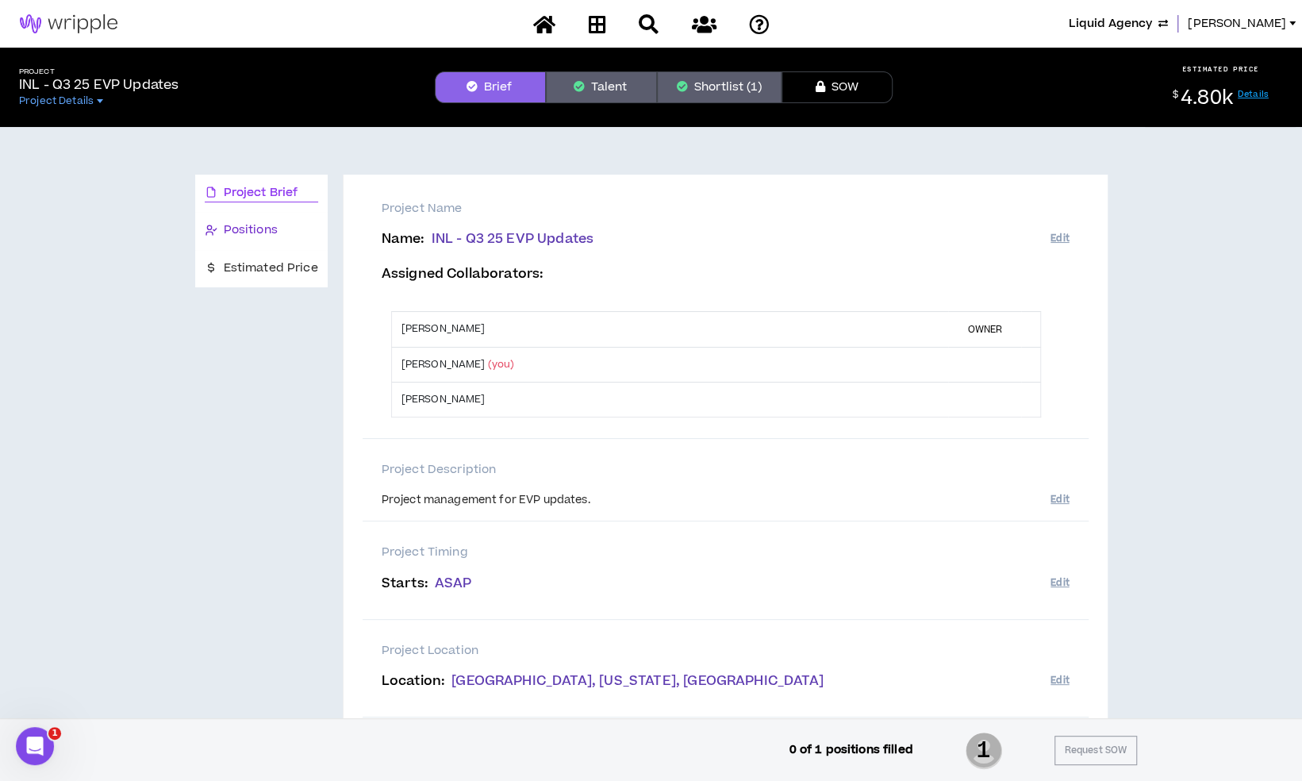
click at [276, 229] on span "Positions" at bounding box center [251, 229] width 54 height 17
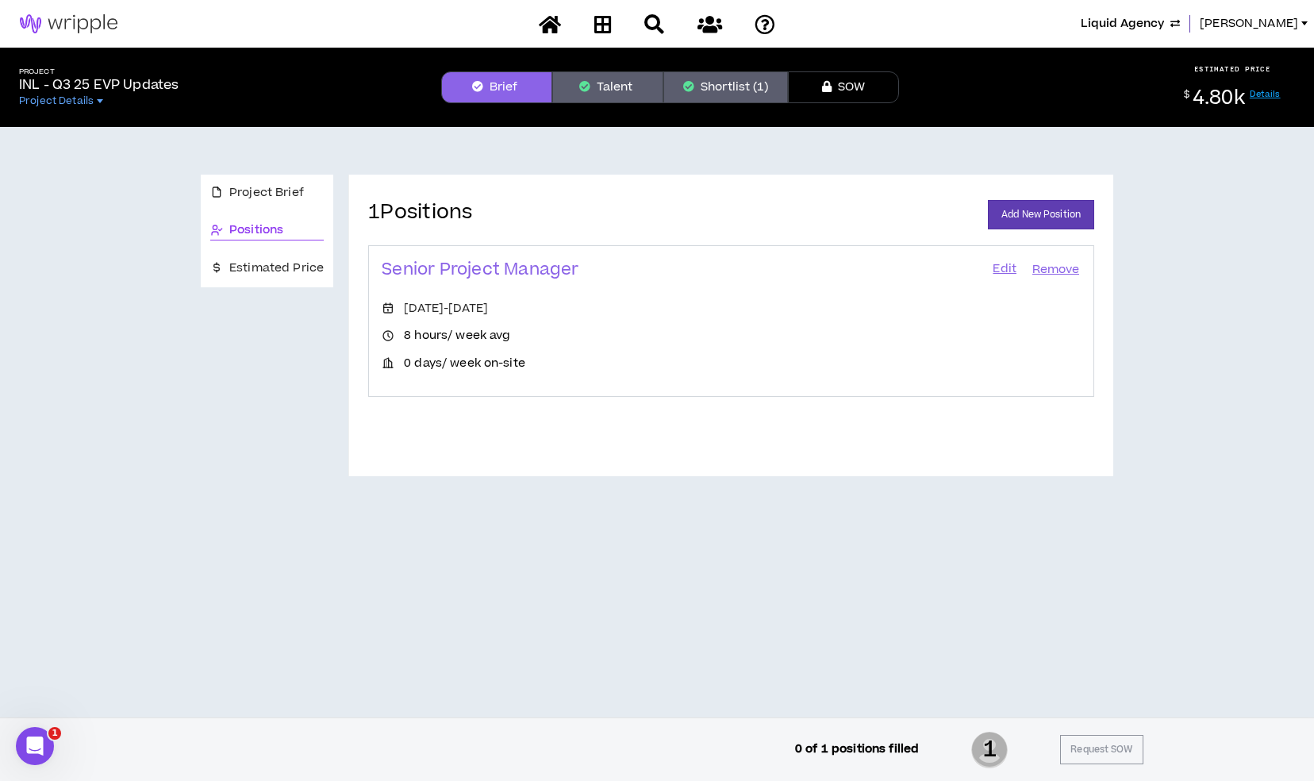
click at [1009, 269] on link "Edit" at bounding box center [1004, 270] width 27 height 22
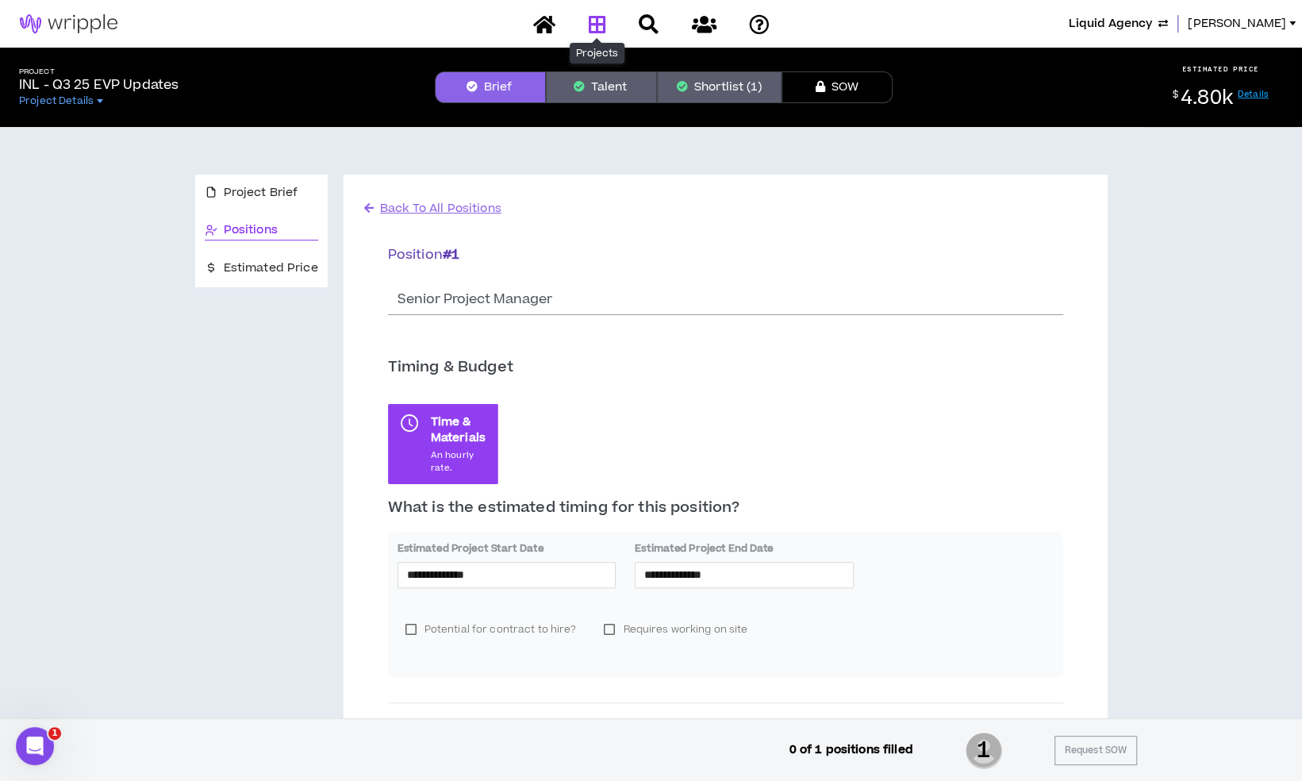
click at [608, 30] on link at bounding box center [596, 24] width 25 height 28
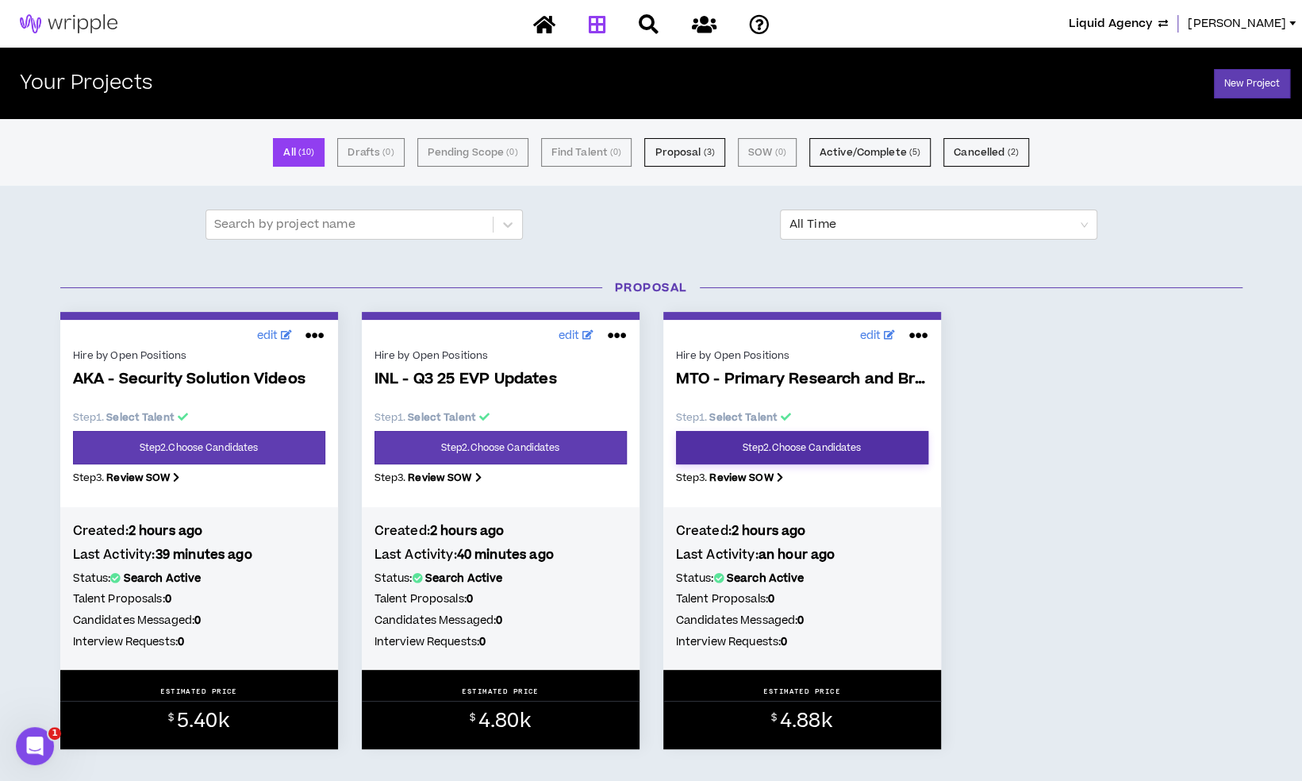
click at [805, 455] on link "Step 2 . Choose Candidates" at bounding box center [802, 447] width 252 height 33
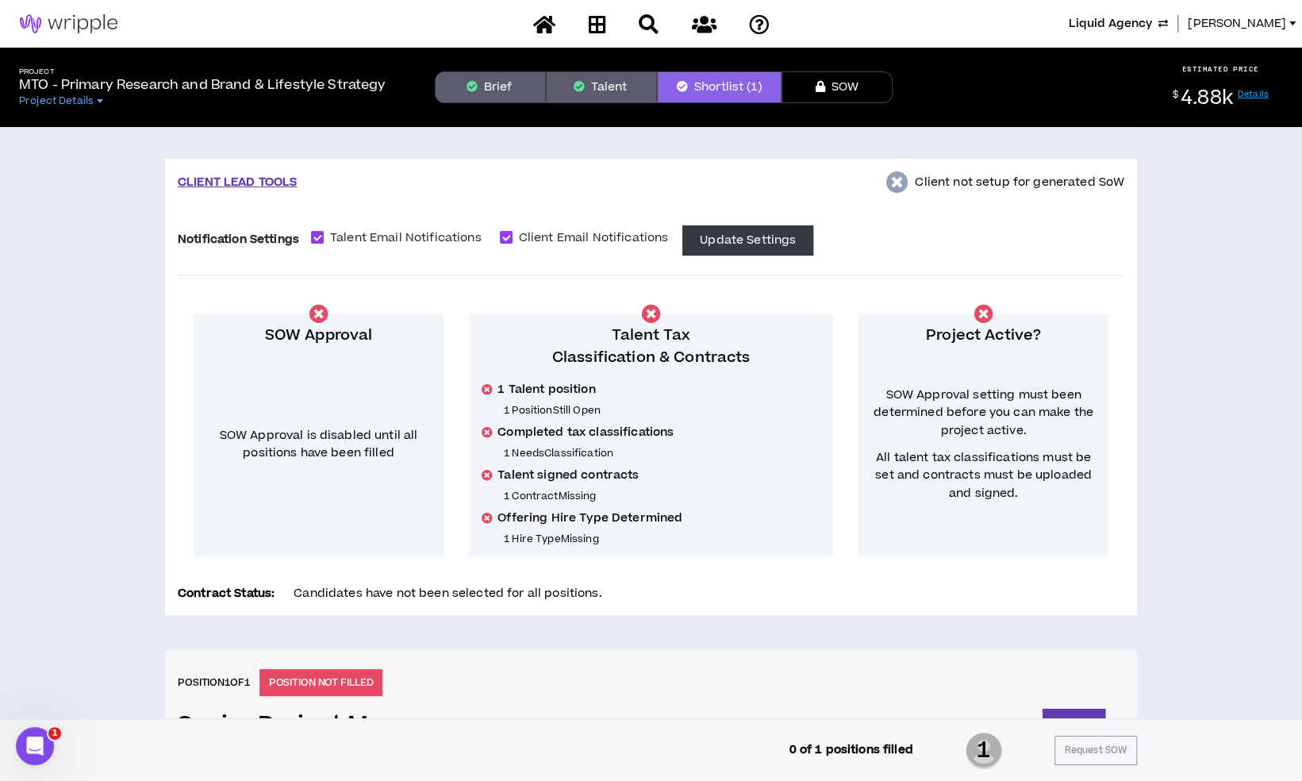
click at [498, 92] on button "Brief" at bounding box center [490, 87] width 111 height 32
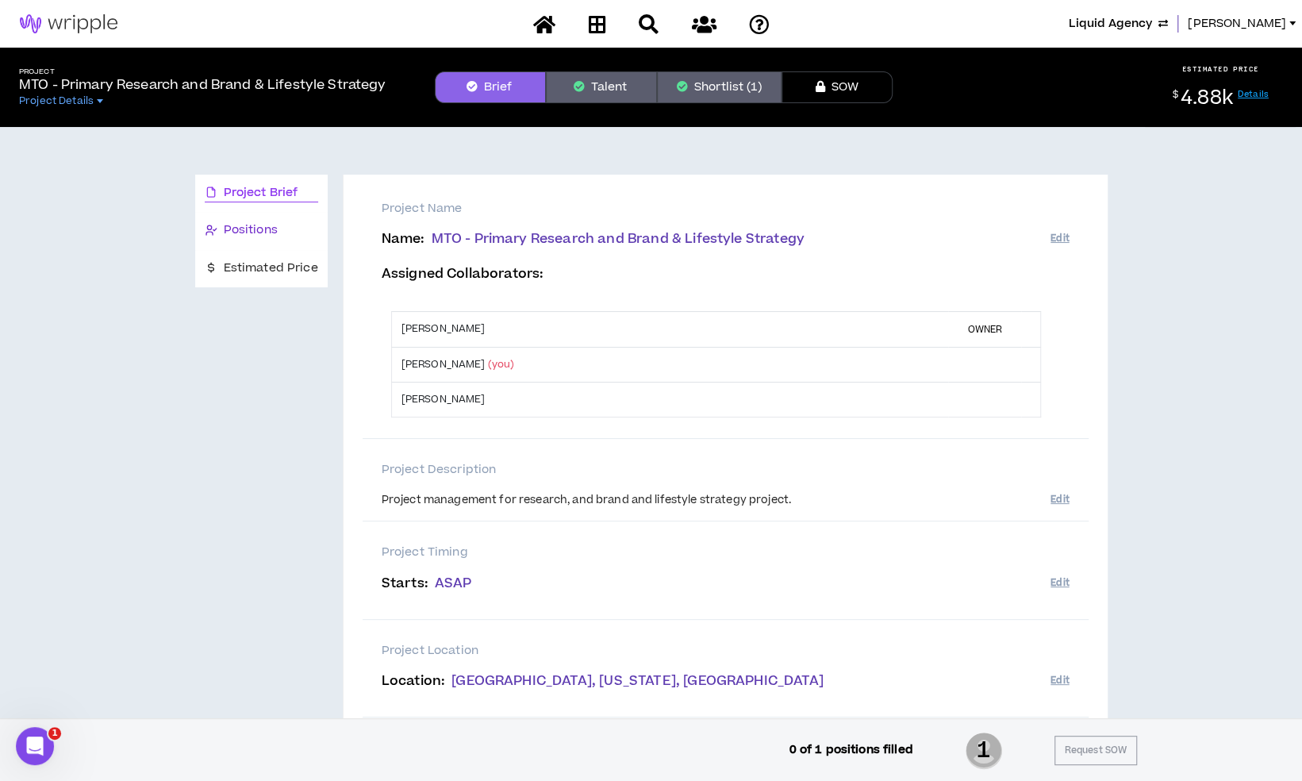
click at [258, 237] on span "Positions" at bounding box center [251, 229] width 54 height 17
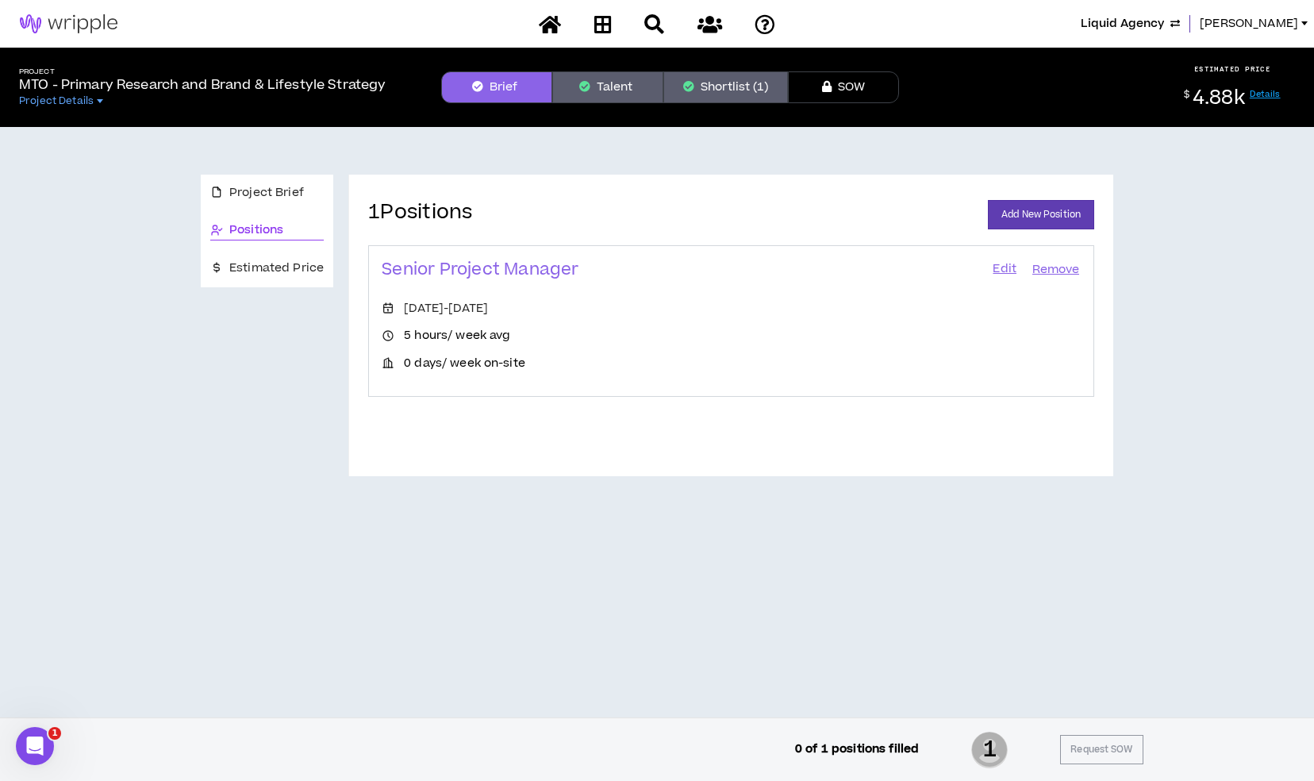
click at [995, 267] on link "Edit" at bounding box center [1004, 270] width 27 height 22
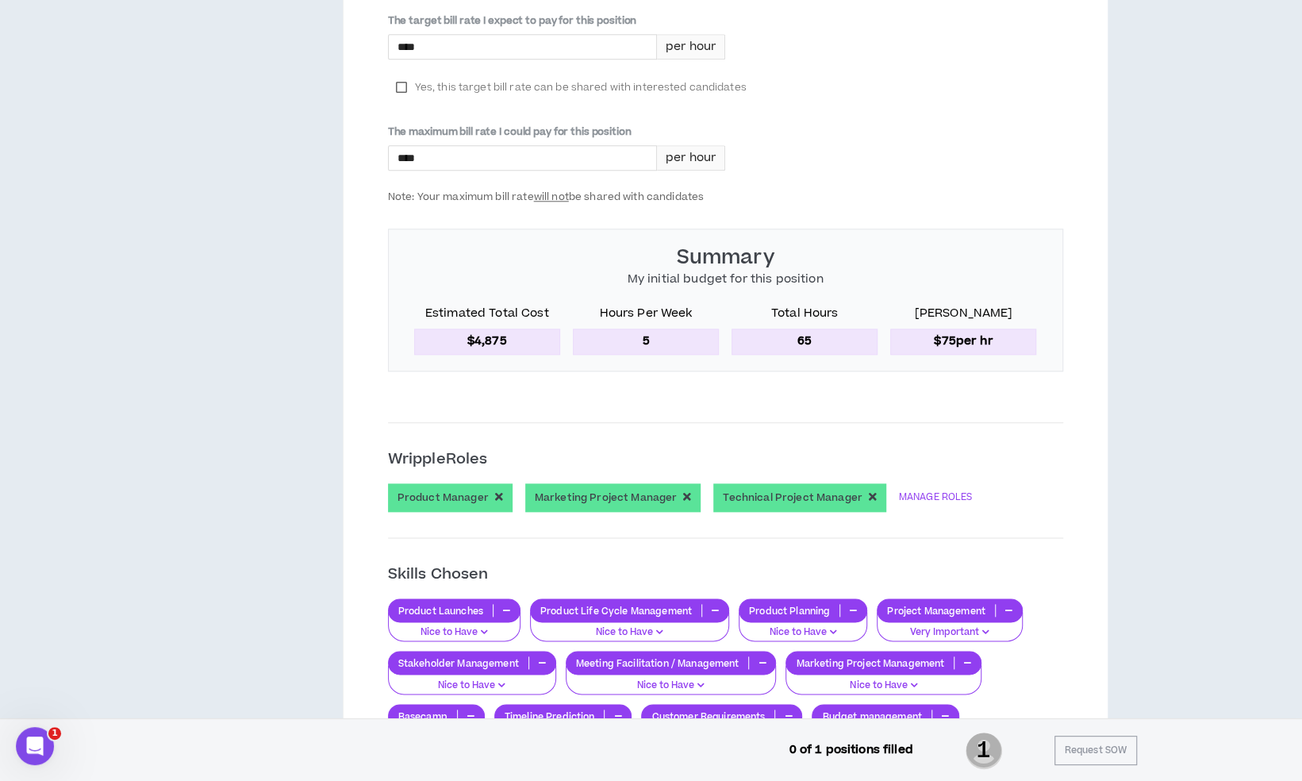
scroll to position [873, 0]
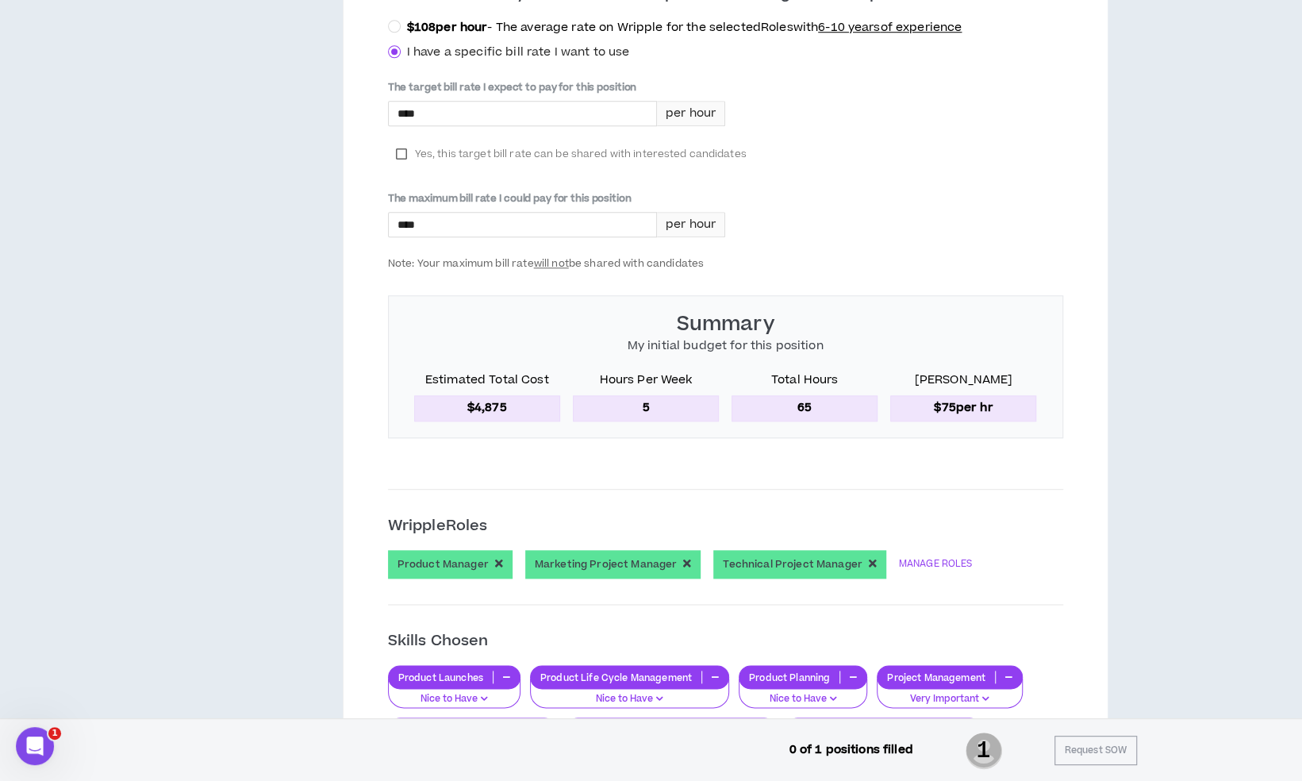
click at [1250, 432] on div "**********" at bounding box center [650, 648] width 1289 height 2788
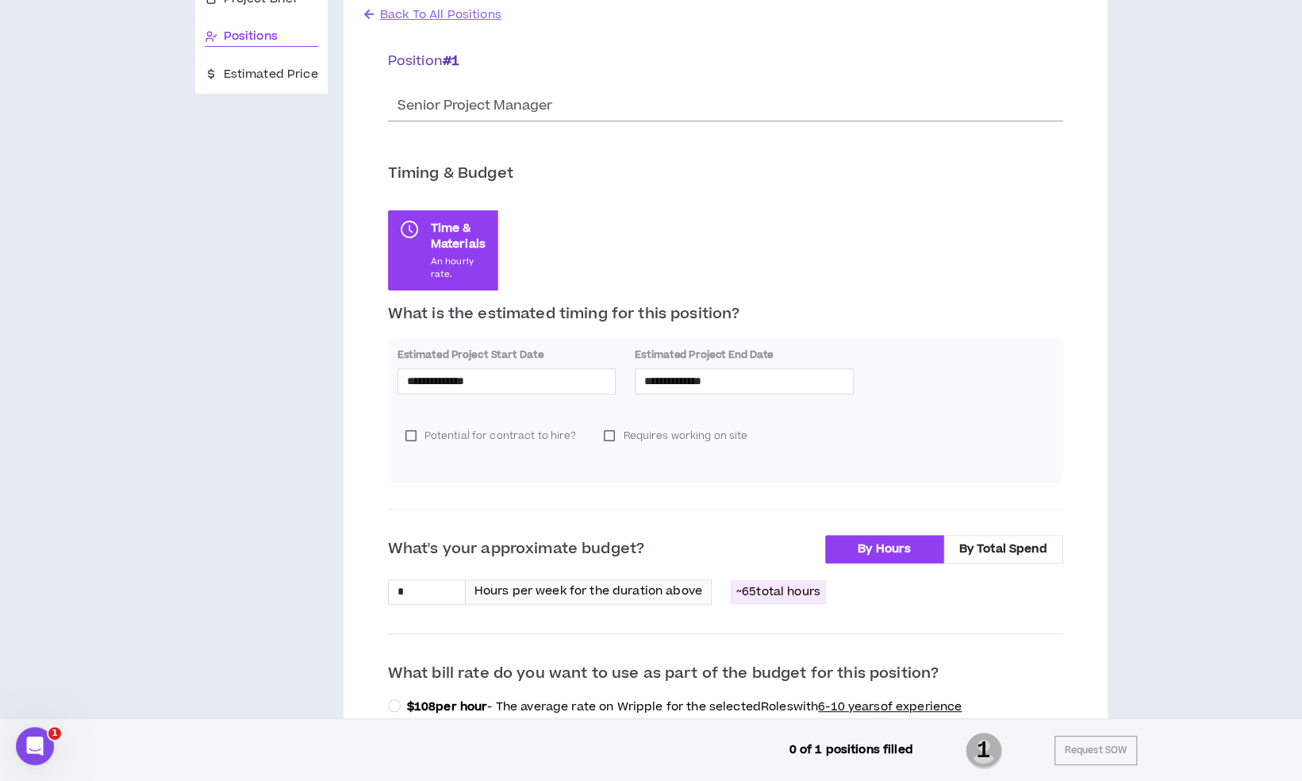
scroll to position [0, 0]
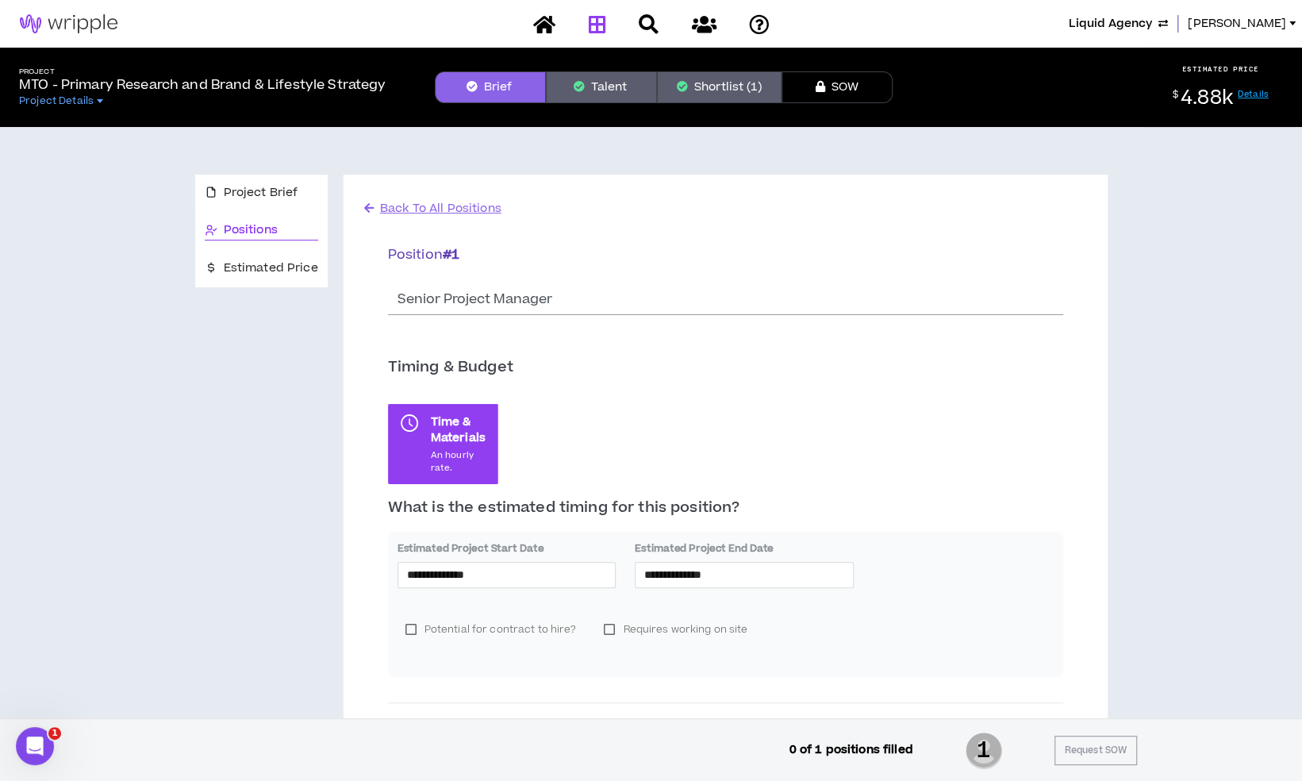
click at [595, 24] on icon at bounding box center [596, 24] width 17 height 20
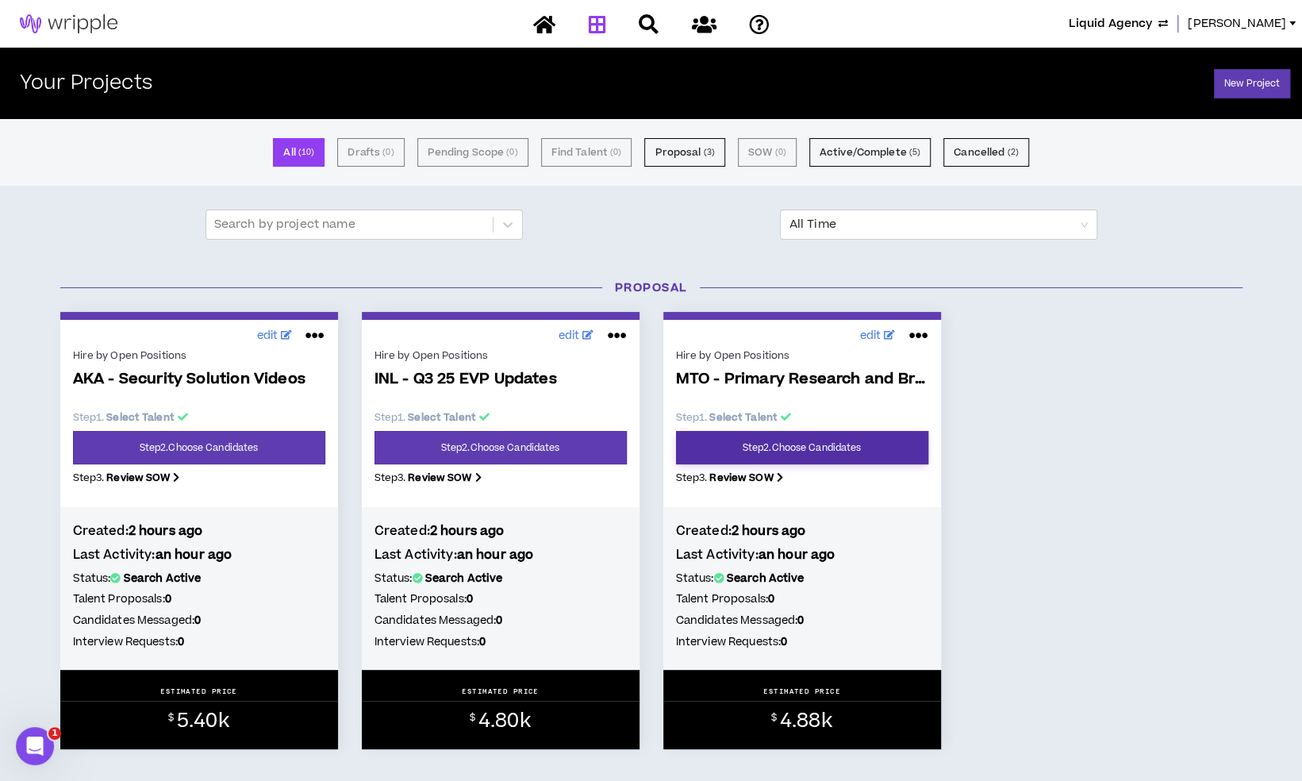
click at [797, 449] on link "Step 2 . Choose Candidates" at bounding box center [802, 447] width 252 height 33
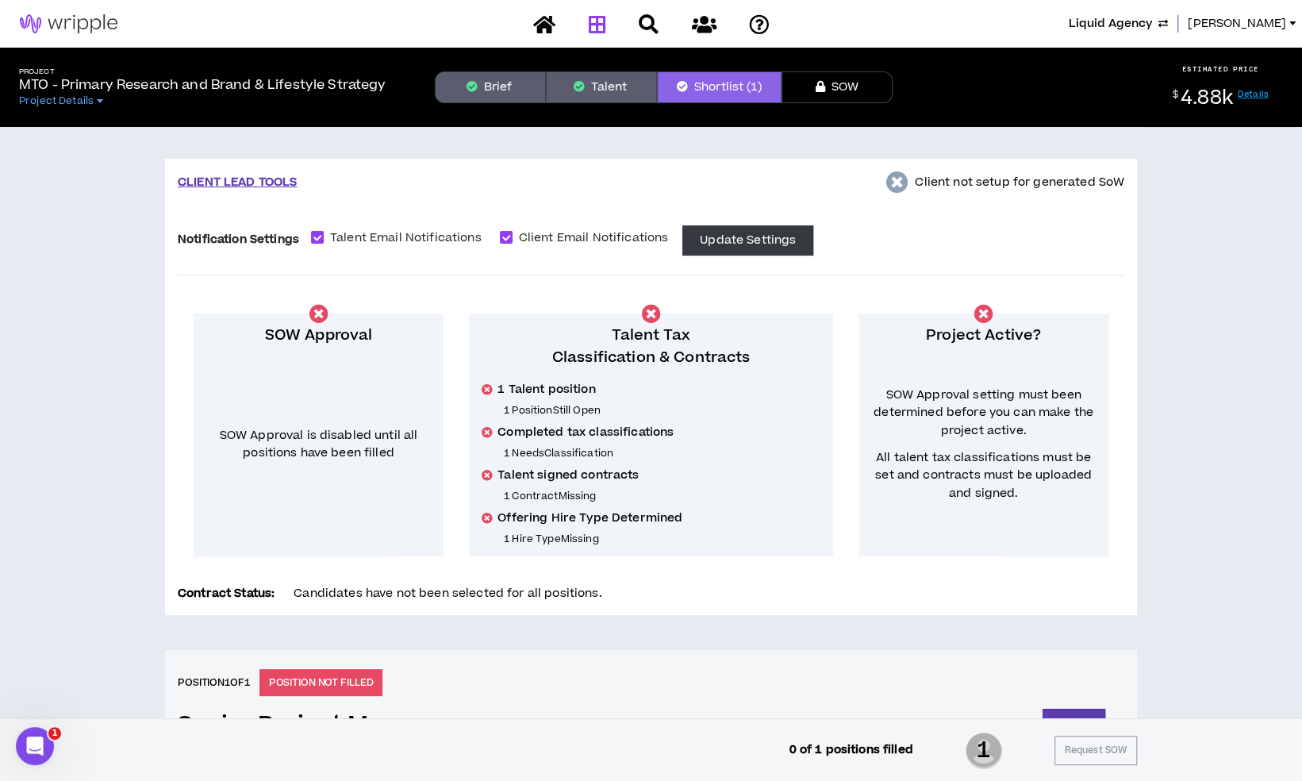
click at [598, 27] on icon at bounding box center [596, 24] width 17 height 20
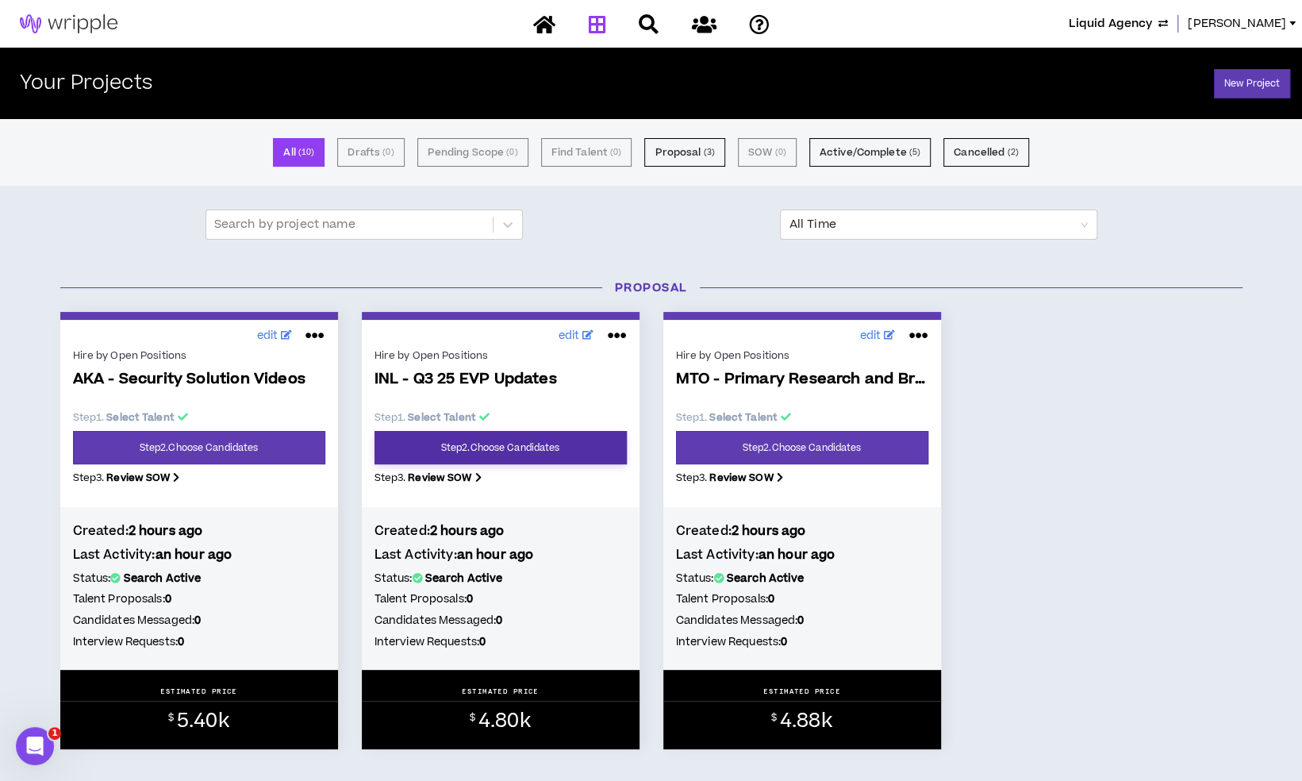
click at [473, 441] on link "Step 2 . Choose Candidates" at bounding box center [500, 447] width 252 height 33
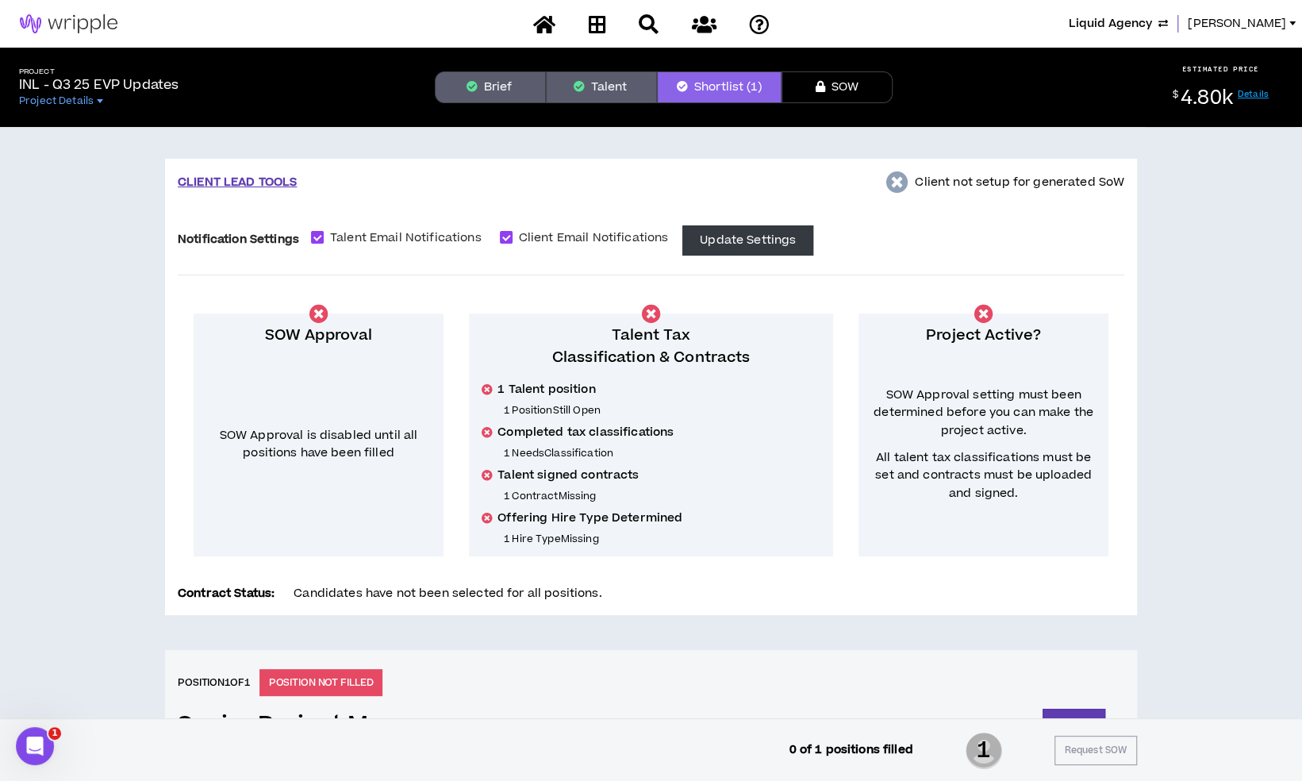
drag, startPoint x: 489, startPoint y: 86, endPoint x: 484, endPoint y: 97, distance: 12.1
click at [489, 86] on button "Brief" at bounding box center [490, 87] width 111 height 32
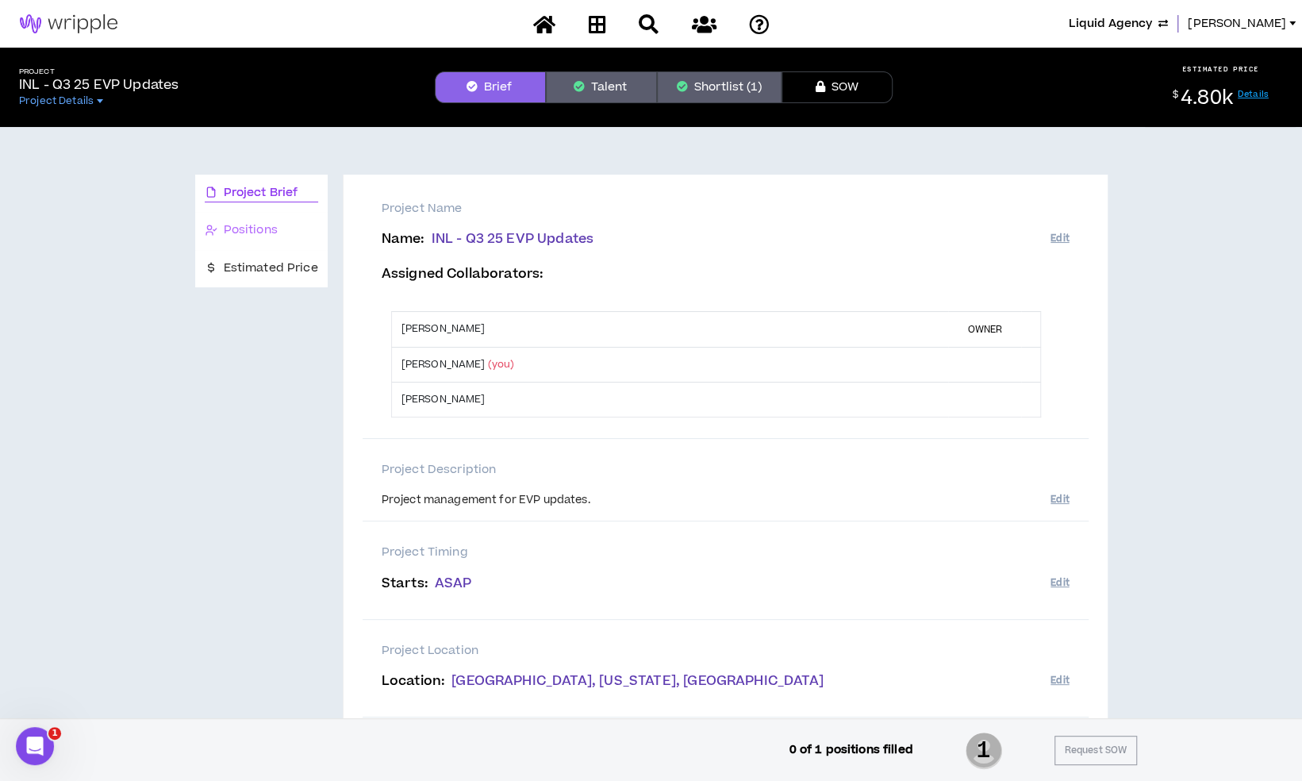
click at [268, 244] on div "Positions" at bounding box center [261, 230] width 132 height 37
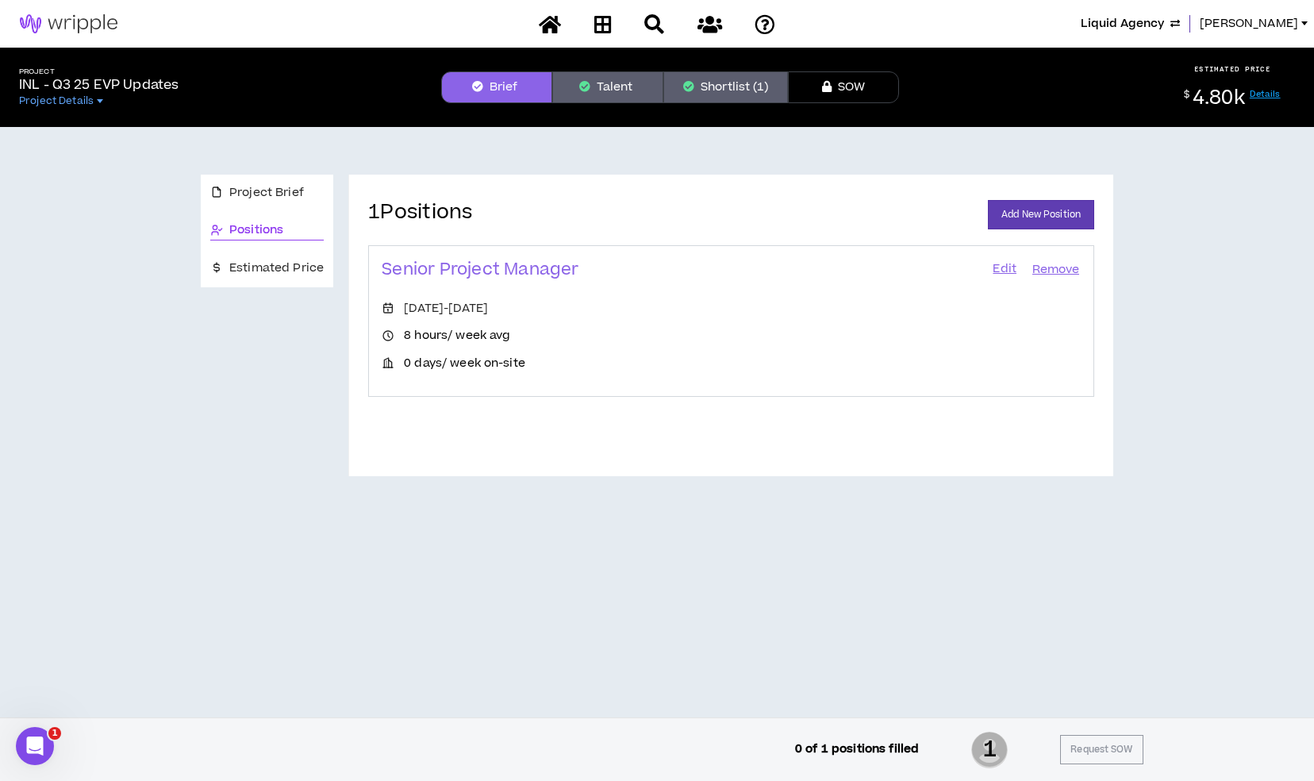
click at [1000, 268] on link "Edit" at bounding box center [1004, 270] width 27 height 22
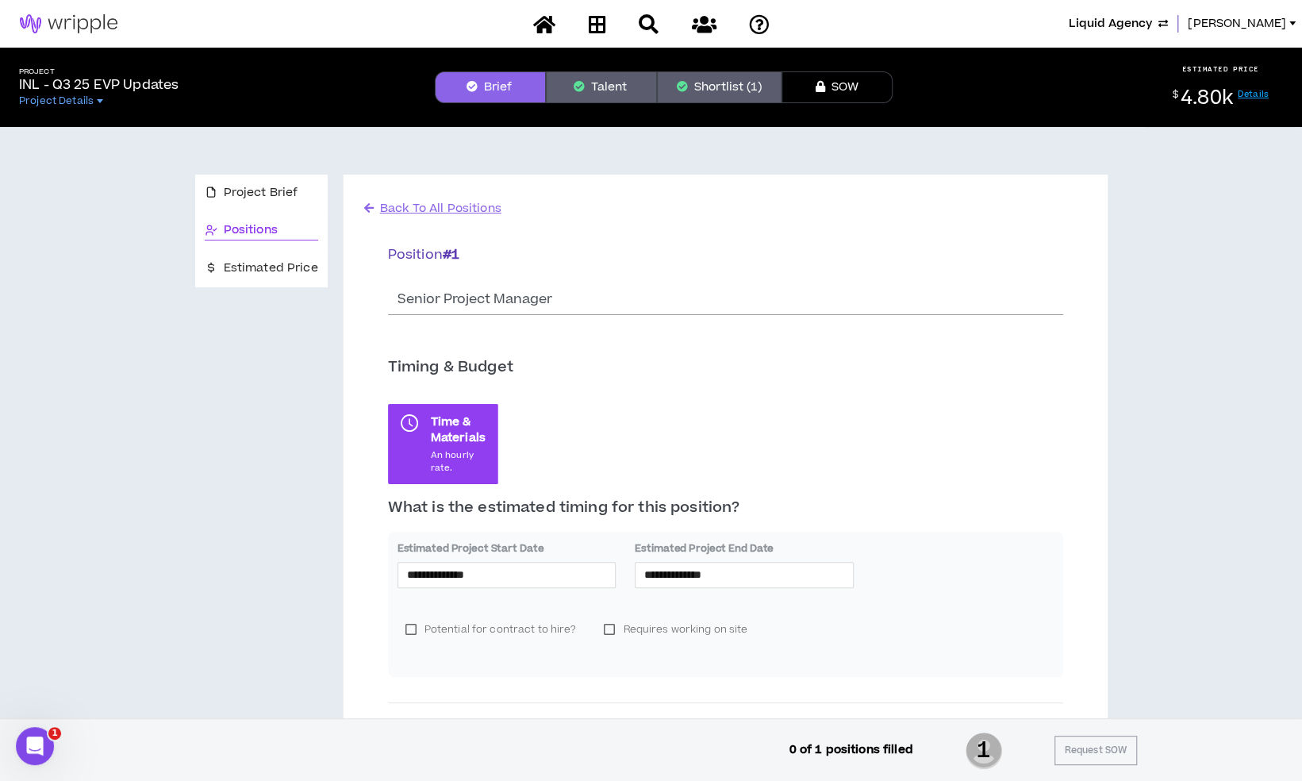
click at [689, 88] on button "Shortlist (1)" at bounding box center [719, 87] width 125 height 32
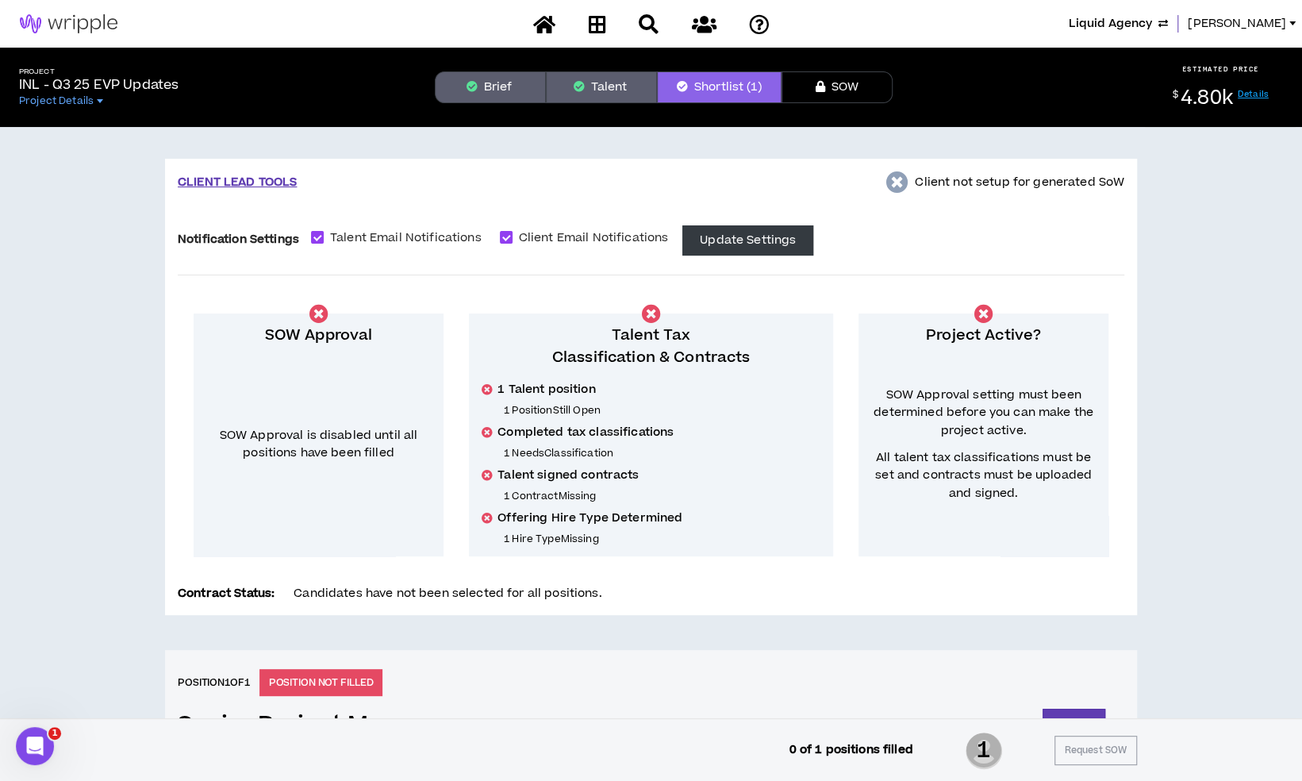
click at [576, 25] on div "Projects" at bounding box center [652, 24] width 278 height 28
click at [586, 19] on link at bounding box center [596, 24] width 25 height 28
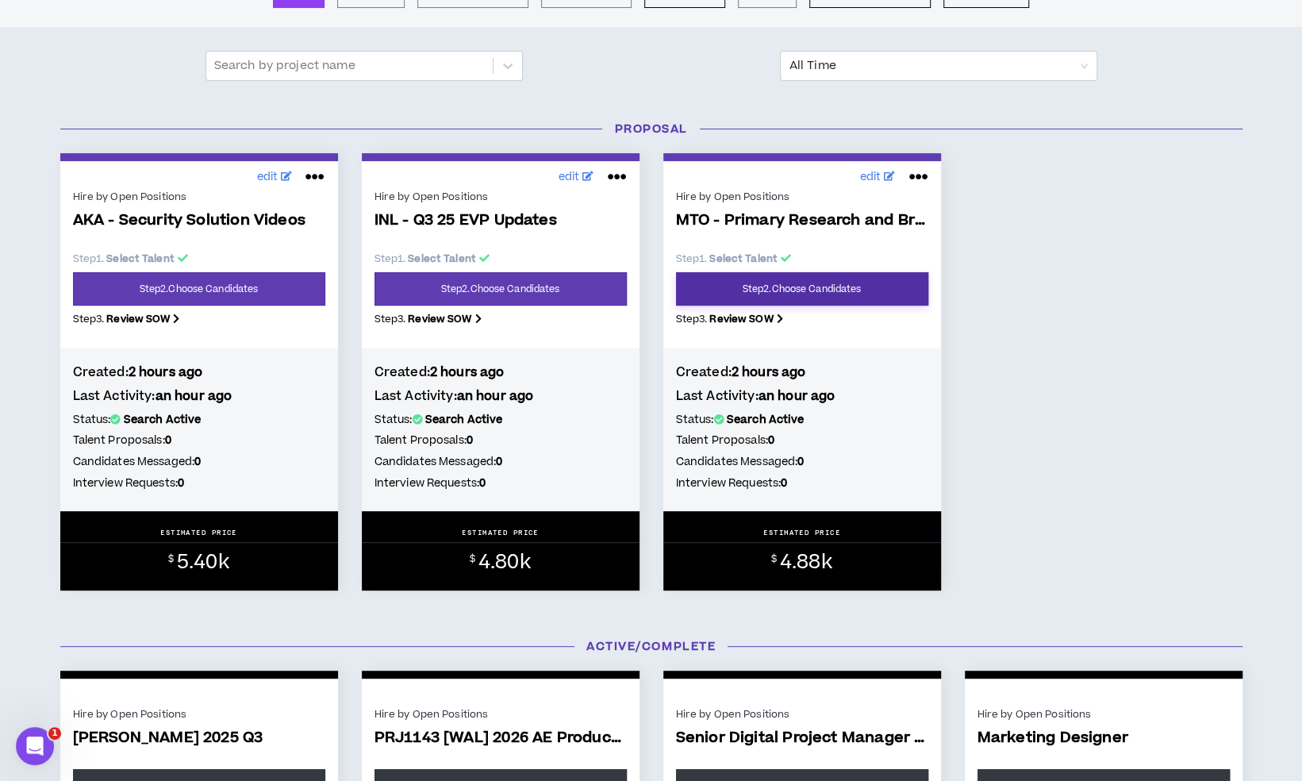
click at [768, 298] on link "Step 2 . Choose Candidates" at bounding box center [802, 288] width 252 height 33
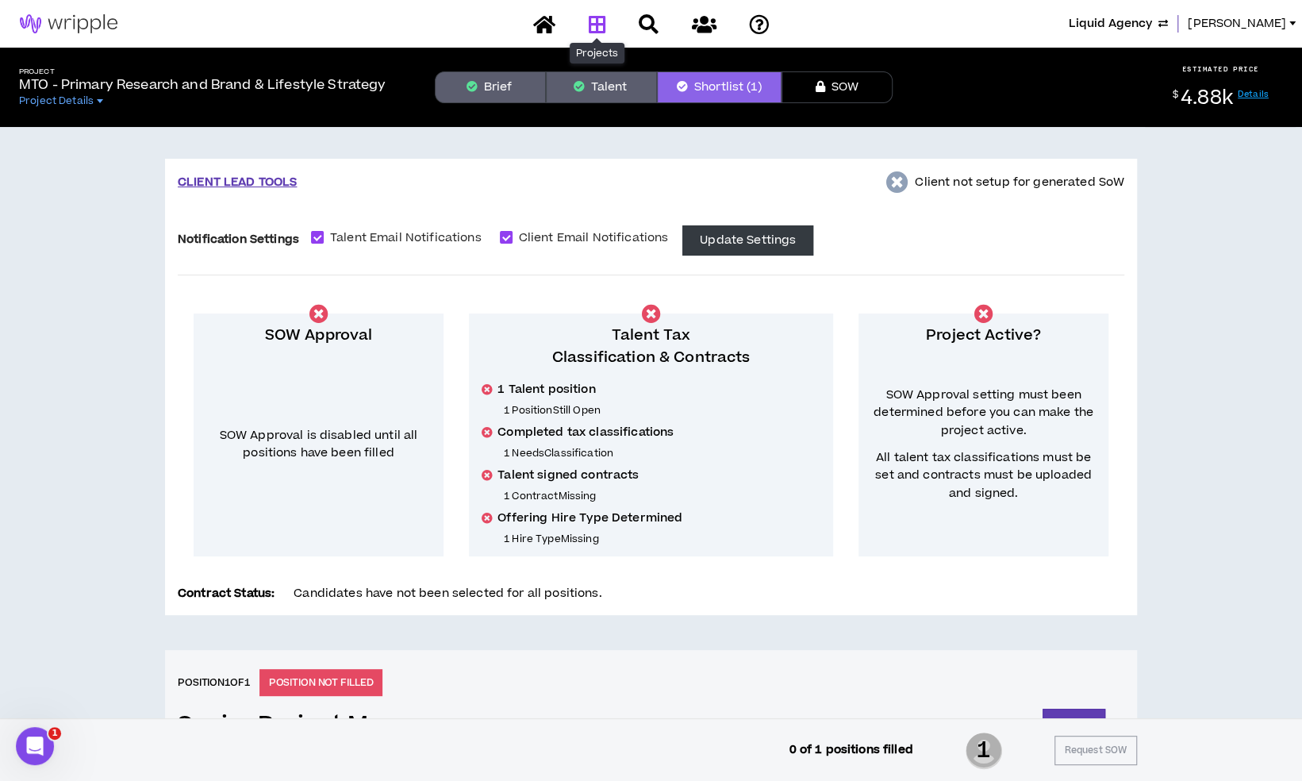
click at [589, 28] on icon at bounding box center [596, 24] width 17 height 20
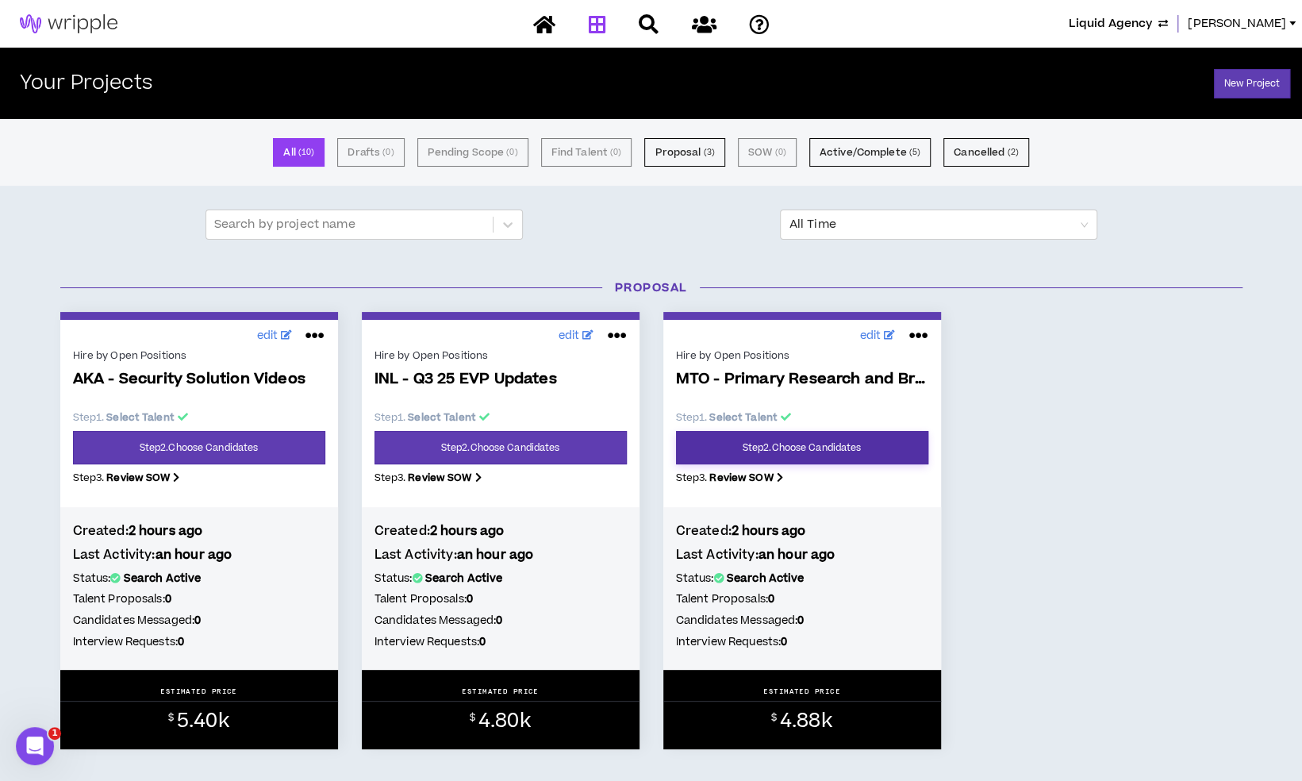
click at [784, 441] on link "Step 2 . Choose Candidates" at bounding box center [802, 447] width 252 height 33
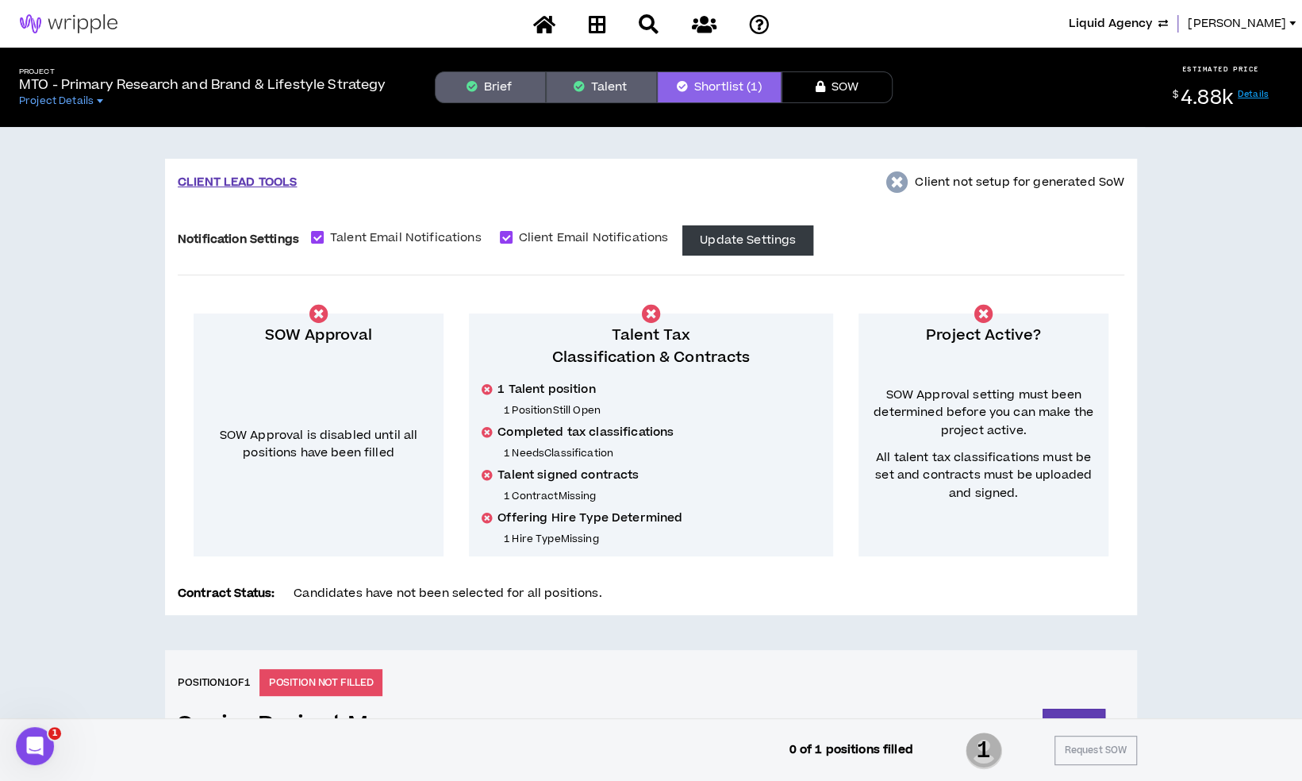
click at [609, 79] on button "Talent" at bounding box center [601, 87] width 111 height 32
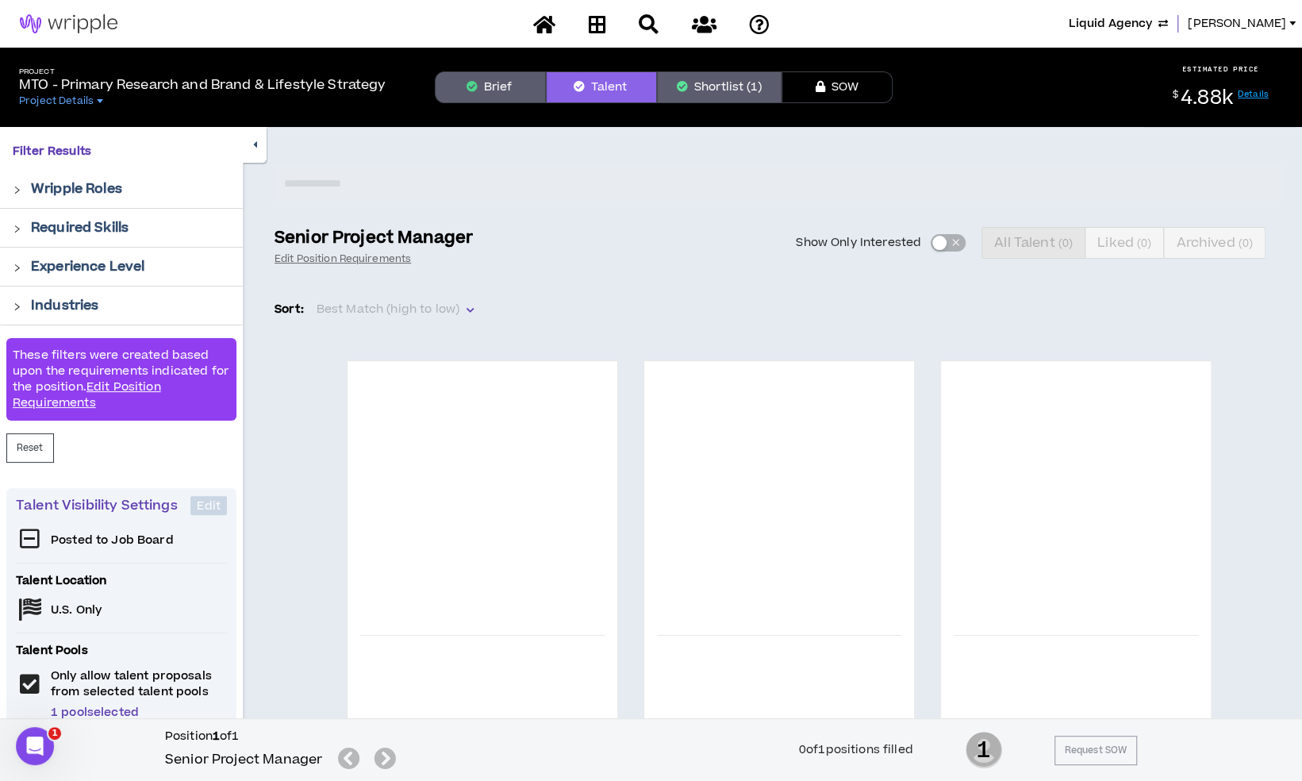
click at [467, 83] on icon "button" at bounding box center [471, 86] width 11 height 11
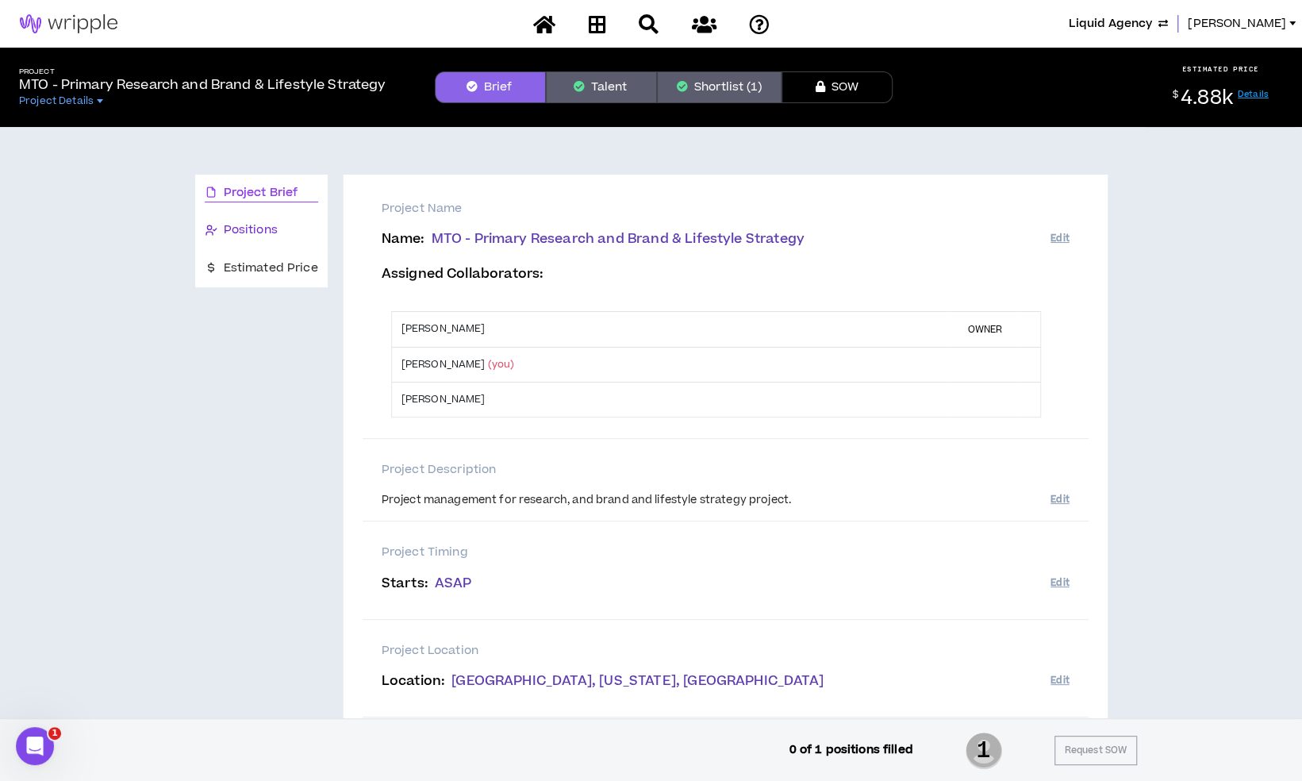
click at [243, 226] on span "Positions" at bounding box center [251, 229] width 54 height 17
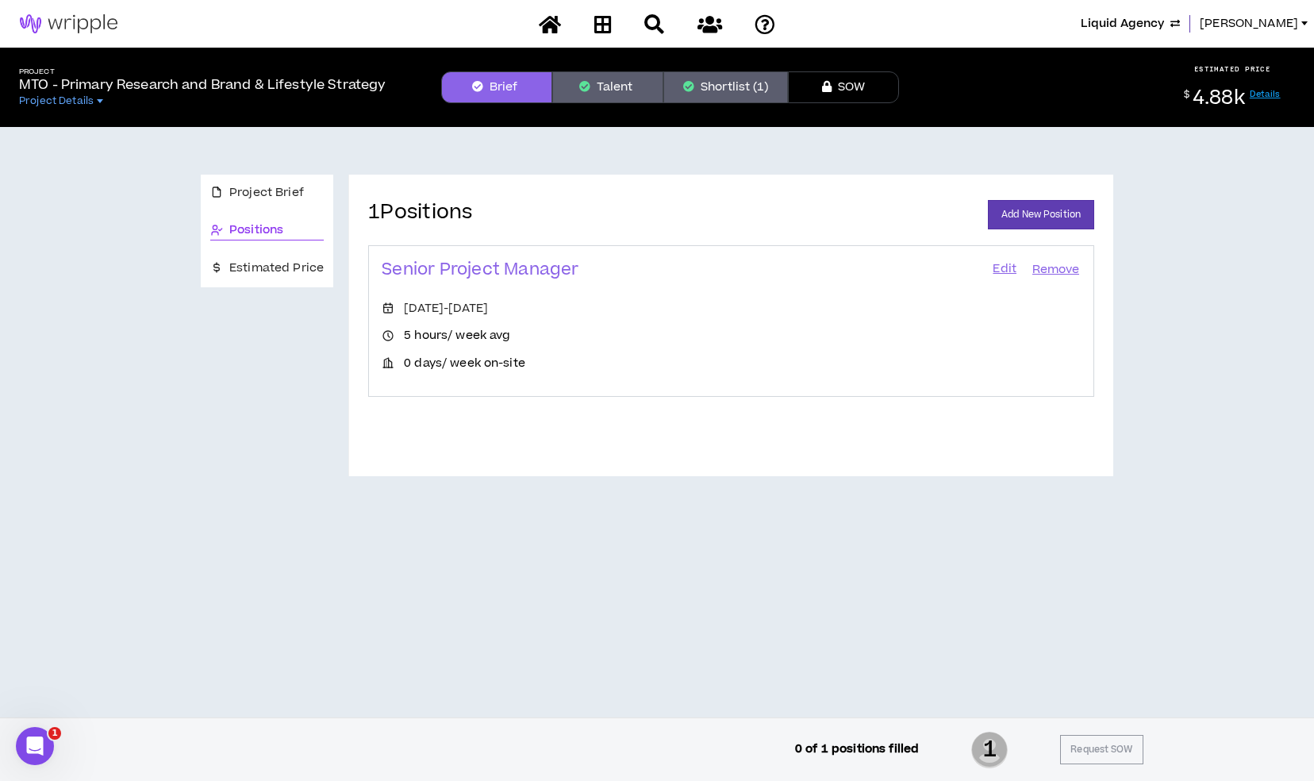
click at [996, 270] on link "Edit" at bounding box center [1004, 270] width 27 height 22
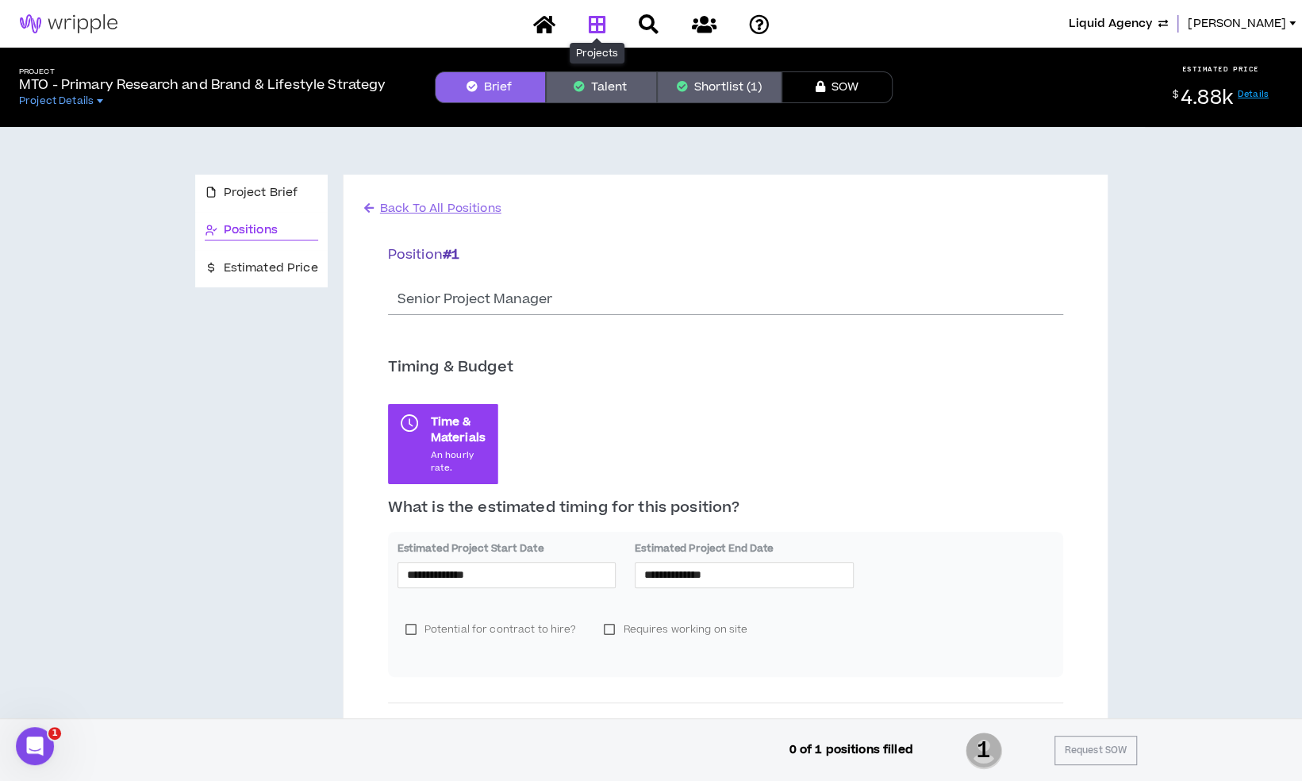
click at [588, 25] on icon at bounding box center [596, 24] width 17 height 20
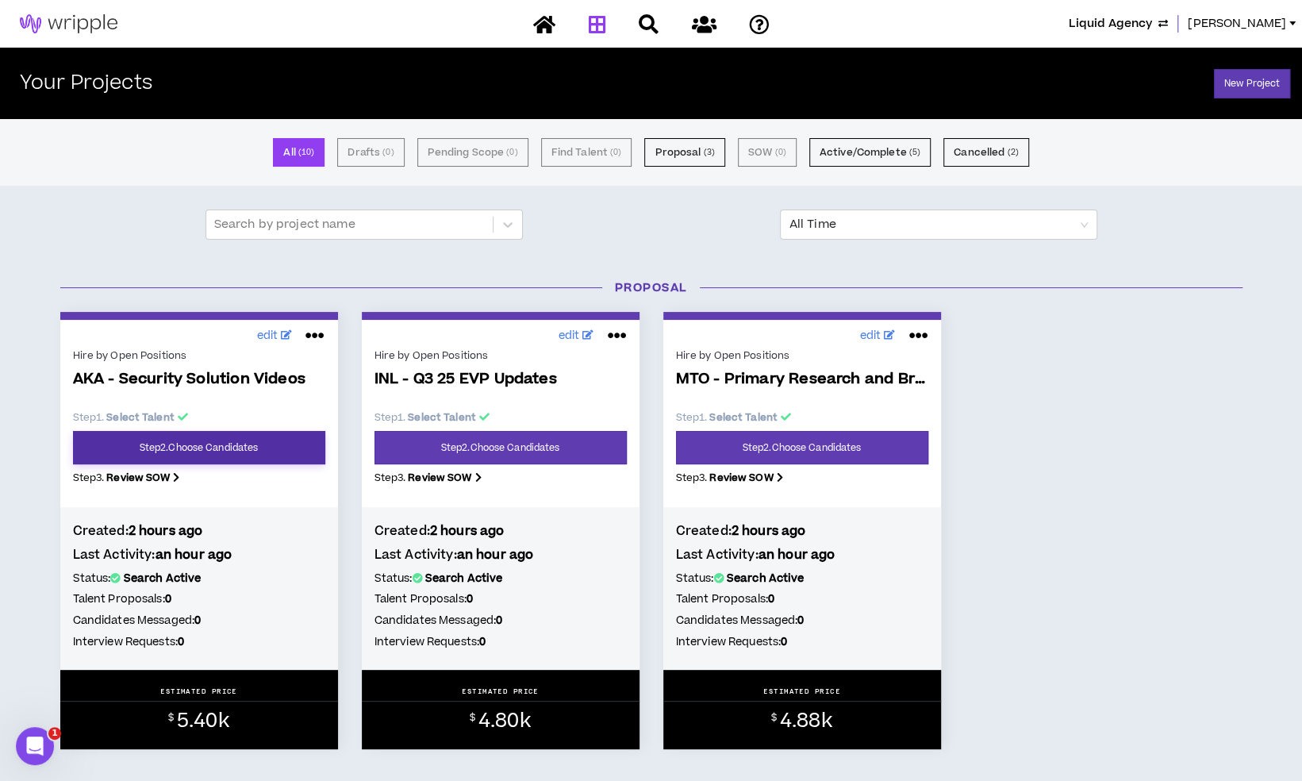
click at [180, 440] on link "Step 2 . Choose Candidates" at bounding box center [199, 447] width 252 height 33
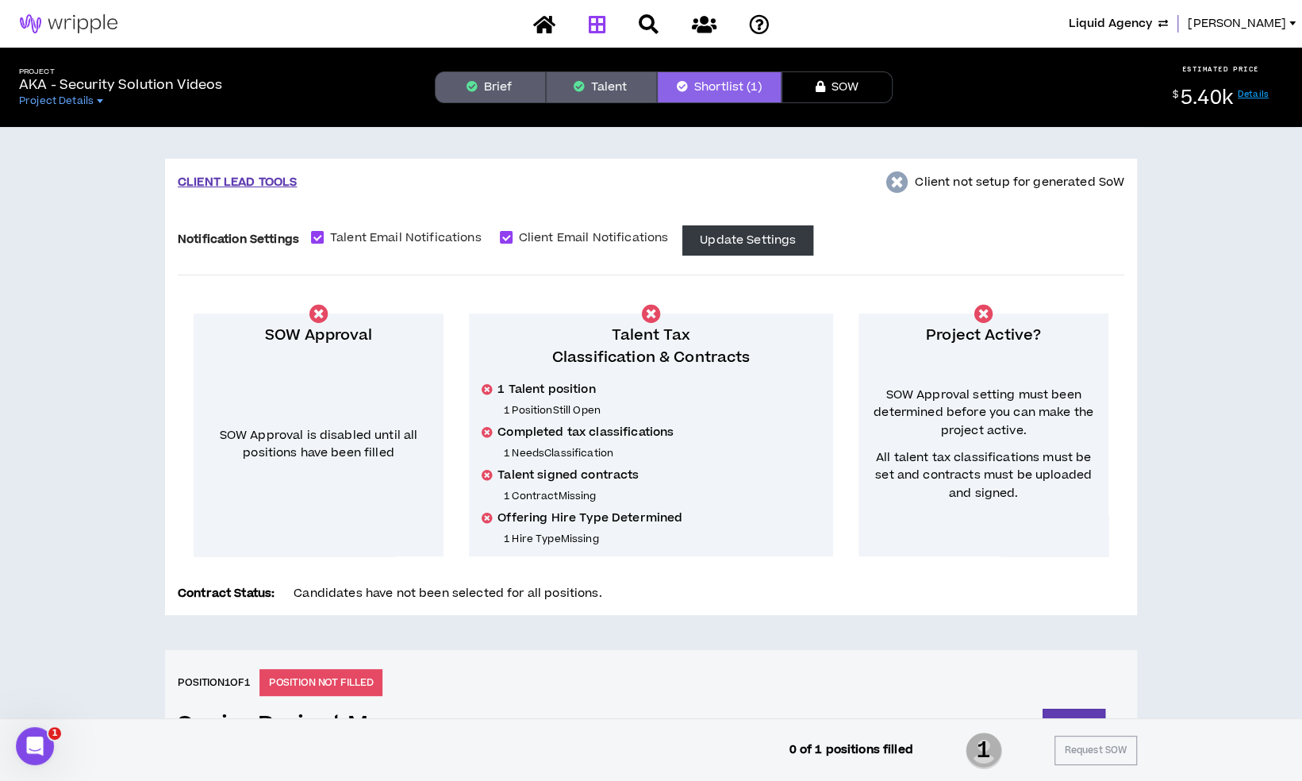
click at [599, 36] on link at bounding box center [596, 24] width 25 height 28
